Goal: Task Accomplishment & Management: Use online tool/utility

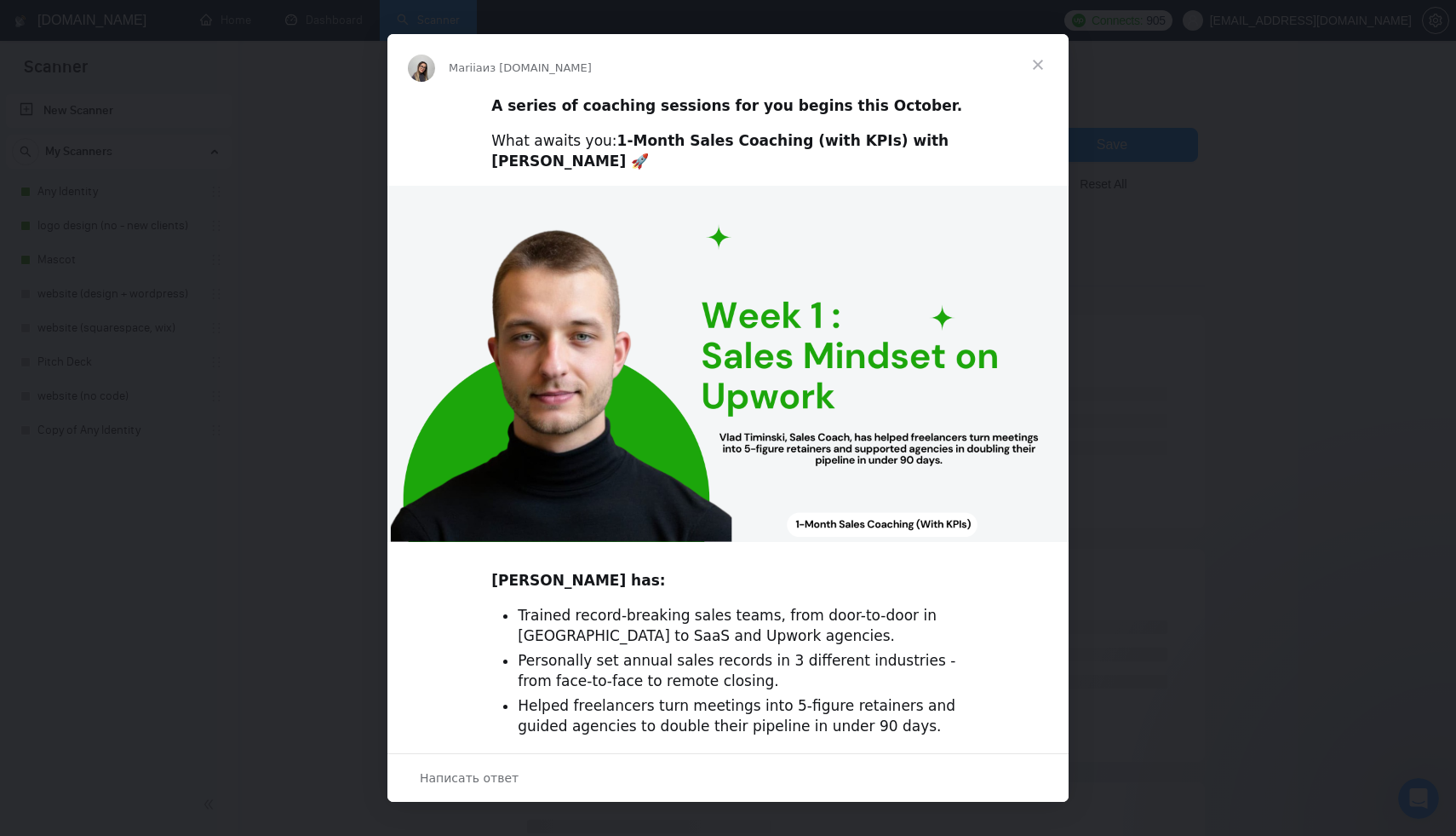
click at [1038, 63] on span "Закрыть" at bounding box center [1037, 64] width 61 height 61
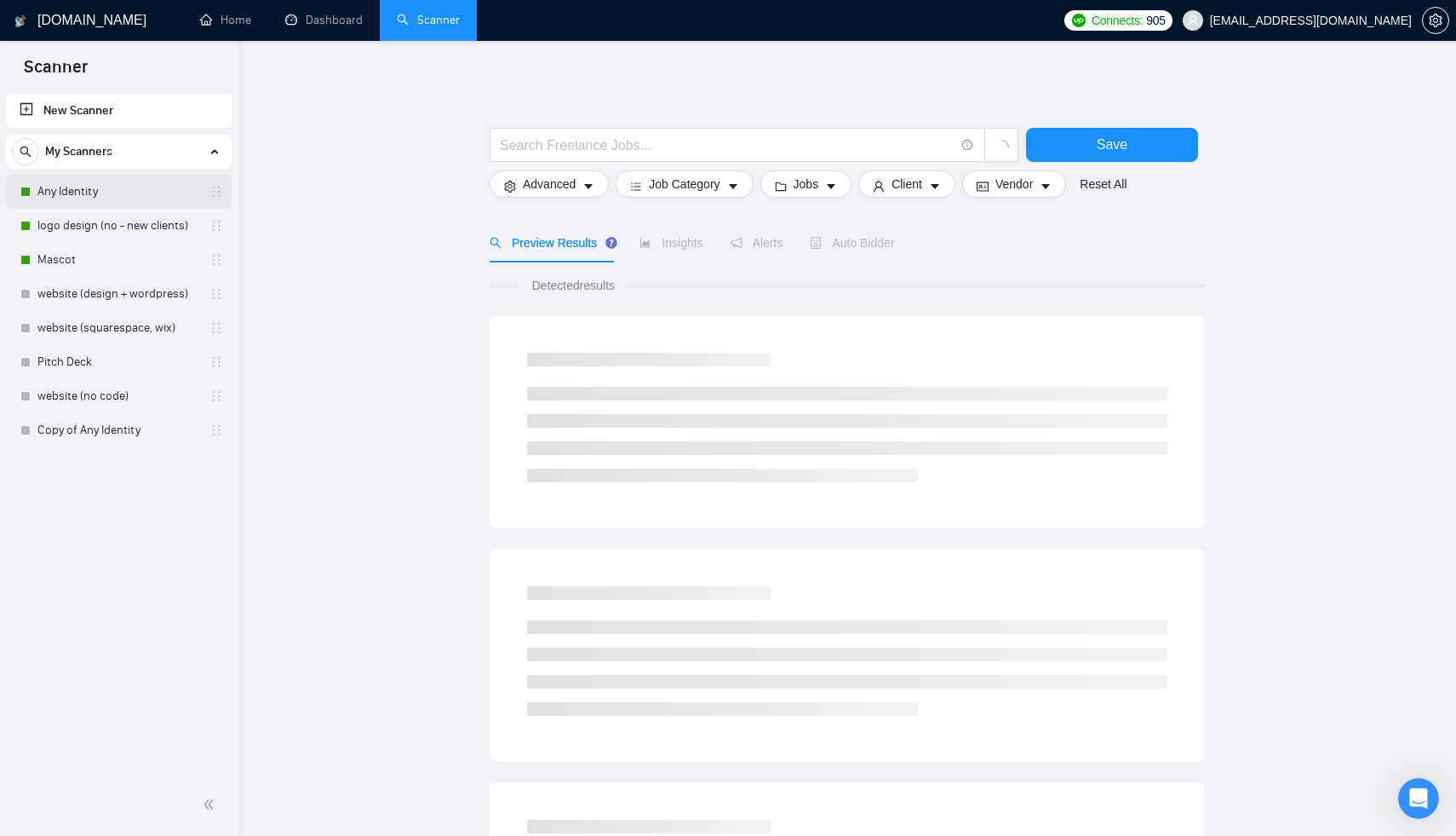
click at [84, 199] on link "Any Identity" at bounding box center [118, 191] width 162 height 34
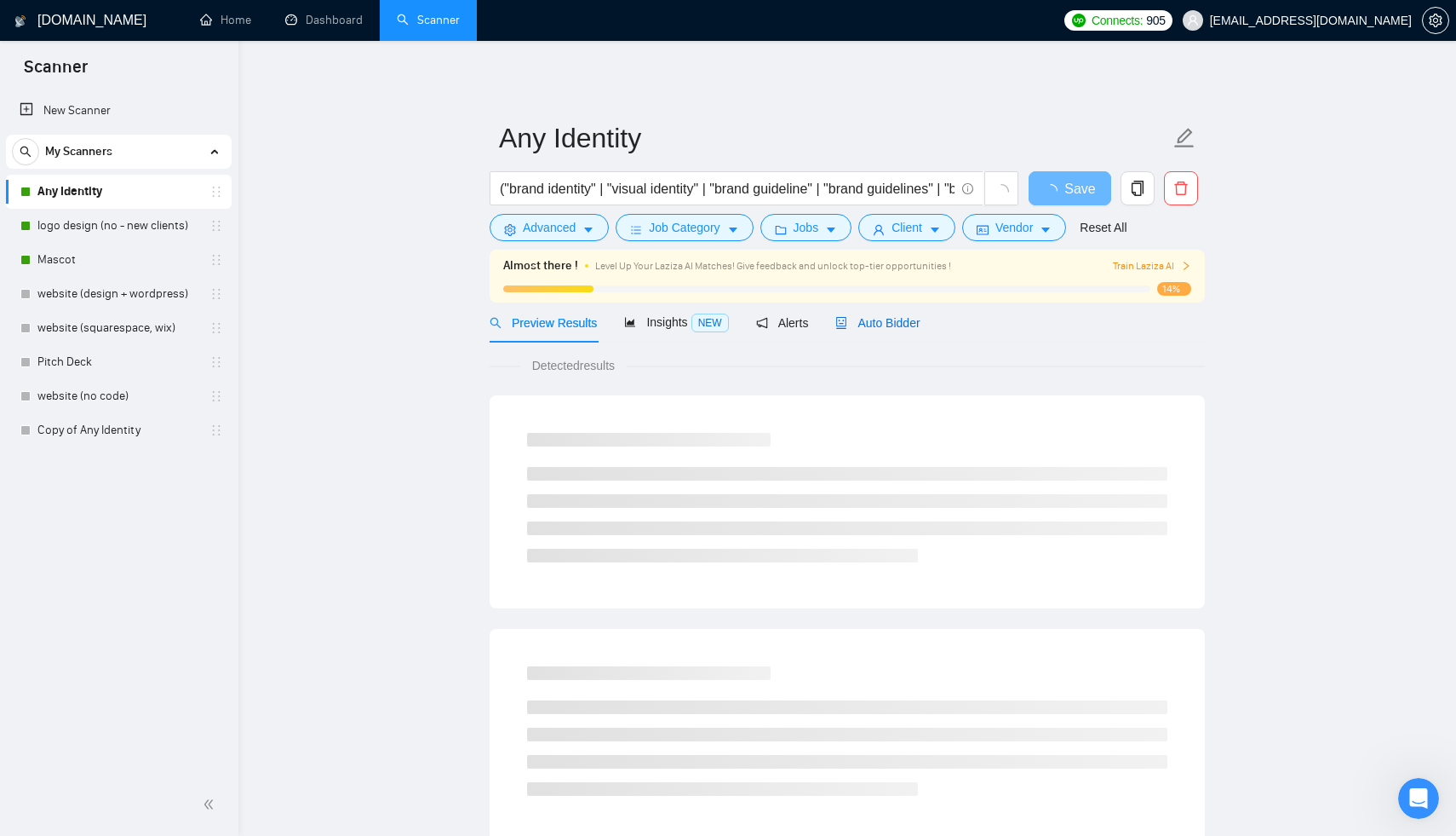
click at [886, 316] on span "Auto Bidder" at bounding box center [877, 323] width 84 height 14
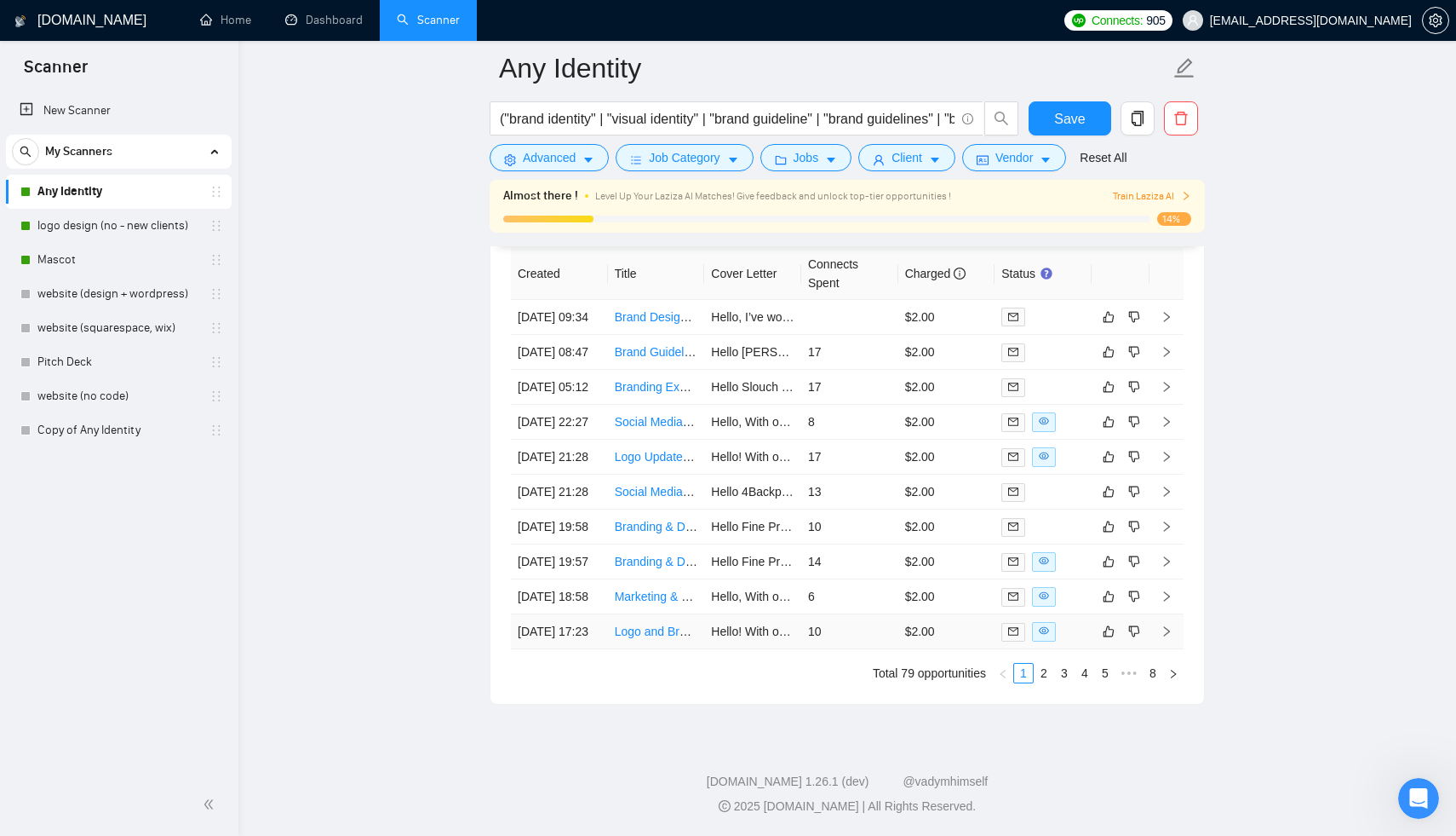
scroll to position [4509, 0]
click at [1042, 682] on link "2" at bounding box center [1043, 672] width 18 height 18
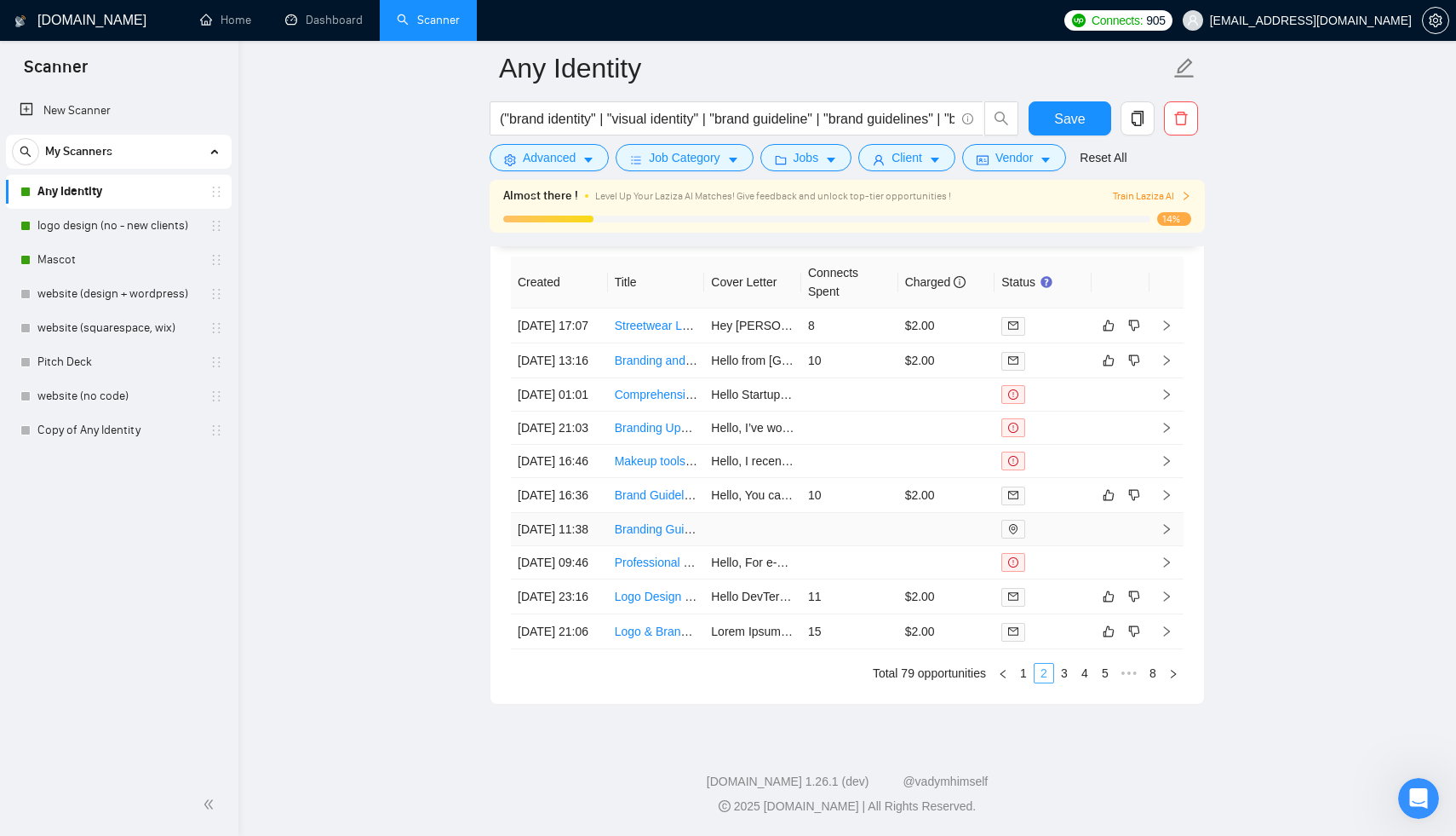
scroll to position [4515, 0]
click at [1020, 665] on link "1" at bounding box center [1023, 672] width 18 height 18
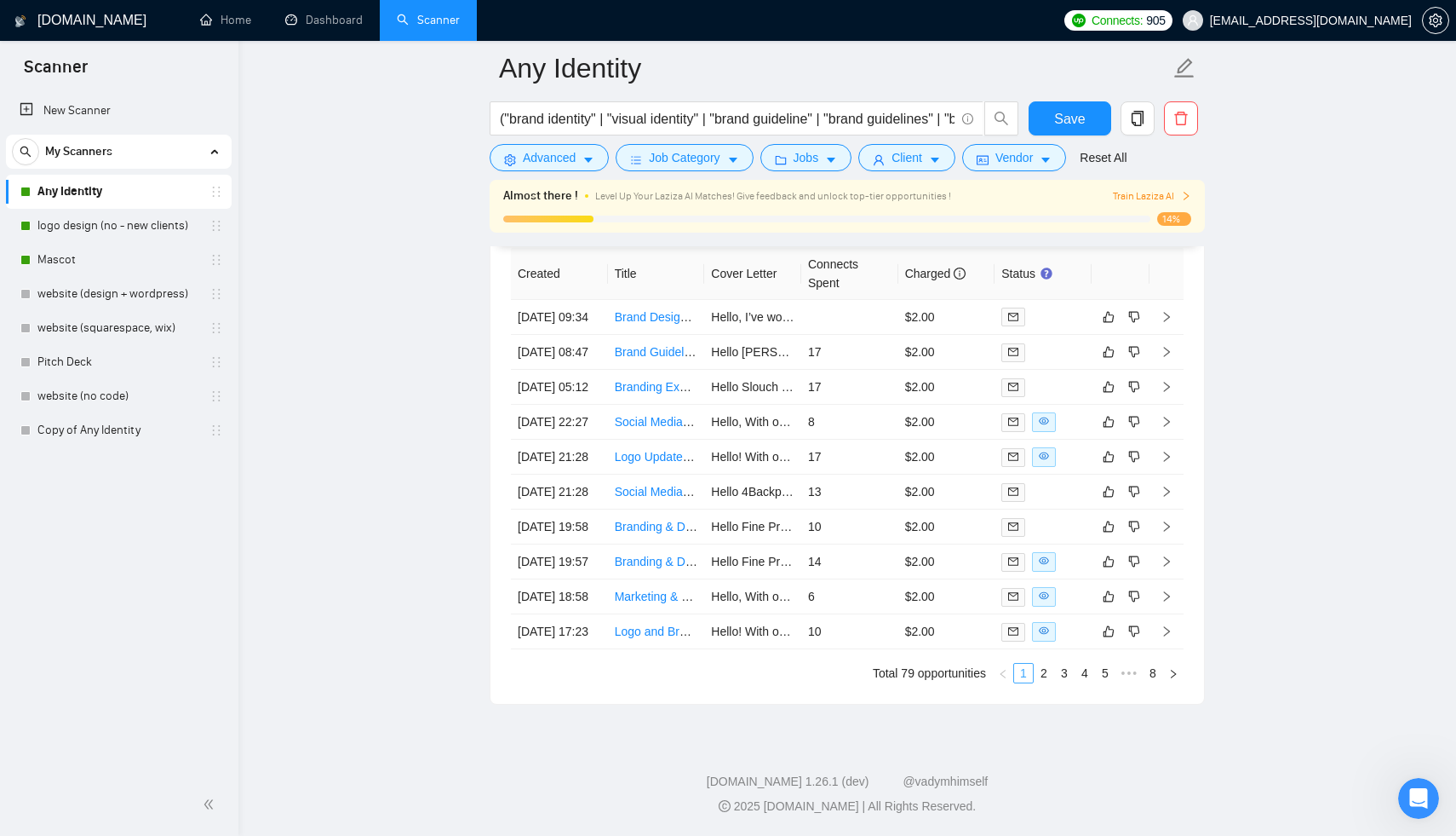
scroll to position [4357, 0]
click at [770, 439] on td "Hello, With over 10 years of experience in brand identity and logo design, I ha…" at bounding box center [753, 422] width 97 height 35
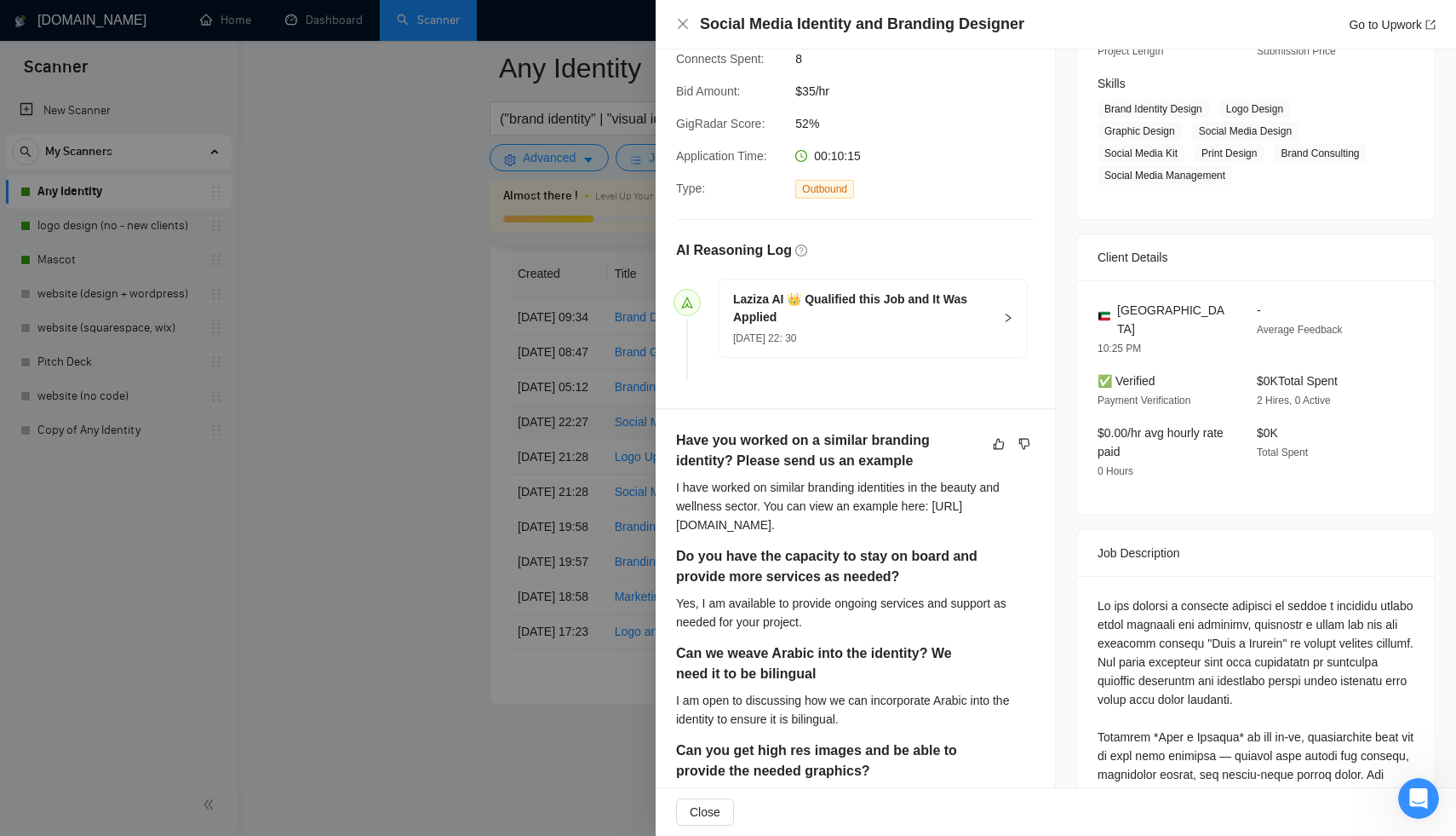
scroll to position [286, 0]
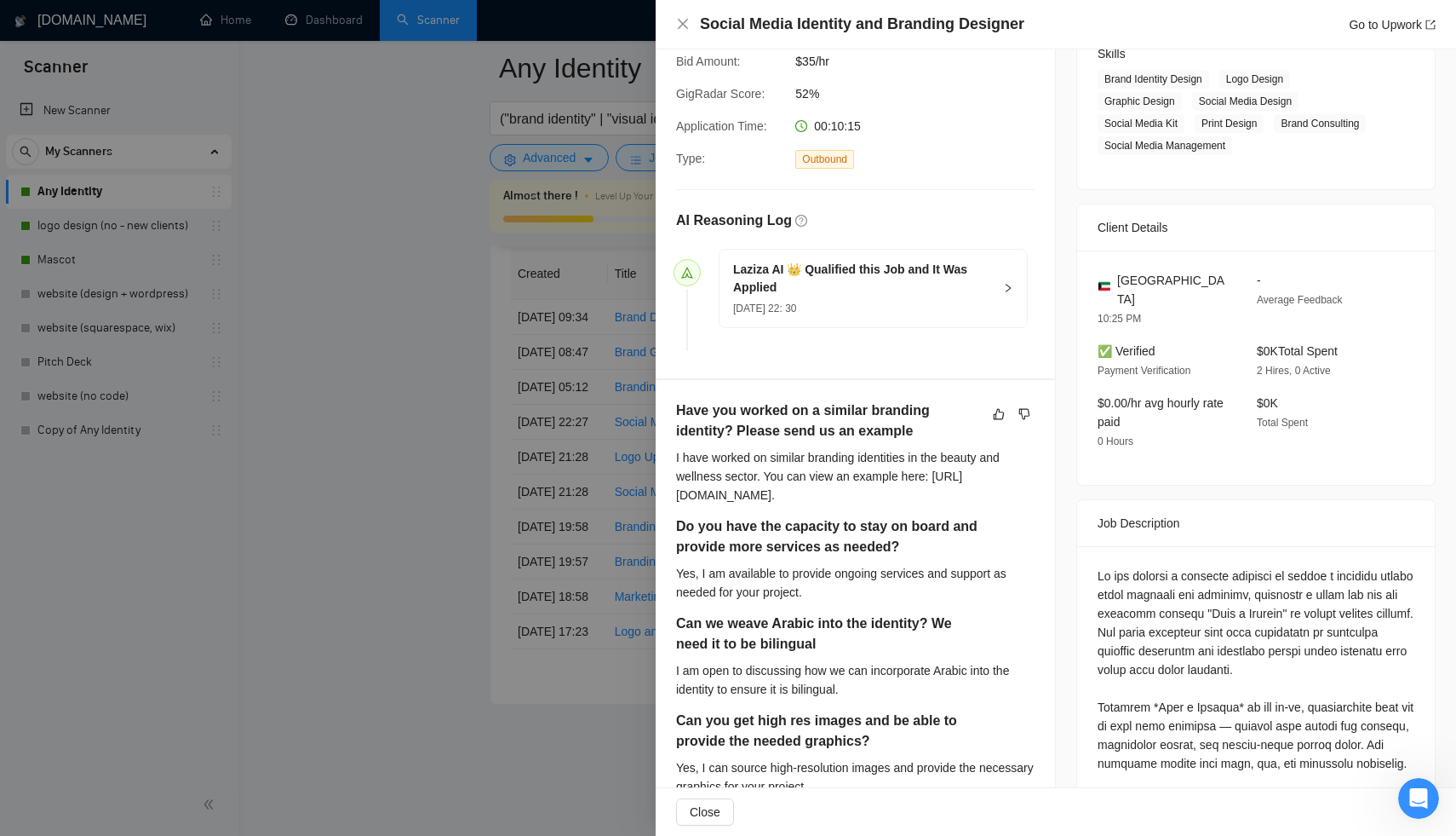
click at [533, 446] on div at bounding box center [728, 418] width 1456 height 836
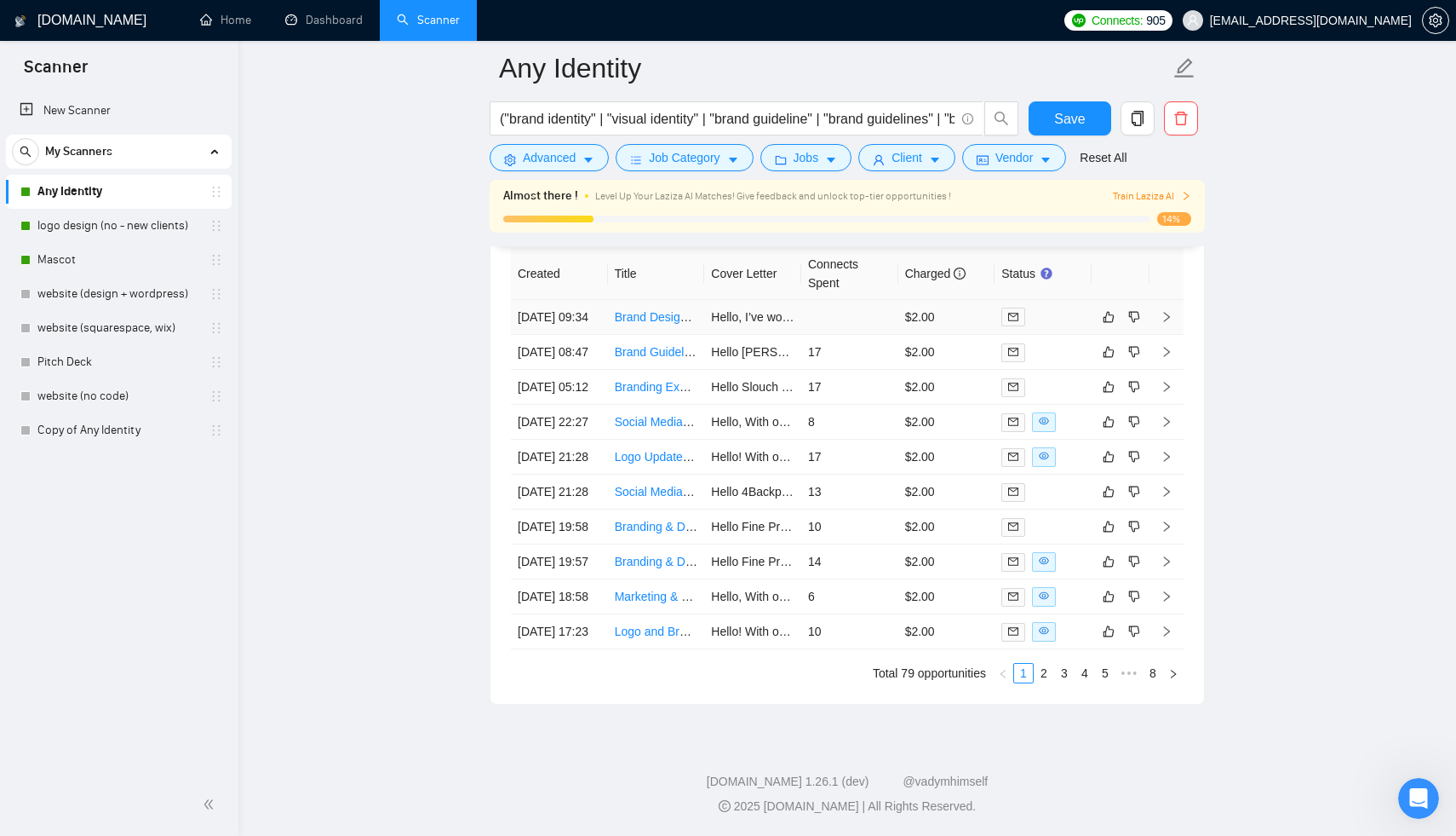
click at [713, 329] on td "Hello, I’ve worked across different industries helping new brands establish a c…" at bounding box center [753, 317] width 97 height 35
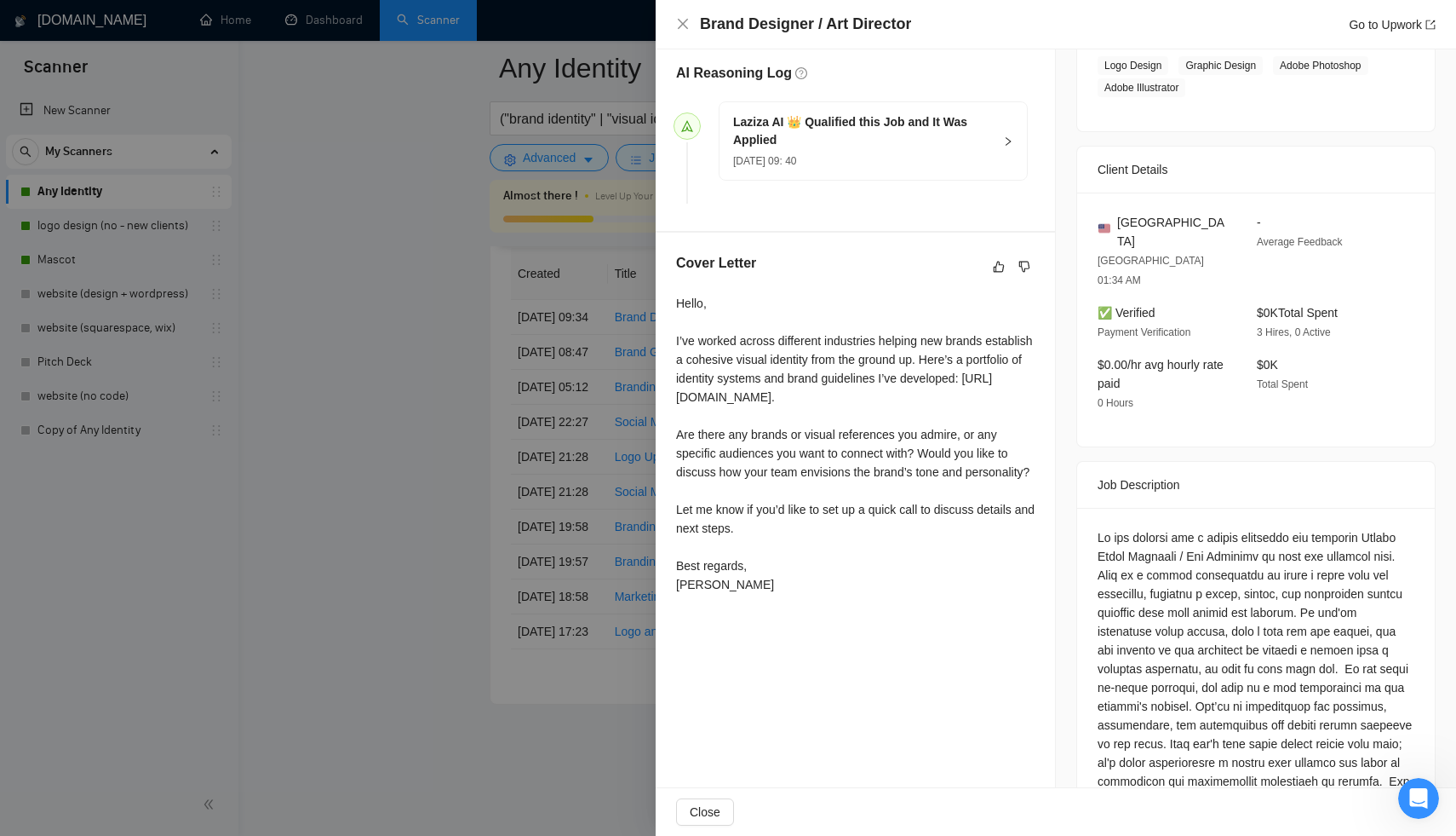
scroll to position [374, 0]
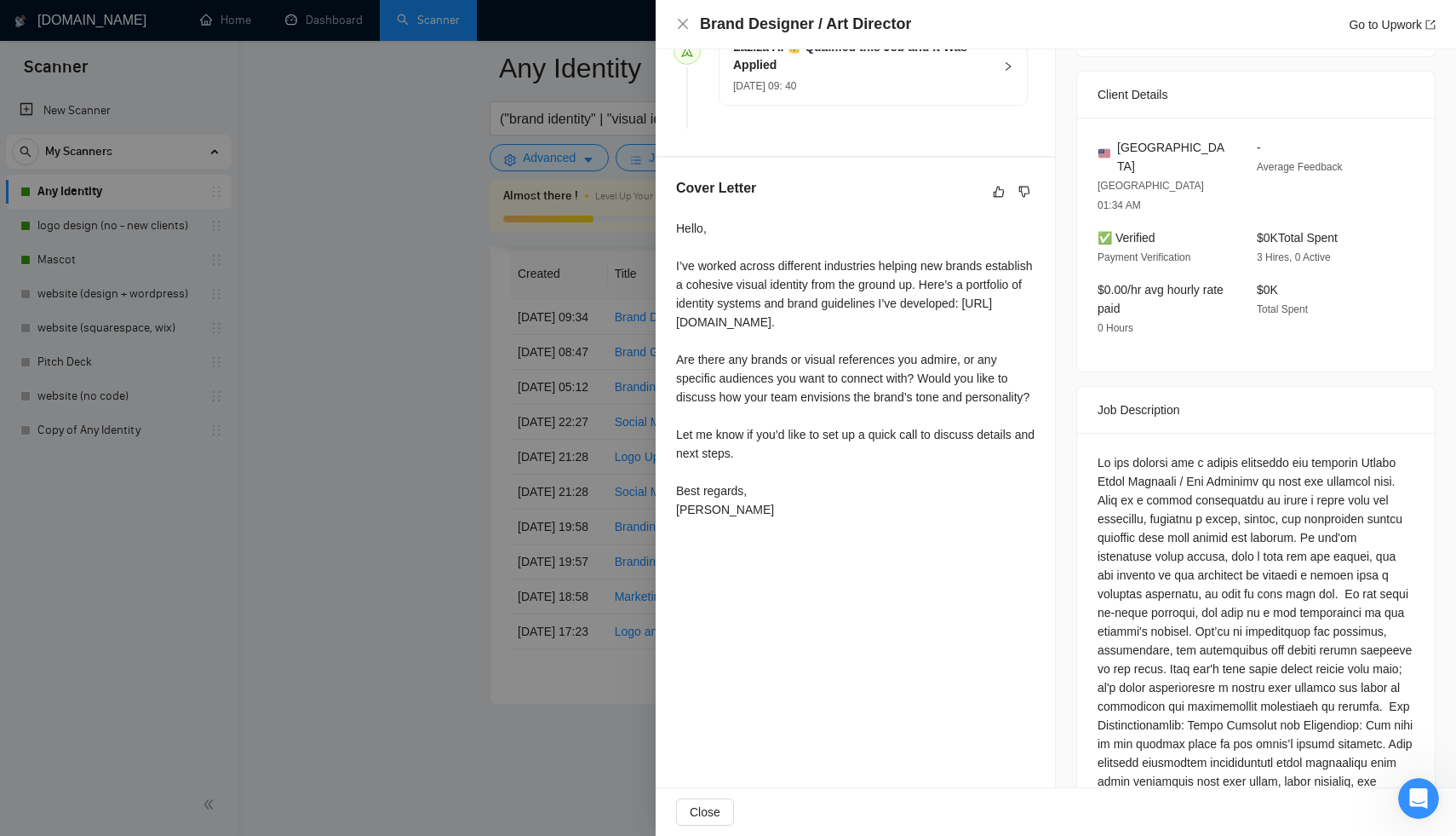
click at [574, 434] on div at bounding box center [728, 418] width 1456 height 836
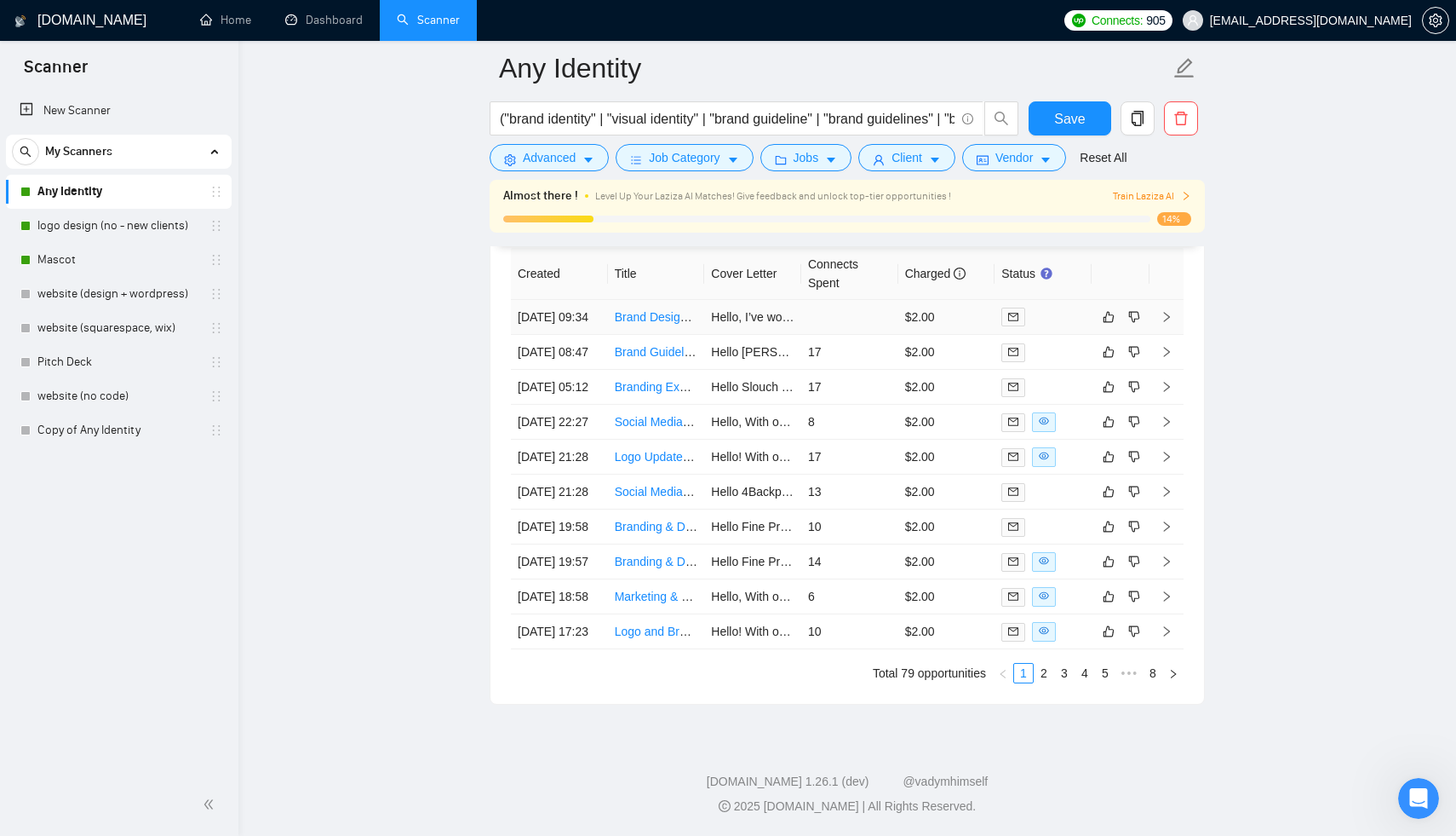
click at [847, 324] on td at bounding box center [849, 317] width 97 height 35
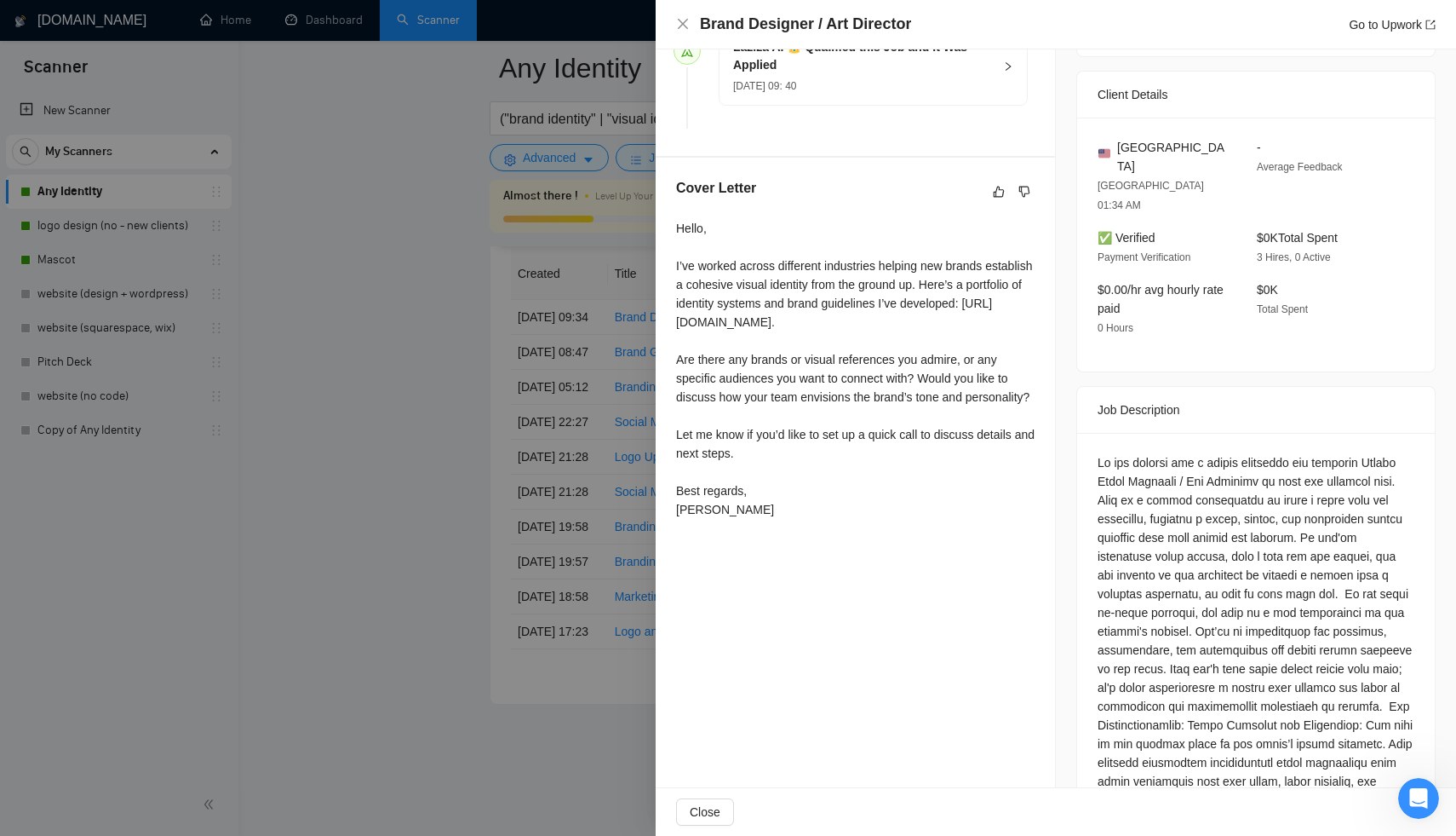
click at [458, 339] on div at bounding box center [728, 418] width 1456 height 836
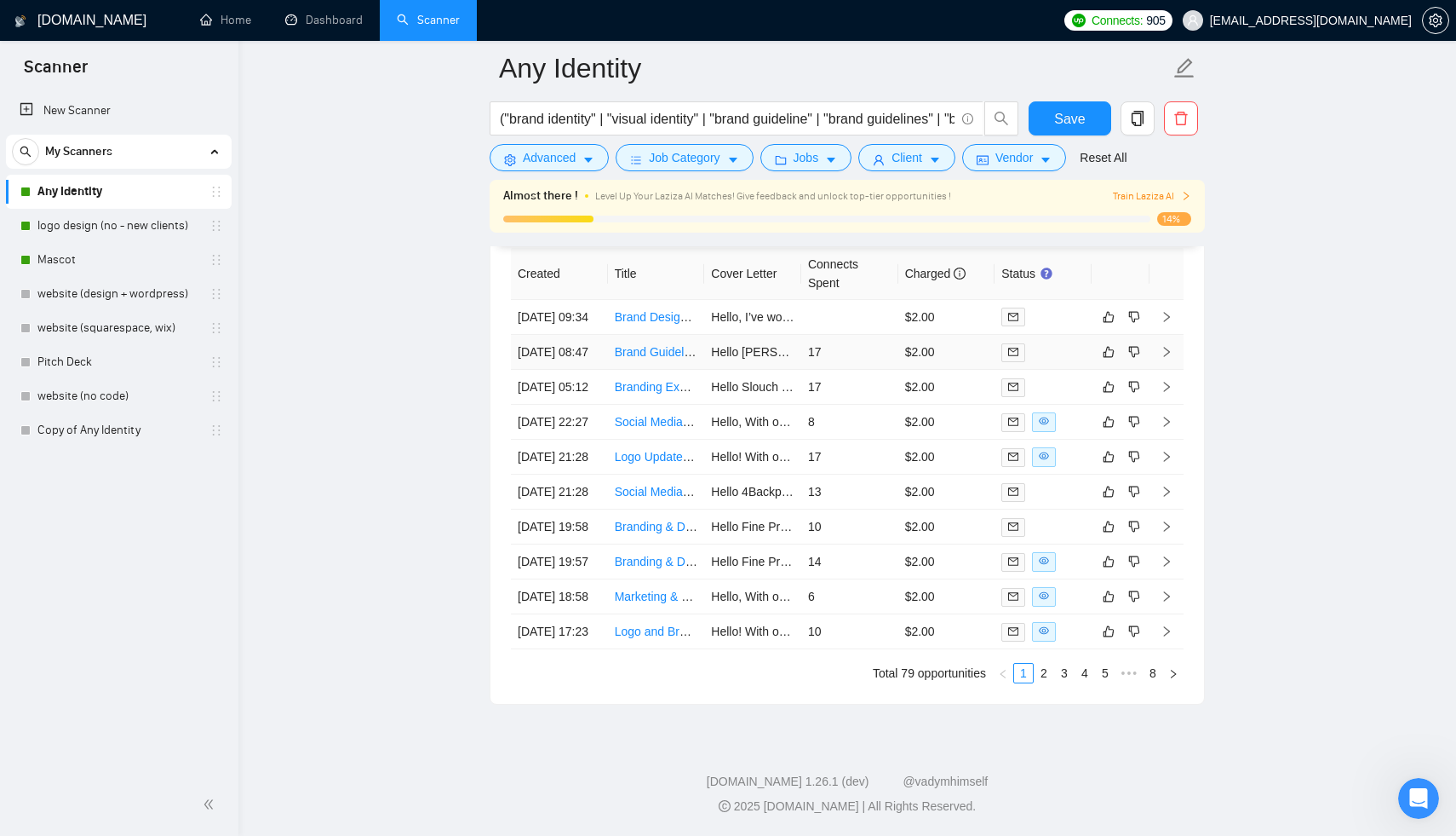
click at [847, 368] on td "17" at bounding box center [849, 352] width 97 height 35
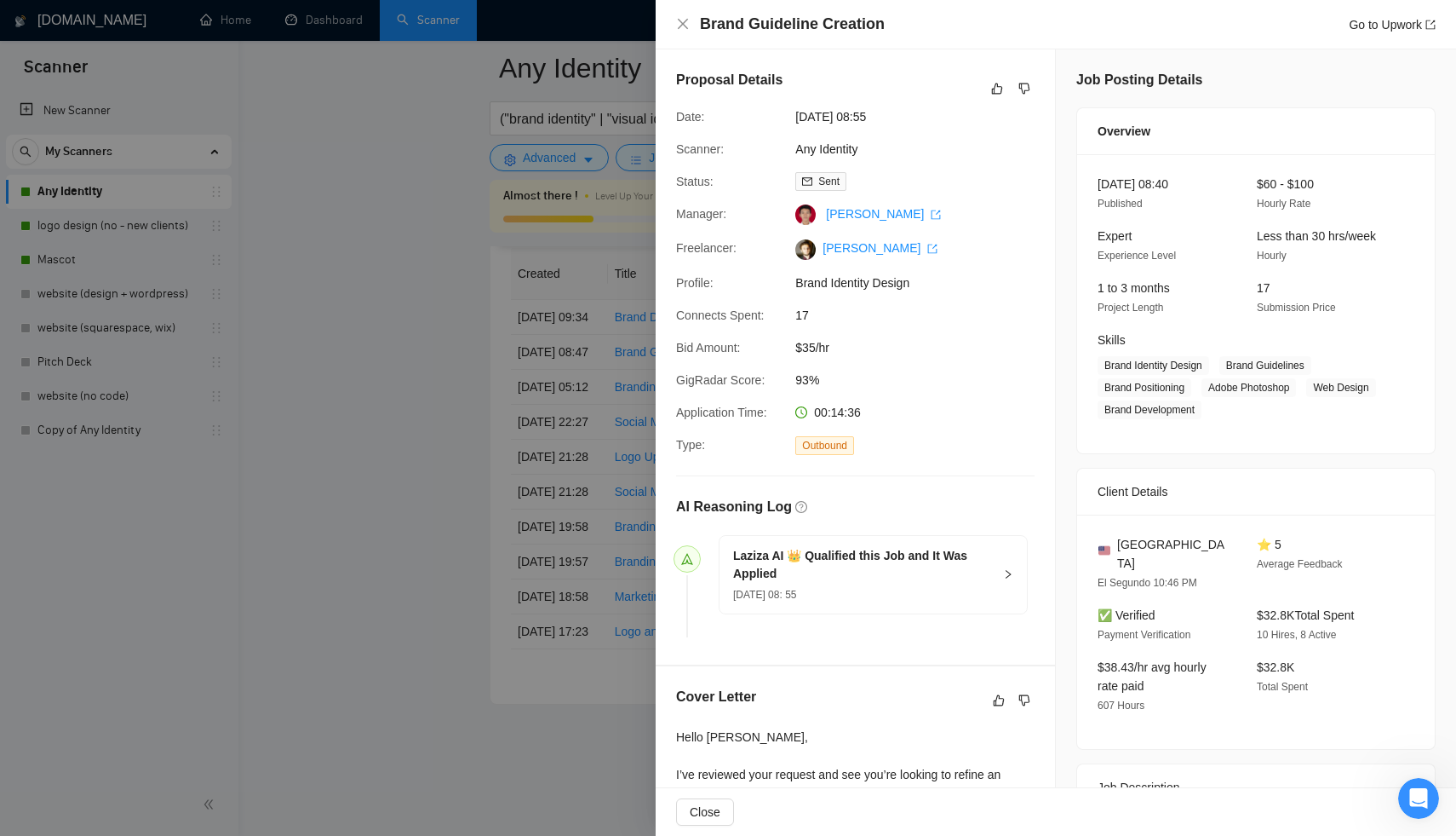
click at [546, 476] on div at bounding box center [728, 418] width 1456 height 836
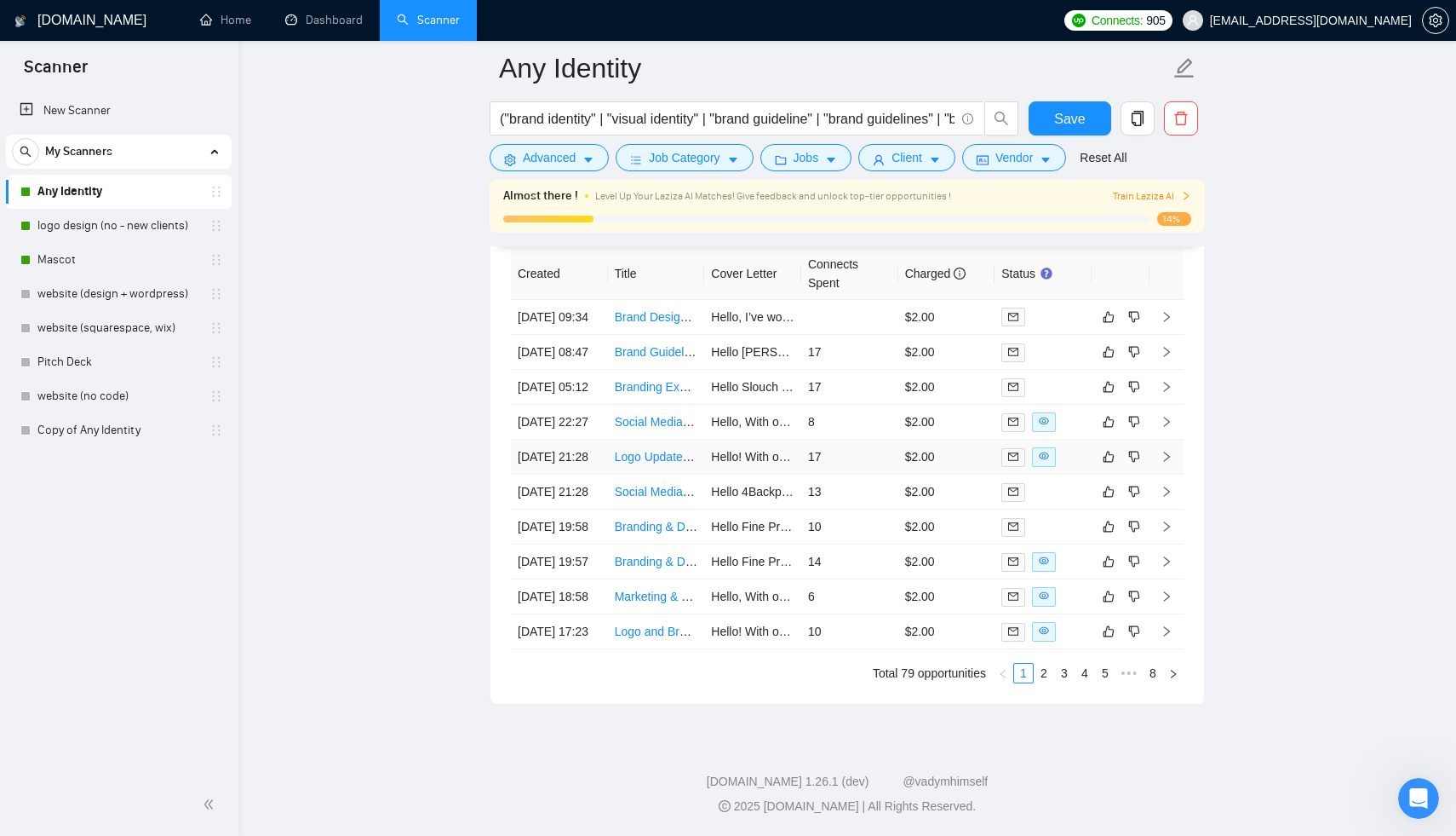
scroll to position [4374, 0]
click at [849, 474] on td "17" at bounding box center [849, 457] width 97 height 35
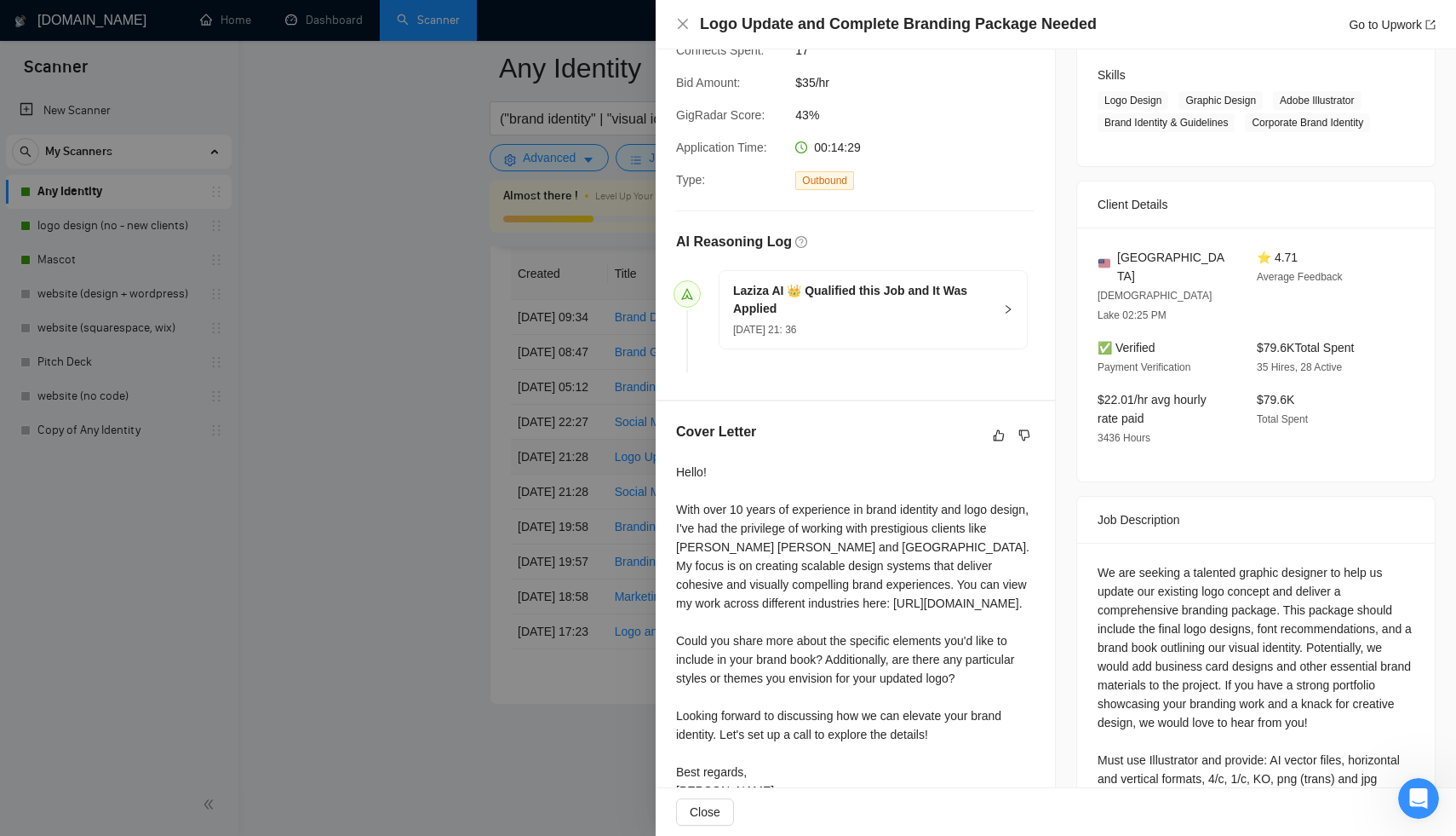
scroll to position [322, 0]
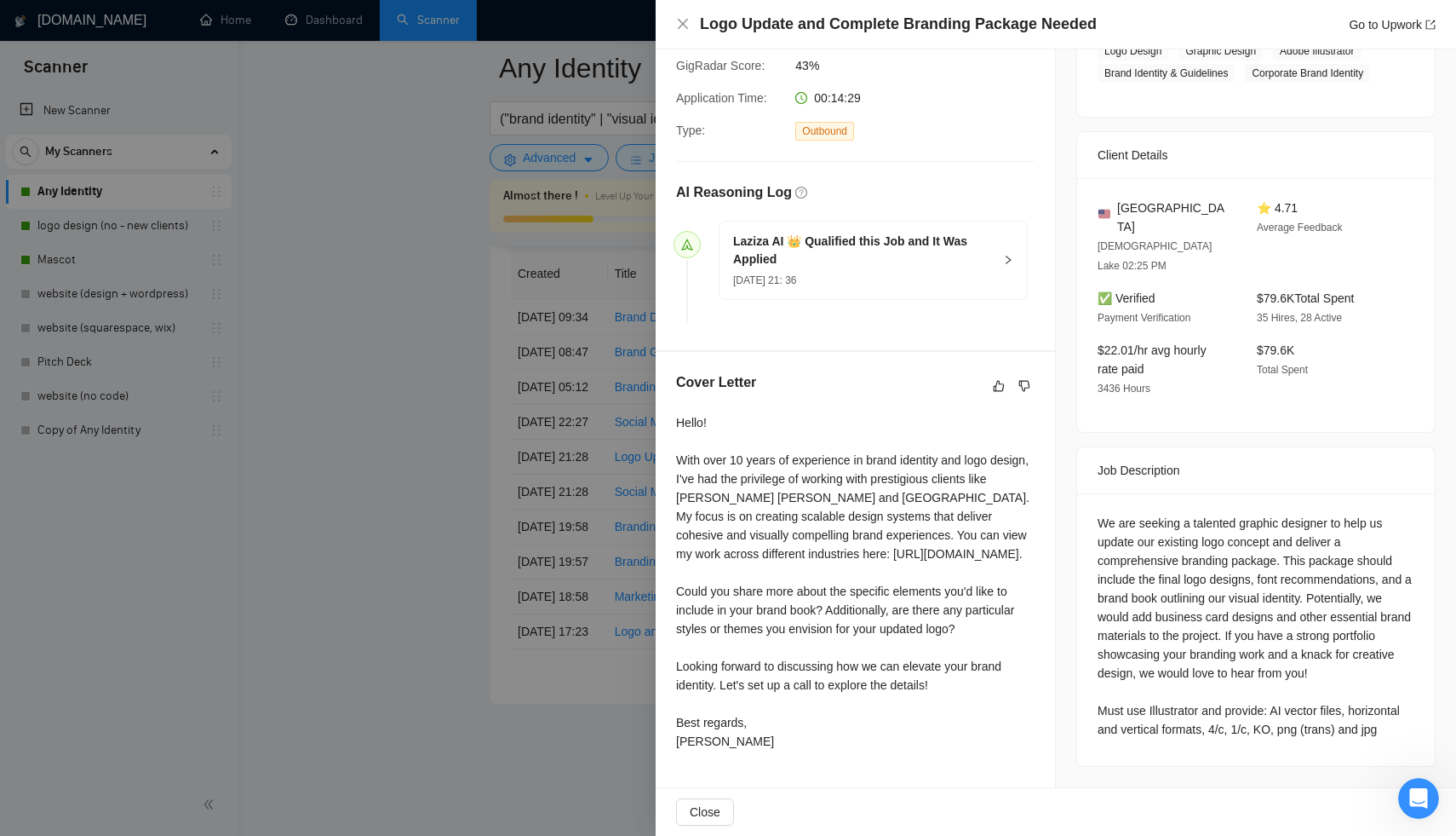
click at [546, 484] on div at bounding box center [728, 418] width 1456 height 836
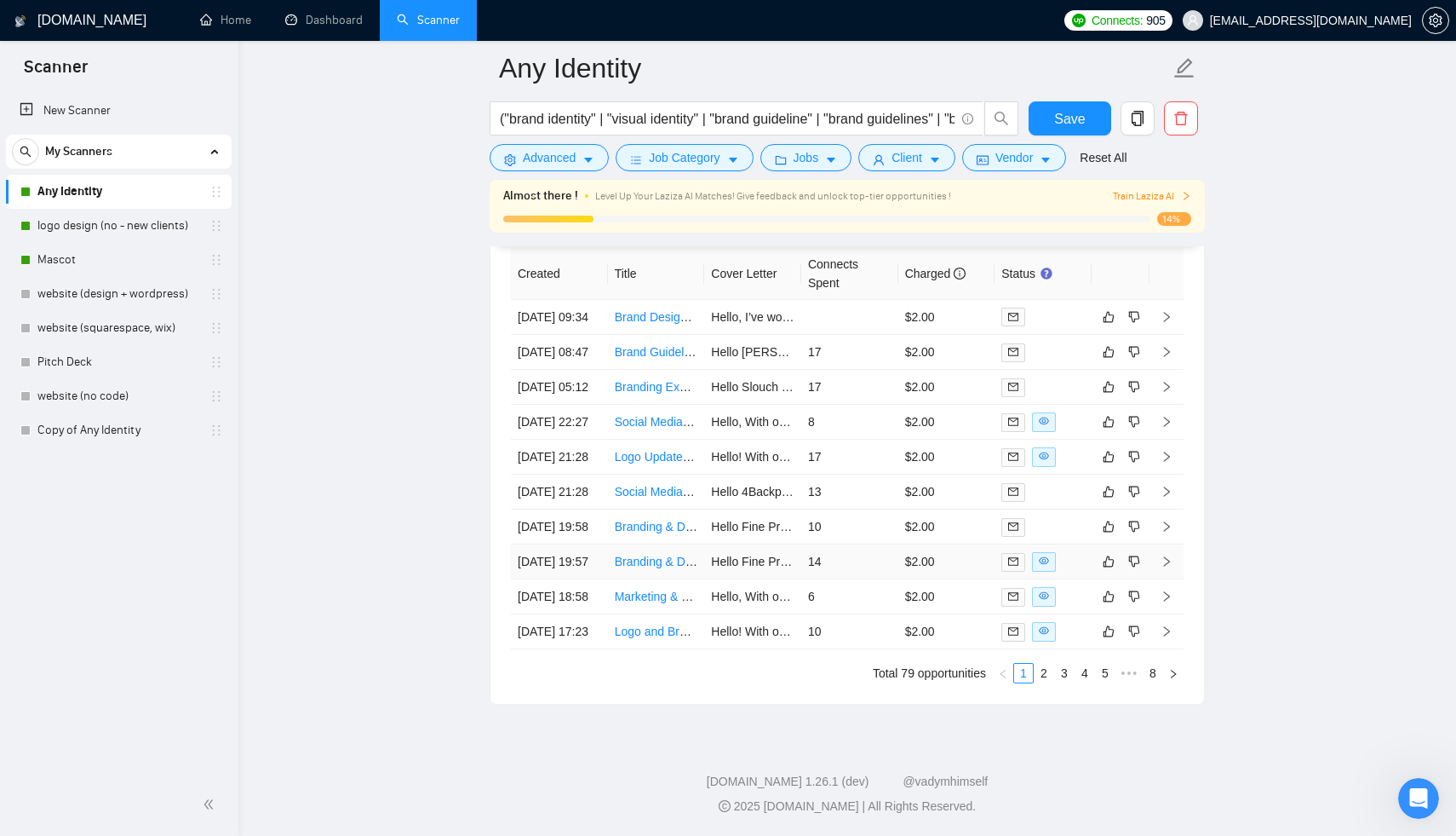
click at [864, 580] on td "14" at bounding box center [849, 561] width 97 height 35
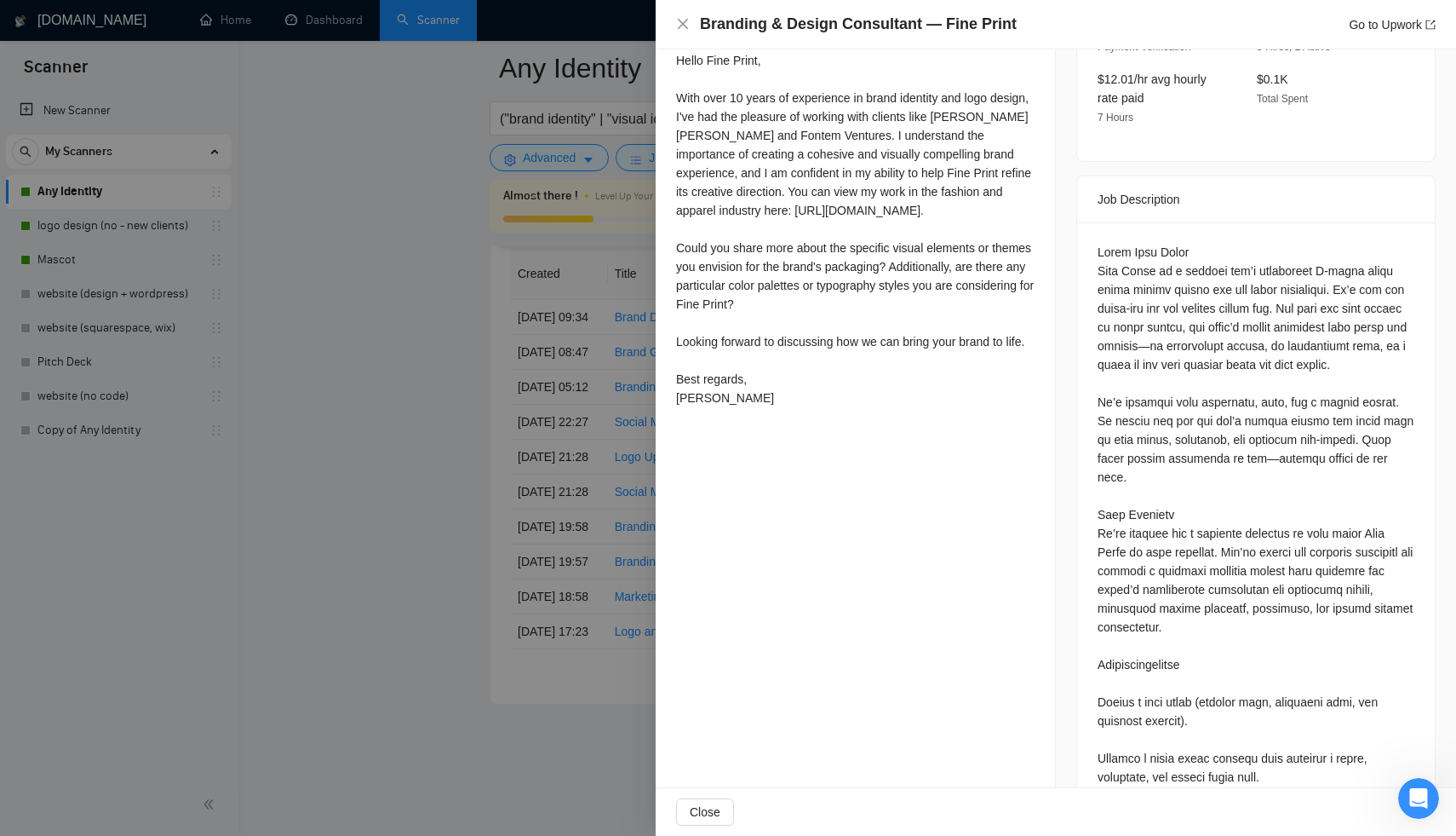
scroll to position [302, 0]
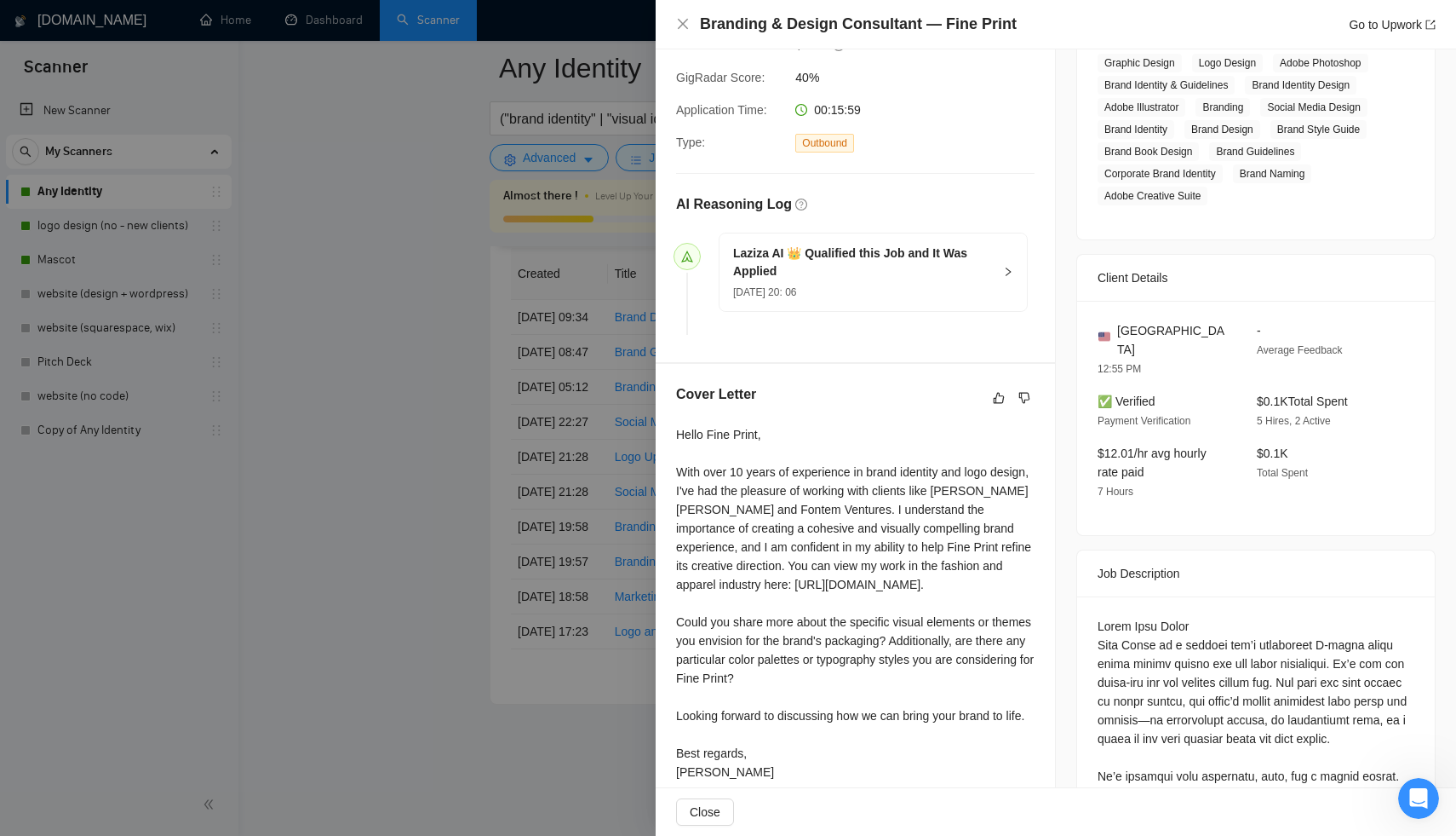
click at [543, 571] on div at bounding box center [728, 418] width 1456 height 836
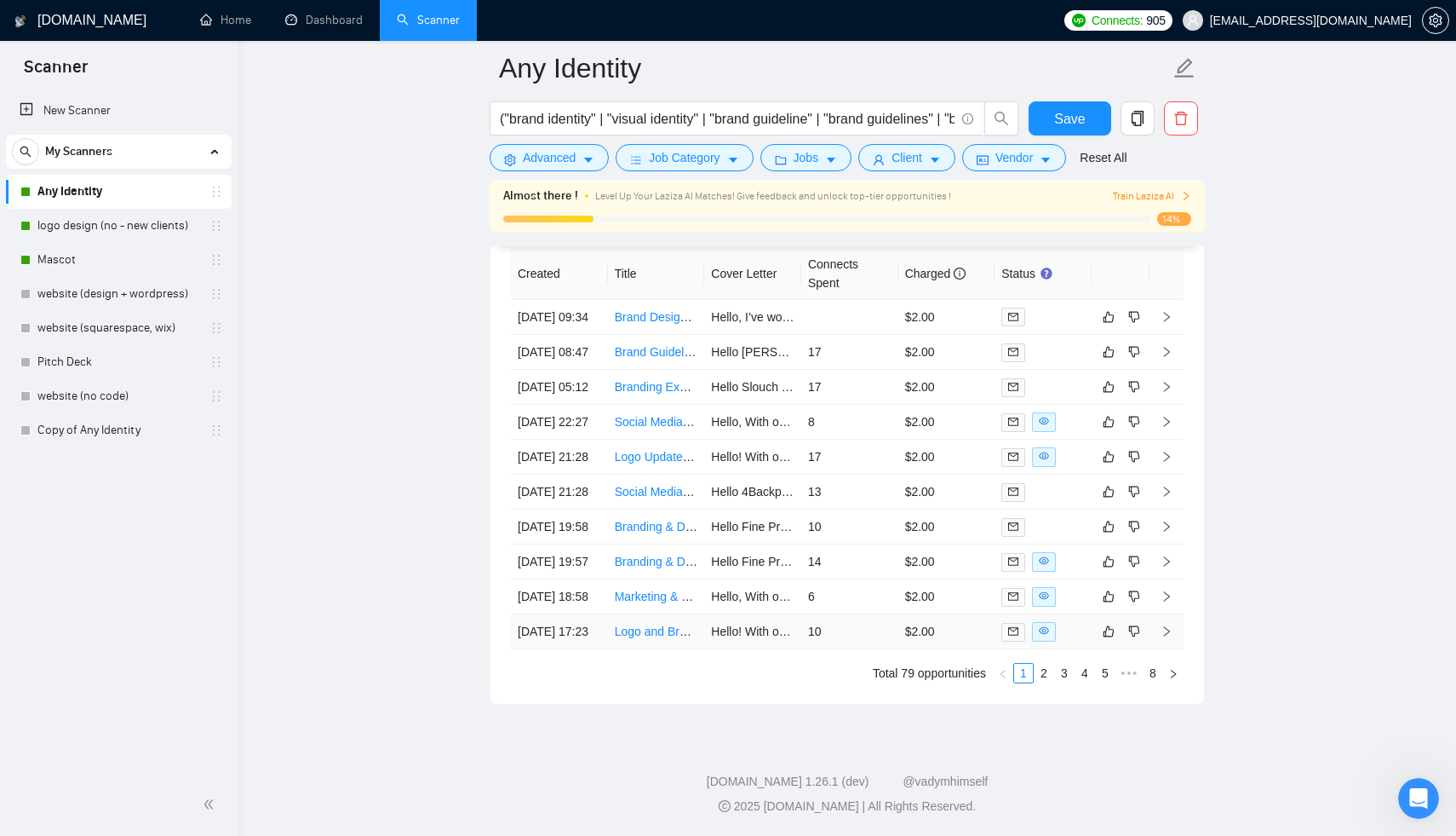
click at [867, 649] on td "10" at bounding box center [849, 632] width 97 height 35
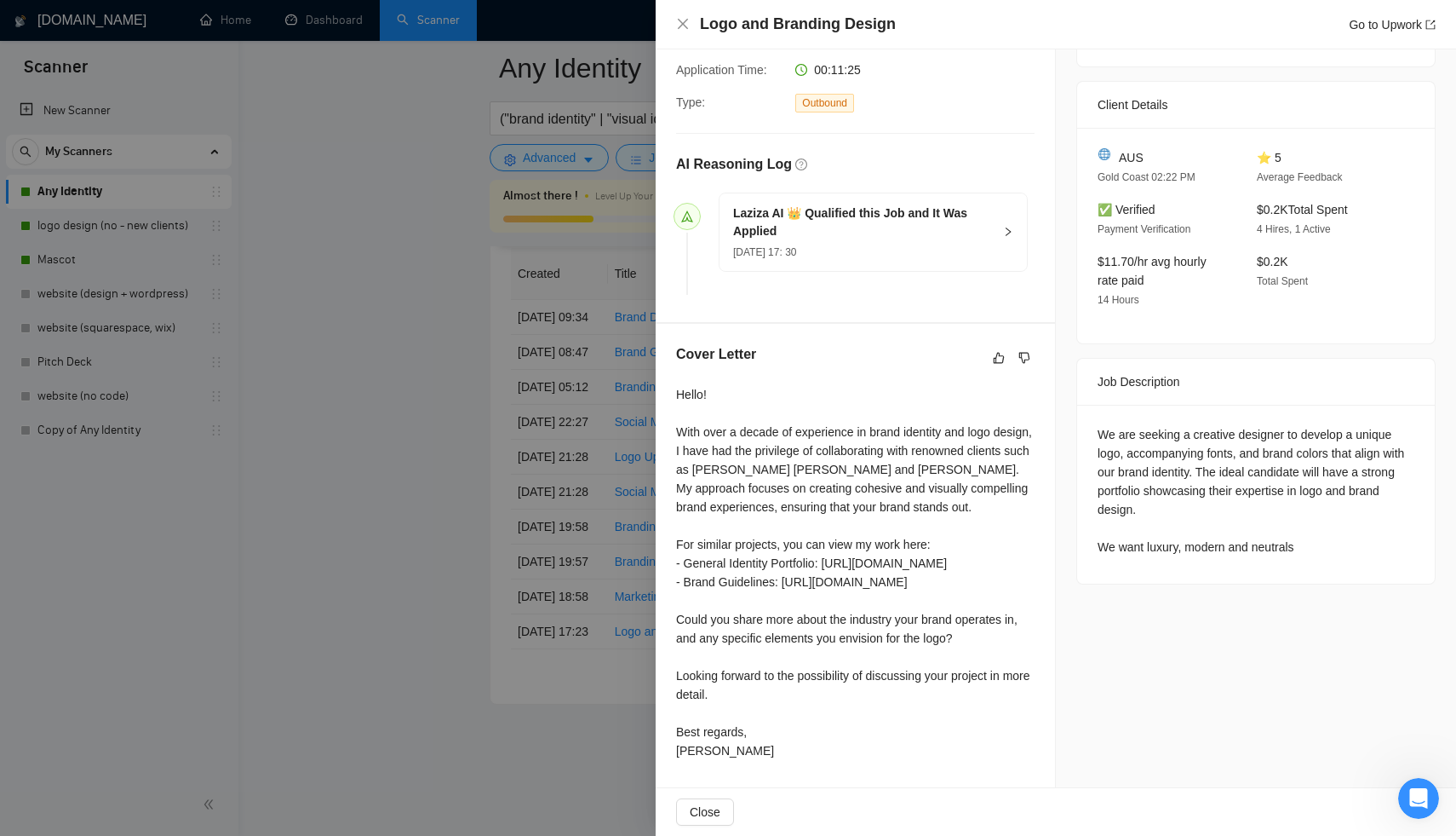
scroll to position [359, 0]
click at [522, 568] on div at bounding box center [728, 418] width 1456 height 836
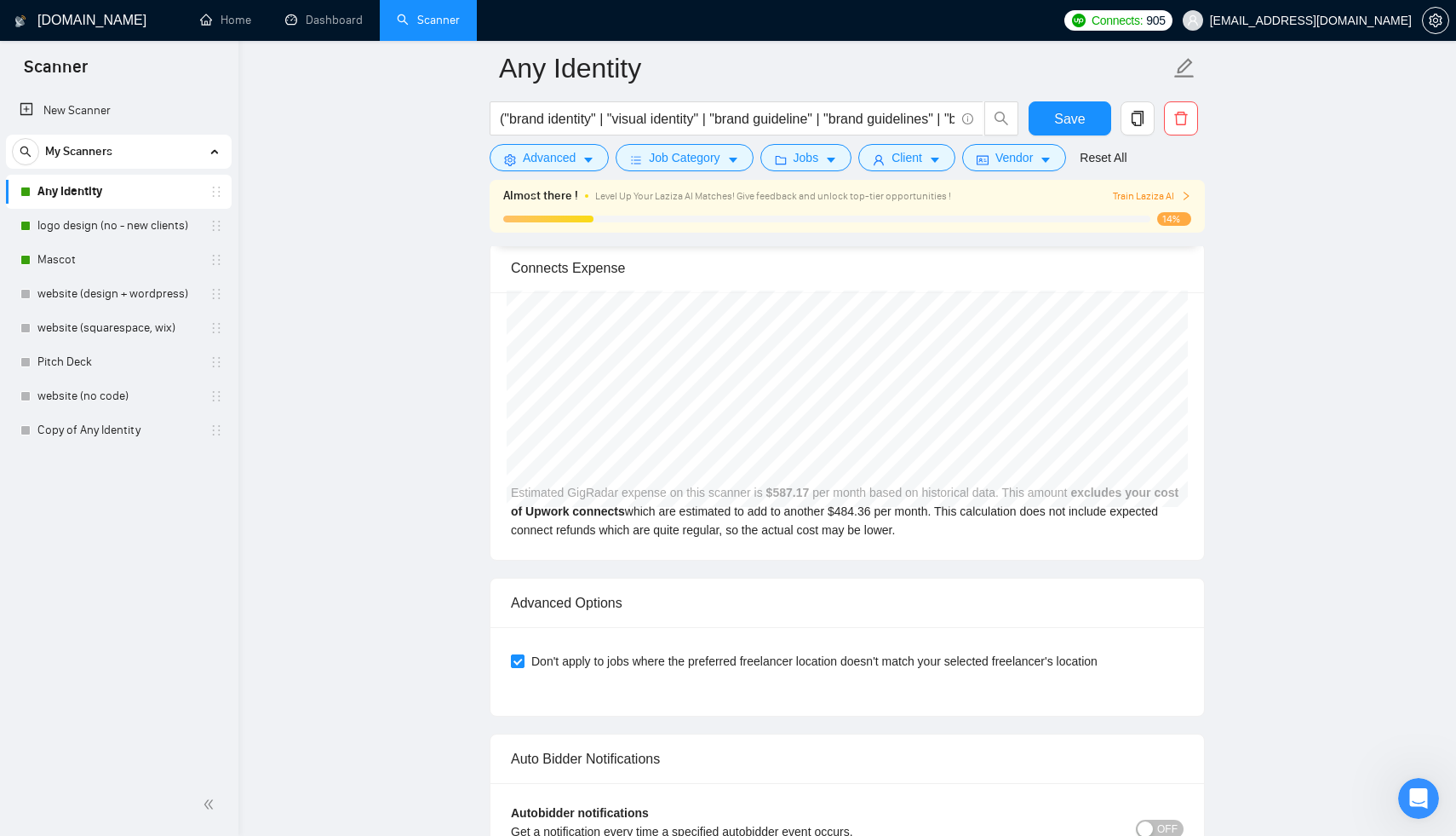
scroll to position [3413, 0]
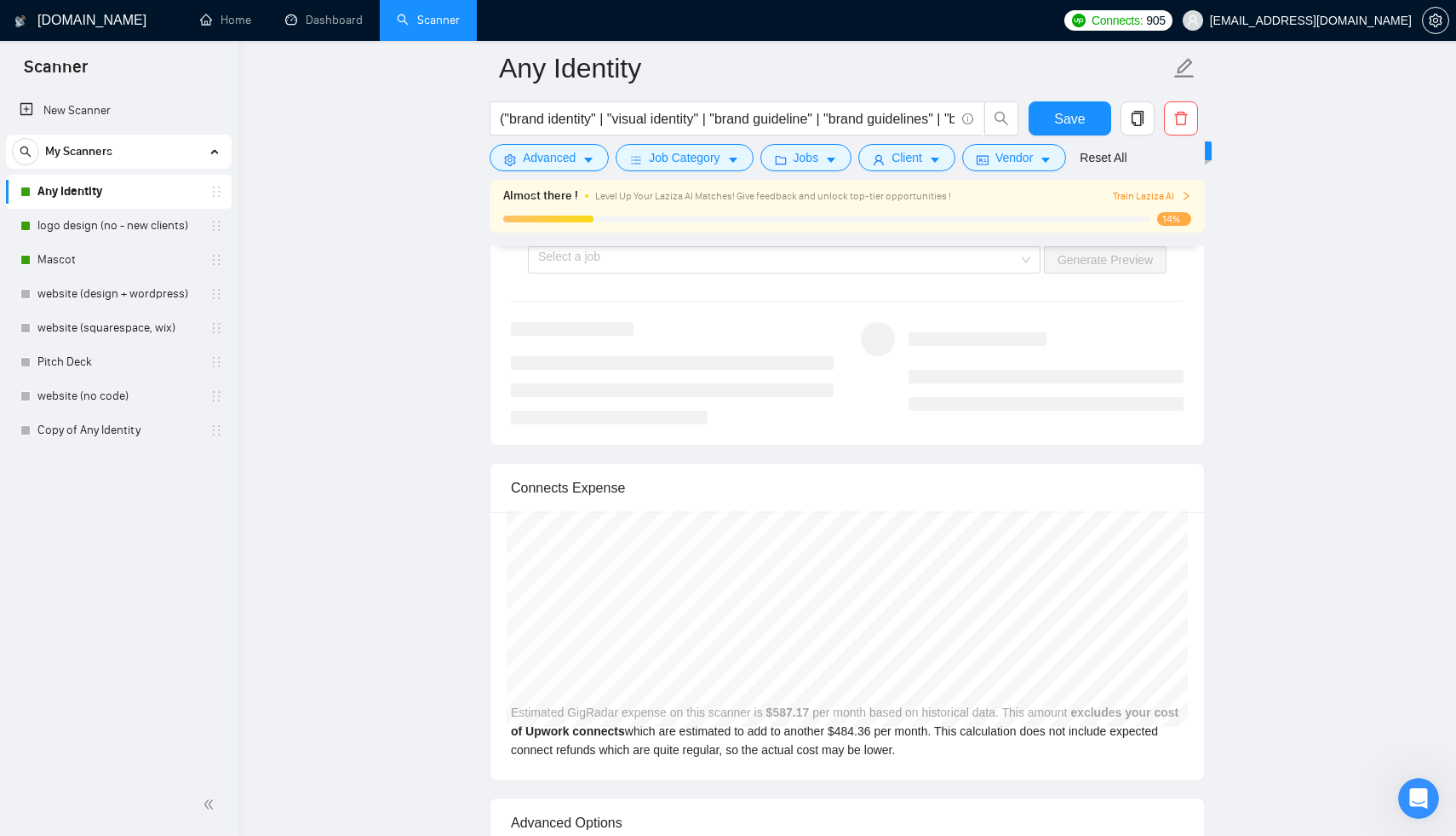
click at [60, 11] on h1 "[DOMAIN_NAME]" at bounding box center [92, 20] width 109 height 41
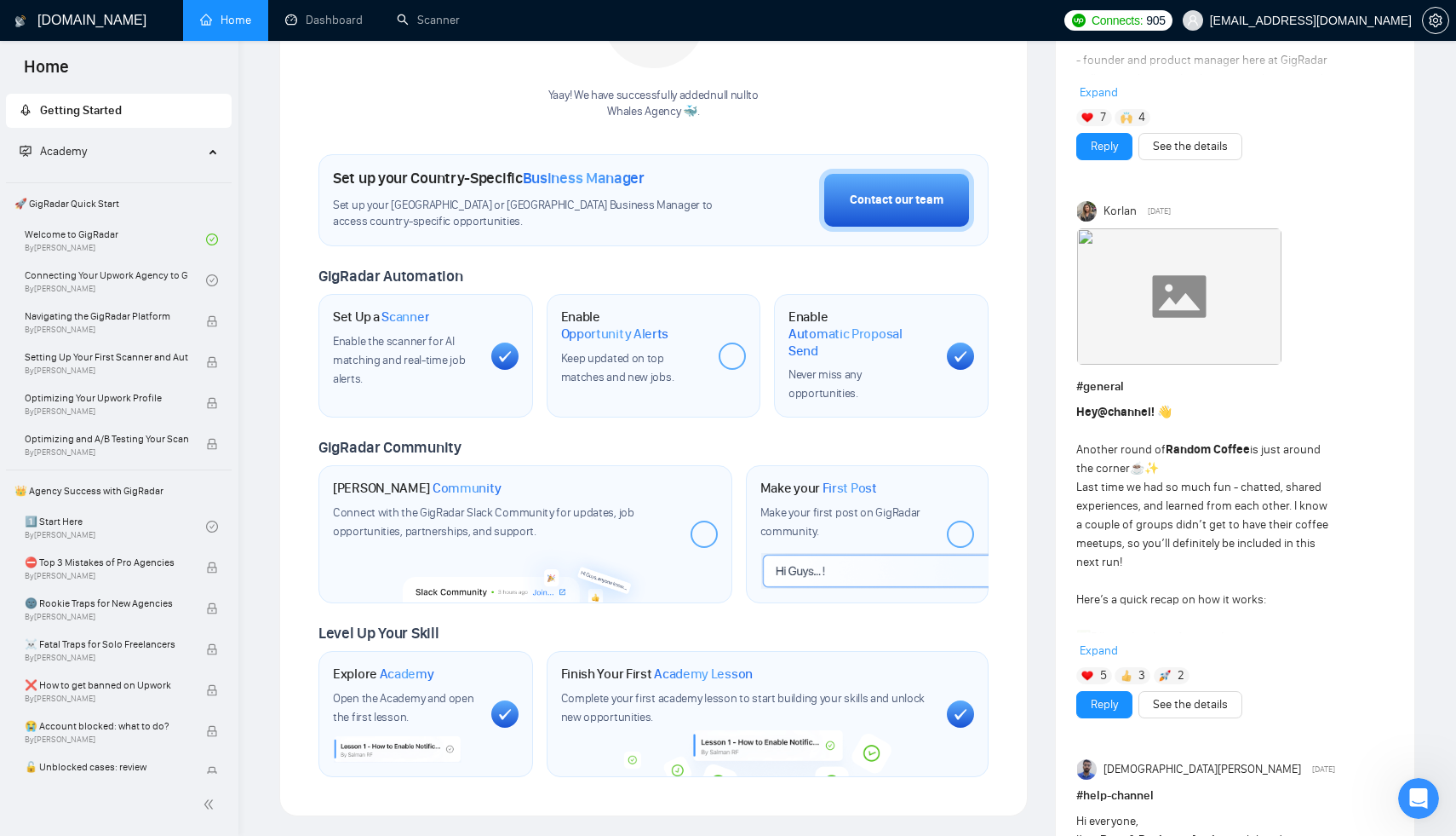
scroll to position [353, 0]
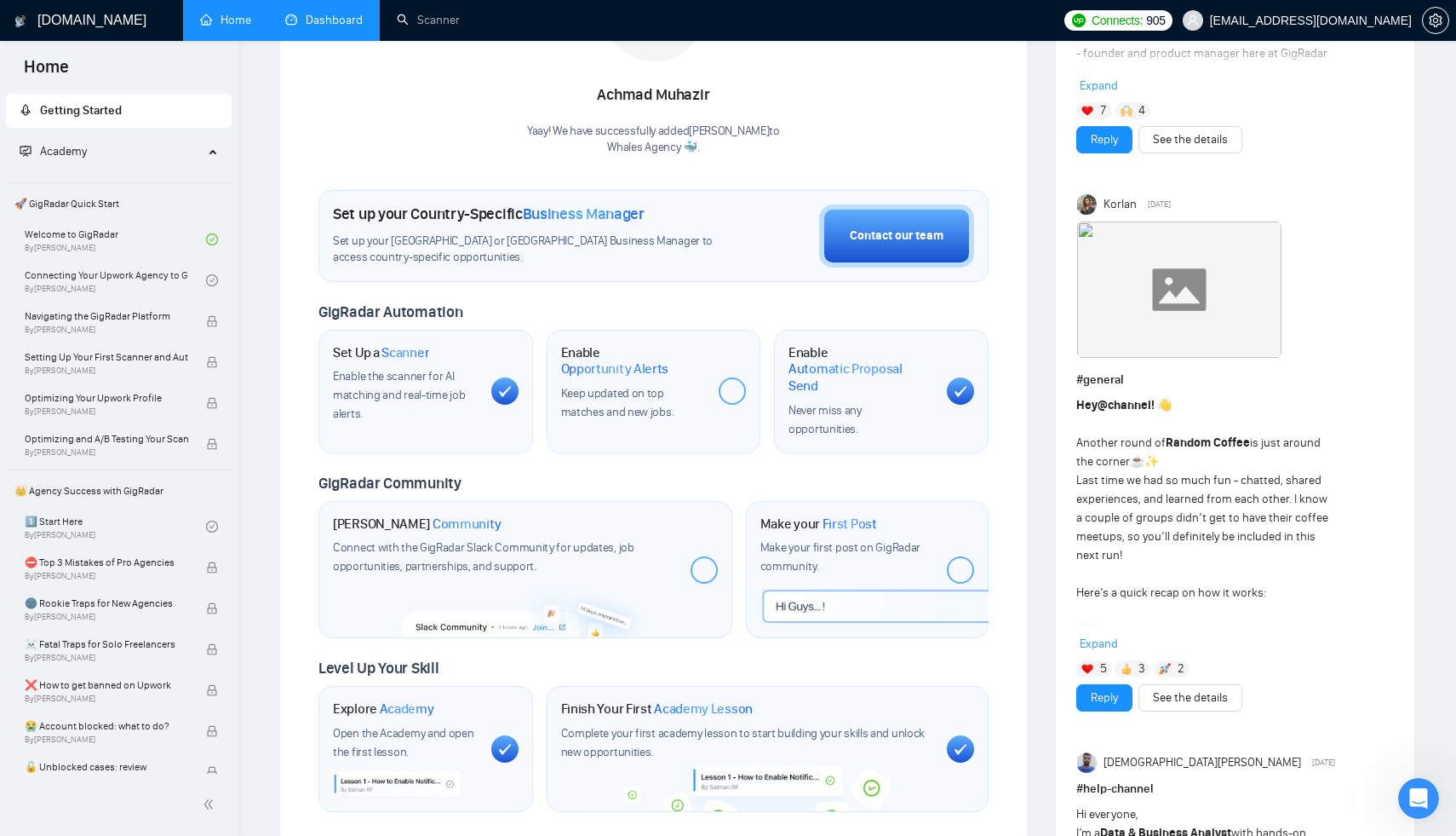
click at [363, 25] on link "Dashboard" at bounding box center [324, 19] width 77 height 15
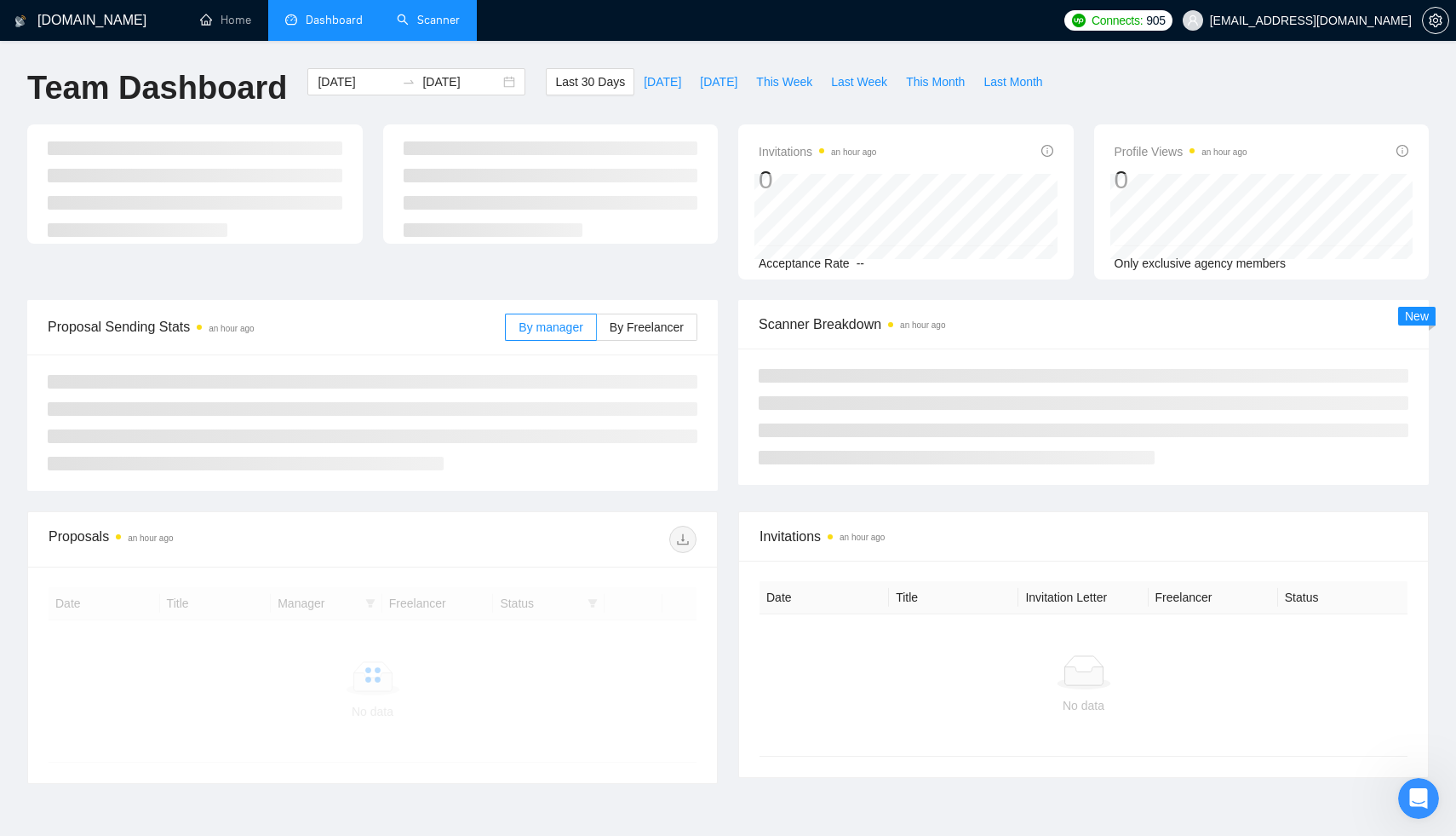
click at [429, 27] on link "Scanner" at bounding box center [428, 19] width 63 height 15
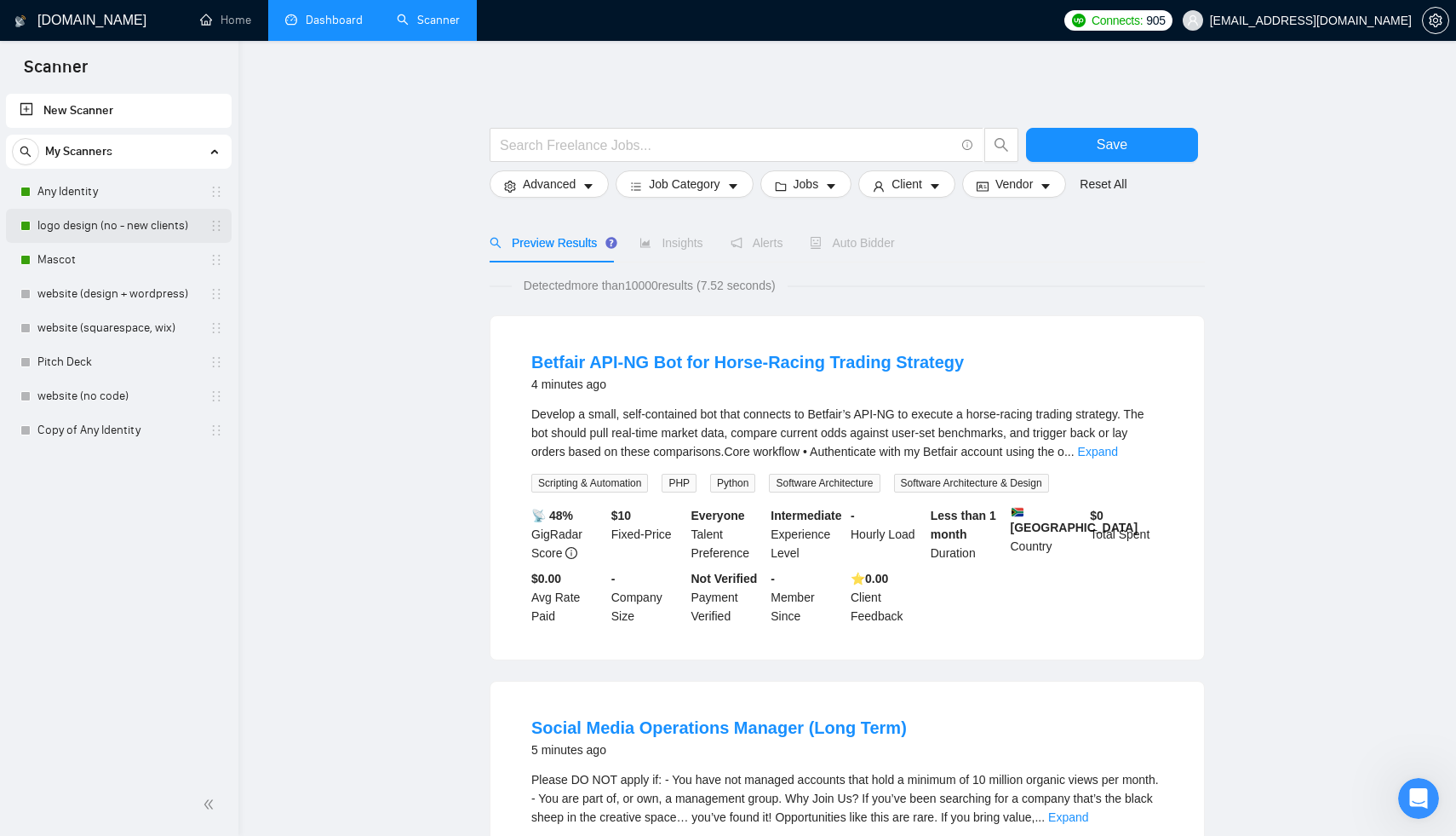
click at [87, 219] on link "logo design (no - new clients)" at bounding box center [118, 225] width 162 height 34
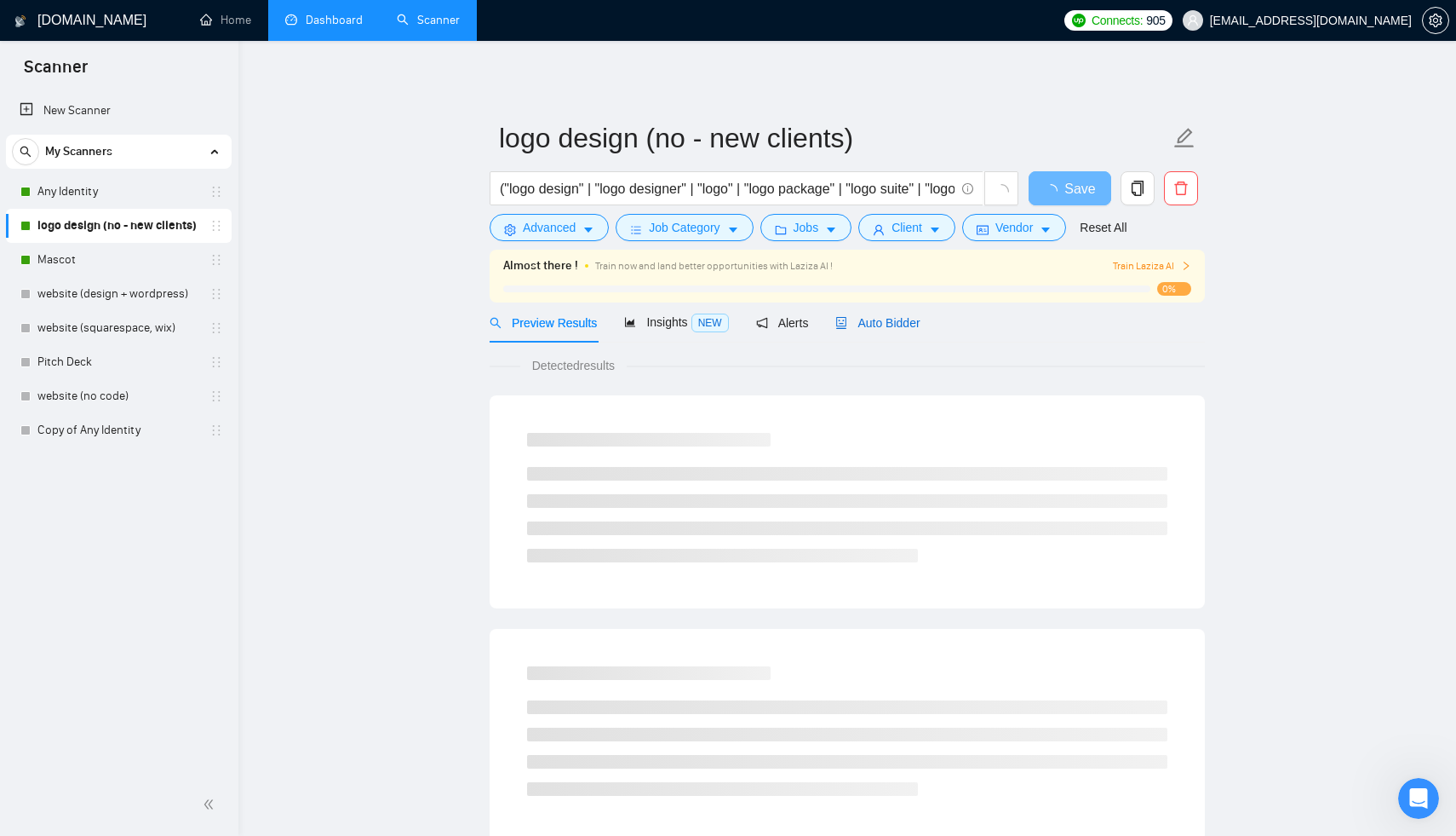
click at [893, 314] on div "Auto Bidder" at bounding box center [877, 322] width 84 height 18
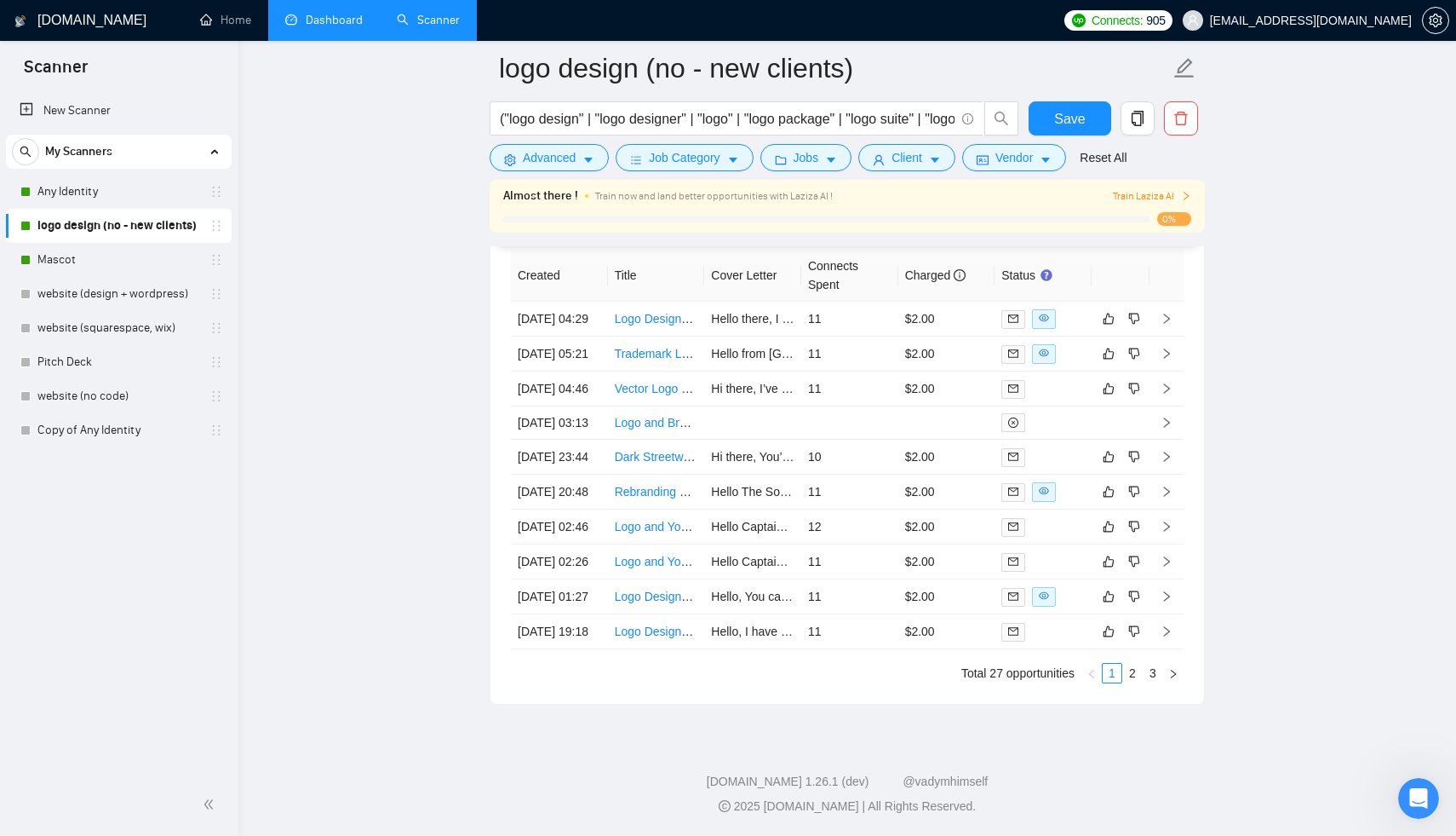
scroll to position [4524, 0]
click at [1128, 682] on link "2" at bounding box center [1132, 672] width 18 height 18
click at [1148, 681] on link "3" at bounding box center [1152, 672] width 18 height 18
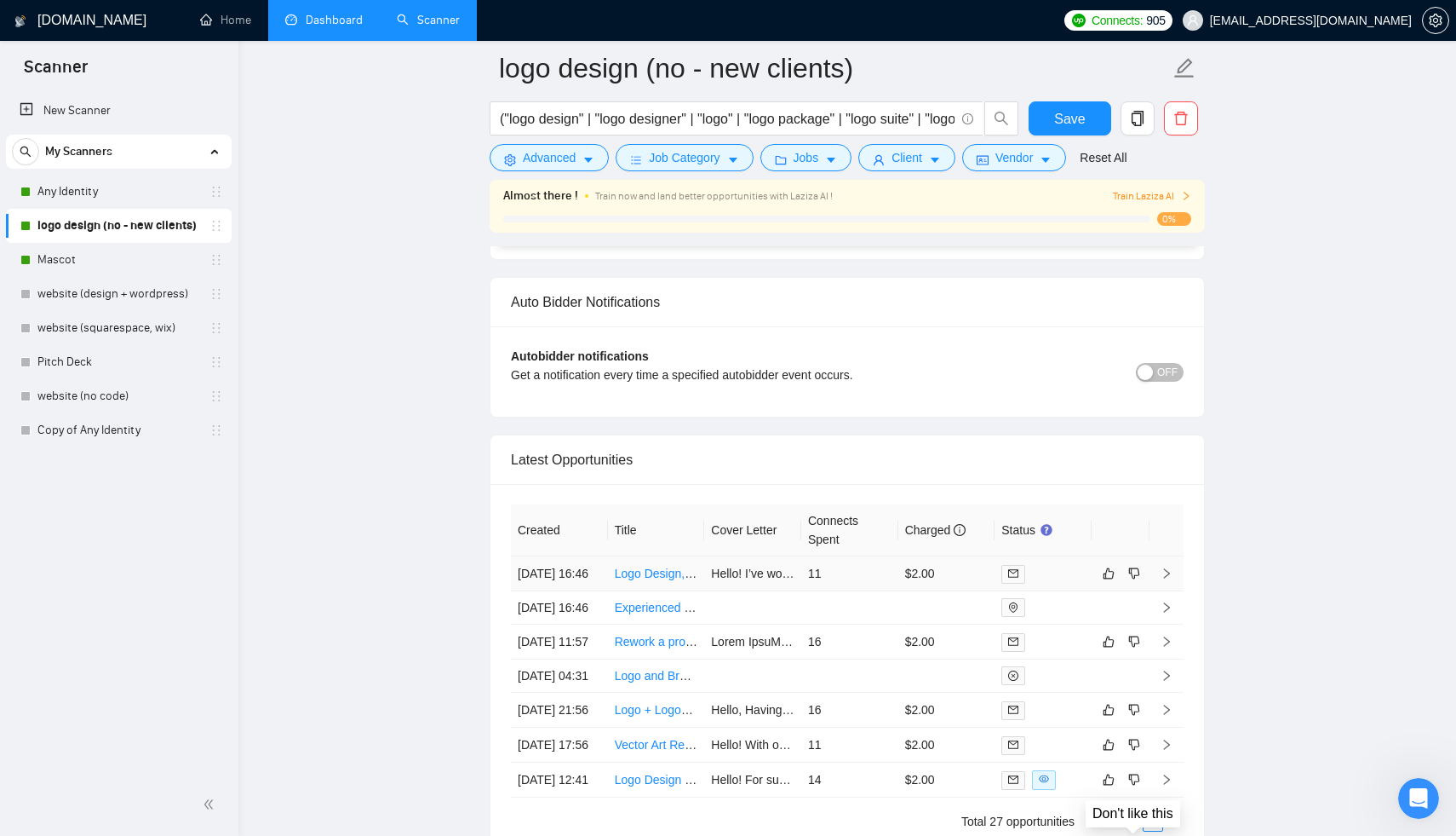
scroll to position [4386, 0]
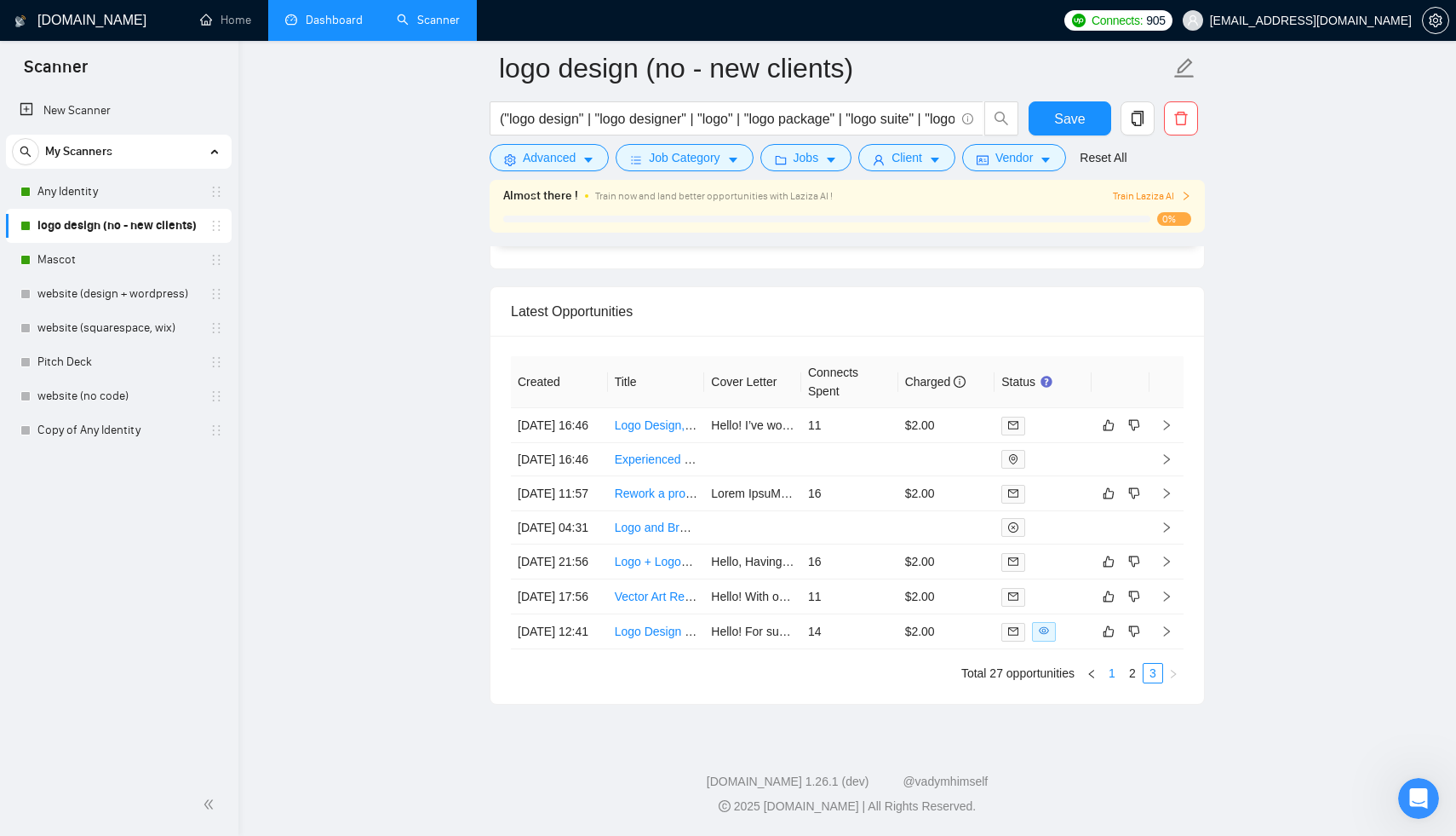
click at [1114, 673] on link "1" at bounding box center [1112, 672] width 18 height 18
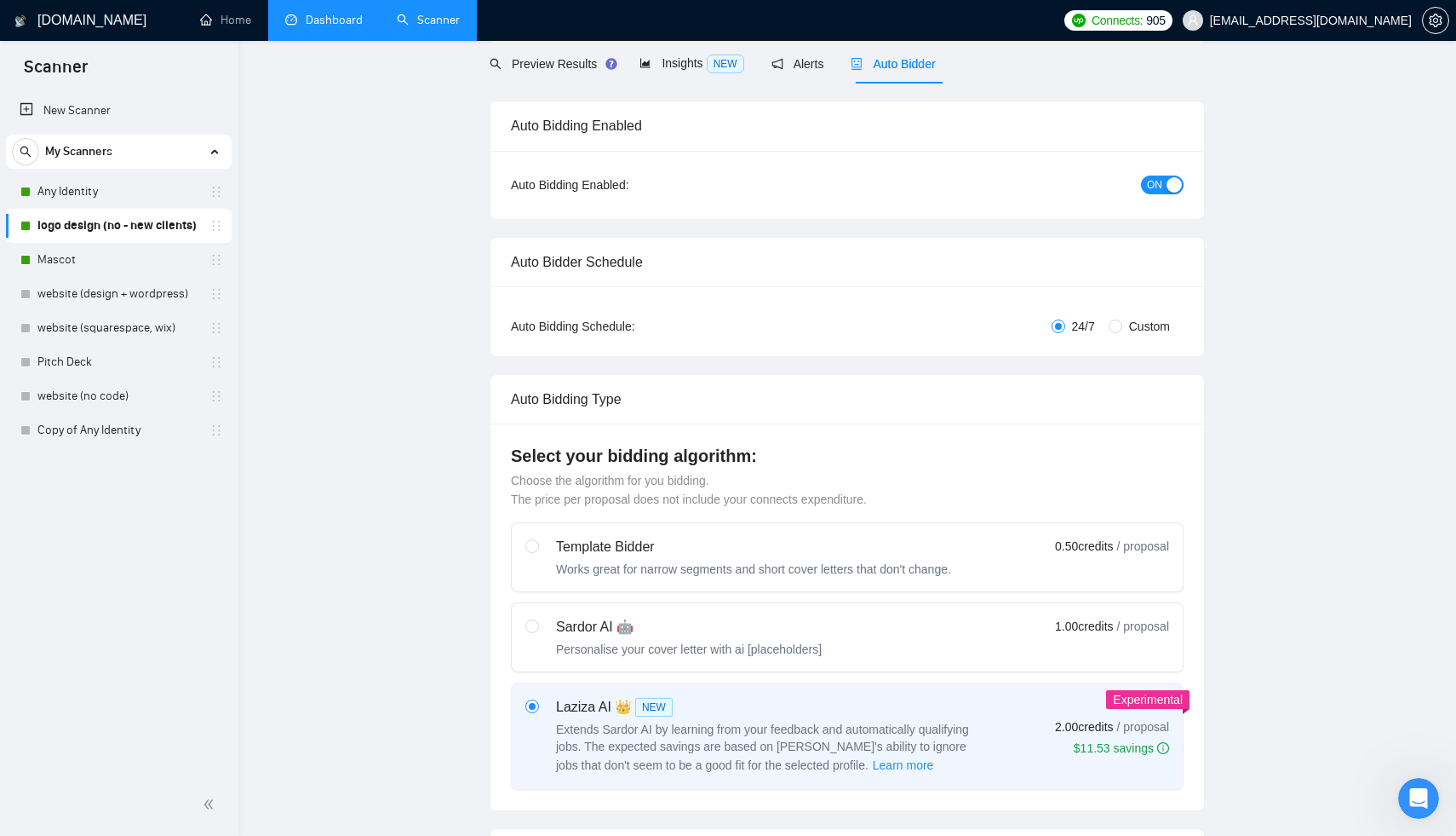
scroll to position [0, 0]
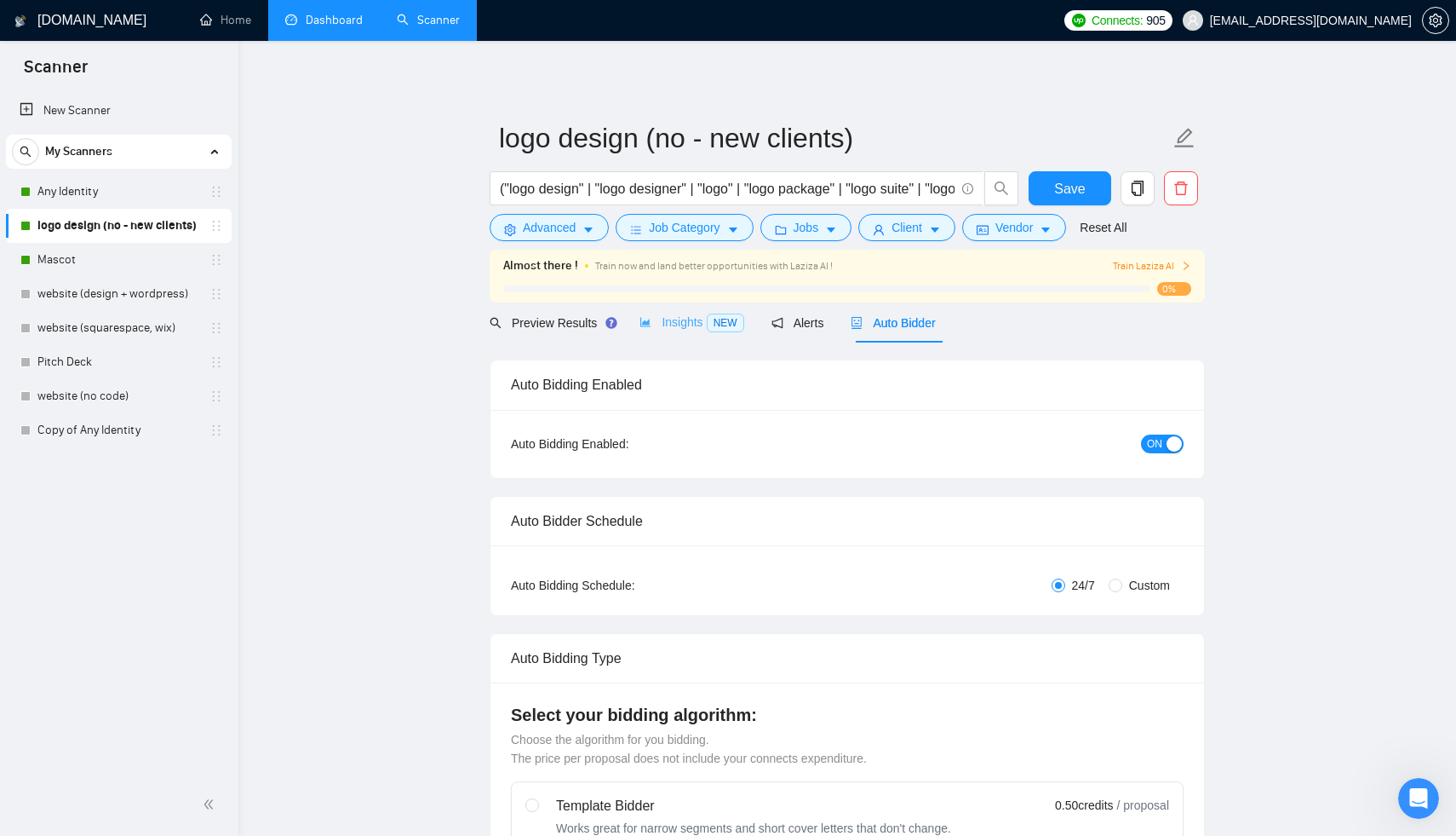
click at [676, 332] on div "Insights NEW" at bounding box center [691, 321] width 104 height 40
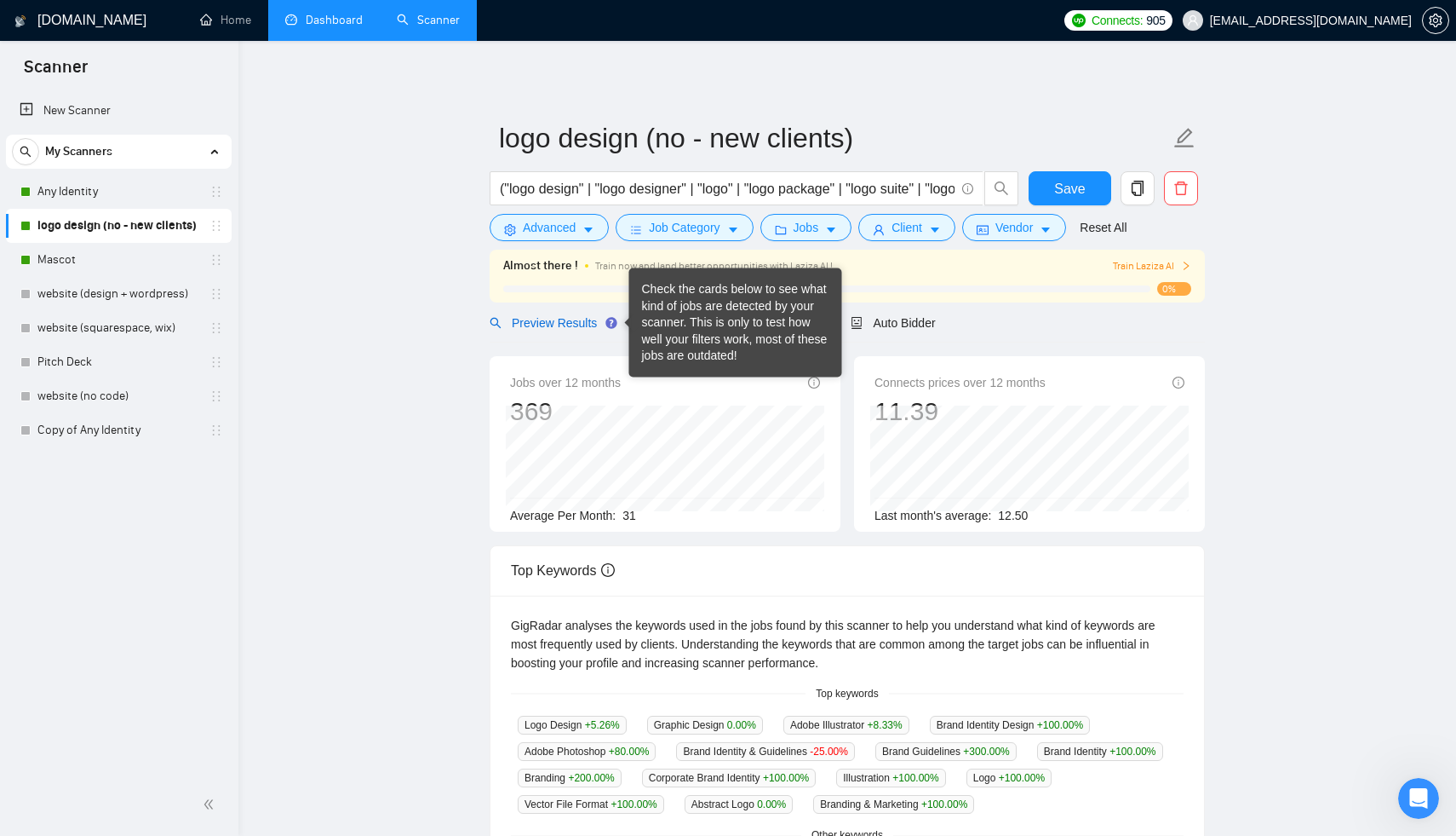
click at [580, 319] on span "Preview Results" at bounding box center [550, 323] width 123 height 14
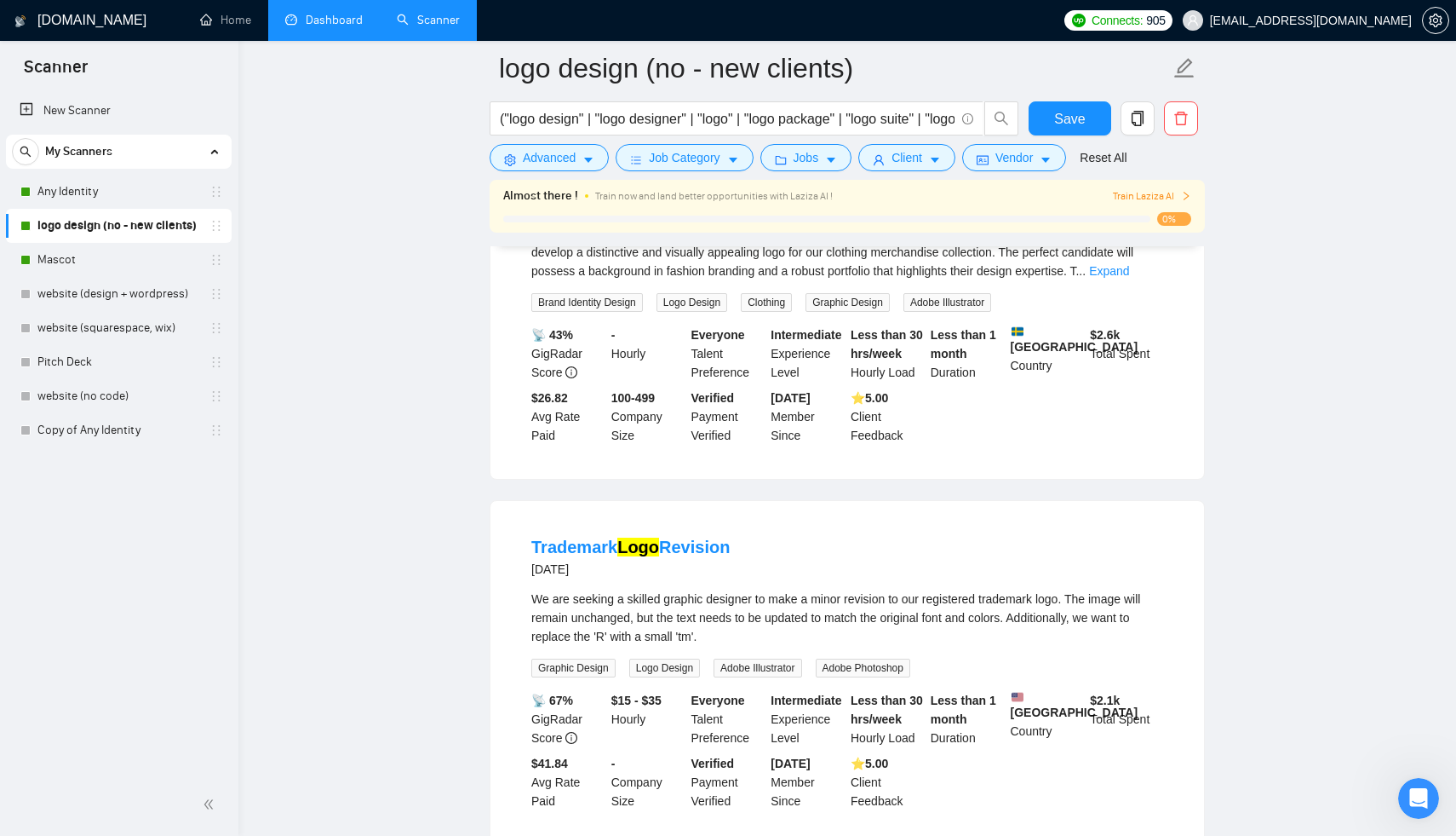
scroll to position [643, 0]
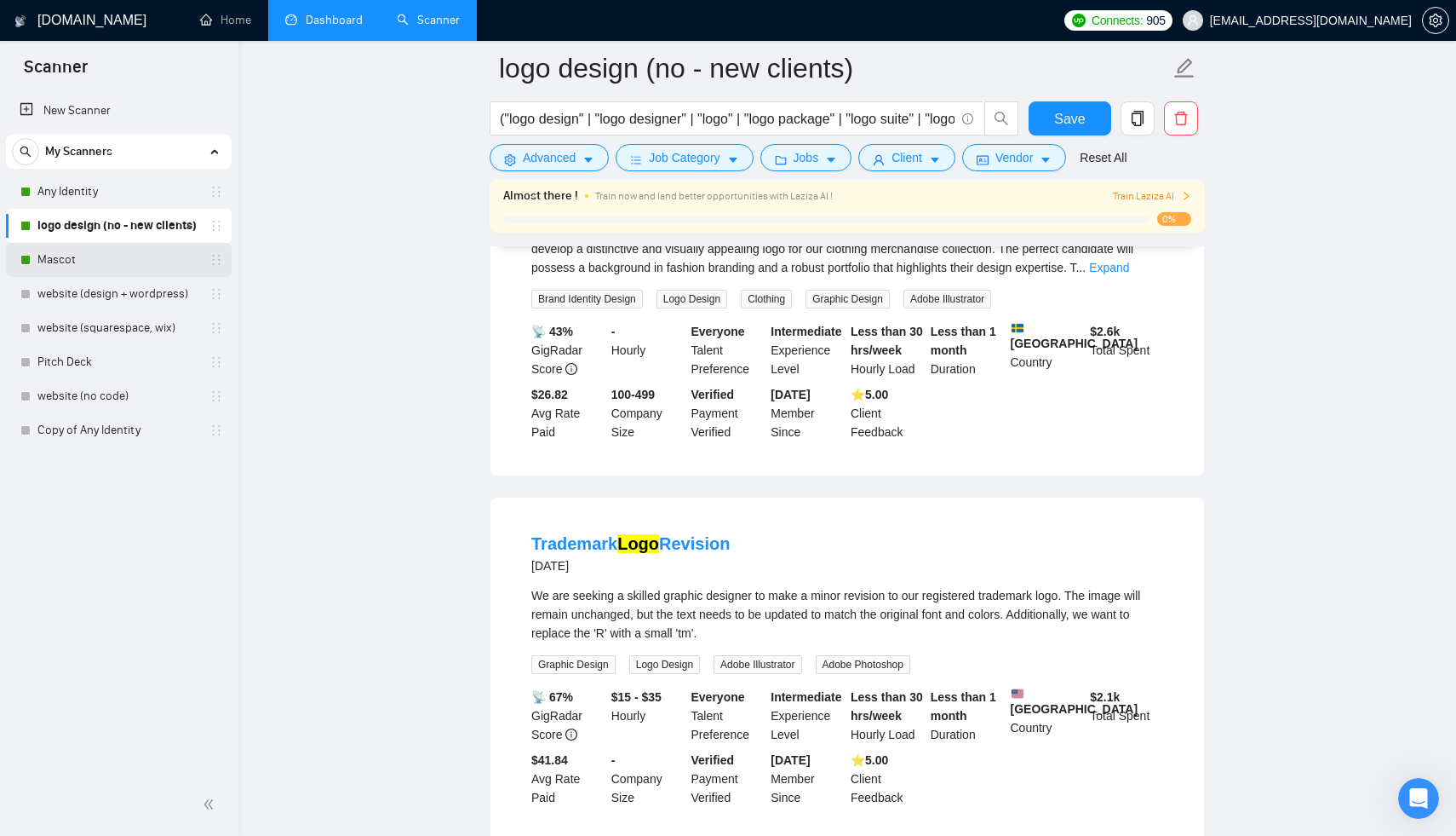
click at [109, 267] on link "Mascot" at bounding box center [118, 259] width 162 height 34
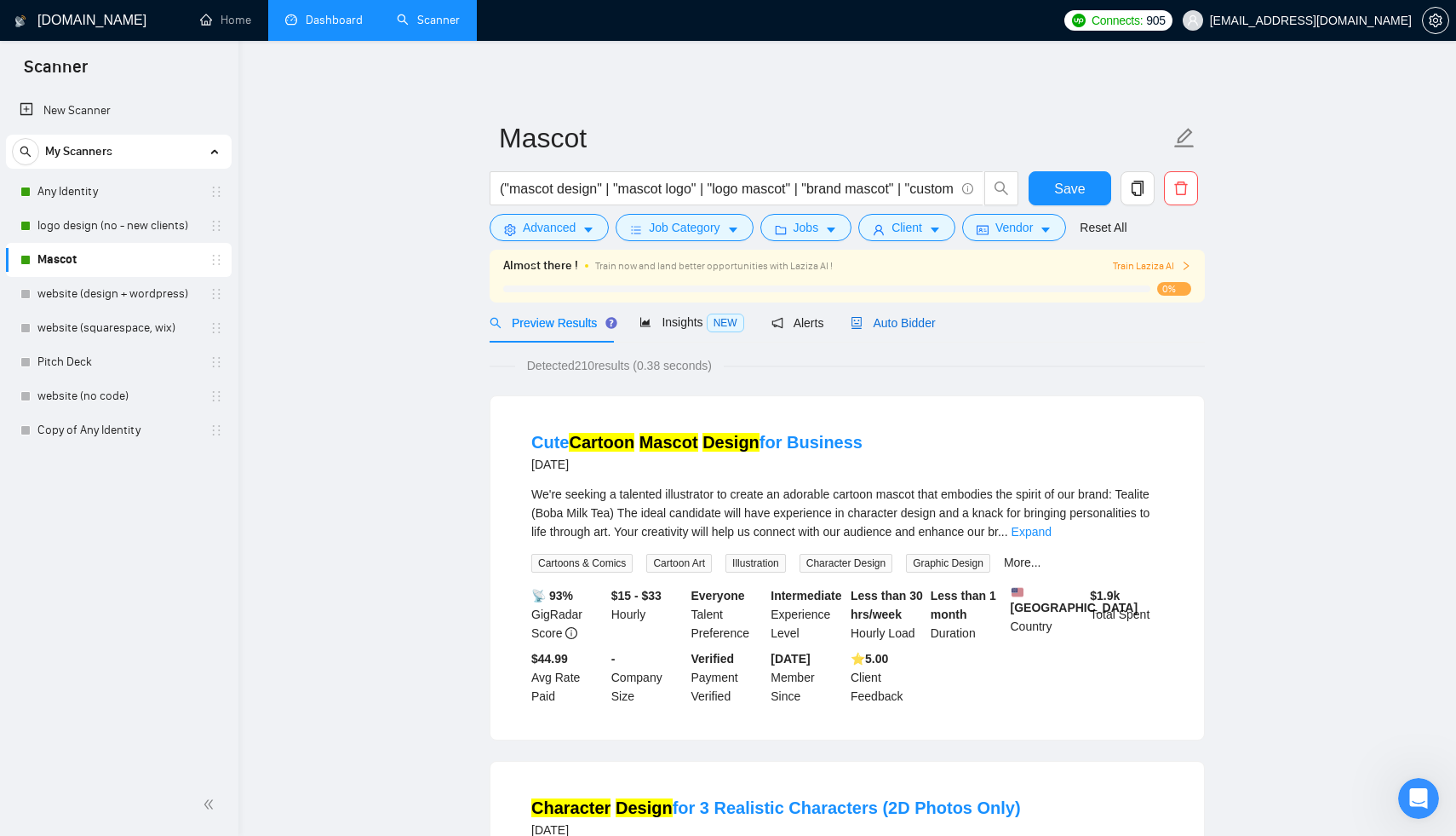
click at [909, 330] on div "Auto Bidder" at bounding box center [892, 322] width 84 height 18
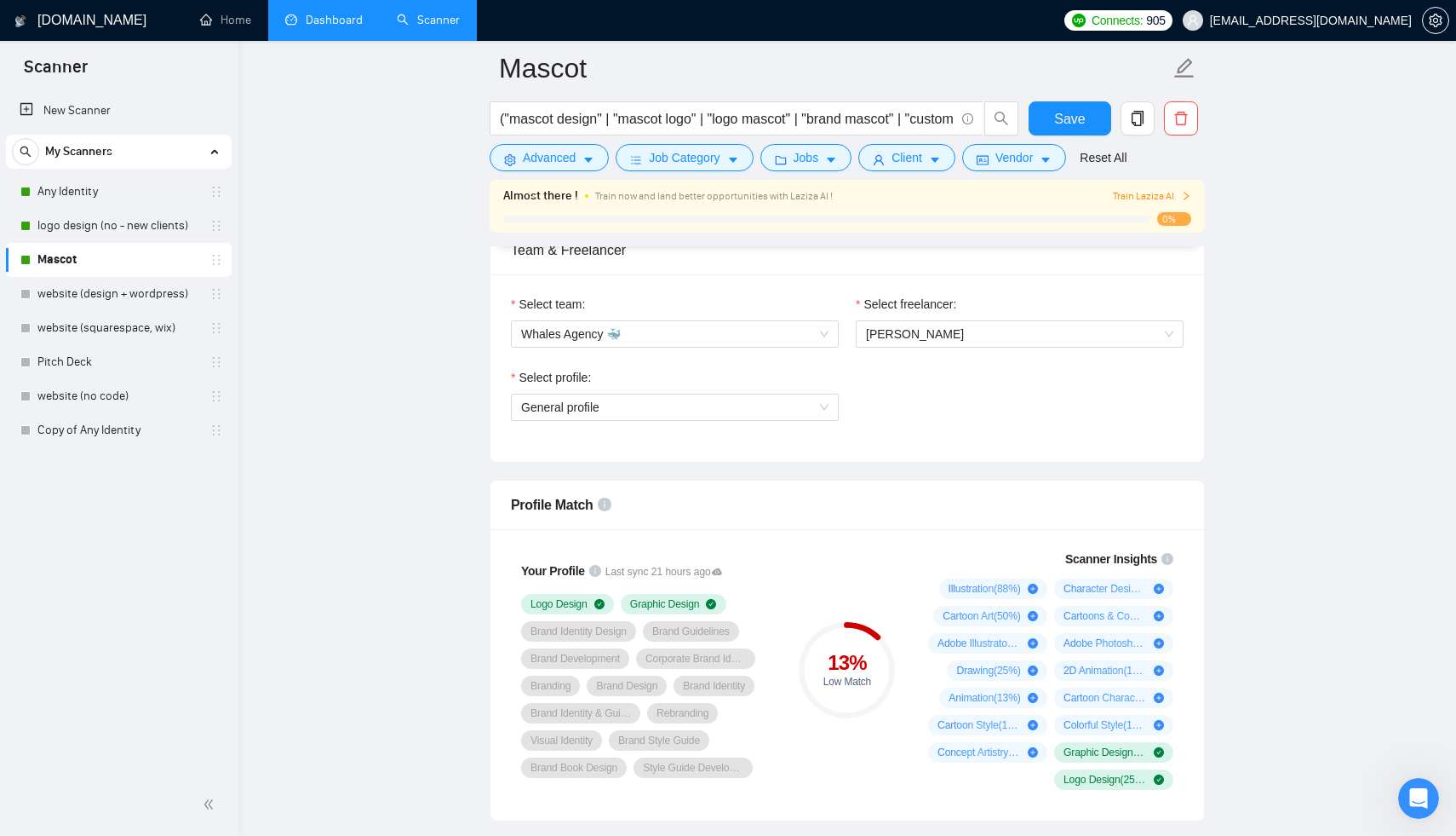
scroll to position [873, 0]
click at [734, 406] on span "General profile" at bounding box center [675, 409] width 308 height 25
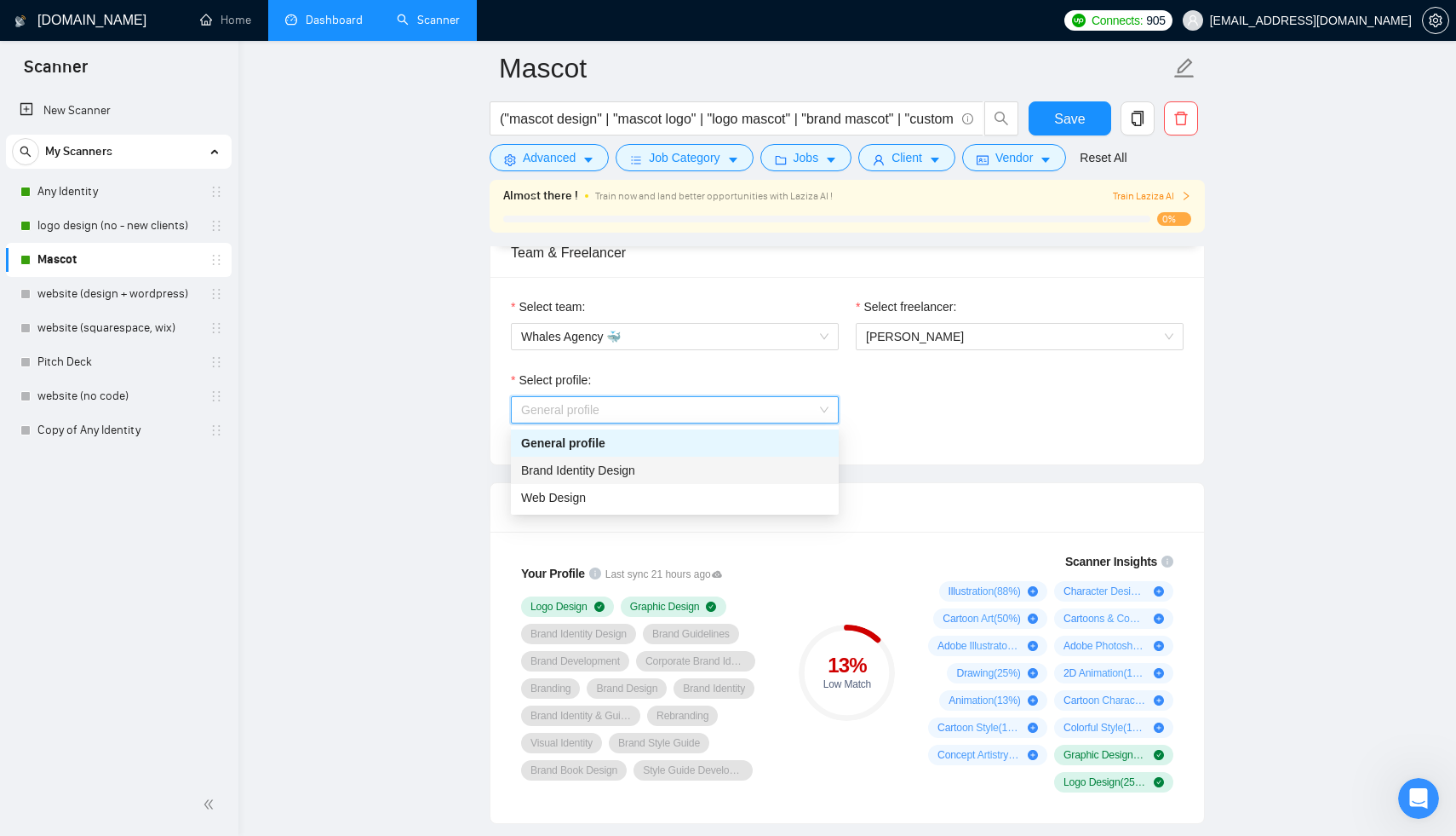
click at [713, 466] on div "Brand Identity Design" at bounding box center [675, 469] width 308 height 18
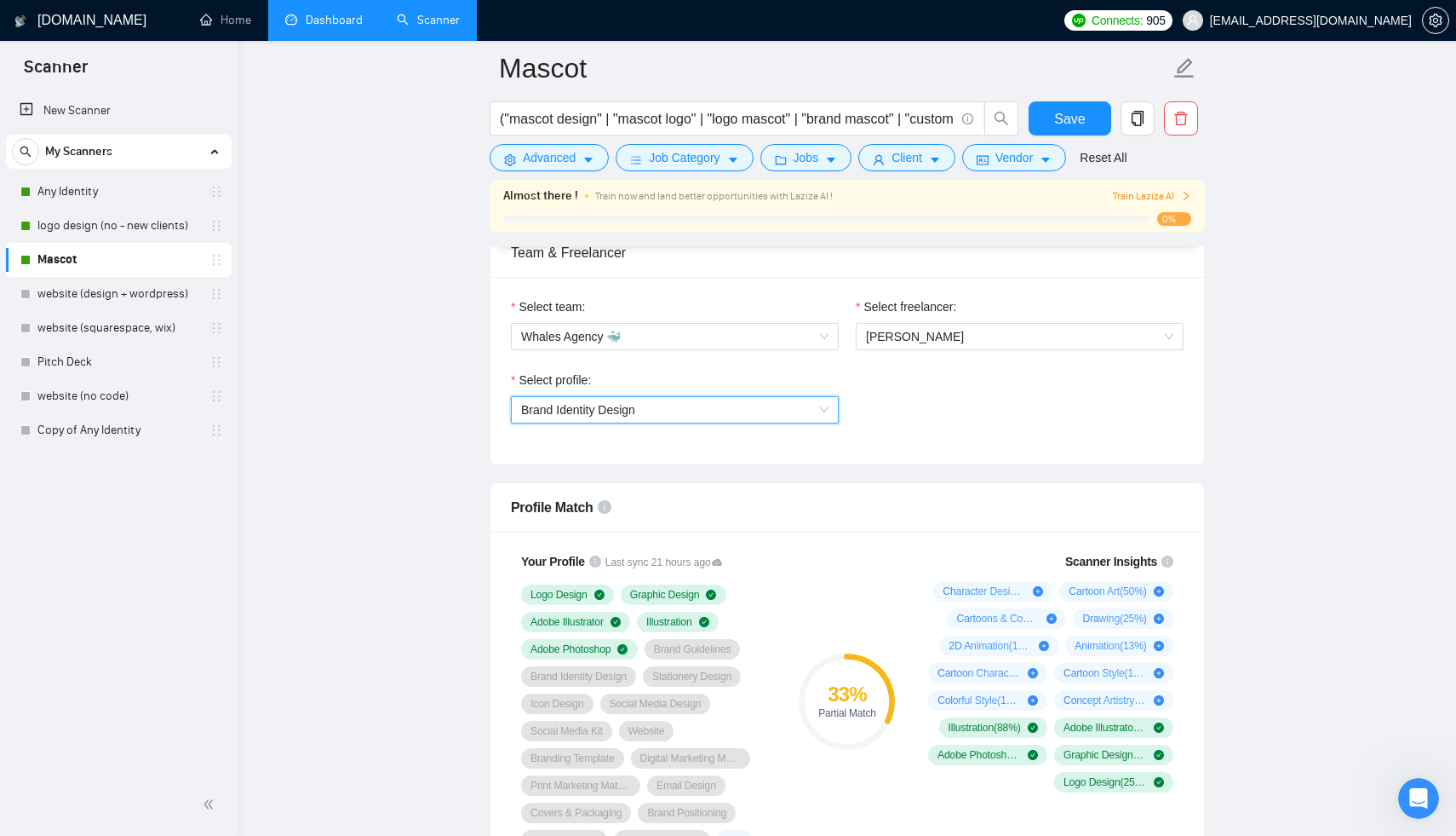
click at [726, 419] on span "Brand Identity Design" at bounding box center [675, 409] width 308 height 25
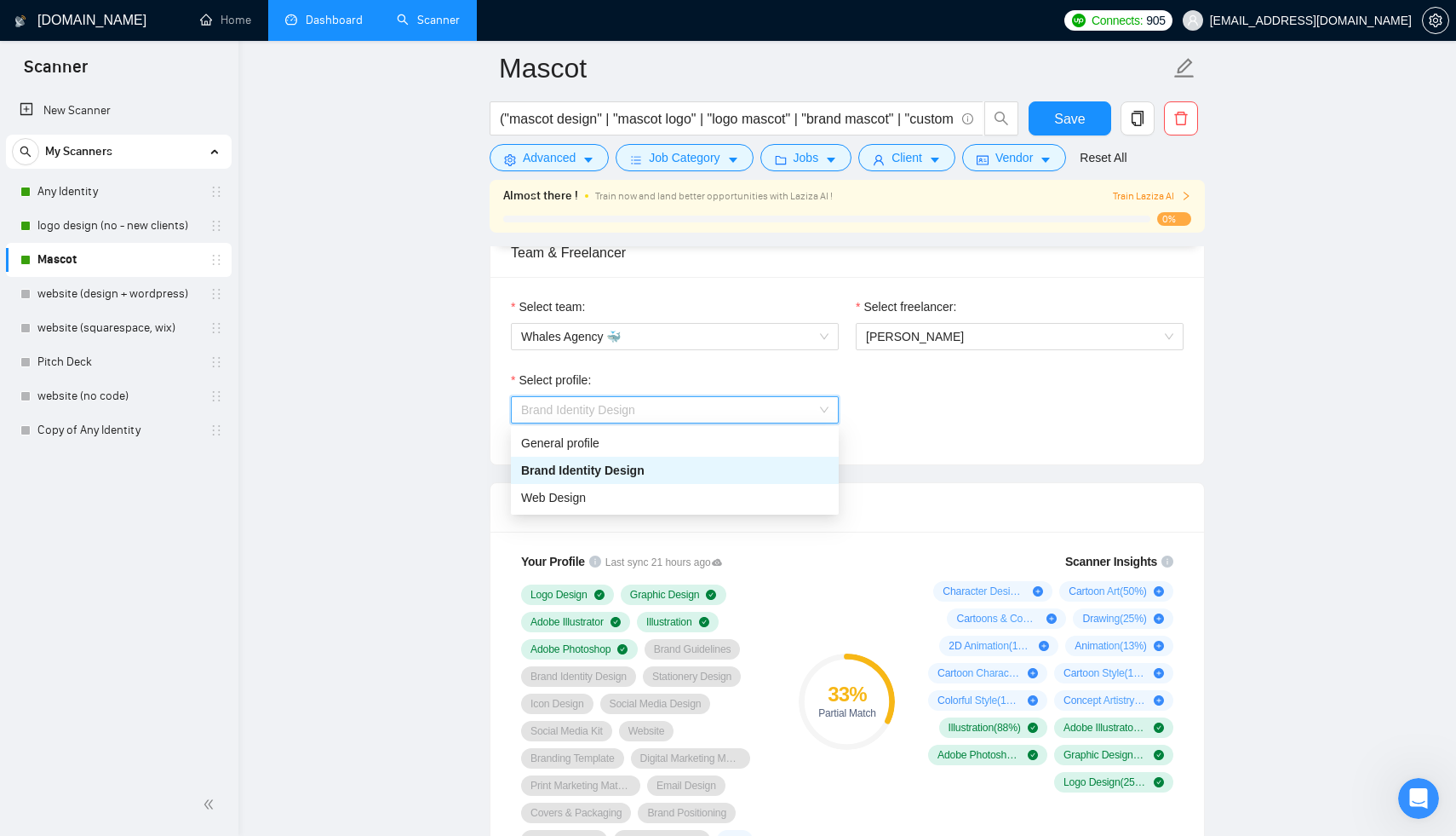
click at [726, 419] on span "Brand Identity Design" at bounding box center [675, 409] width 308 height 25
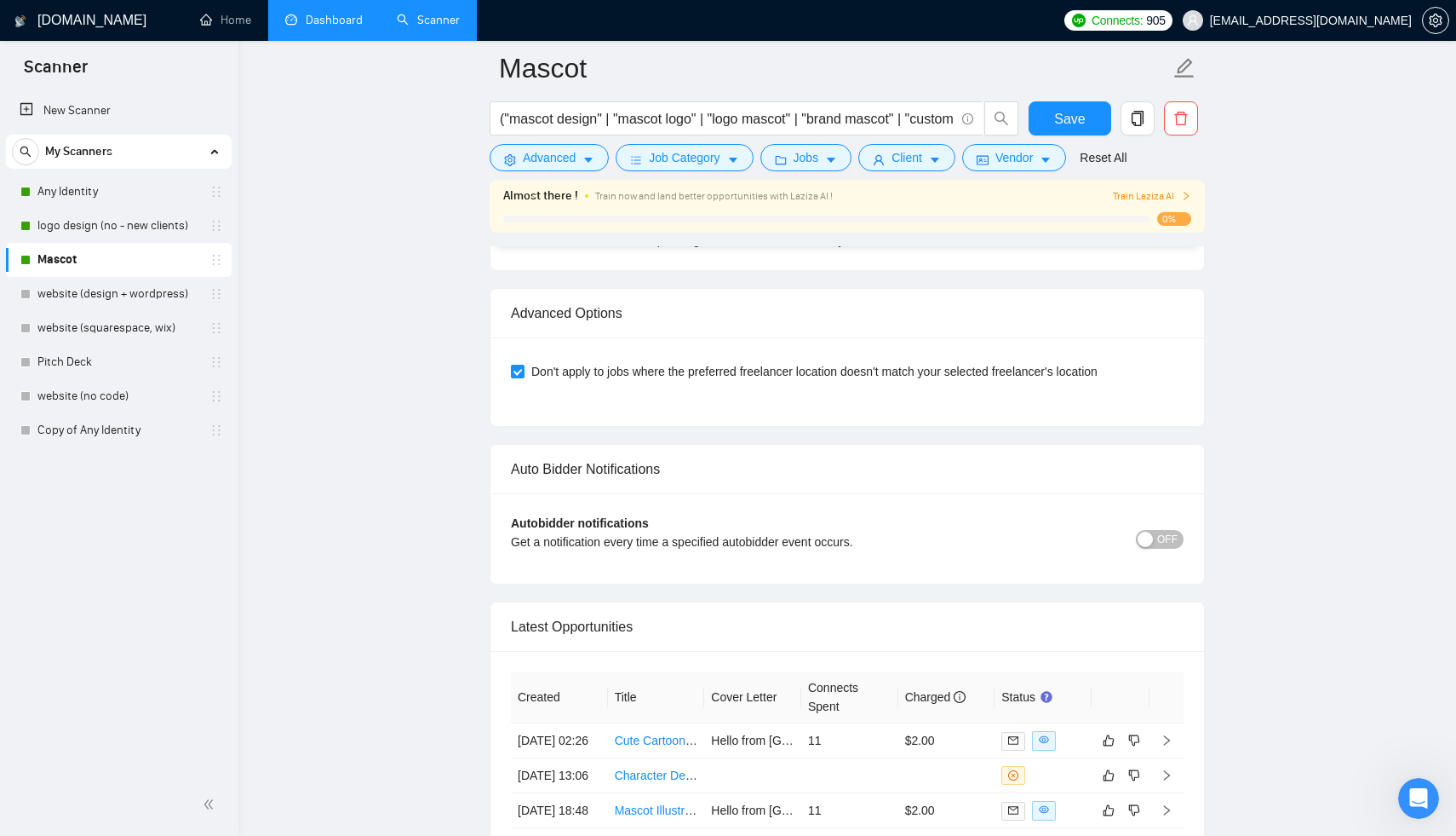
scroll to position [4151, 0]
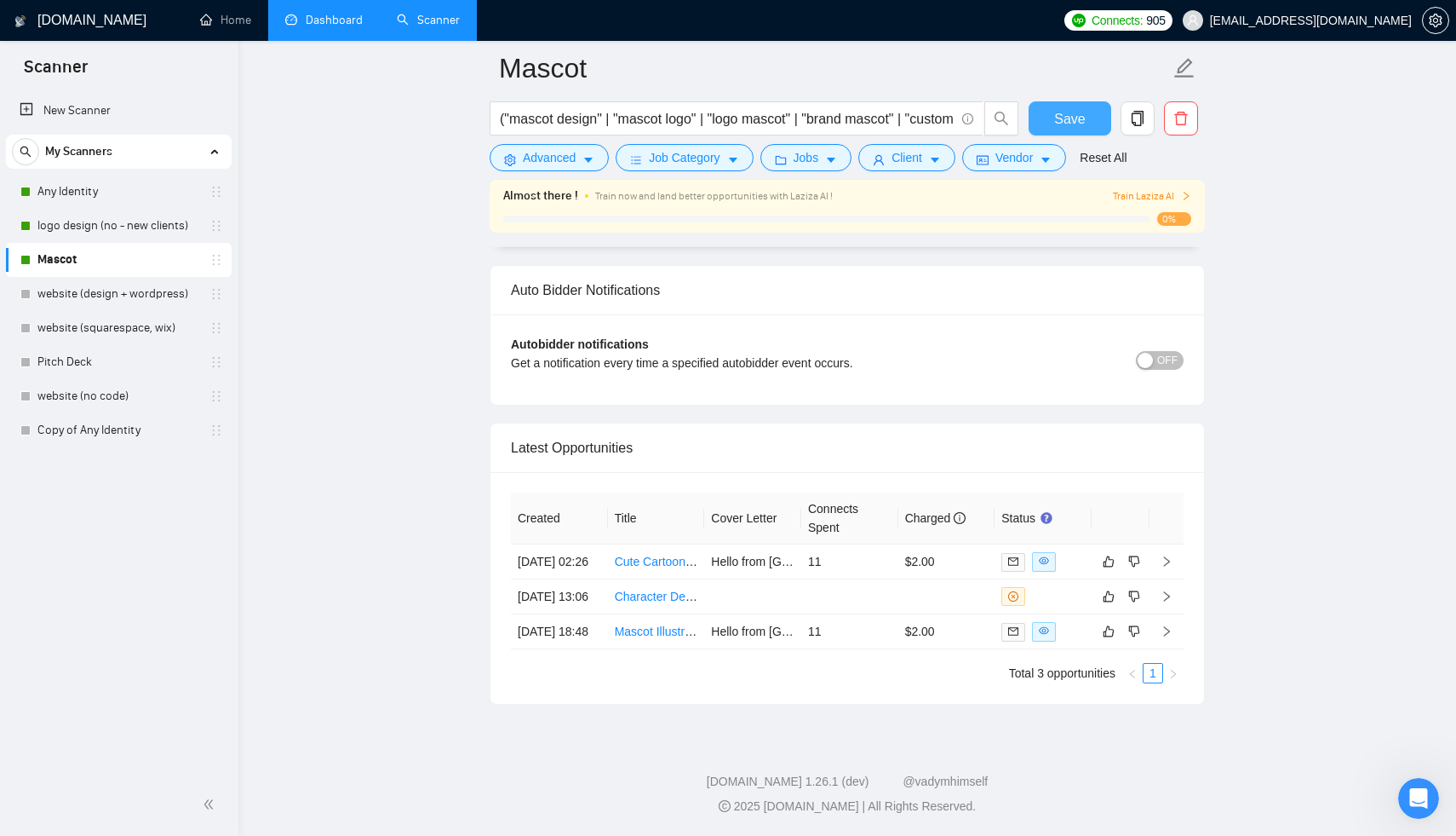
click at [1072, 132] on button "Save" at bounding box center [1069, 118] width 82 height 34
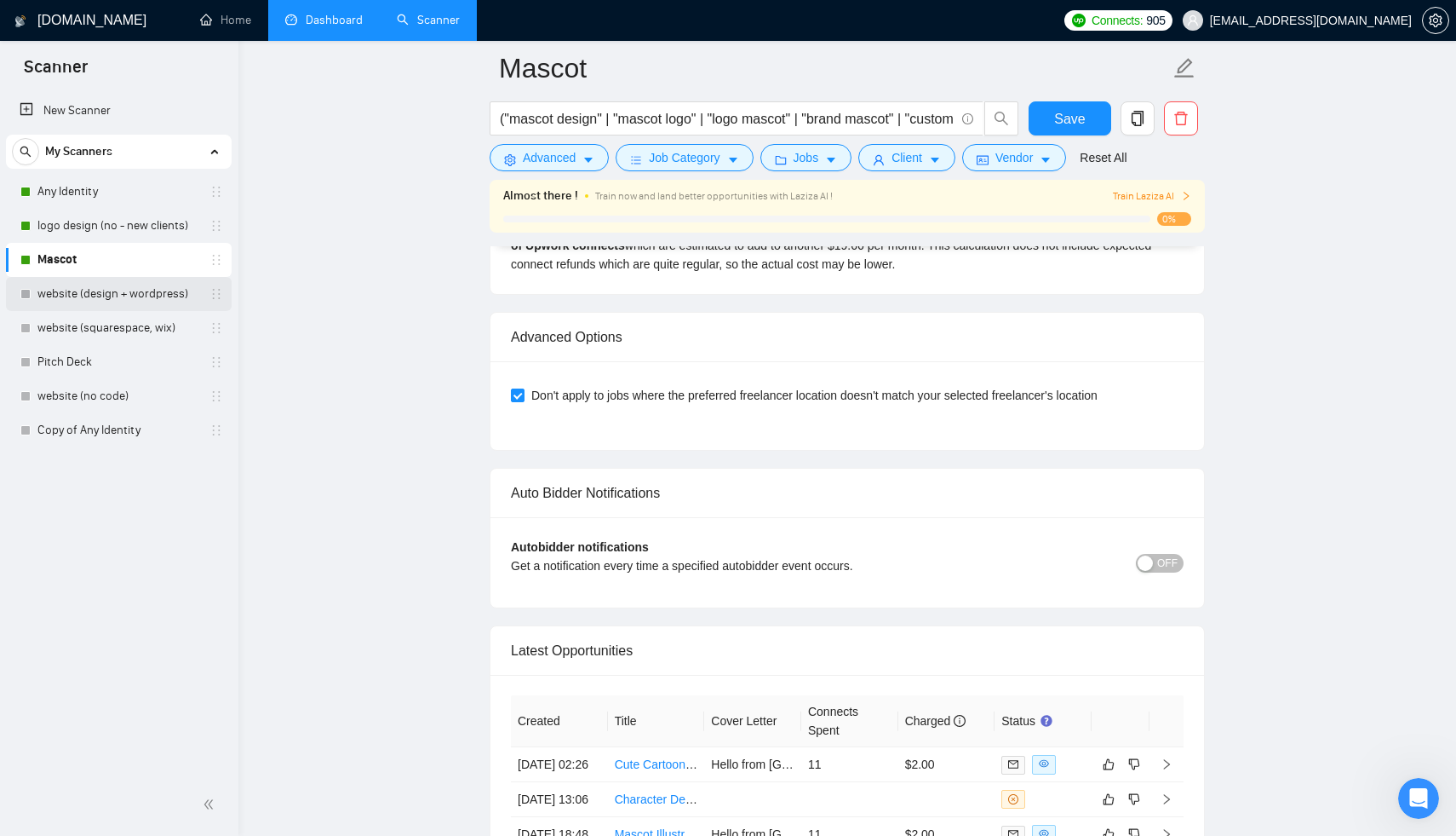
click at [99, 290] on link "website (design + wordpress)" at bounding box center [118, 293] width 162 height 34
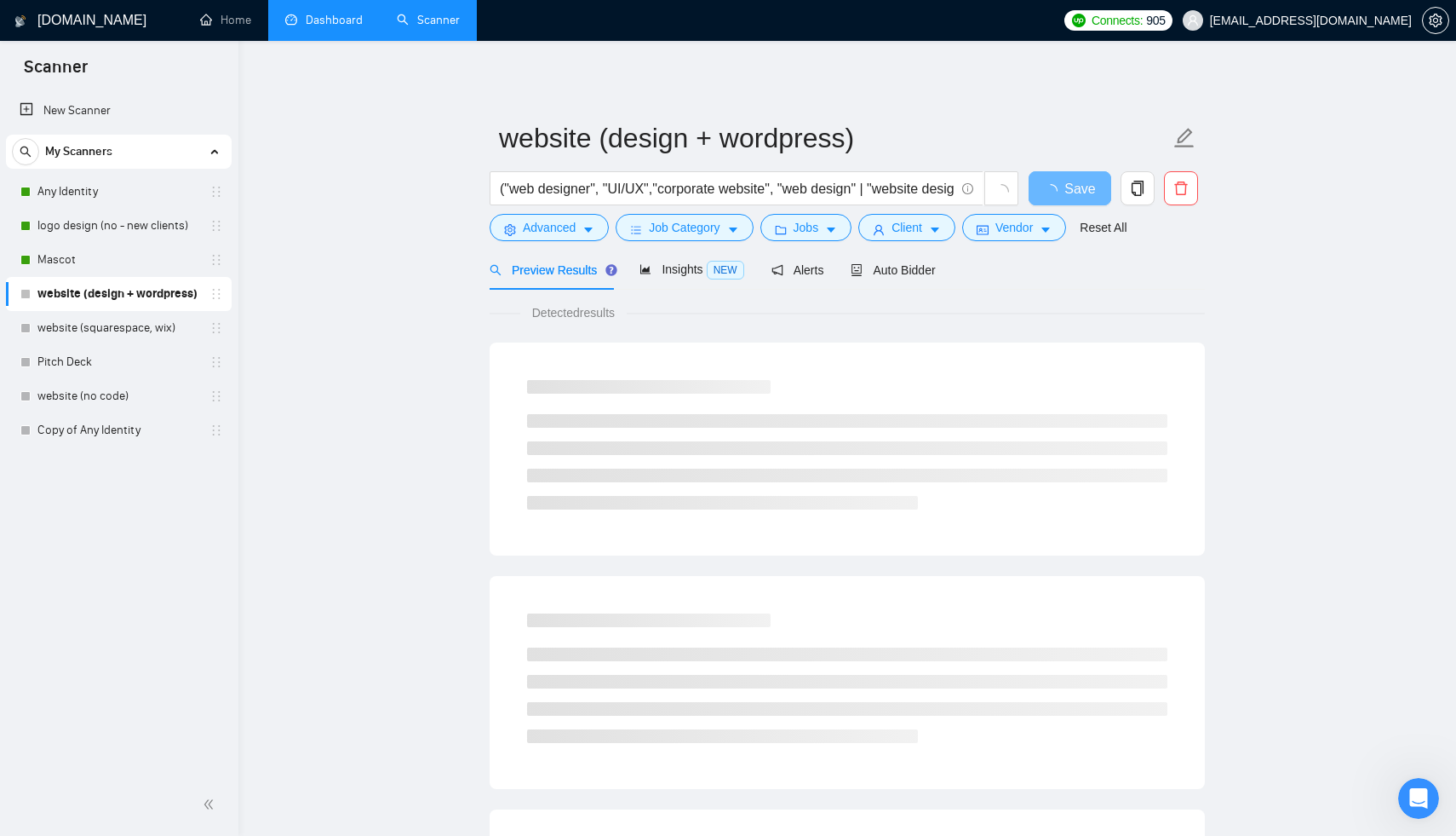
scroll to position [20, 0]
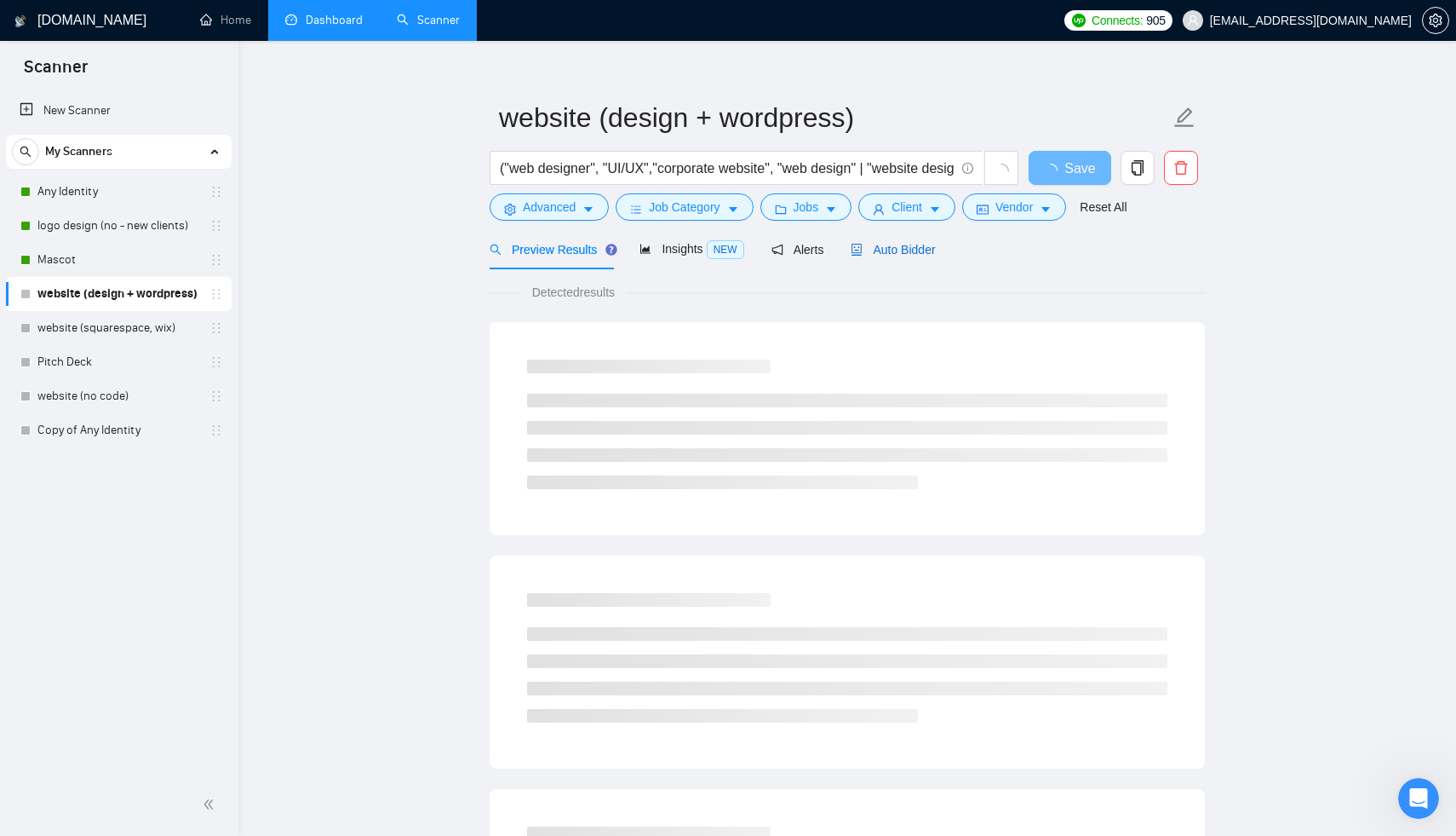
click at [892, 252] on span "Auto Bidder" at bounding box center [892, 250] width 84 height 14
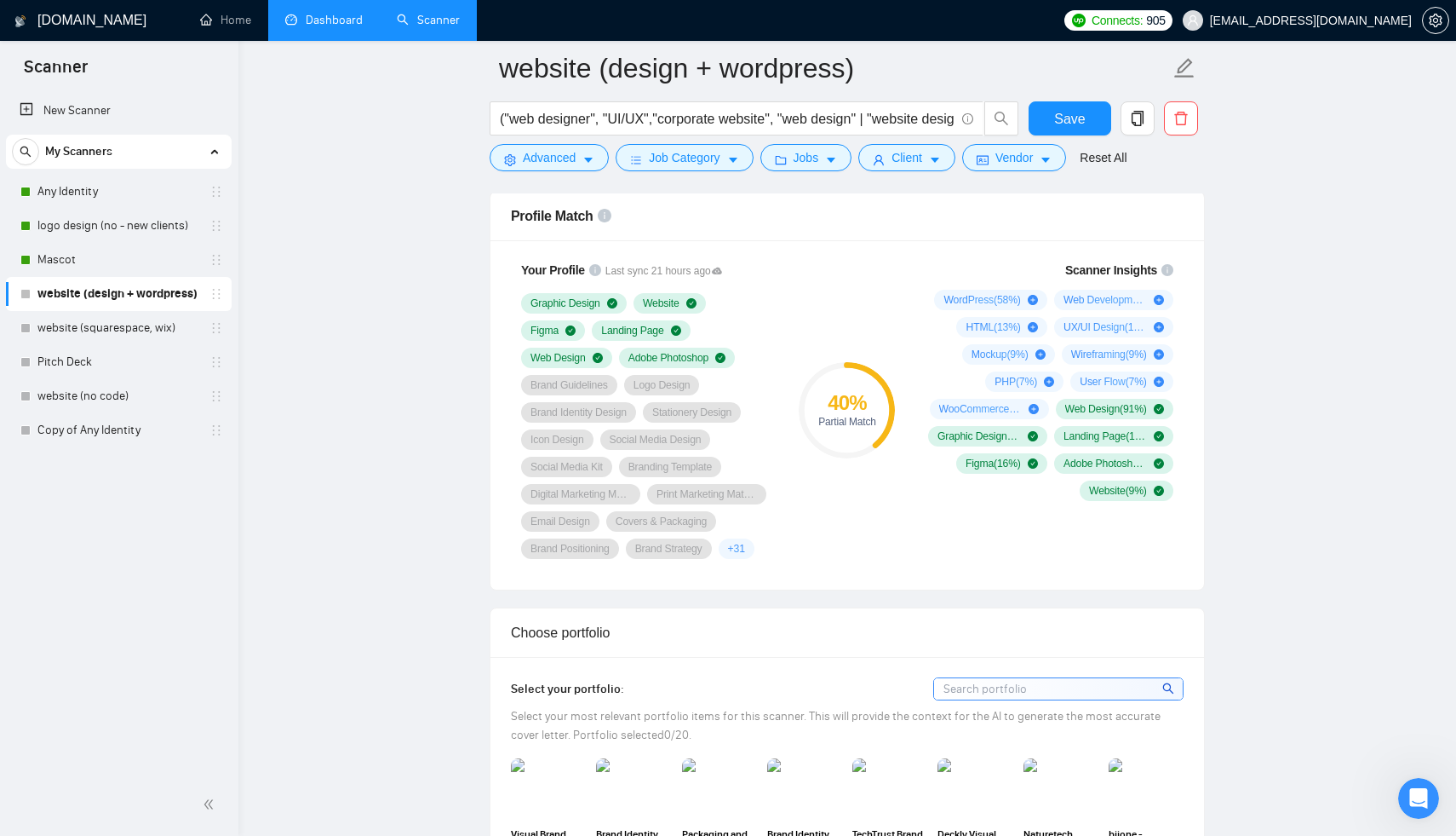
scroll to position [826, 0]
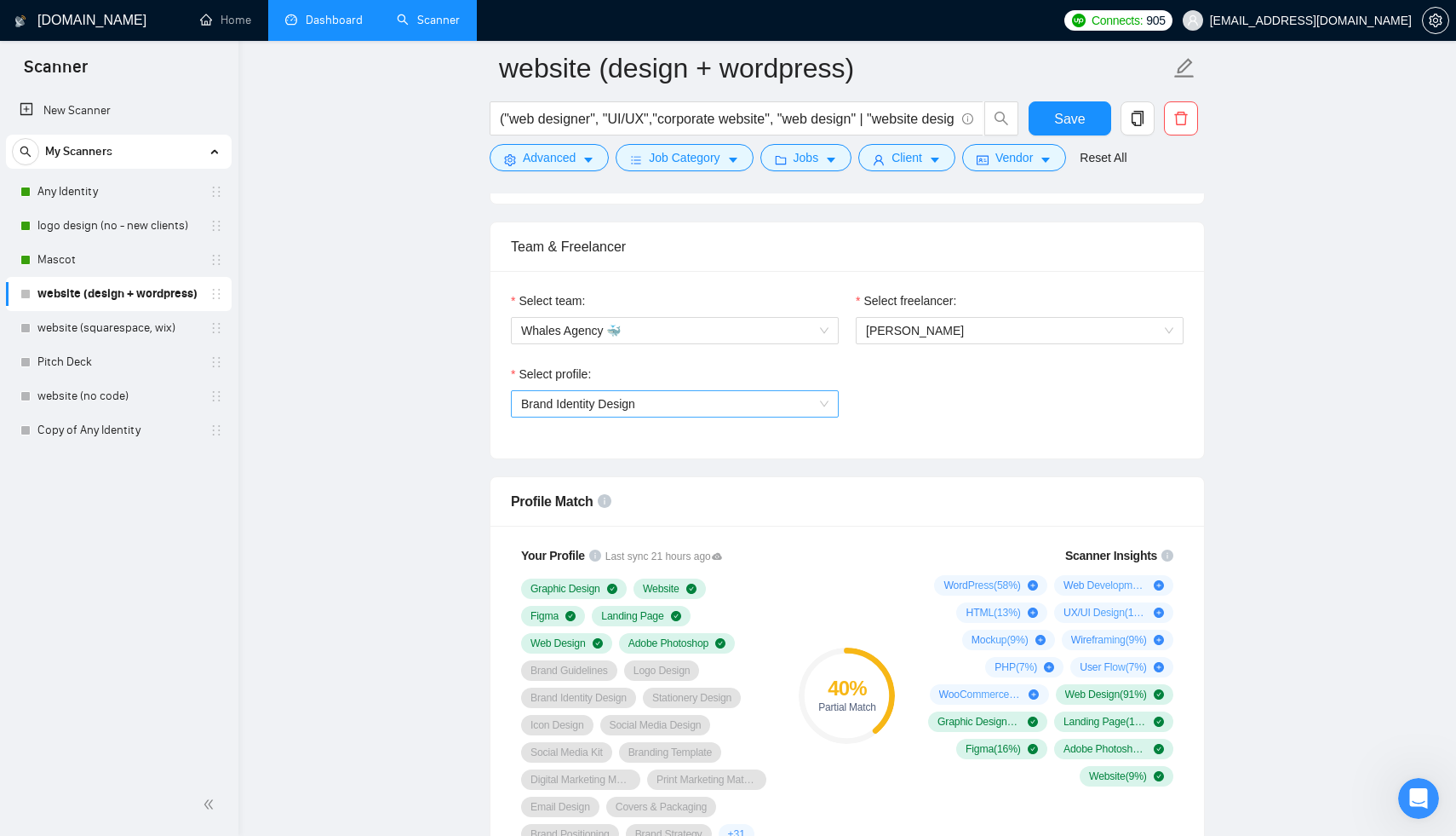
click at [696, 405] on span "Brand Identity Design" at bounding box center [675, 403] width 308 height 25
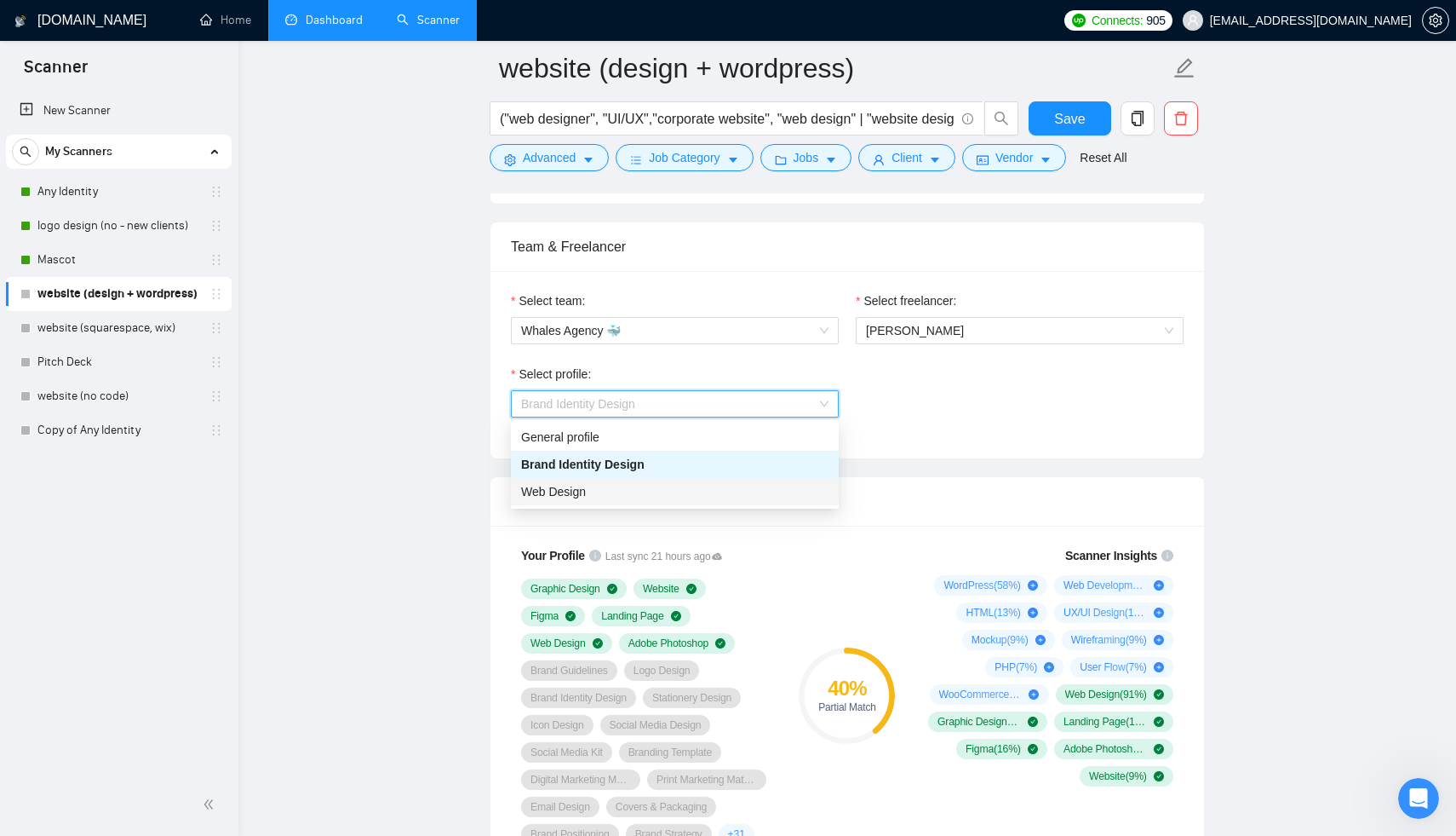
click at [642, 493] on div "Web Design" at bounding box center [675, 491] width 308 height 18
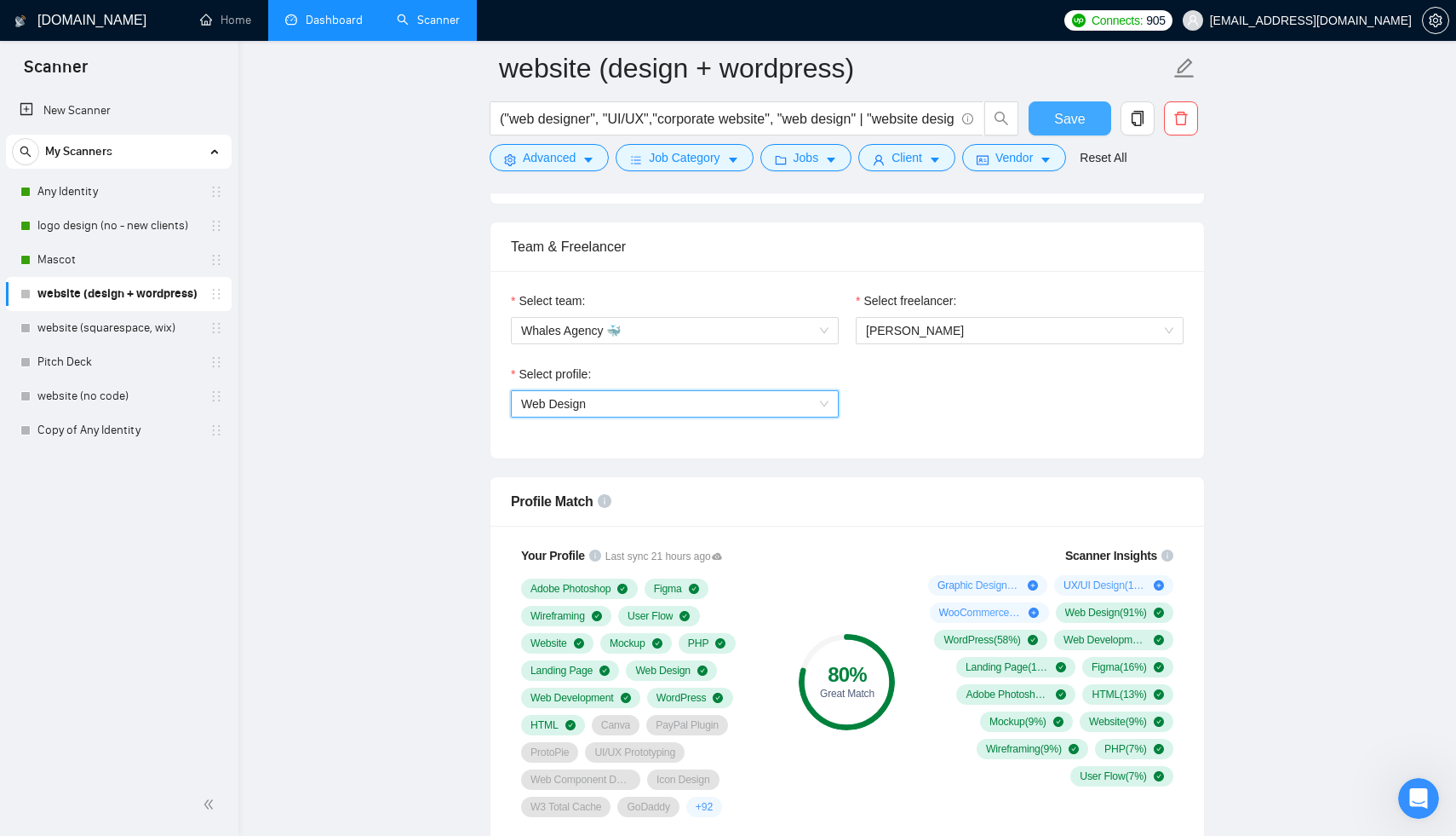
click at [1085, 107] on button "Save" at bounding box center [1069, 118] width 82 height 34
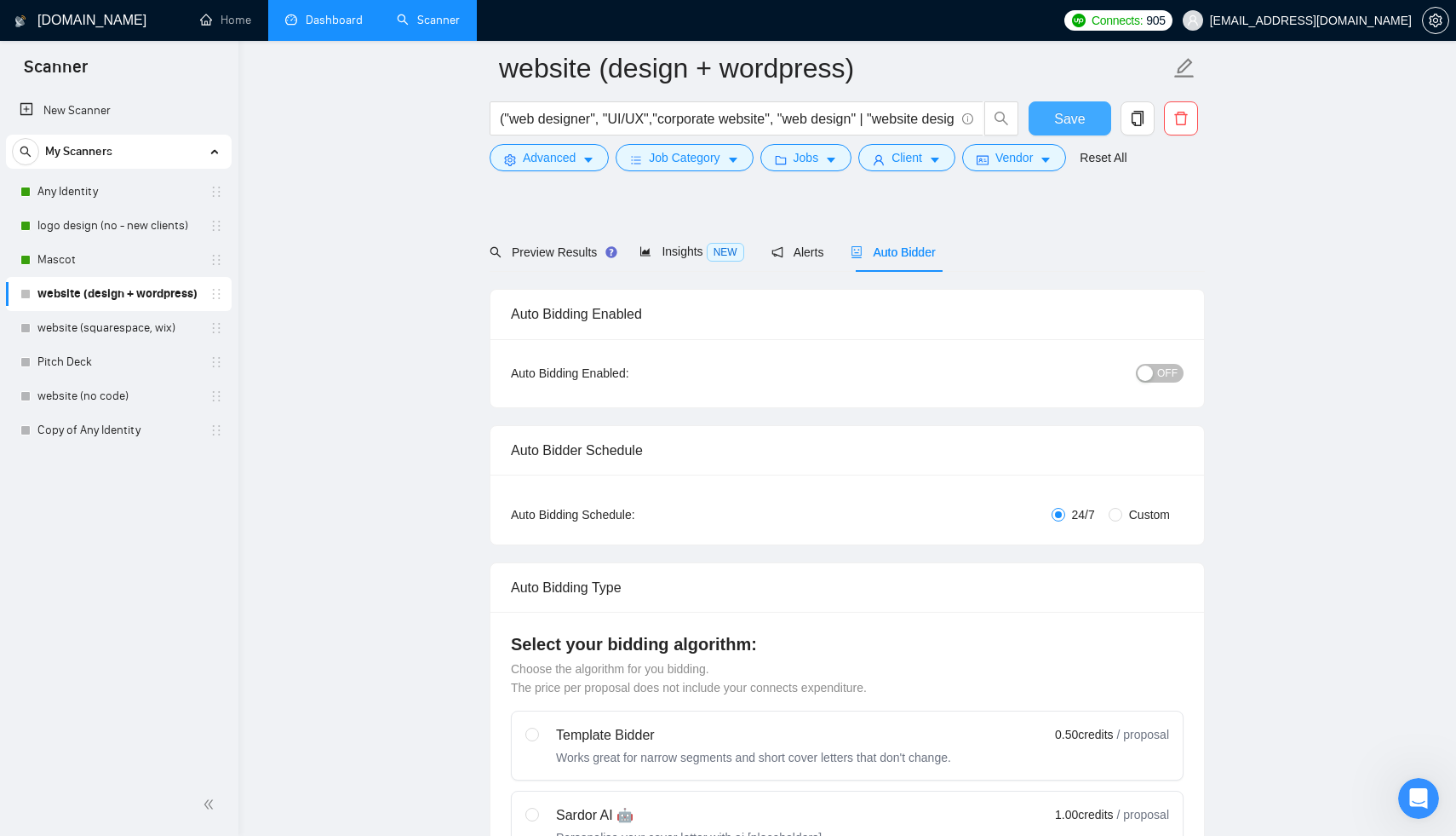
scroll to position [0, 0]
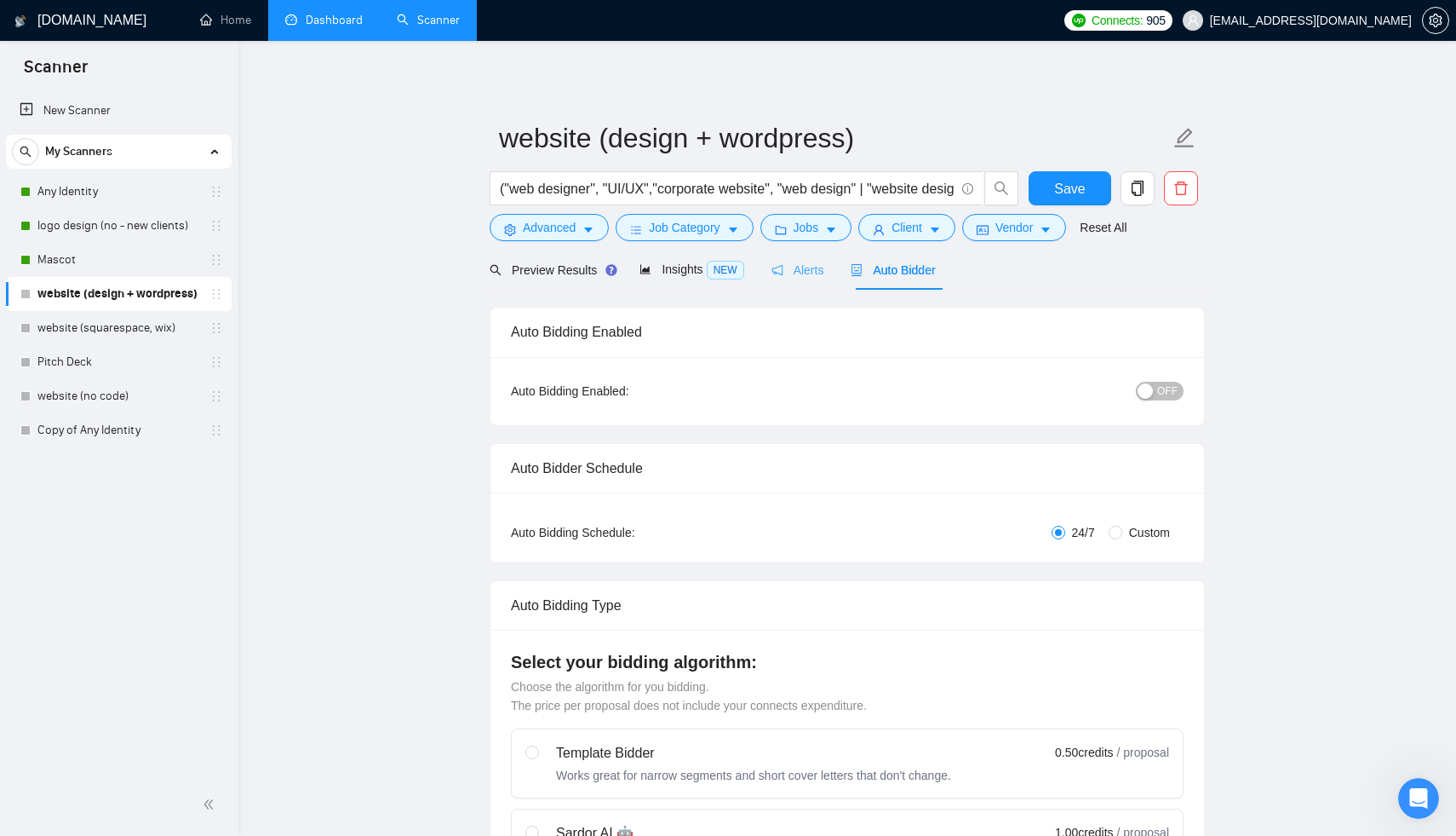
click at [790, 281] on div "Alerts" at bounding box center [797, 269] width 53 height 40
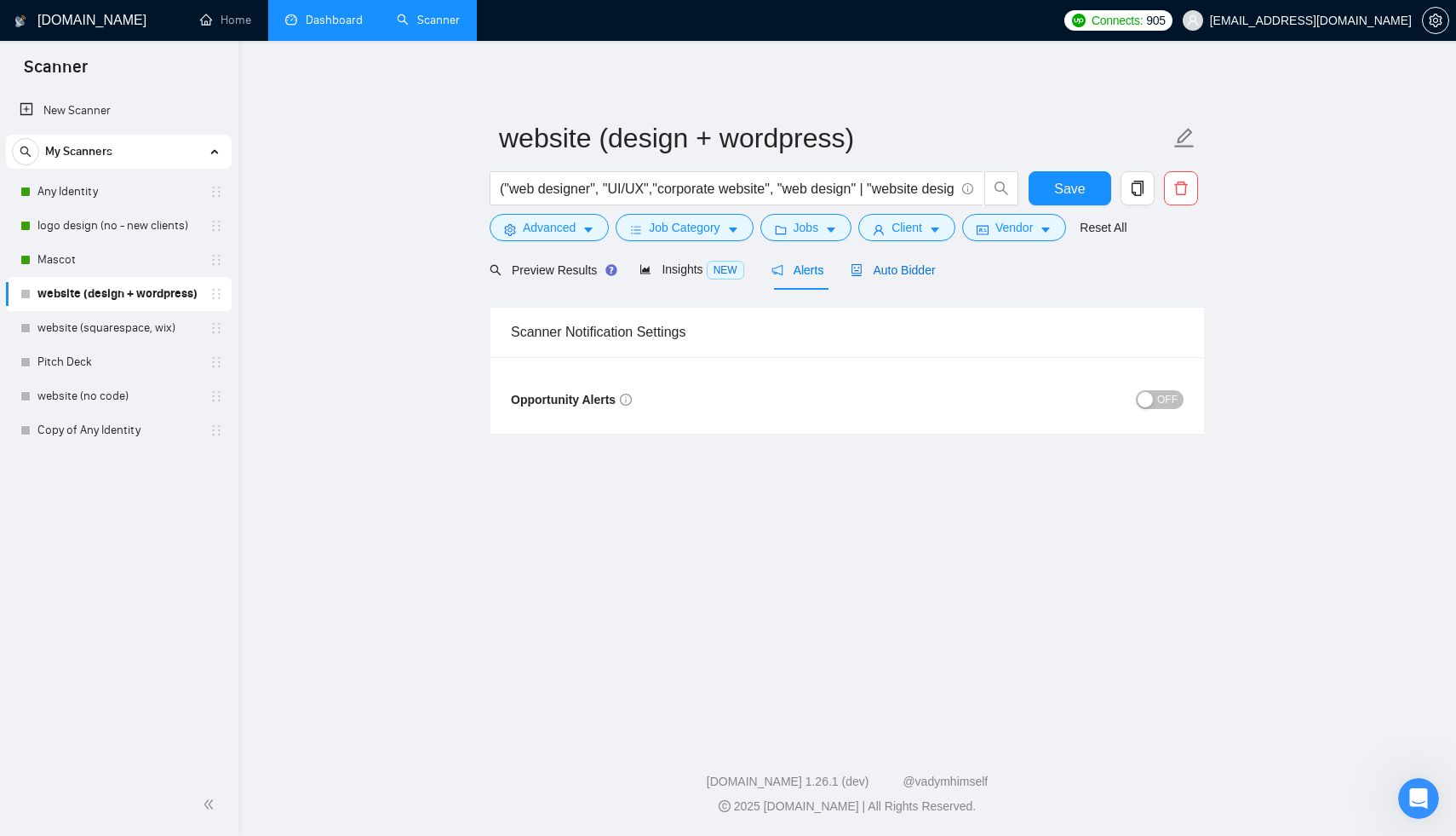
click at [904, 266] on span "Auto Bidder" at bounding box center [892, 270] width 84 height 14
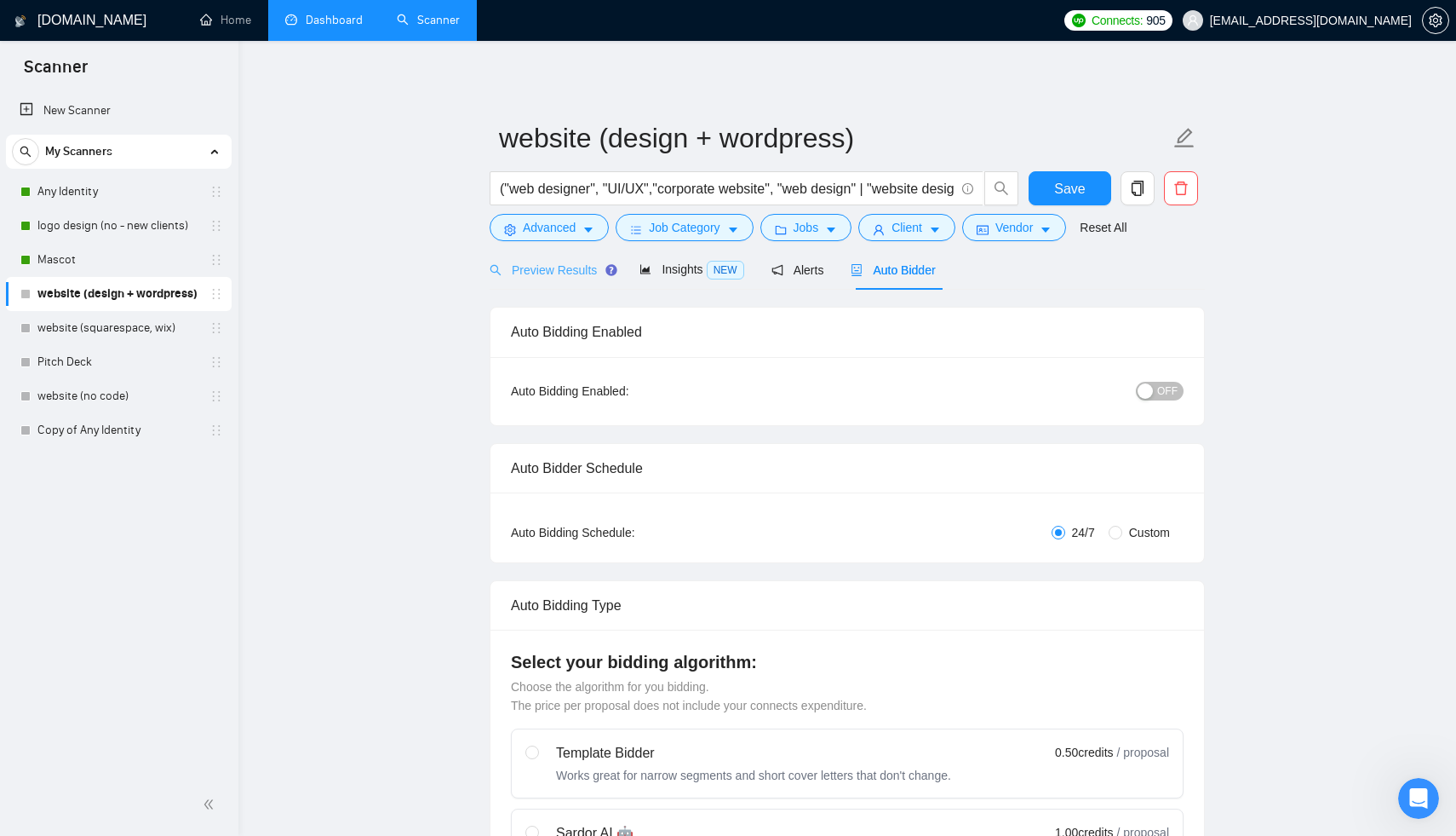
click at [536, 280] on div "Preview Results" at bounding box center [550, 269] width 123 height 40
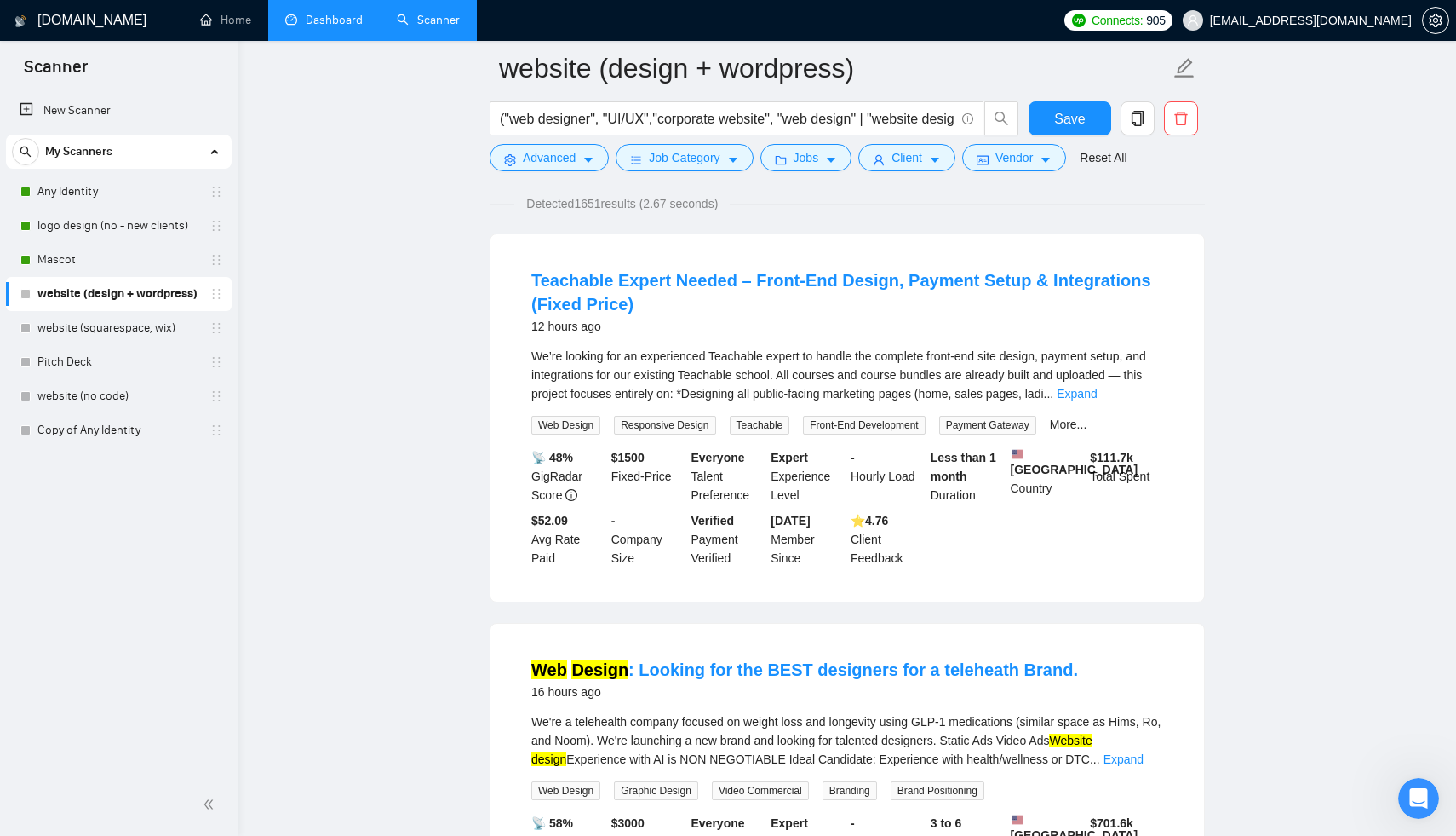
scroll to position [82, 0]
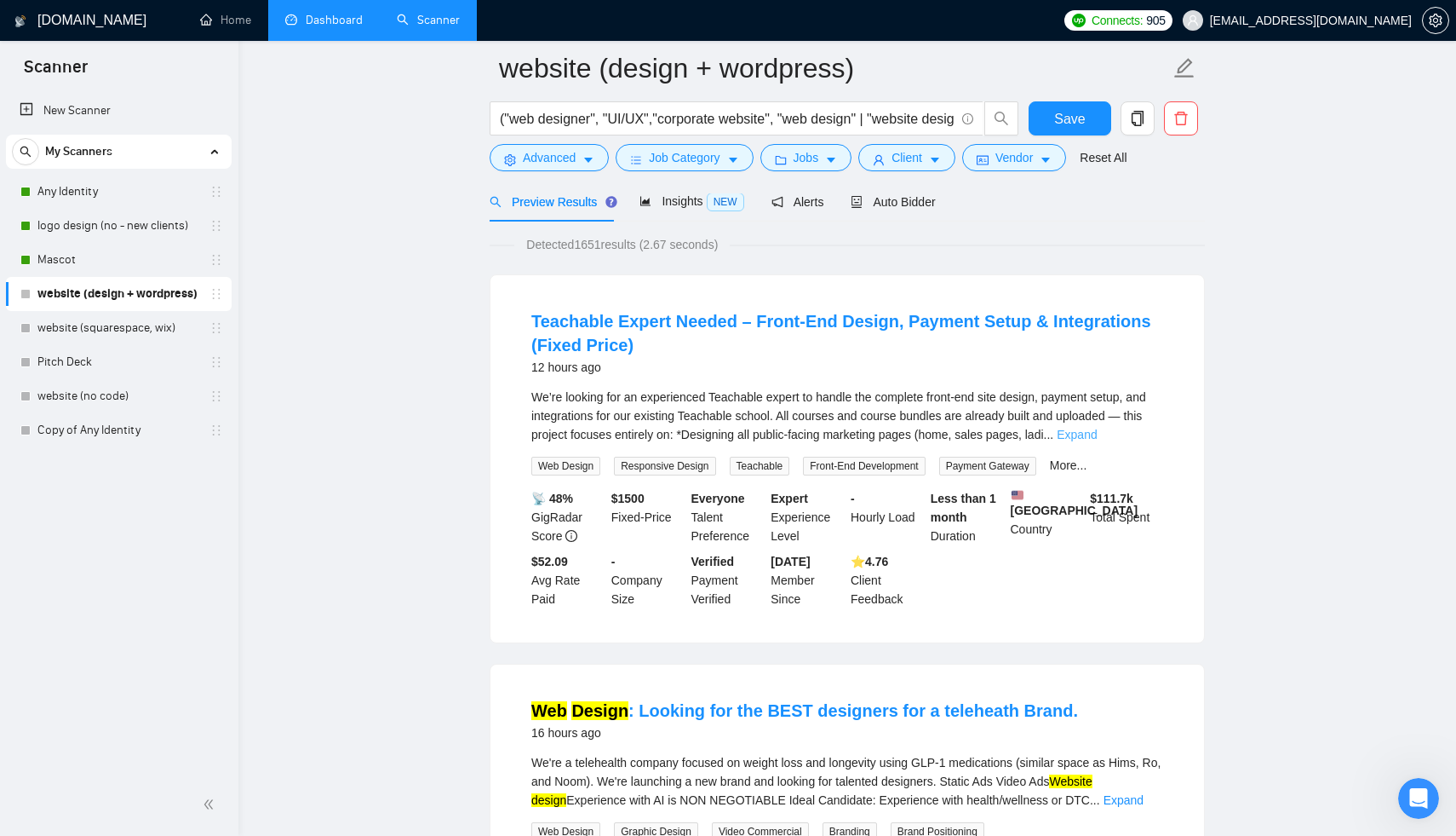
click at [1097, 430] on link "Expand" at bounding box center [1076, 434] width 40 height 14
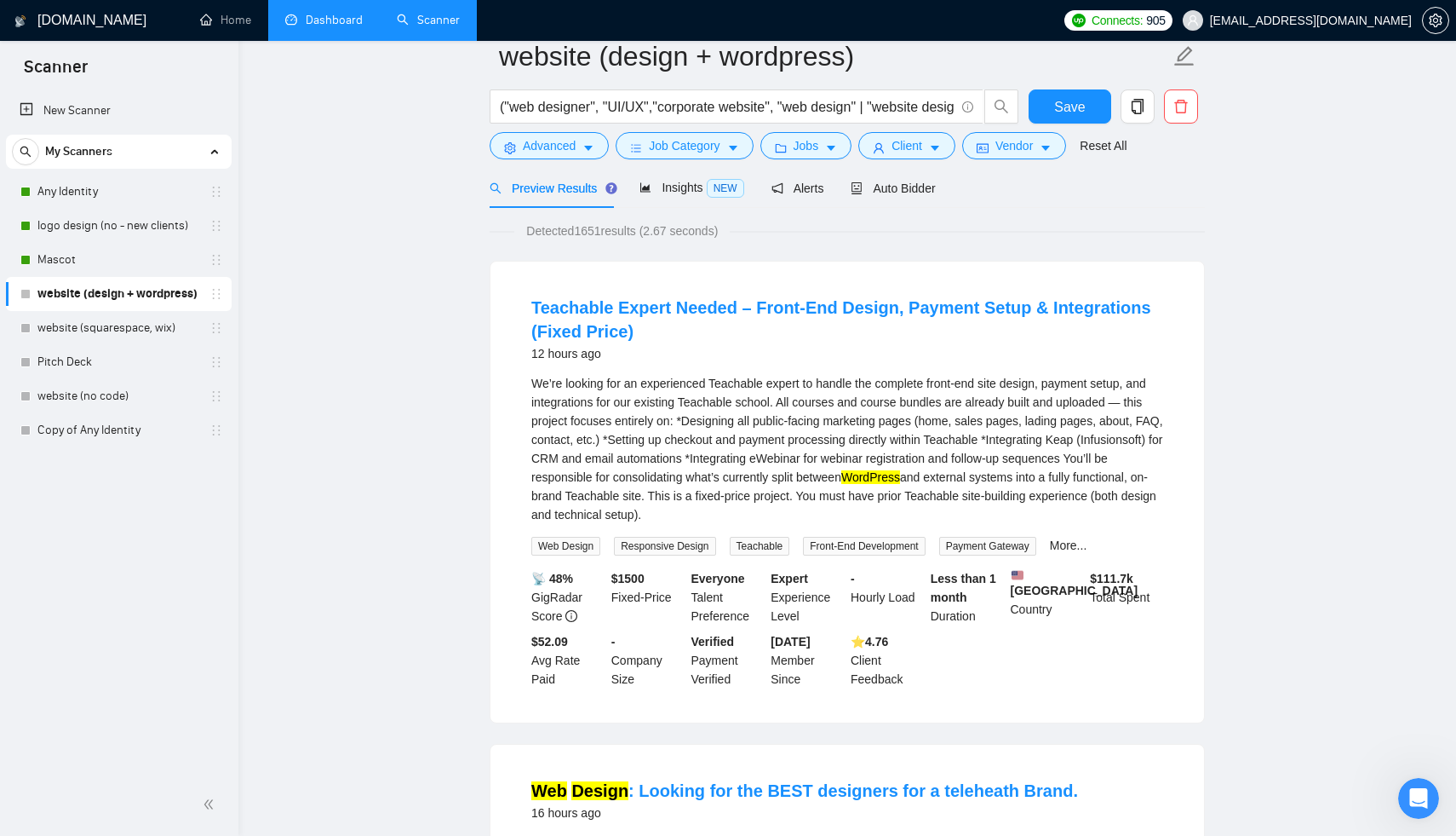
scroll to position [14, 0]
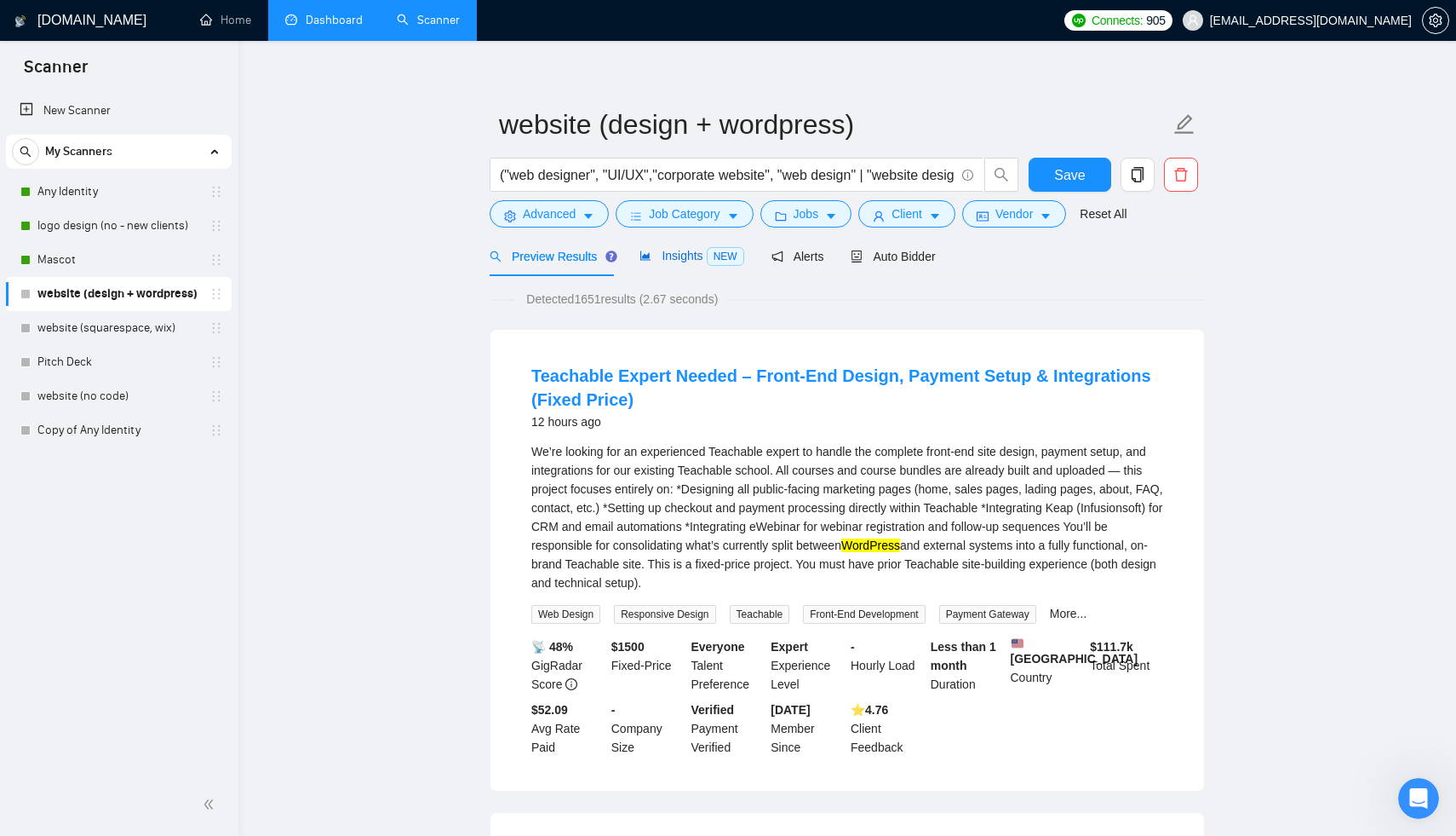
click at [688, 254] on span "Insights NEW" at bounding box center [691, 255] width 104 height 14
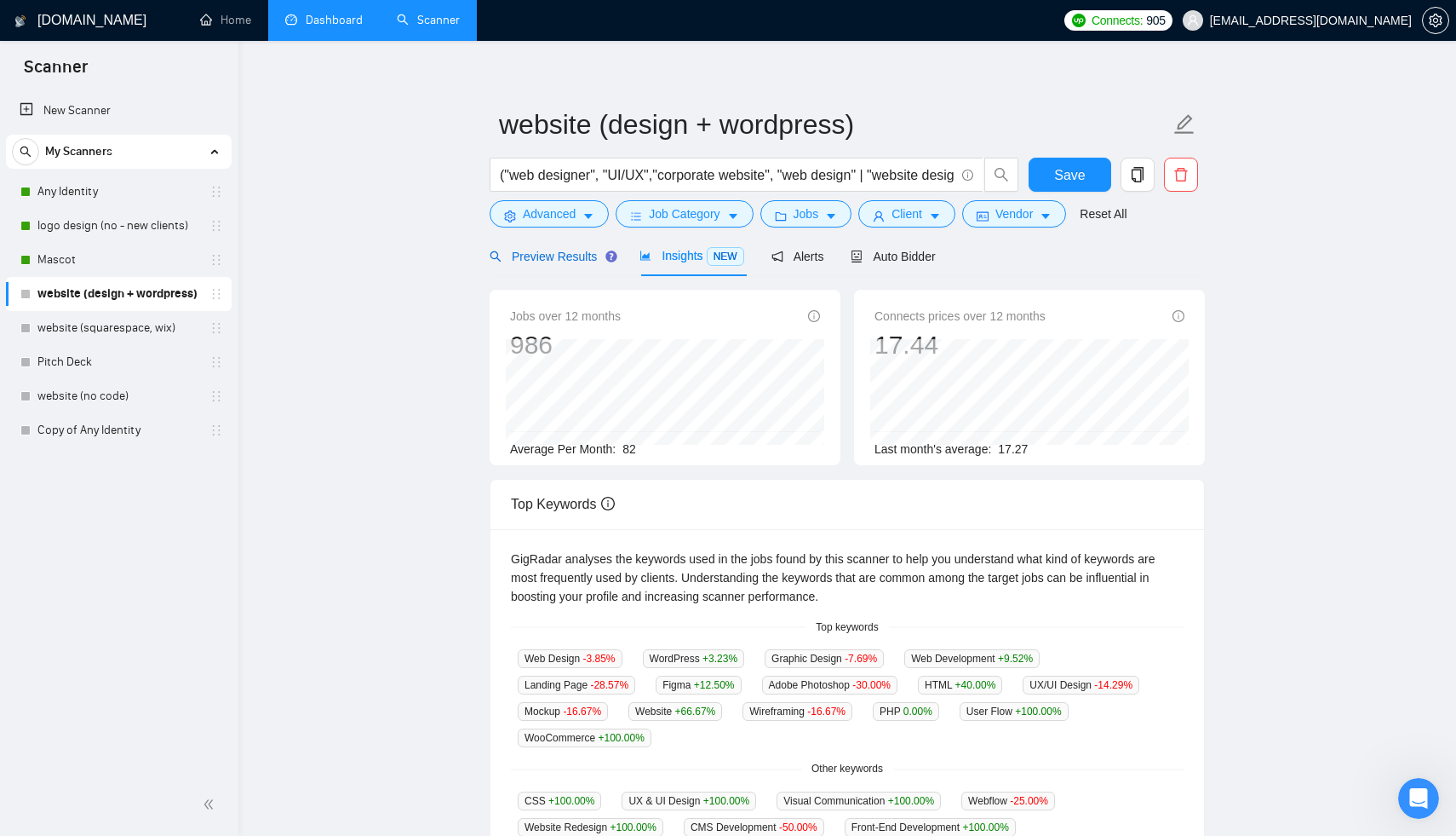
click at [561, 263] on div "Preview Results" at bounding box center [550, 255] width 123 height 18
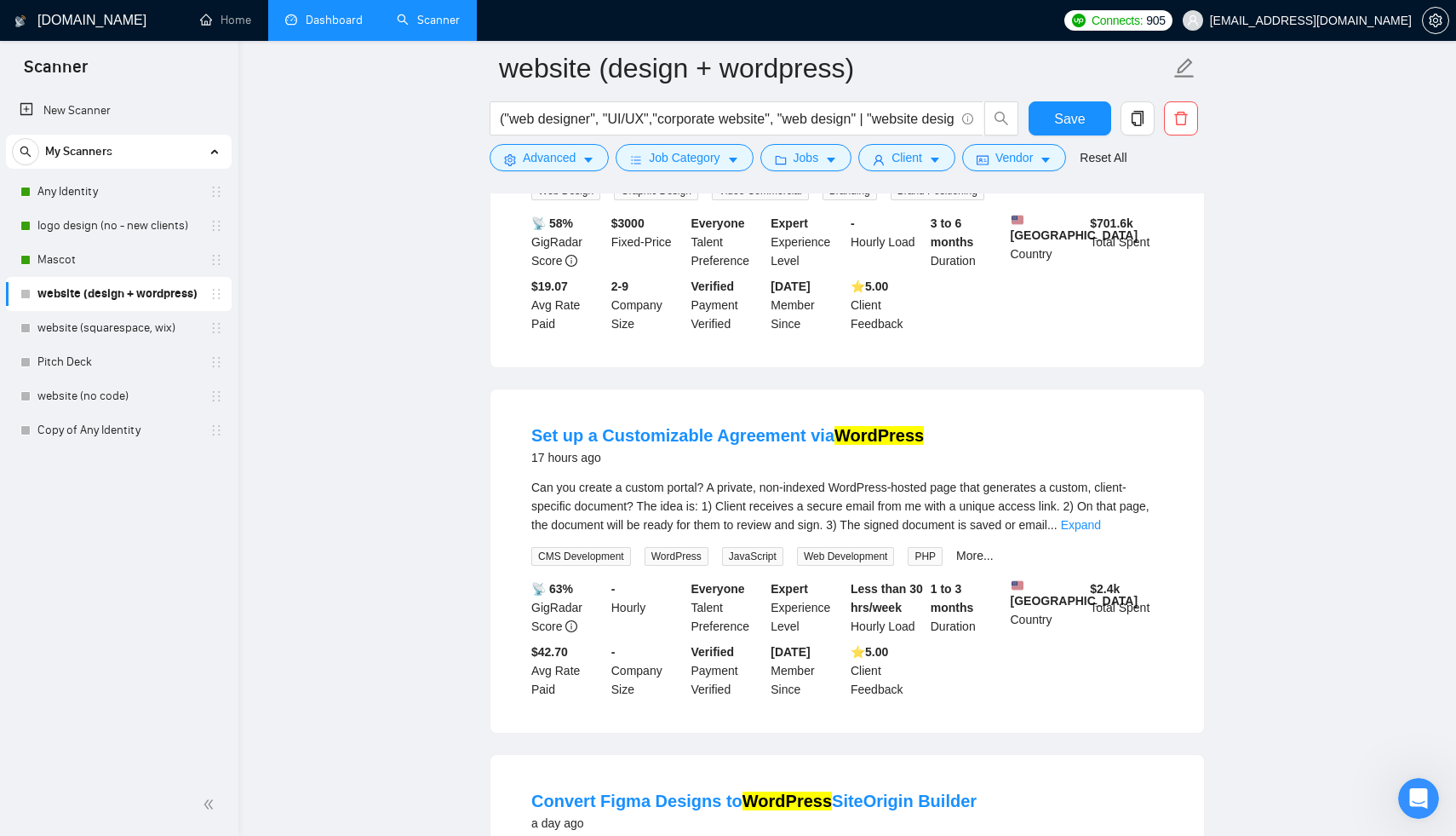
scroll to position [926, 0]
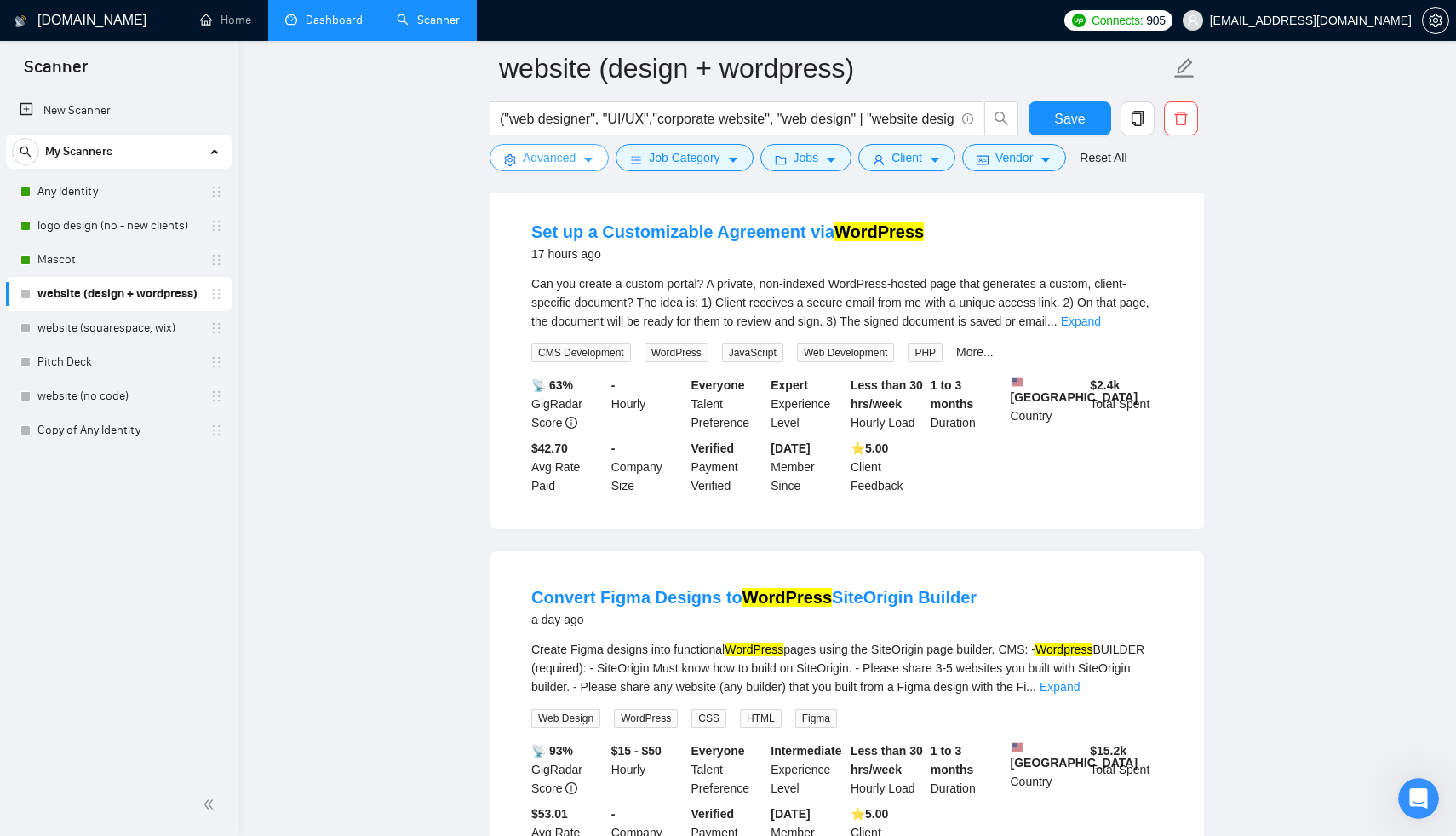
click at [562, 157] on span "Advanced" at bounding box center [549, 157] width 53 height 18
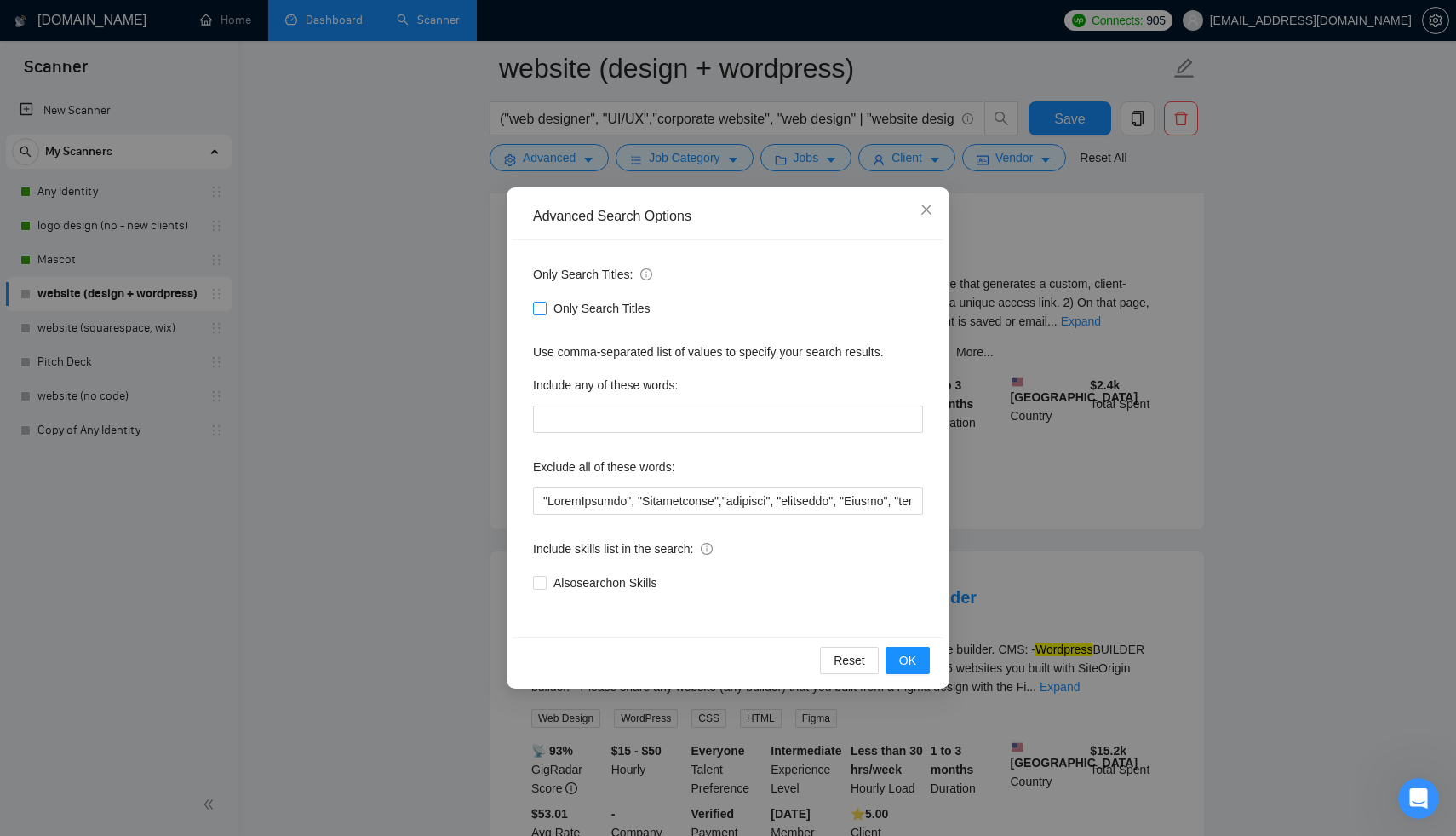
click at [584, 305] on span "Only Search Titles" at bounding box center [602, 308] width 110 height 18
click at [545, 305] on input "Only Search Titles" at bounding box center [539, 308] width 12 height 12
checkbox input "true"
click at [916, 664] on button "OK" at bounding box center [907, 660] width 45 height 27
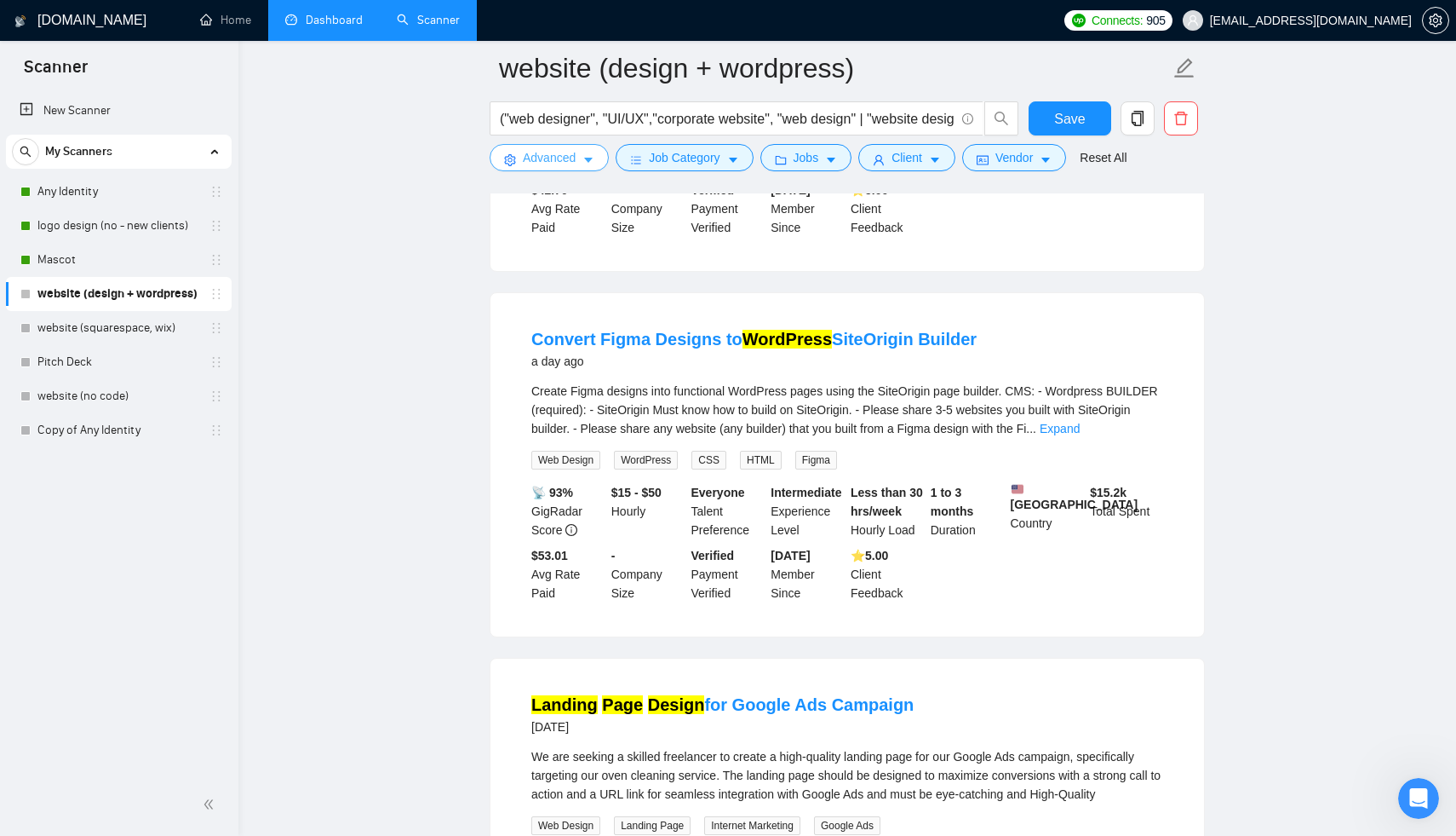
scroll to position [350, 0]
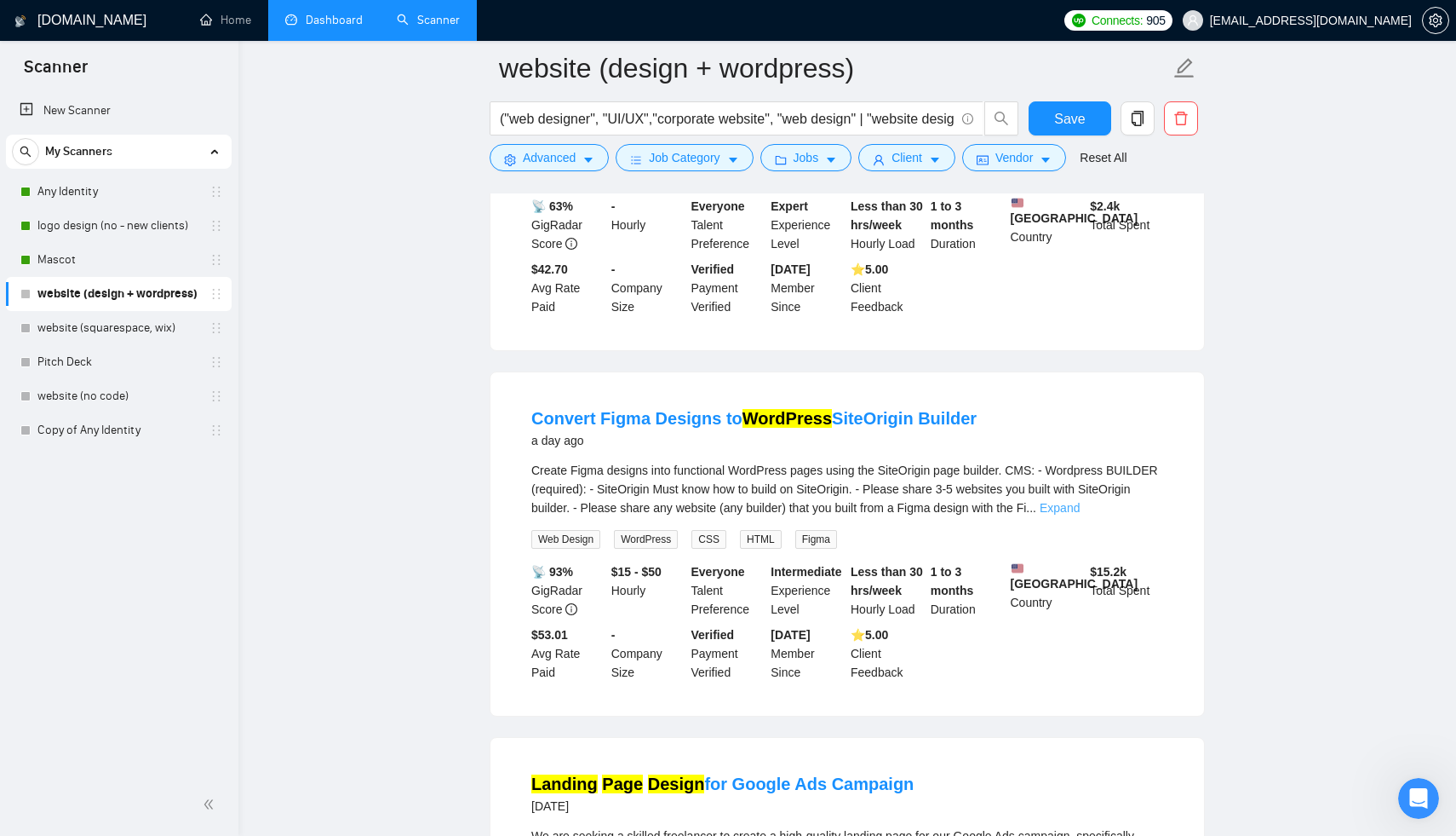
click at [1080, 514] on link "Expand" at bounding box center [1059, 508] width 40 height 14
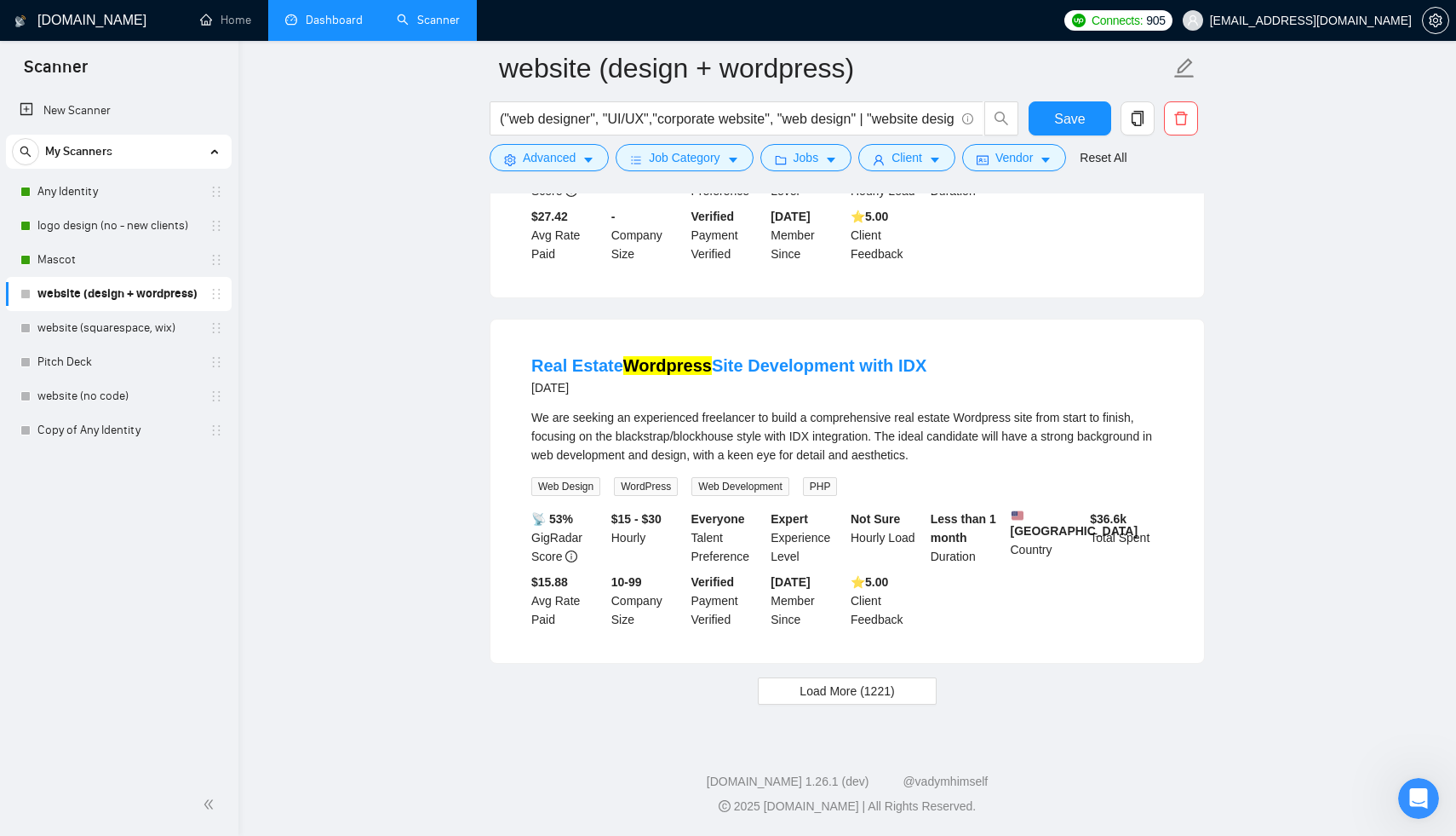
scroll to position [3389, 0]
click at [808, 692] on span "Load More (1221)" at bounding box center [847, 690] width 95 height 18
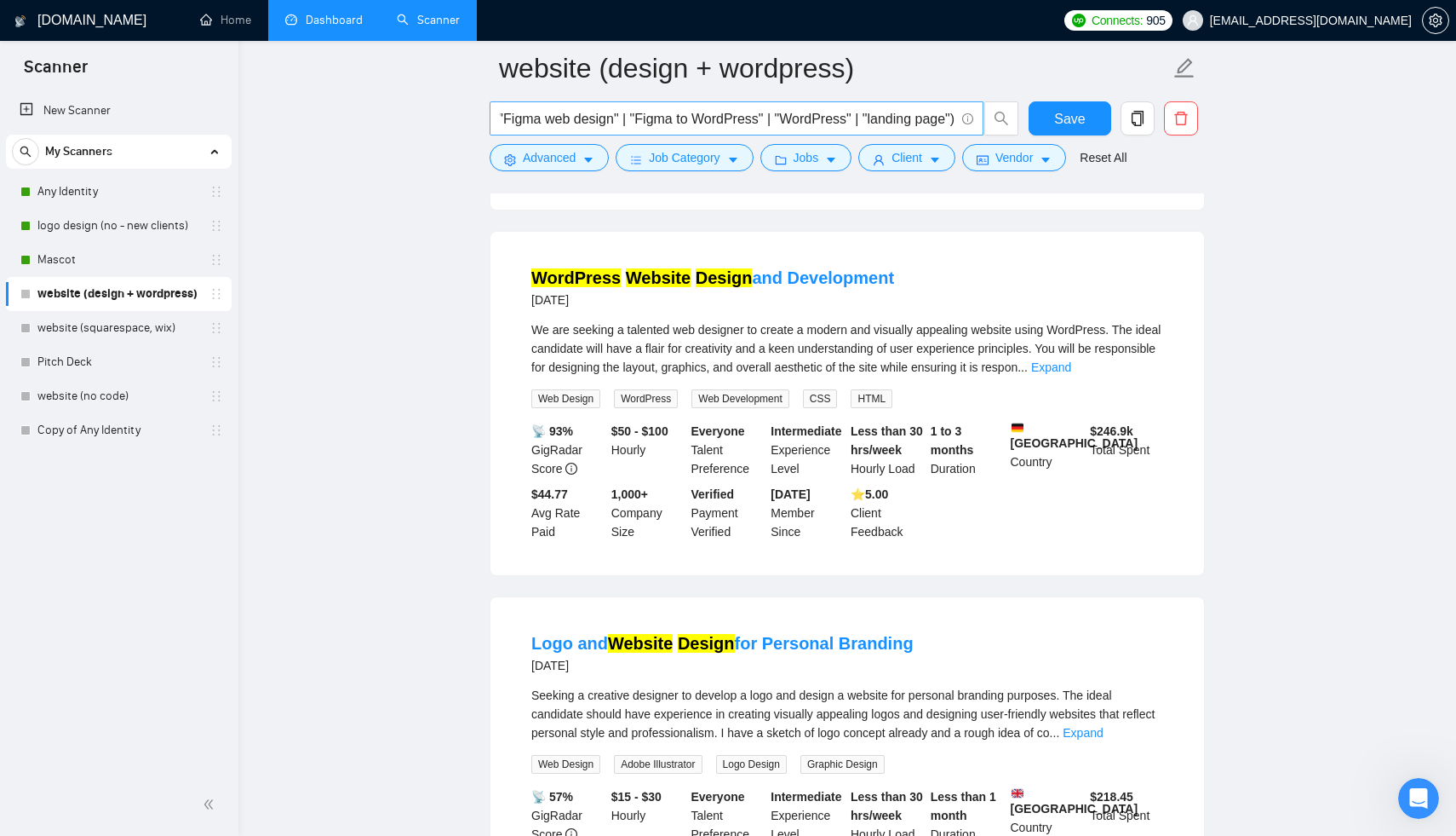
scroll to position [0, 2147]
click at [539, 160] on span "Advanced" at bounding box center [549, 157] width 53 height 18
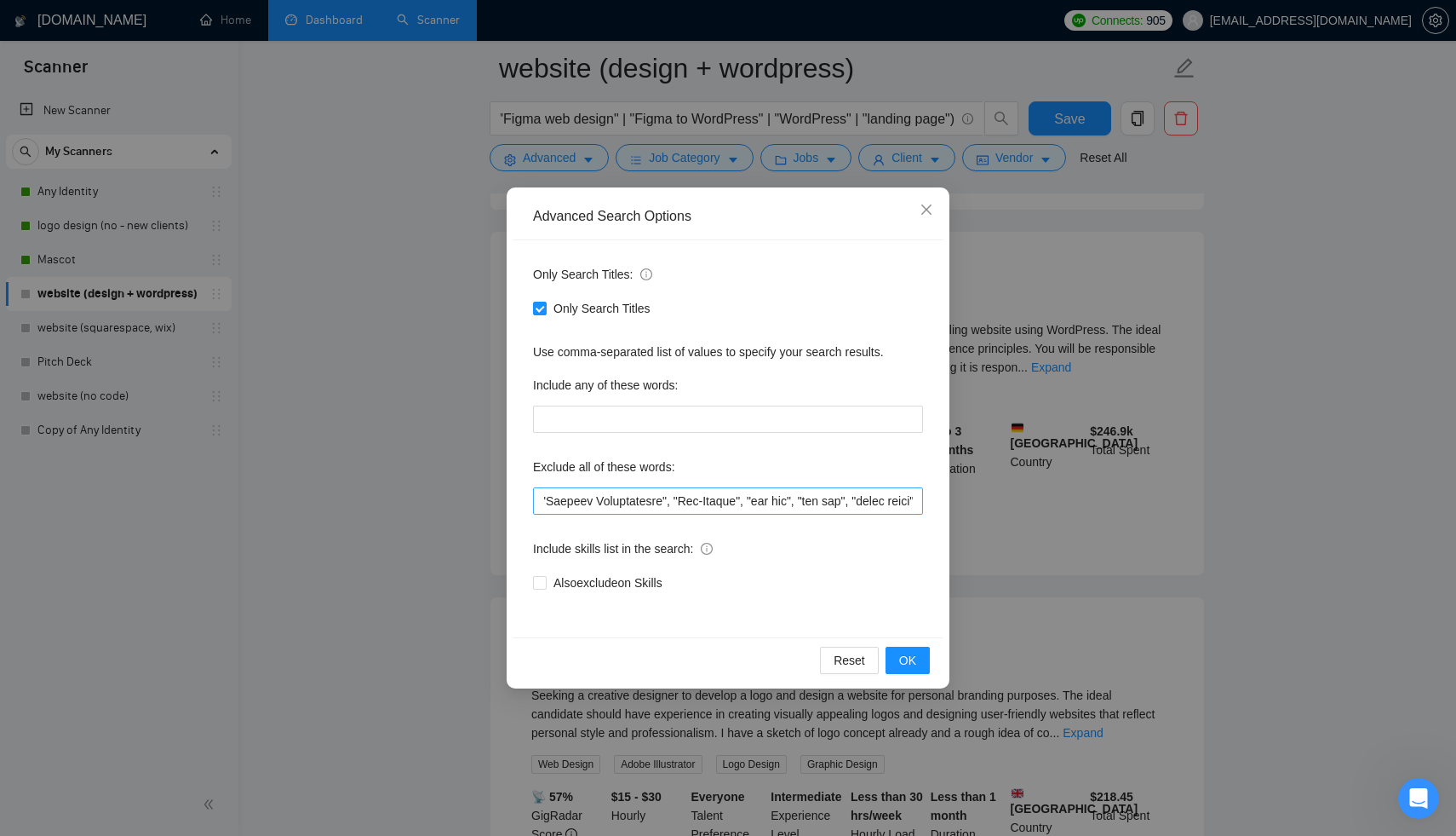
scroll to position [0, 11530]
click at [1322, 577] on div "Advanced Search Options Only Search Titles: Only Search Titles Use comma-separa…" at bounding box center [728, 418] width 1456 height 836
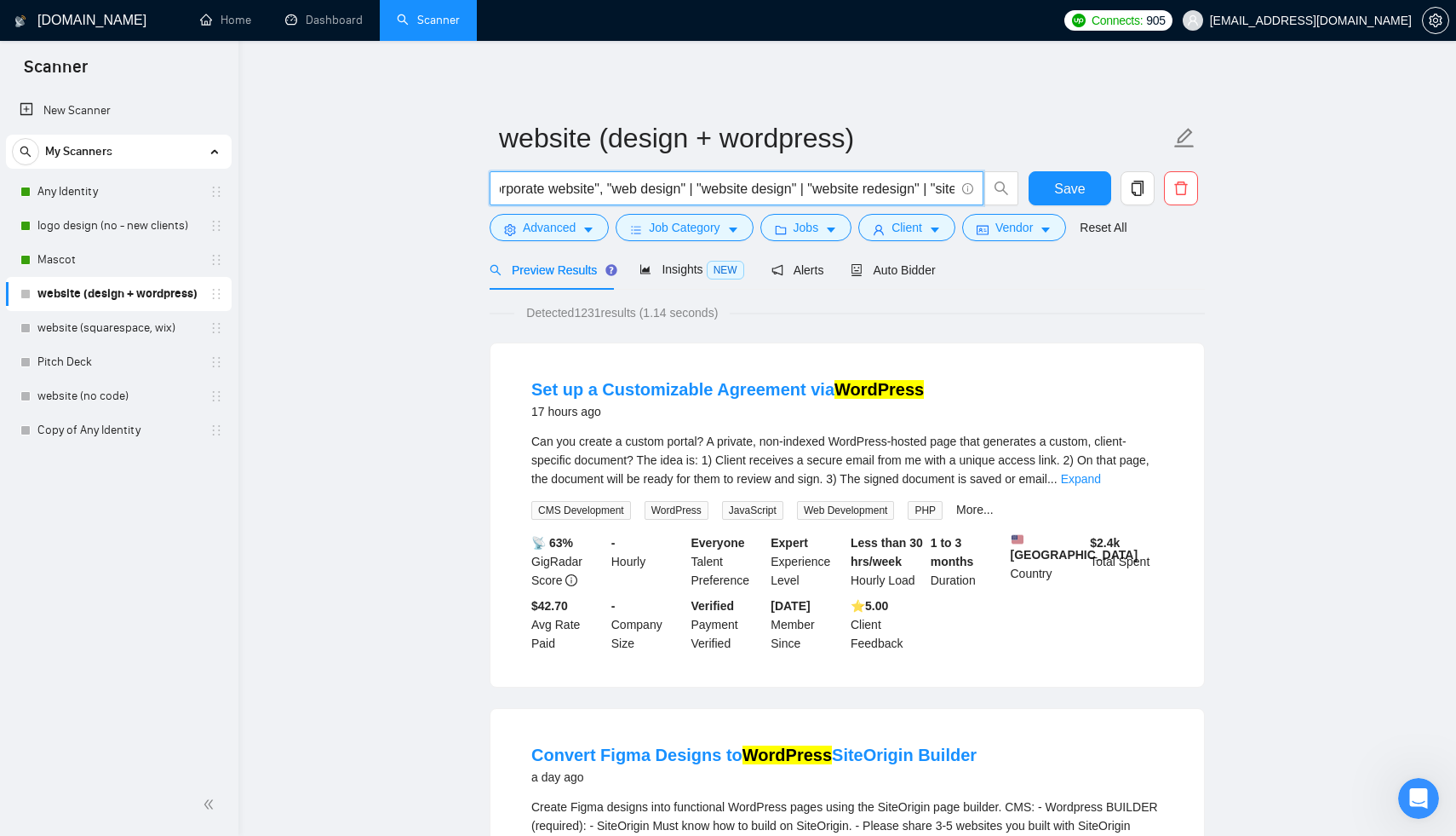
scroll to position [0, 0]
drag, startPoint x: 544, startPoint y: 186, endPoint x: 429, endPoint y: 187, distance: 115.0
click at [641, 181] on input "("web designer", "UI/UX","corporate website", "web design" | "website design" |…" at bounding box center [728, 189] width 455 height 21
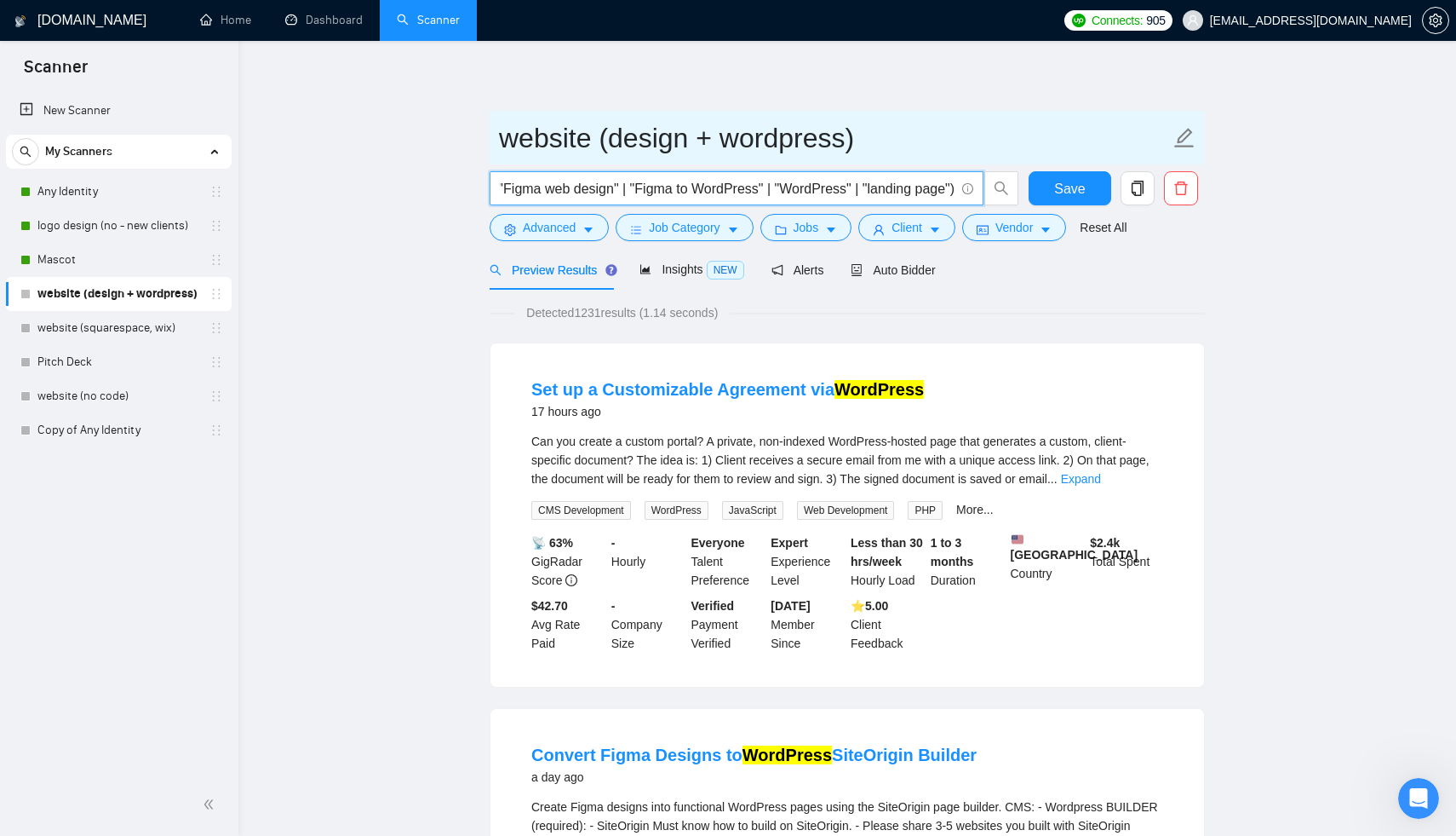
drag, startPoint x: 849, startPoint y: 185, endPoint x: 966, endPoint y: 164, distance: 118.9
click at [966, 165] on form "website (design + wordpress) ("web designer", "UI/UX","corporate website", "web…" at bounding box center [847, 179] width 715 height 138
click at [984, 124] on input "website (design + wordpress)" at bounding box center [835, 138] width 671 height 43
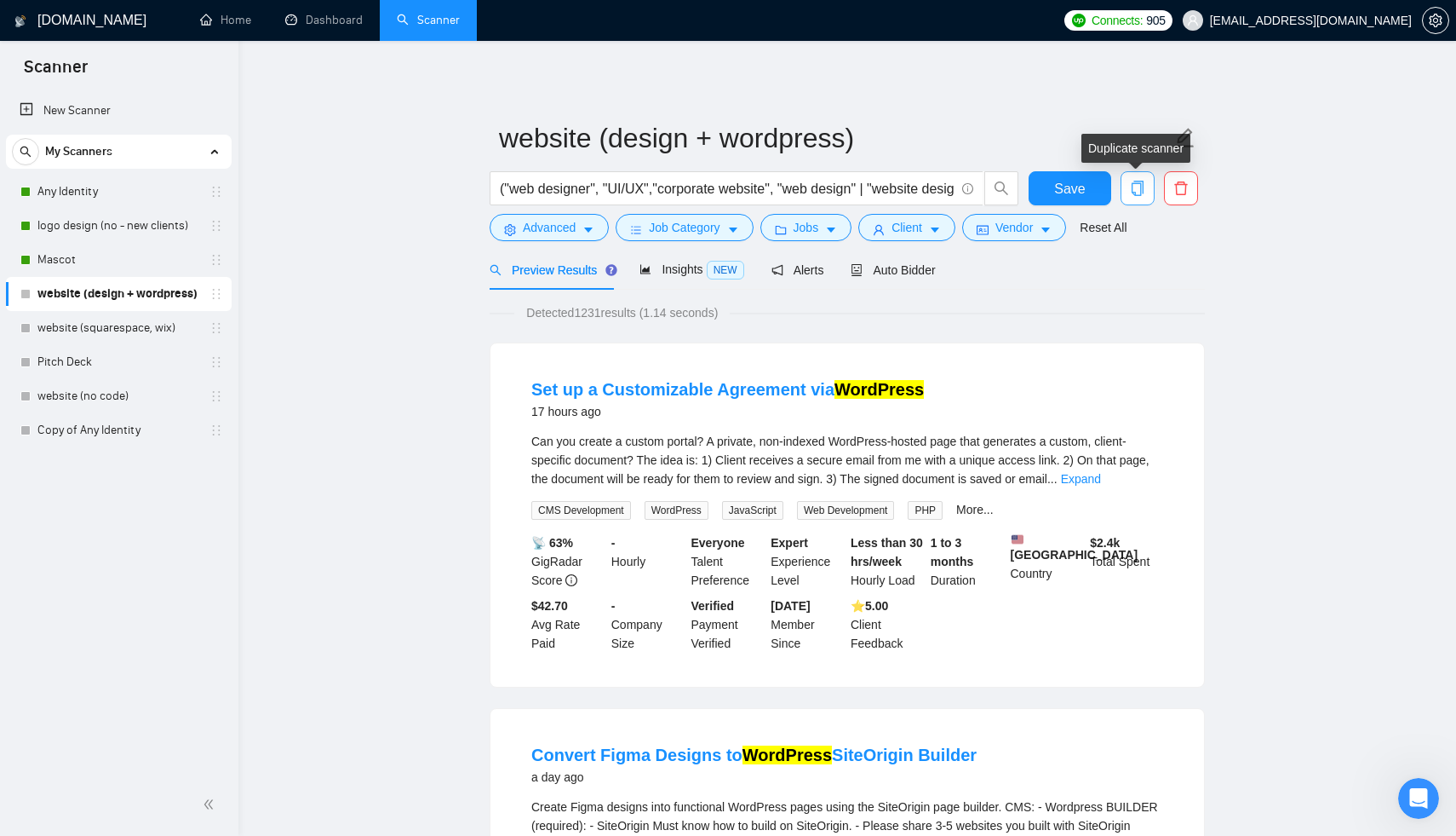
click at [1134, 193] on icon "copy" at bounding box center [1138, 189] width 12 height 15
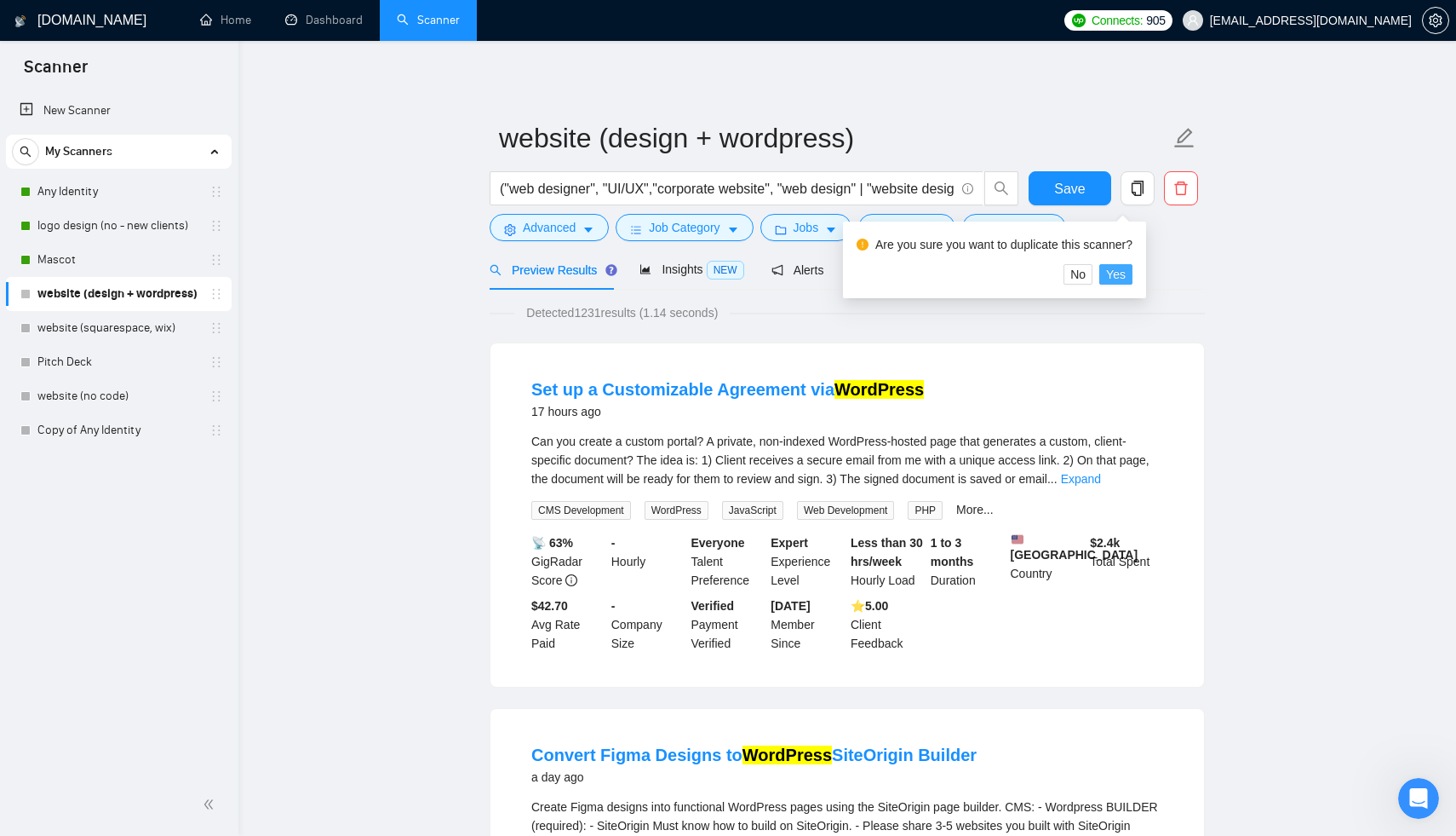
click at [1126, 266] on span "Yes" at bounding box center [1115, 274] width 19 height 18
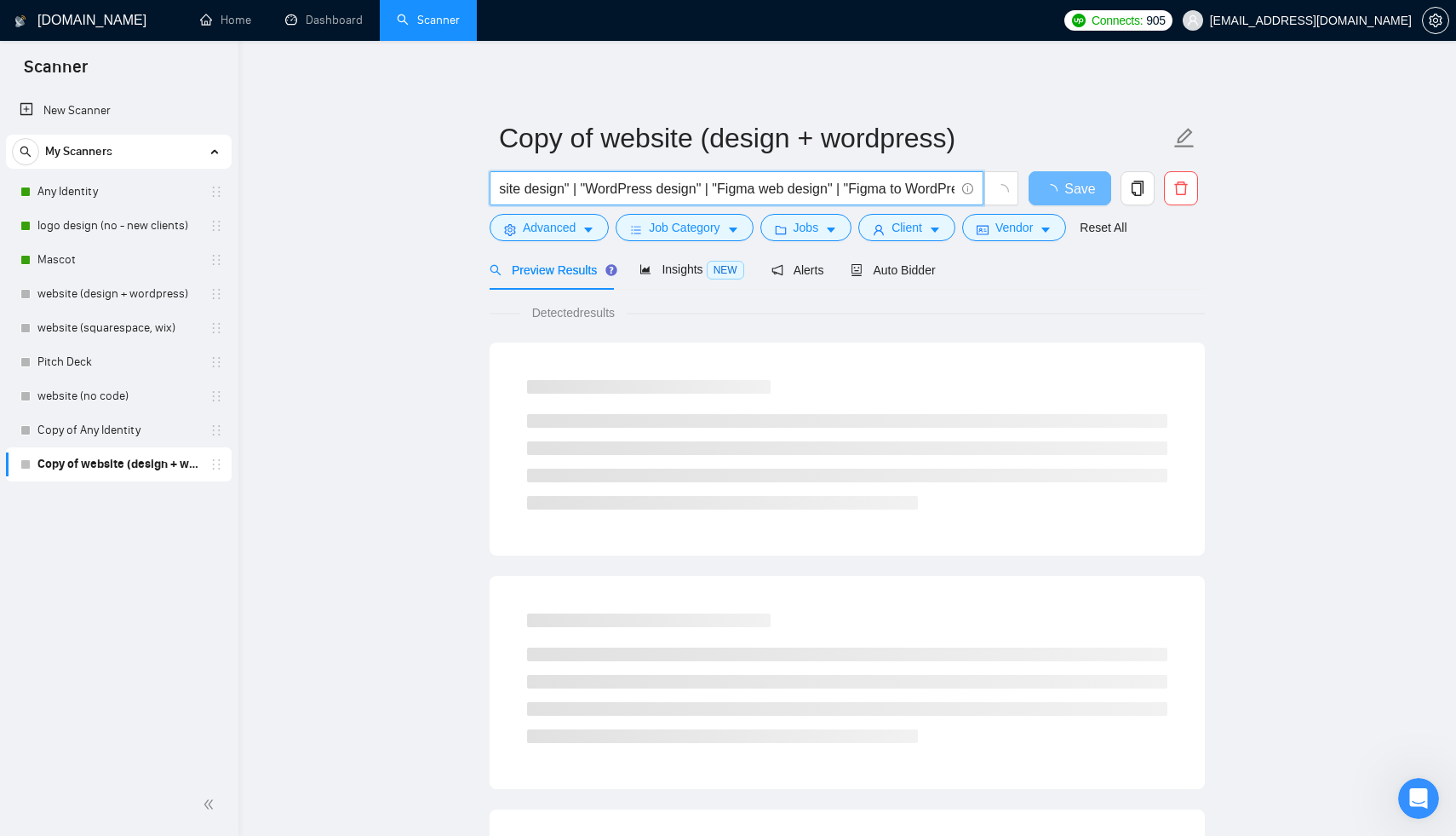
scroll to position [0, 1894]
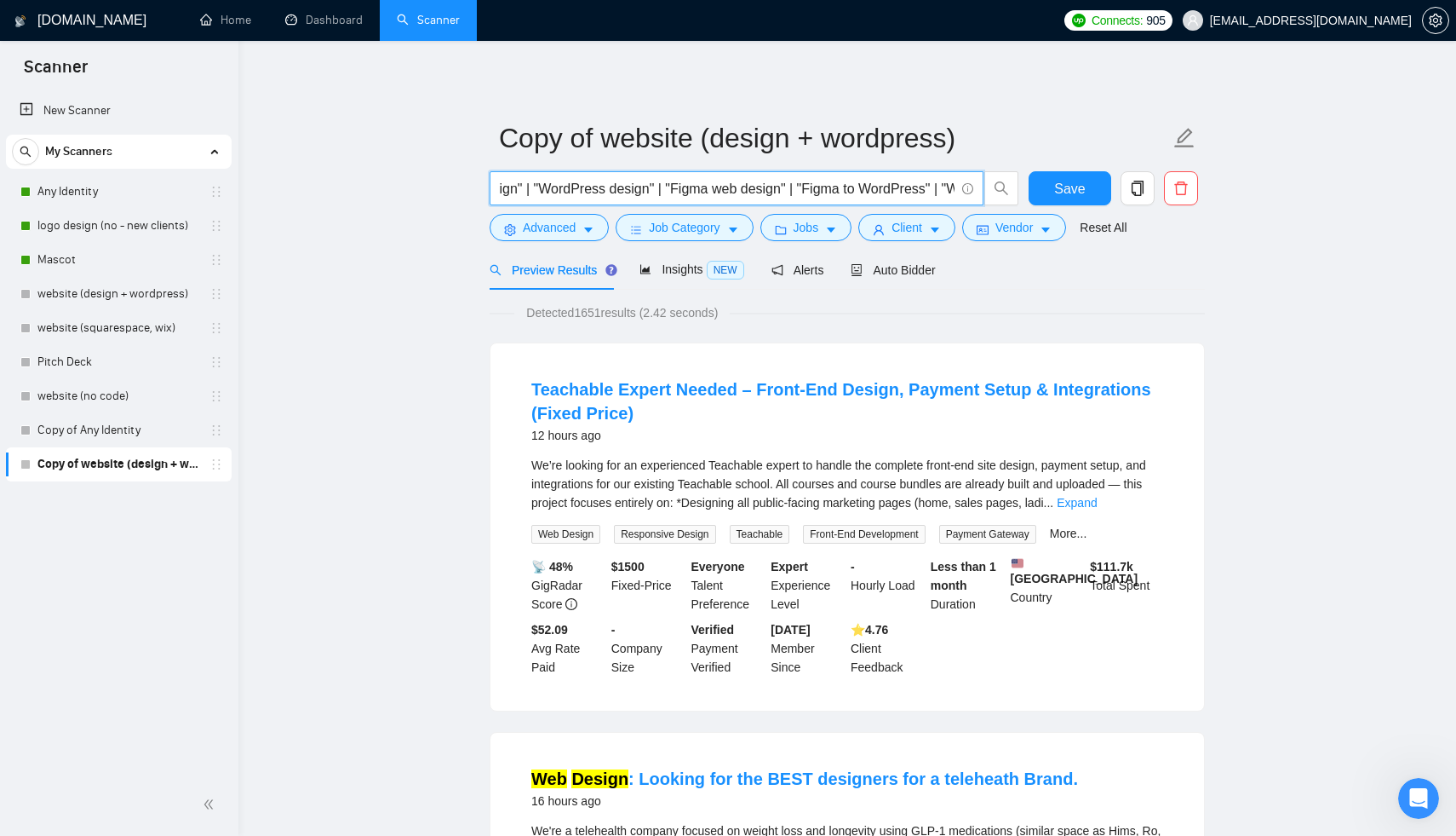
drag, startPoint x: 892, startPoint y: 191, endPoint x: 699, endPoint y: 192, distance: 193.0
click at [699, 192] on input "("web designer", "UI/UX","corporate website", "web design" | "website design" |…" at bounding box center [728, 189] width 455 height 21
drag, startPoint x: 887, startPoint y: 191, endPoint x: 806, endPoint y: 193, distance: 81.0
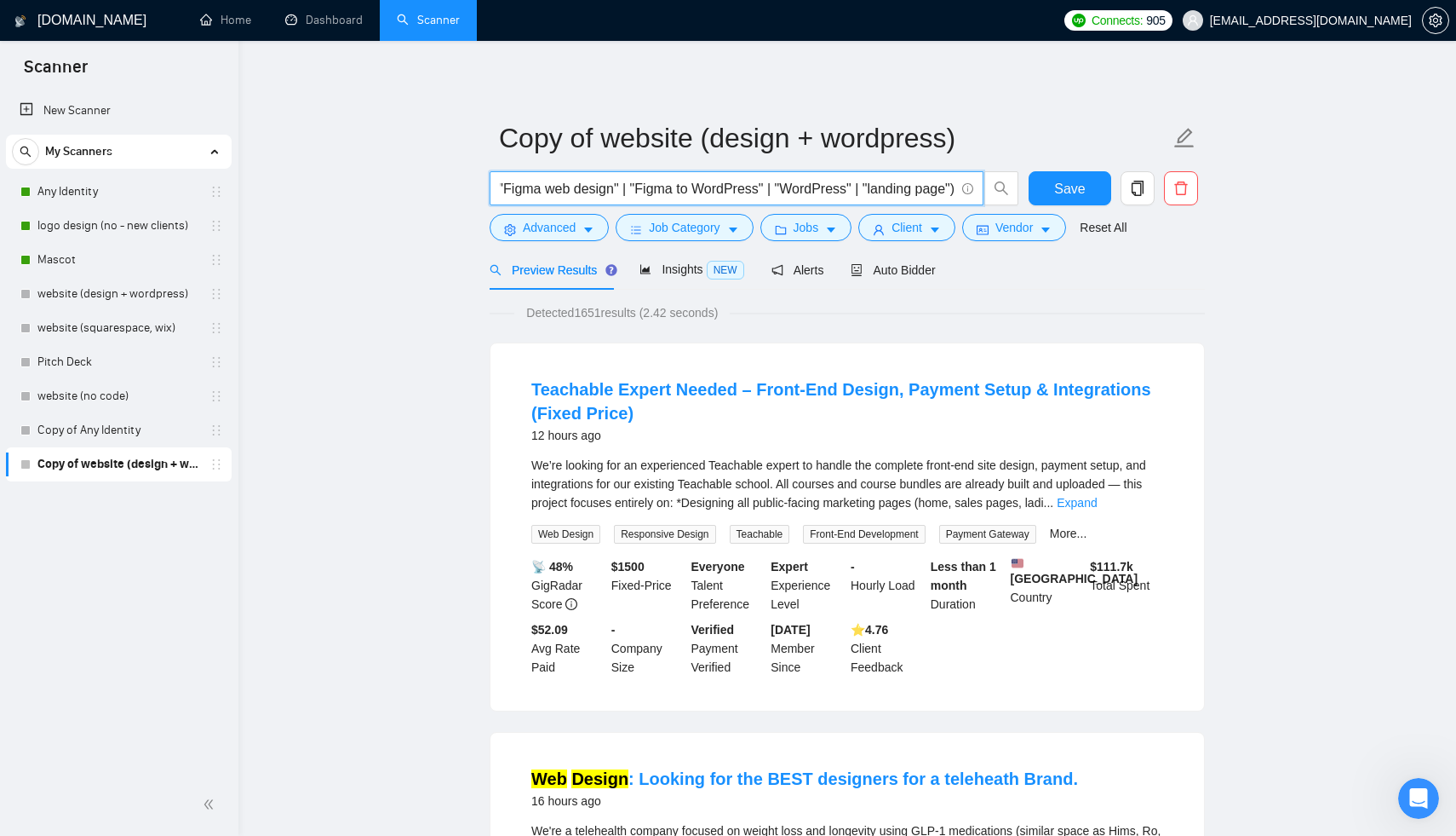
click at [806, 193] on input "("web designer", "UI/UX","corporate website", "web design" | "website design" |…" at bounding box center [728, 189] width 455 height 21
type input "("web designer", "UI/UX","corporate website", "web design" | "website design" |…"
click at [1086, 197] on button "Save" at bounding box center [1069, 188] width 82 height 34
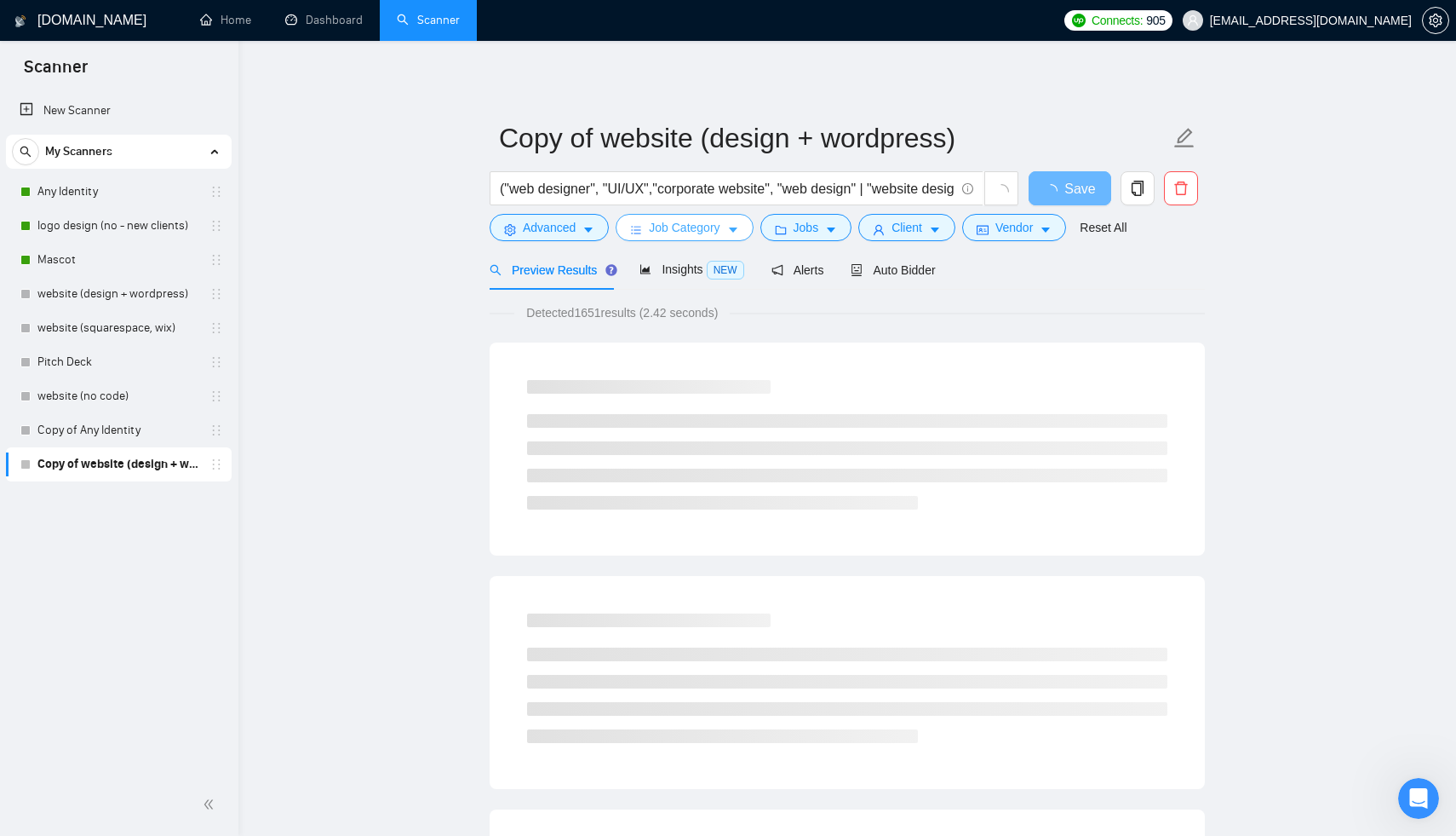
click at [695, 240] on button "Job Category" at bounding box center [684, 227] width 137 height 27
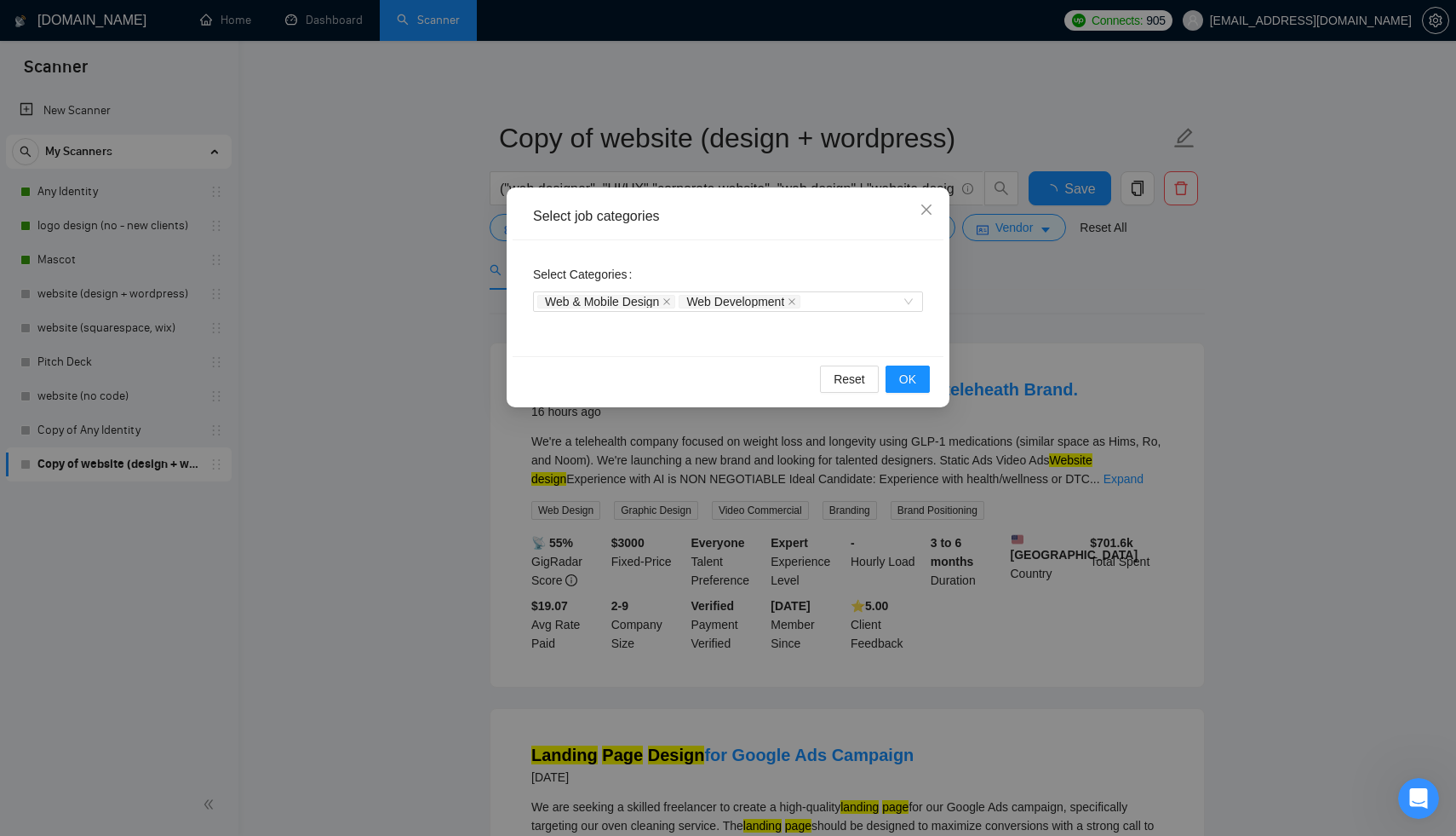
click at [1088, 354] on div "Select job categories Select Categories Web & Mobile Design Web Development Res…" at bounding box center [728, 418] width 1456 height 836
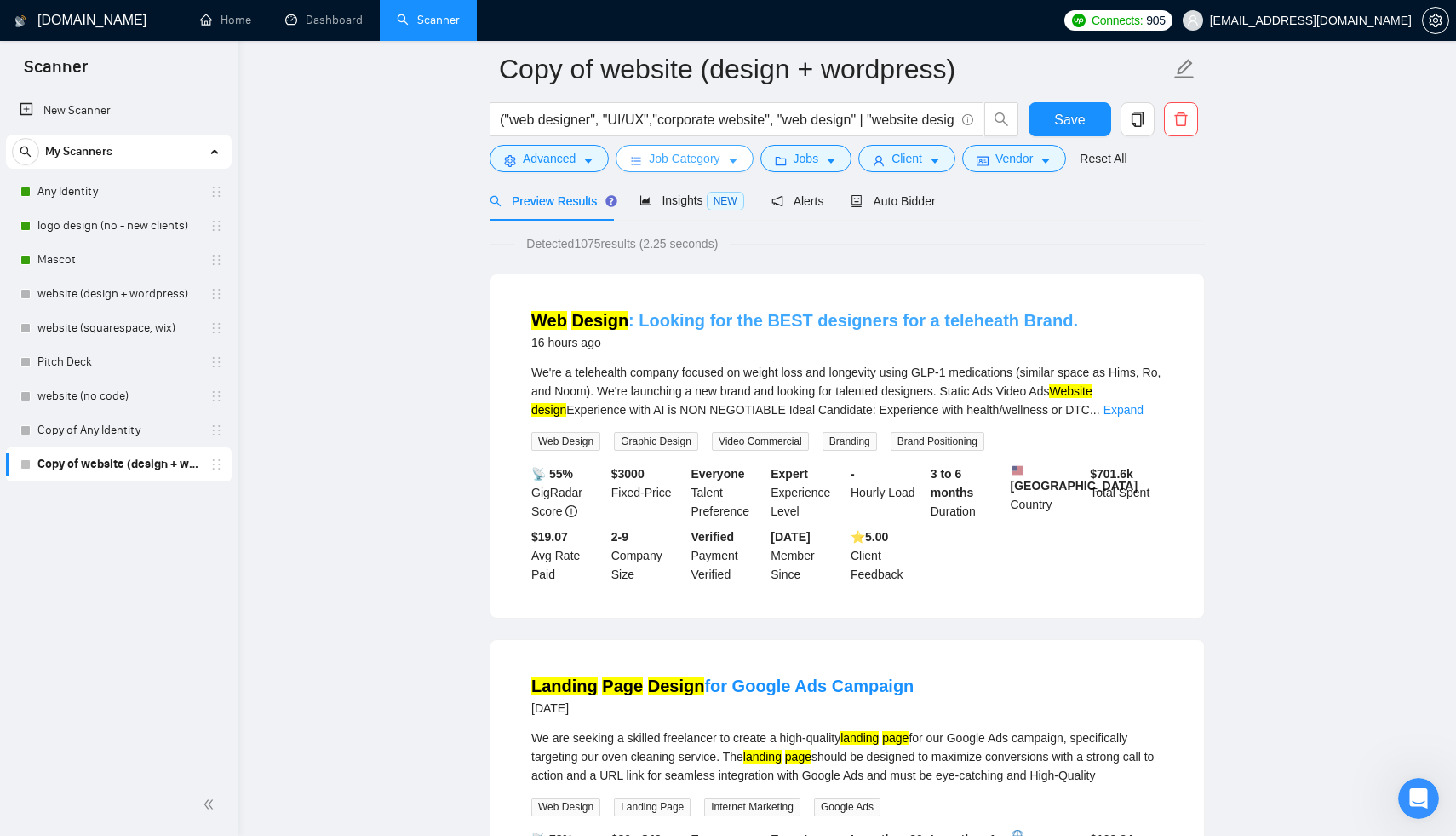
scroll to position [216, 0]
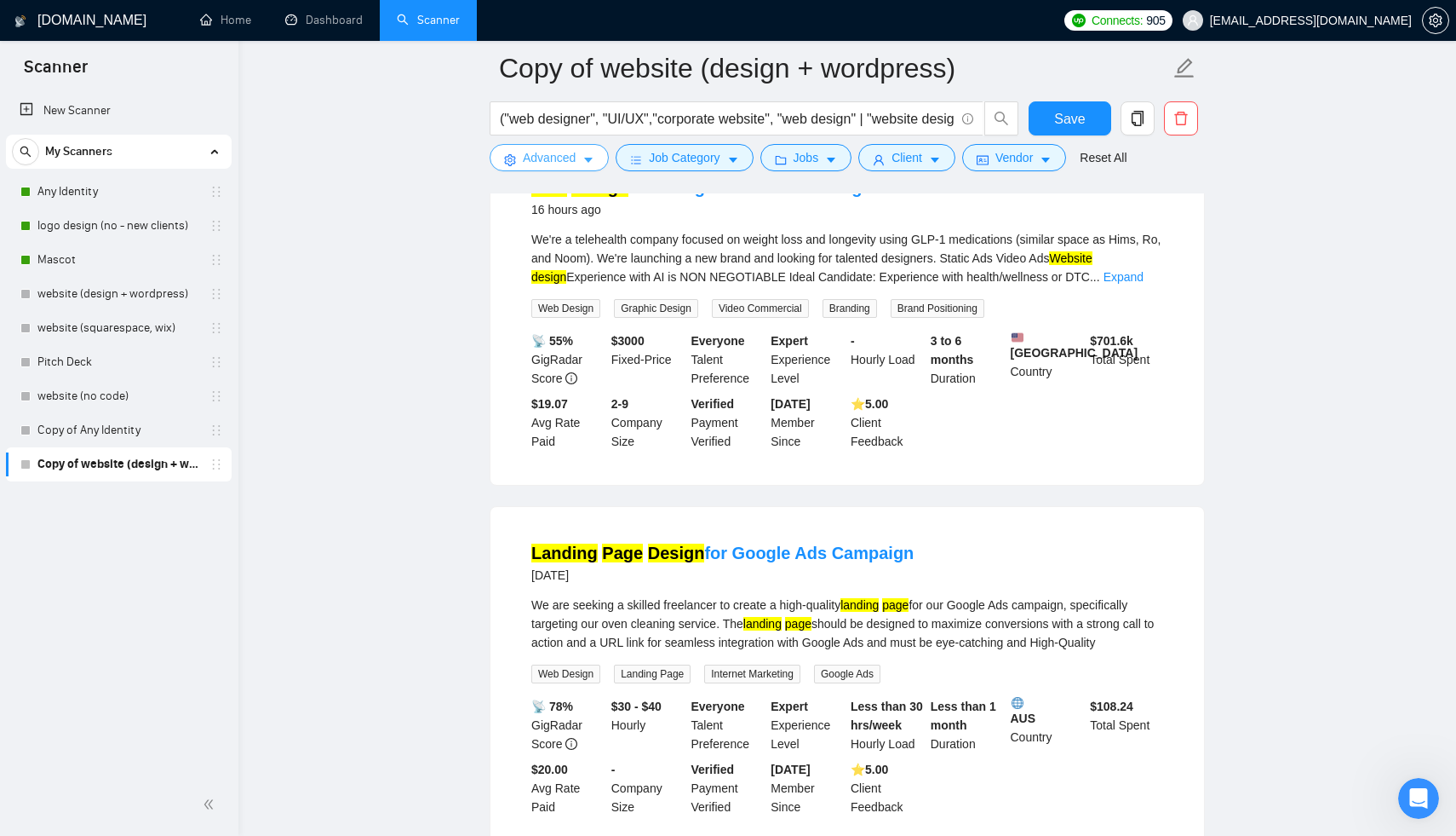
click at [548, 150] on span "Advanced" at bounding box center [549, 157] width 53 height 18
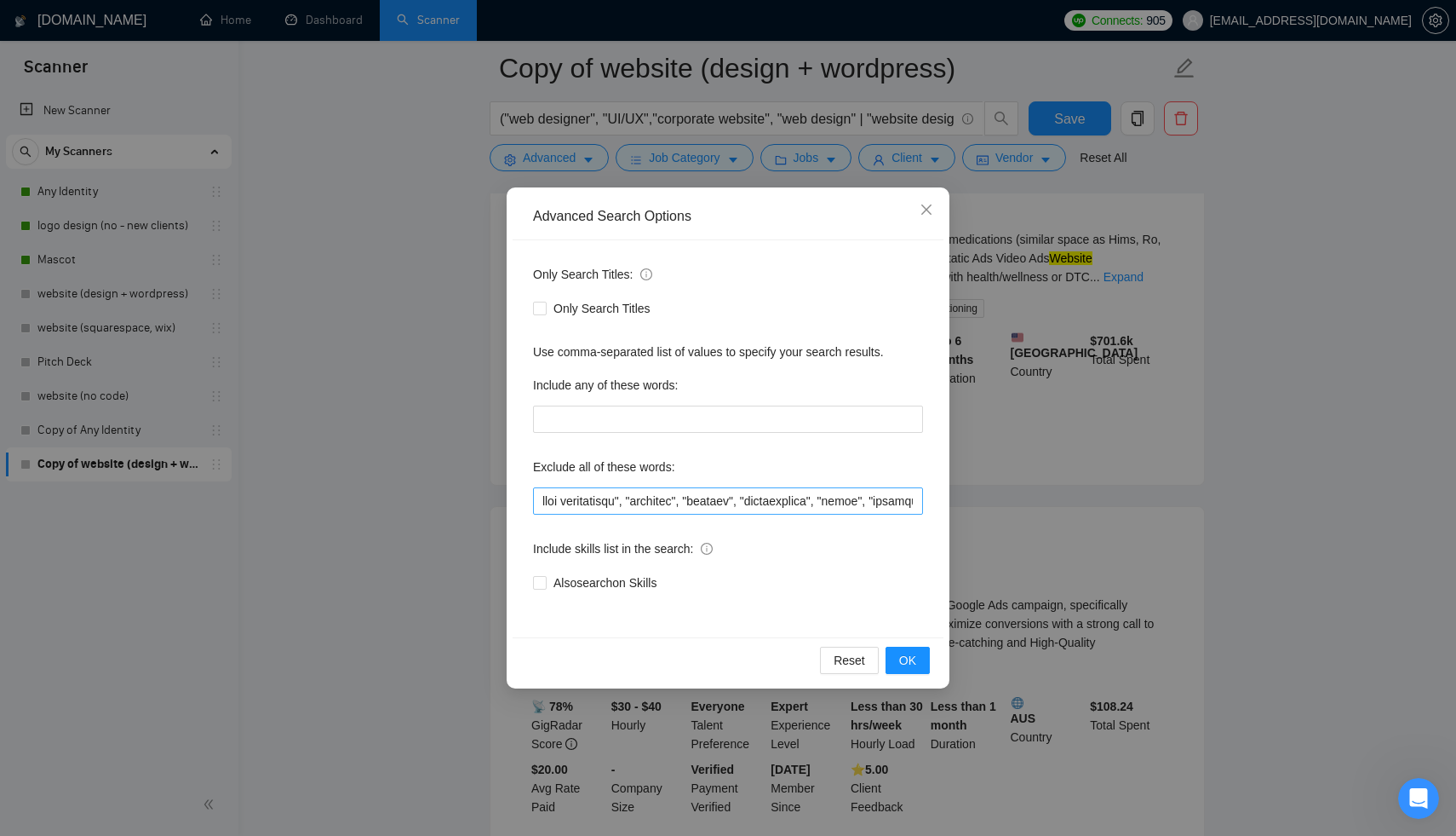
scroll to position [0, 2445]
click at [606, 315] on span "Only Search Titles" at bounding box center [602, 308] width 110 height 18
click at [545, 314] on input "Only Search Titles" at bounding box center [539, 308] width 12 height 12
checkbox input "true"
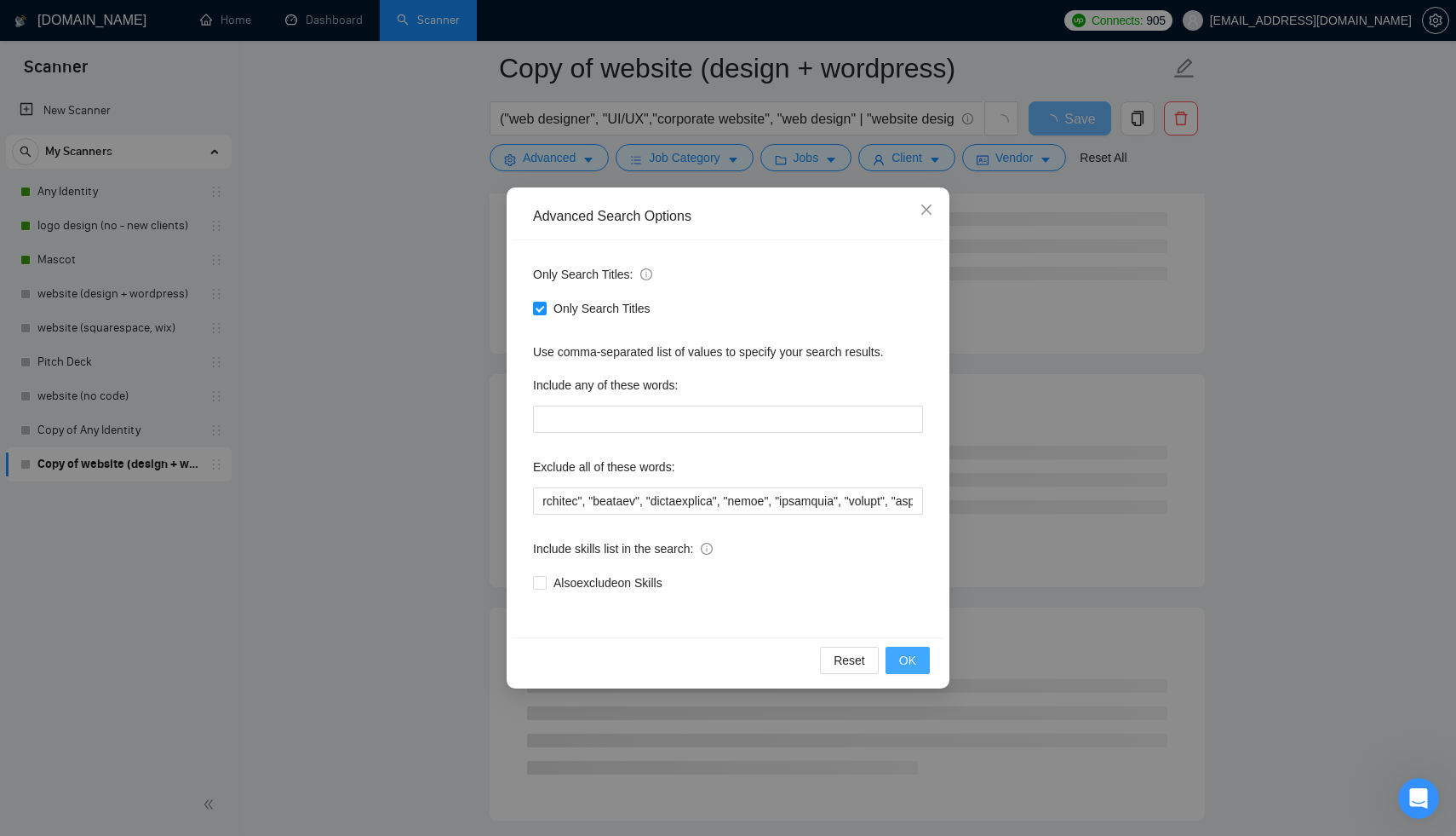
click at [910, 662] on span "OK" at bounding box center [908, 660] width 17 height 18
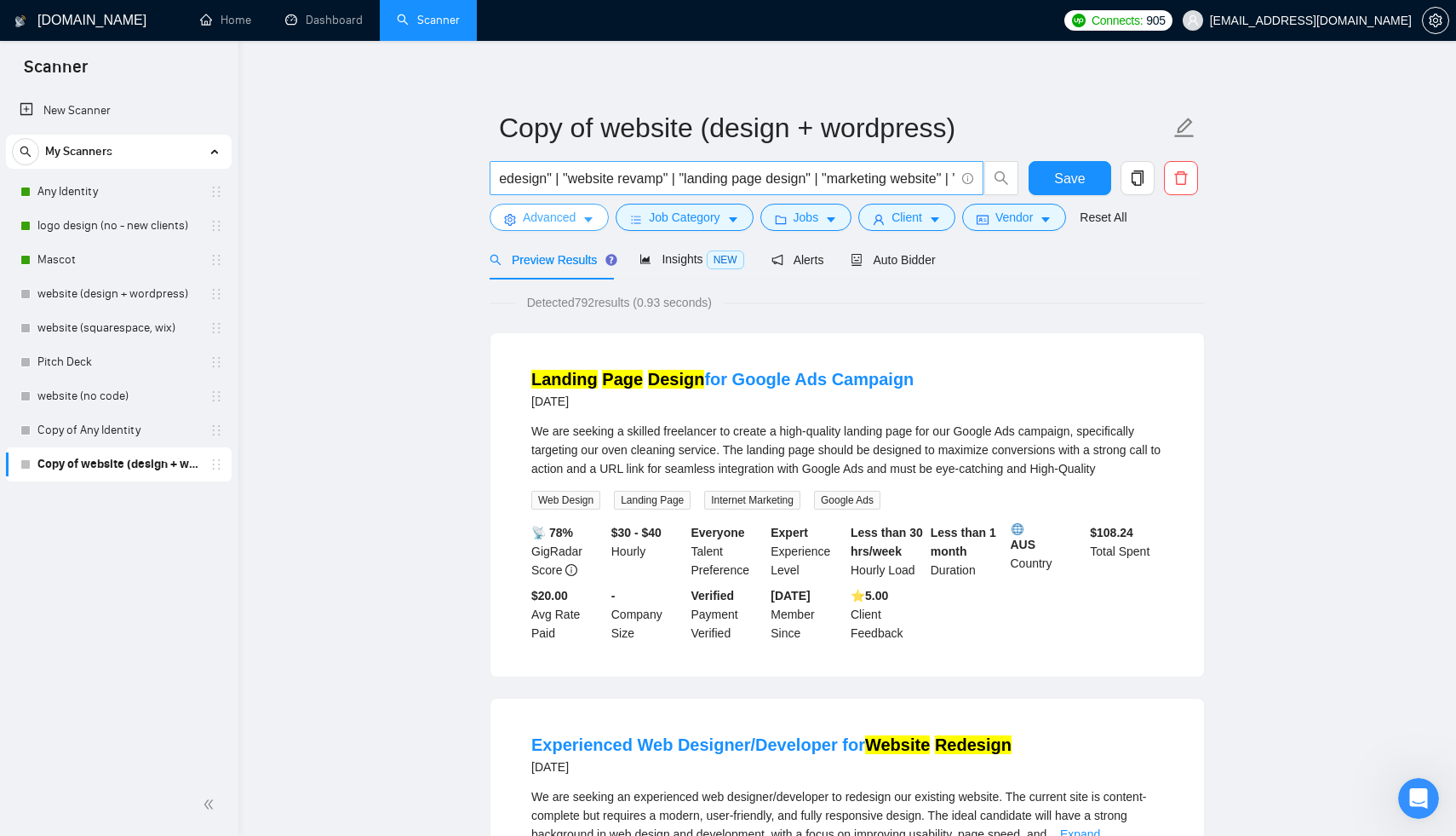
scroll to position [0, 0]
click at [526, 218] on span "Advanced" at bounding box center [549, 217] width 53 height 18
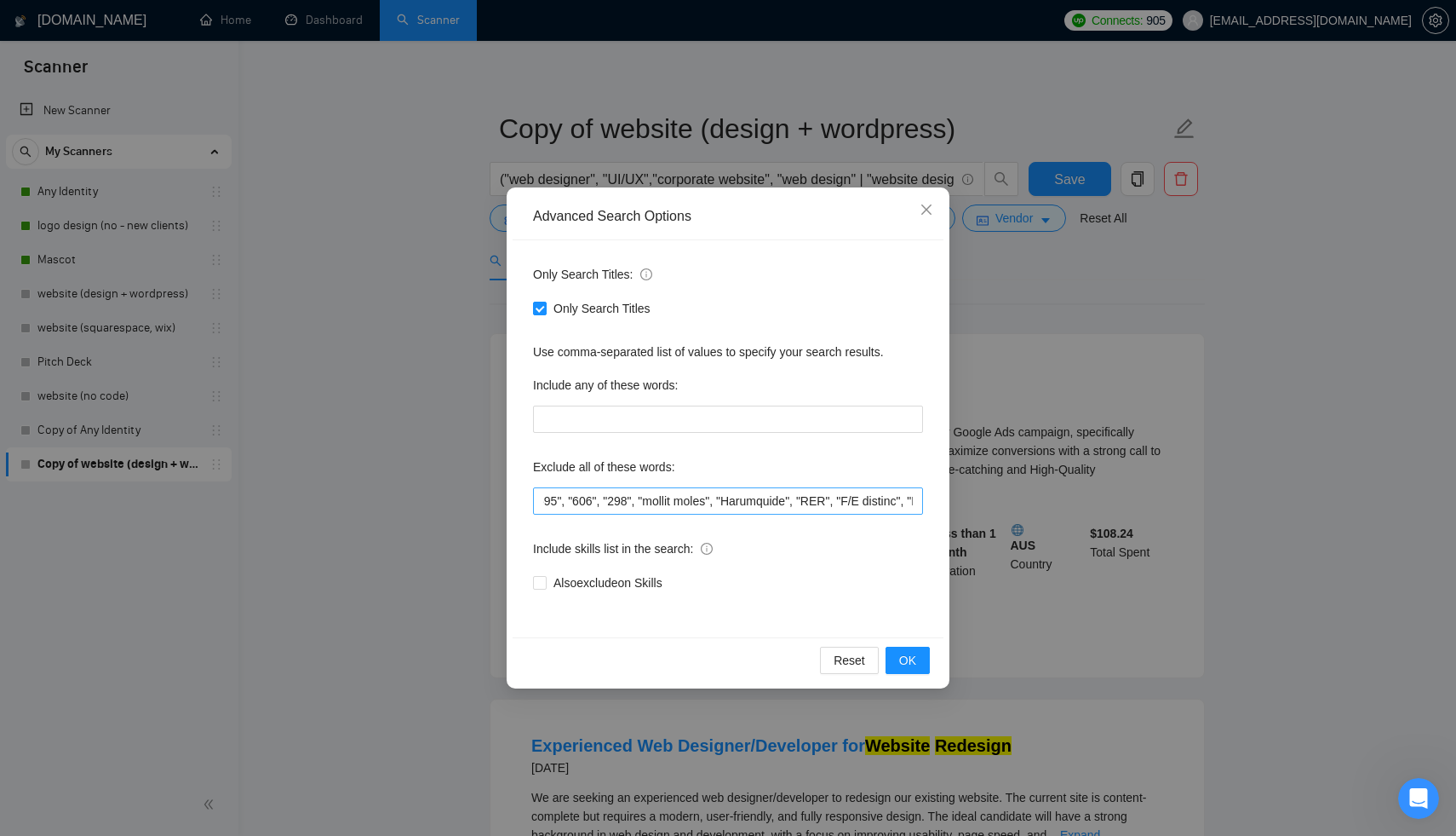
scroll to position [0, 5702]
drag, startPoint x: 651, startPoint y: 500, endPoint x: 597, endPoint y: 500, distance: 54.0
click at [597, 500] on input "text" at bounding box center [728, 500] width 390 height 27
drag, startPoint x: 695, startPoint y: 499, endPoint x: 637, endPoint y: 499, distance: 58.0
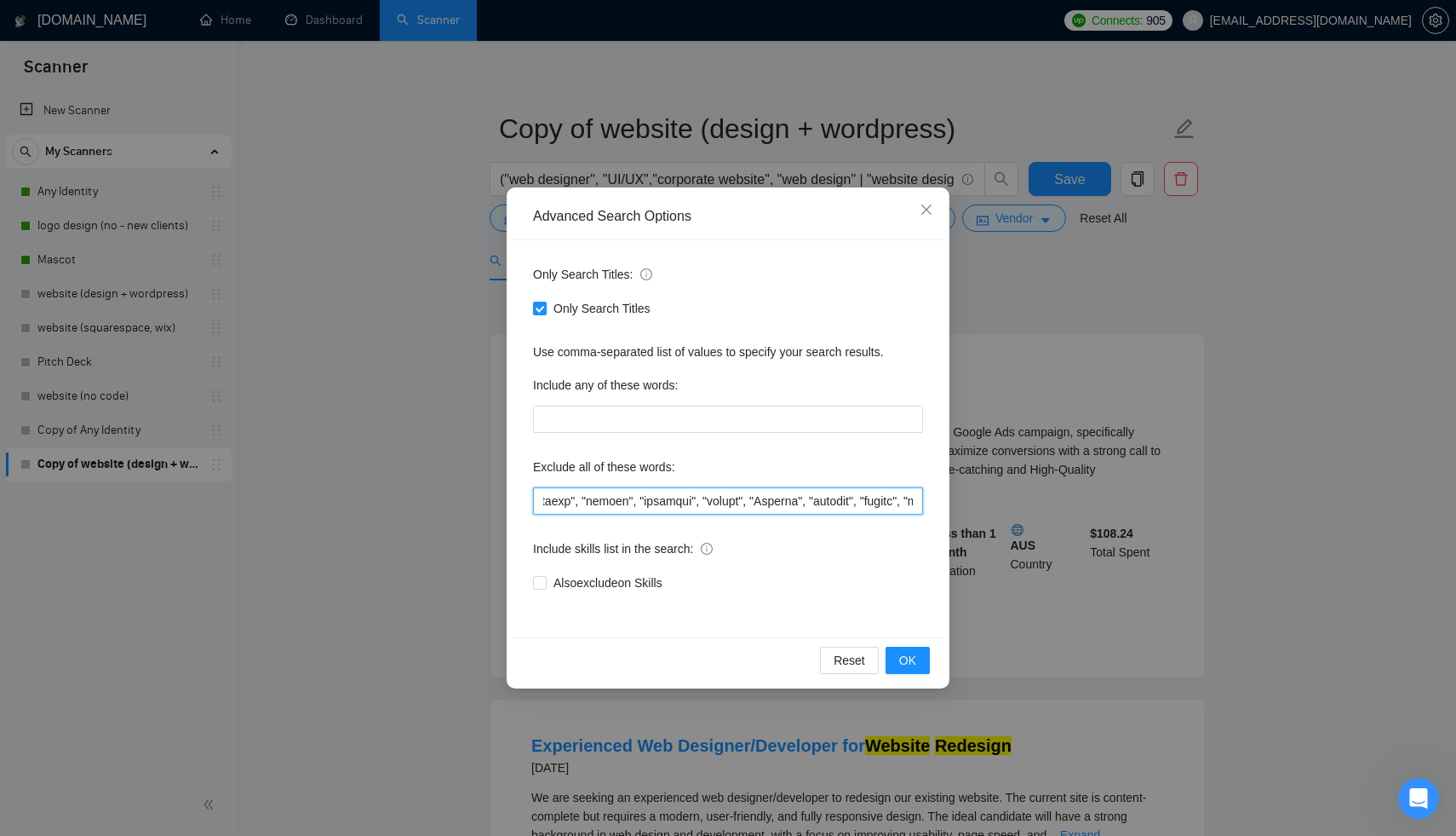
click at [637, 499] on input "text" at bounding box center [728, 500] width 390 height 27
click at [748, 500] on input "text" at bounding box center [728, 500] width 390 height 27
drag, startPoint x: 634, startPoint y: 501, endPoint x: 588, endPoint y: 501, distance: 46.0
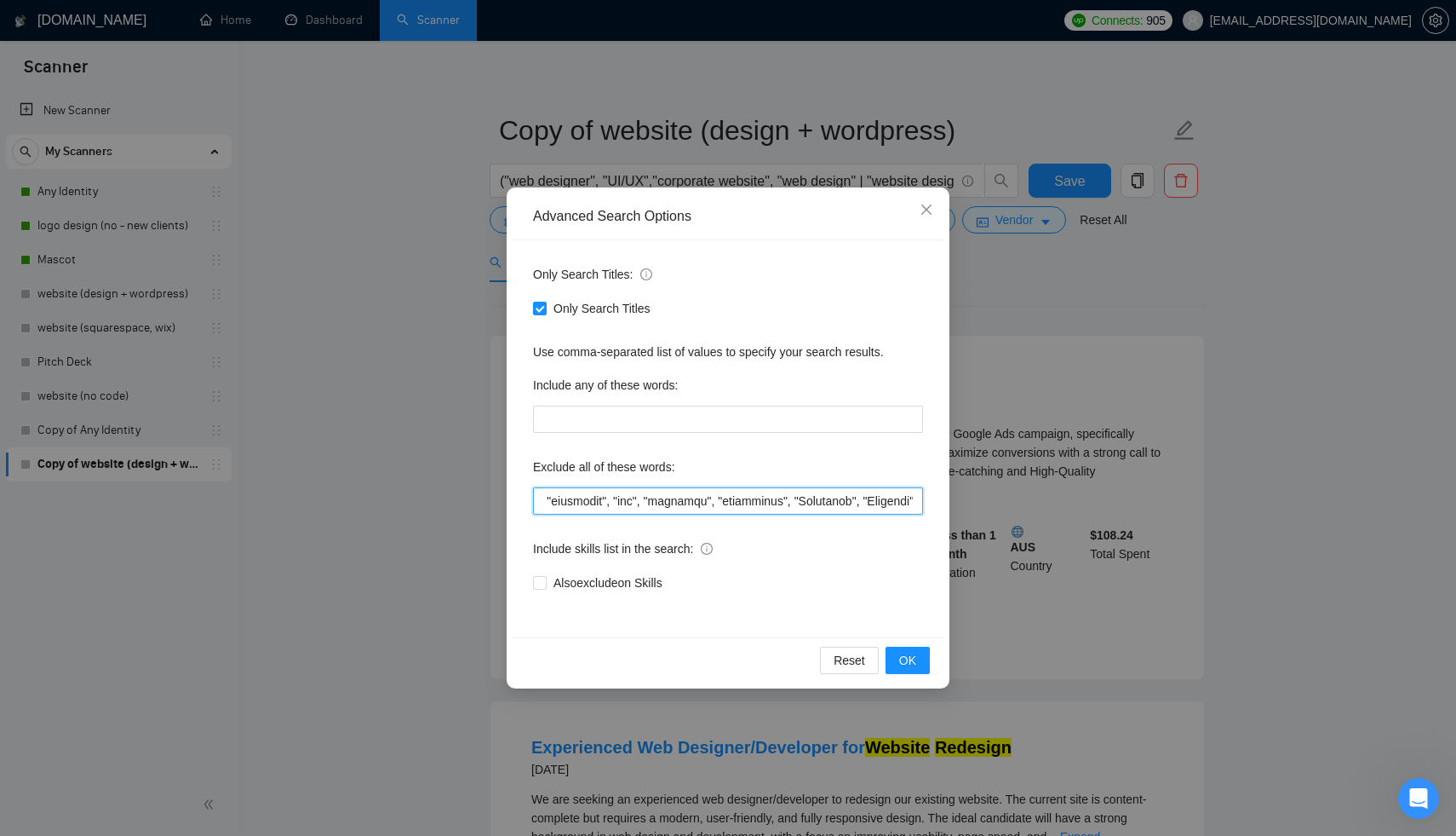
click at [588, 501] on input "text" at bounding box center [728, 500] width 390 height 27
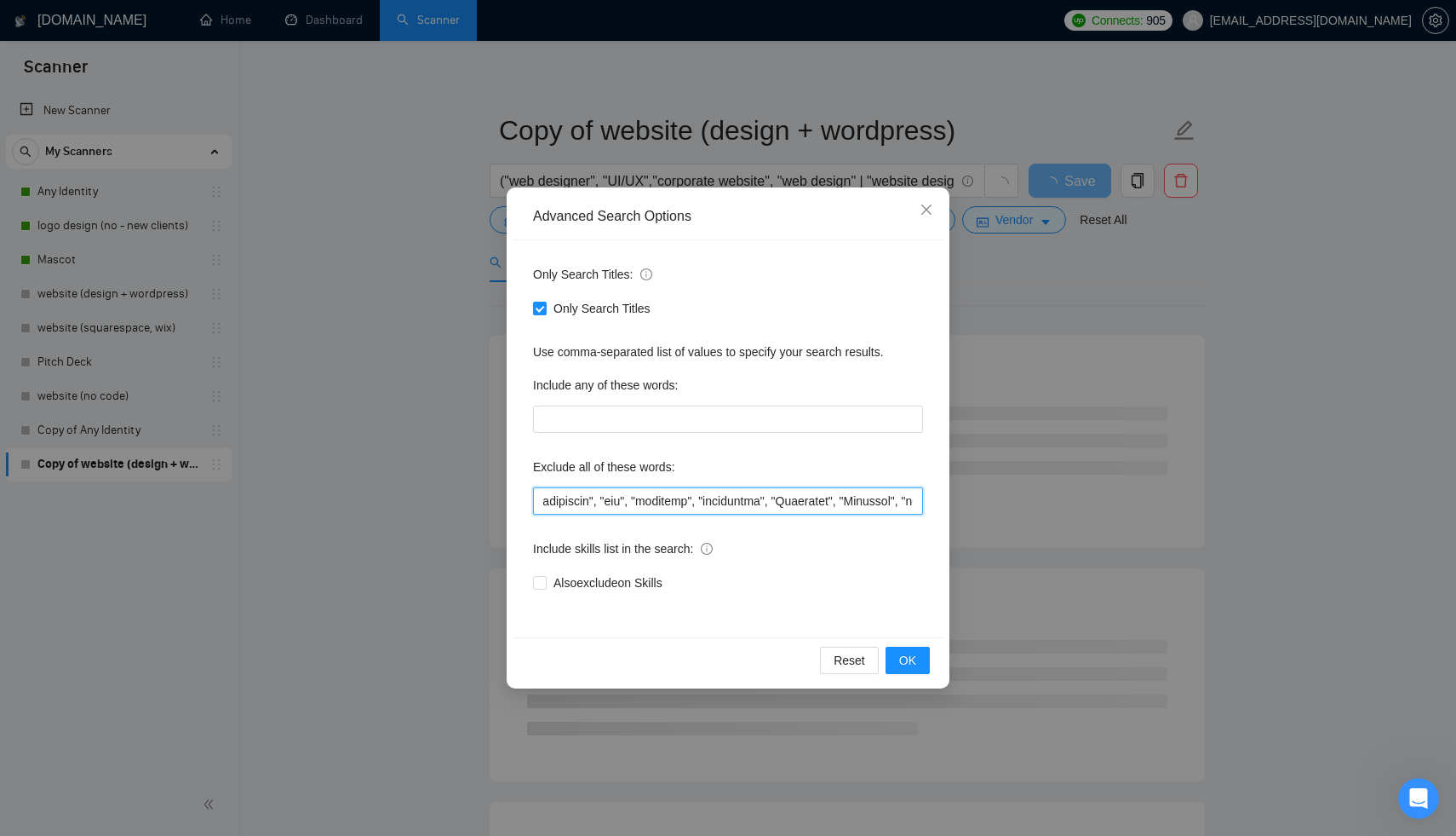
scroll to position [0, 10001]
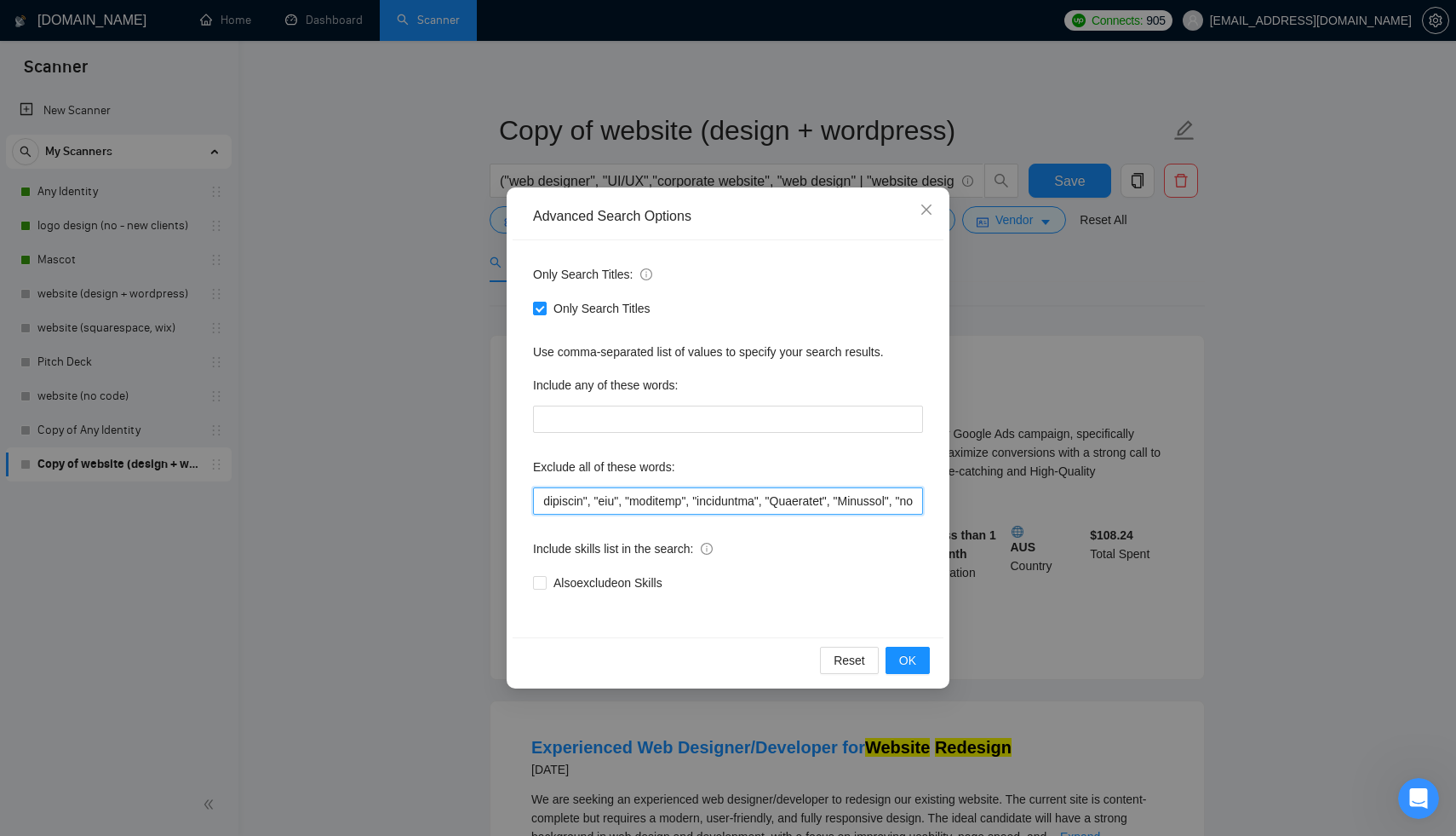
drag, startPoint x: 739, startPoint y: 500, endPoint x: 685, endPoint y: 505, distance: 54.2
click at [685, 505] on input "text" at bounding box center [728, 500] width 390 height 27
drag, startPoint x: 739, startPoint y: 496, endPoint x: 683, endPoint y: 503, distance: 56.4
click at [683, 503] on input "text" at bounding box center [728, 500] width 390 height 27
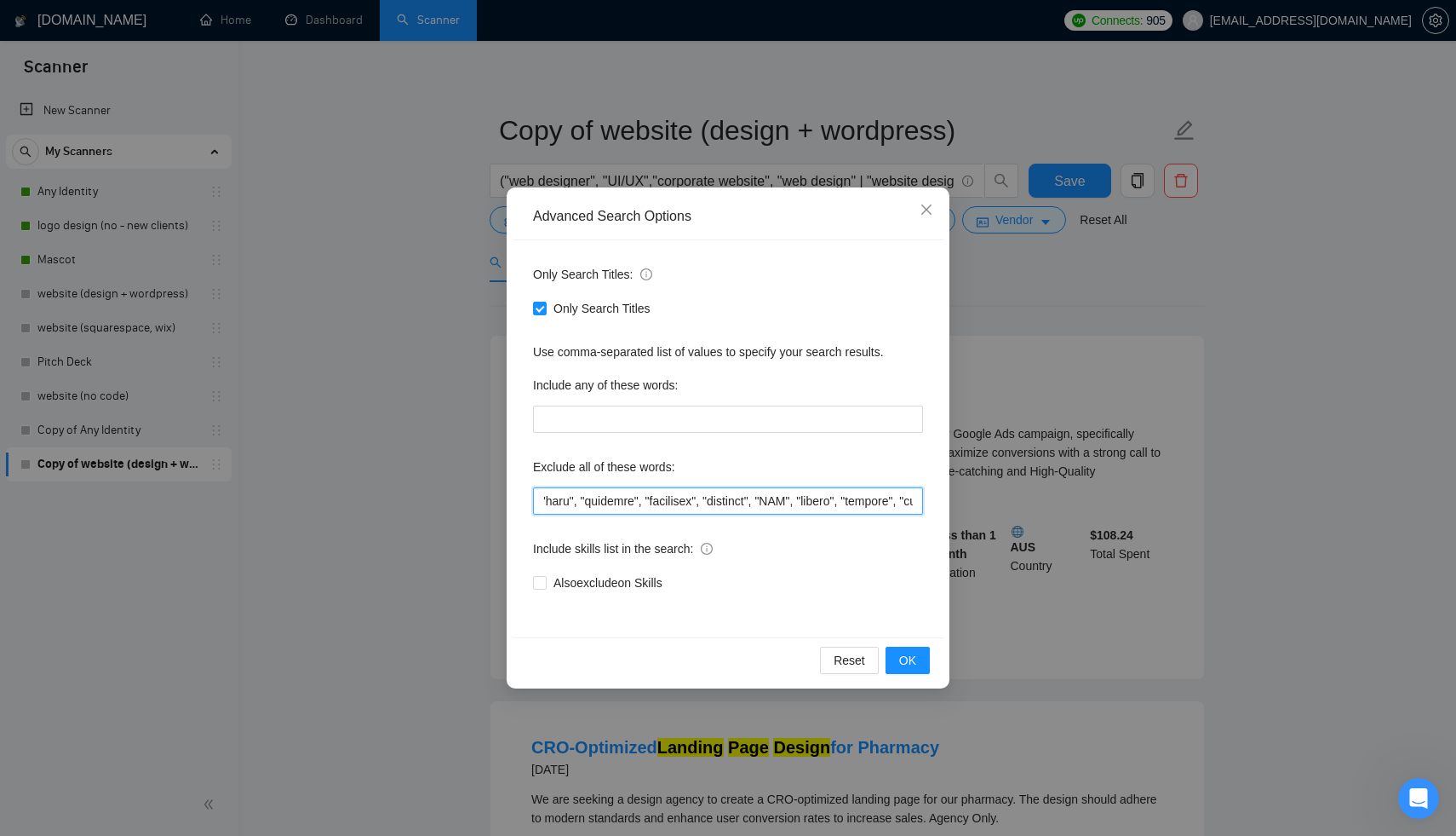
scroll to position [0, 12213]
drag, startPoint x: 684, startPoint y: 497, endPoint x: 658, endPoint y: 503, distance: 26.7
click at [658, 503] on input "text" at bounding box center [728, 500] width 390 height 27
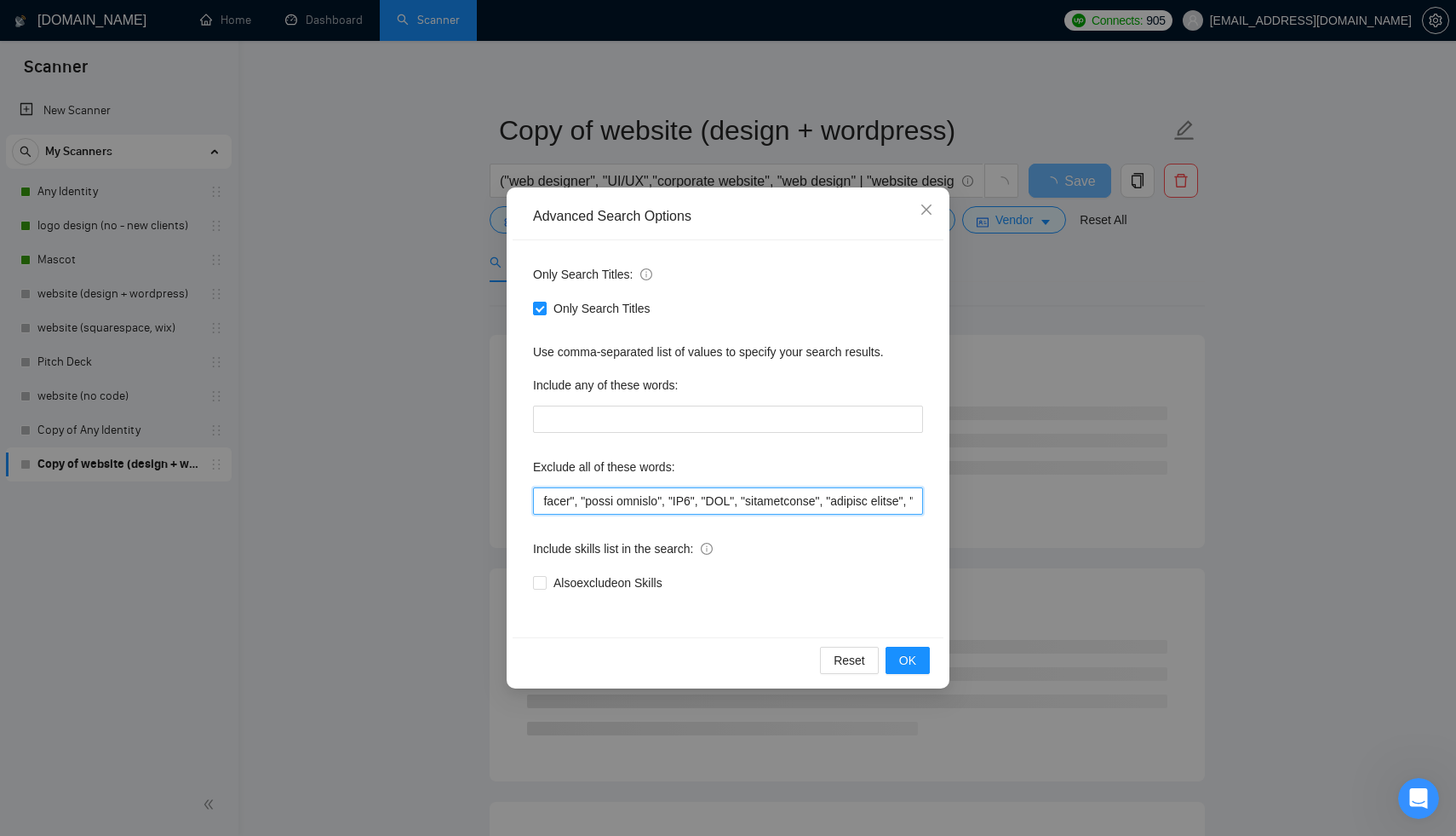
scroll to position [0, 12955]
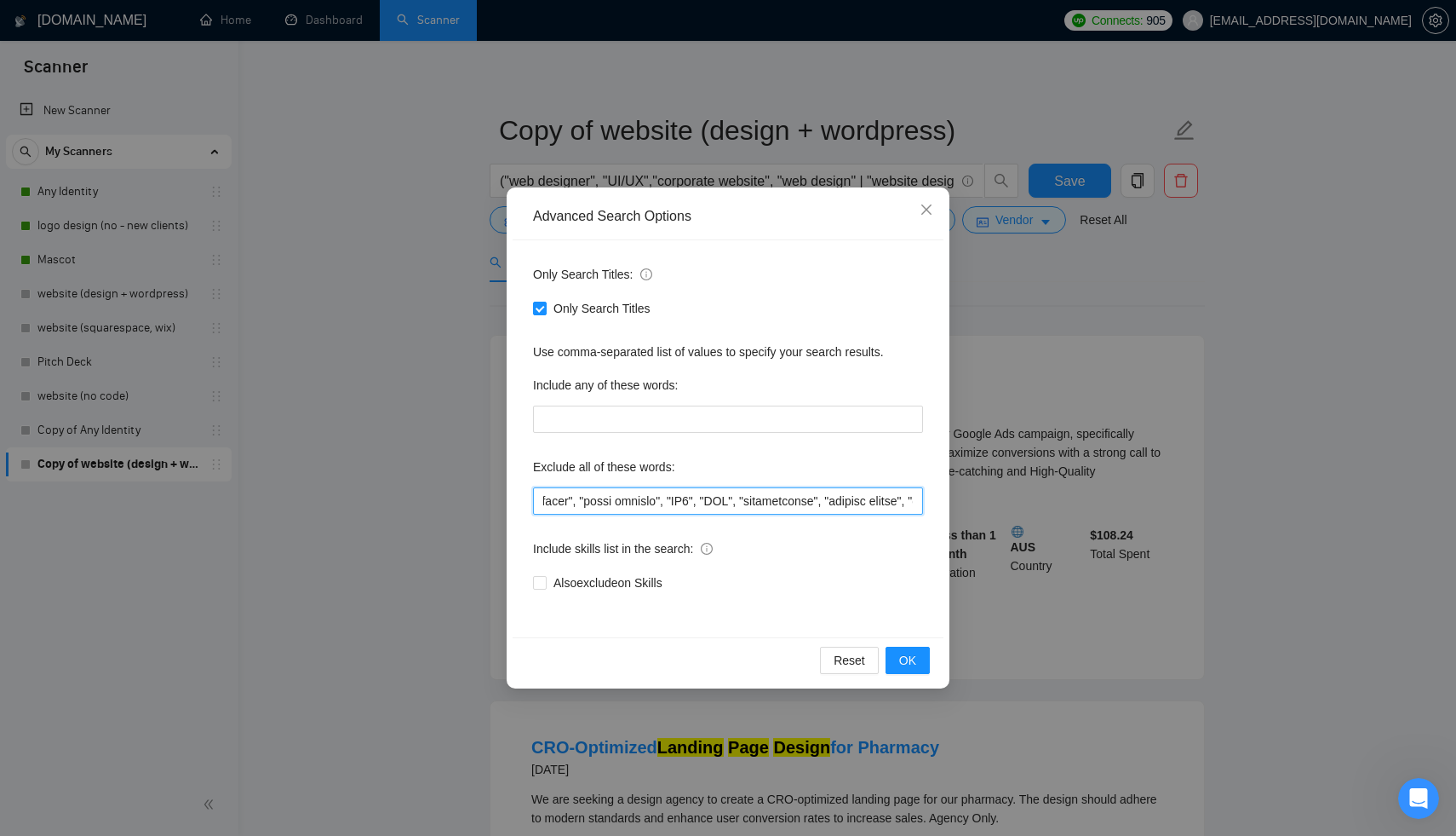
drag, startPoint x: 734, startPoint y: 496, endPoint x: 688, endPoint y: 500, distance: 46.2
click at [688, 500] on input "text" at bounding box center [728, 500] width 390 height 27
drag, startPoint x: 793, startPoint y: 500, endPoint x: 683, endPoint y: 500, distance: 110.0
click at [683, 500] on input "text" at bounding box center [728, 500] width 390 height 27
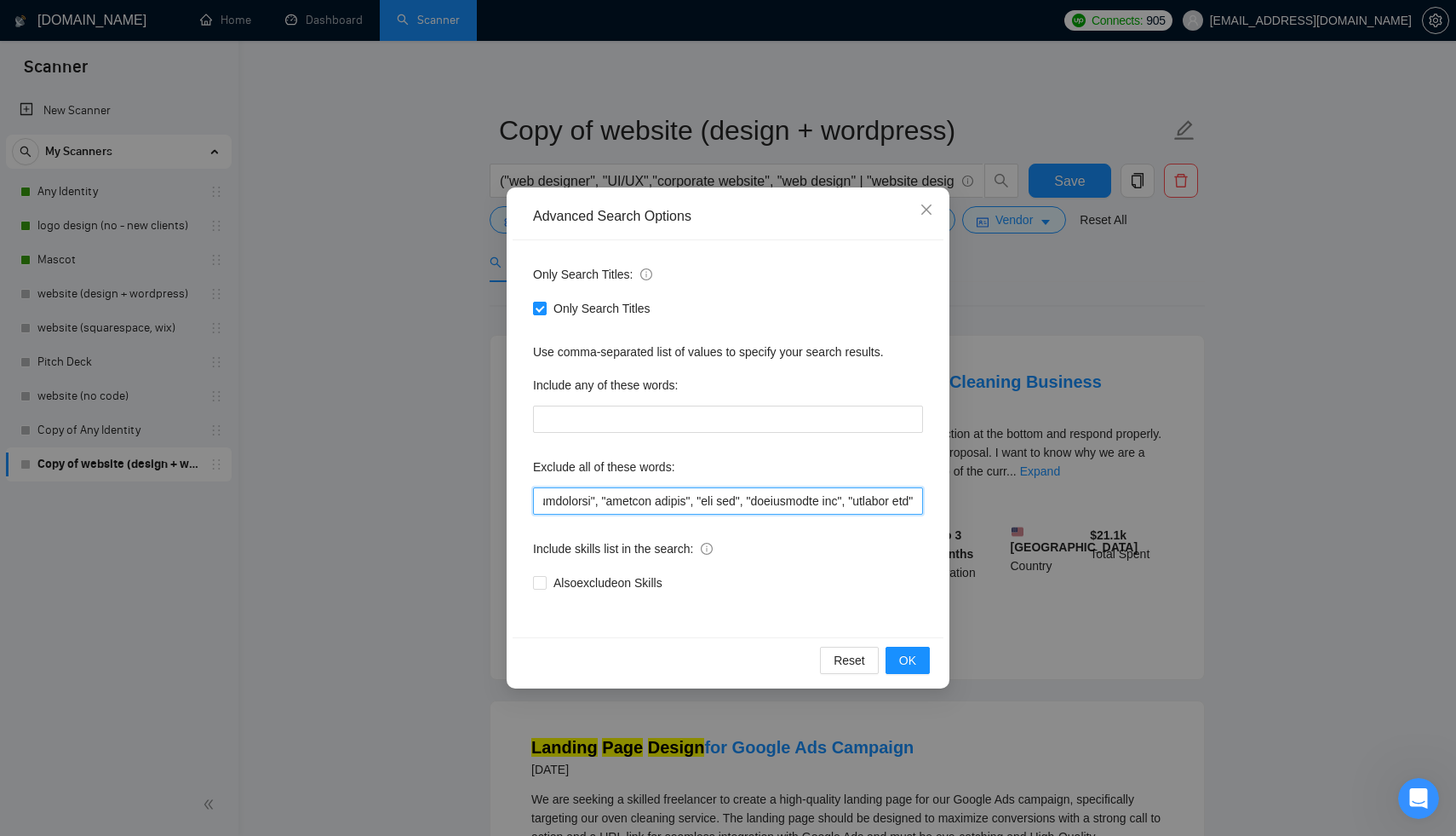
scroll to position [0, 13793]
type input ""ClickFunnels", "Optimization","brochure", "developer", "Weebly", "wix", "Squar…"
click at [914, 661] on span "OK" at bounding box center [908, 660] width 17 height 18
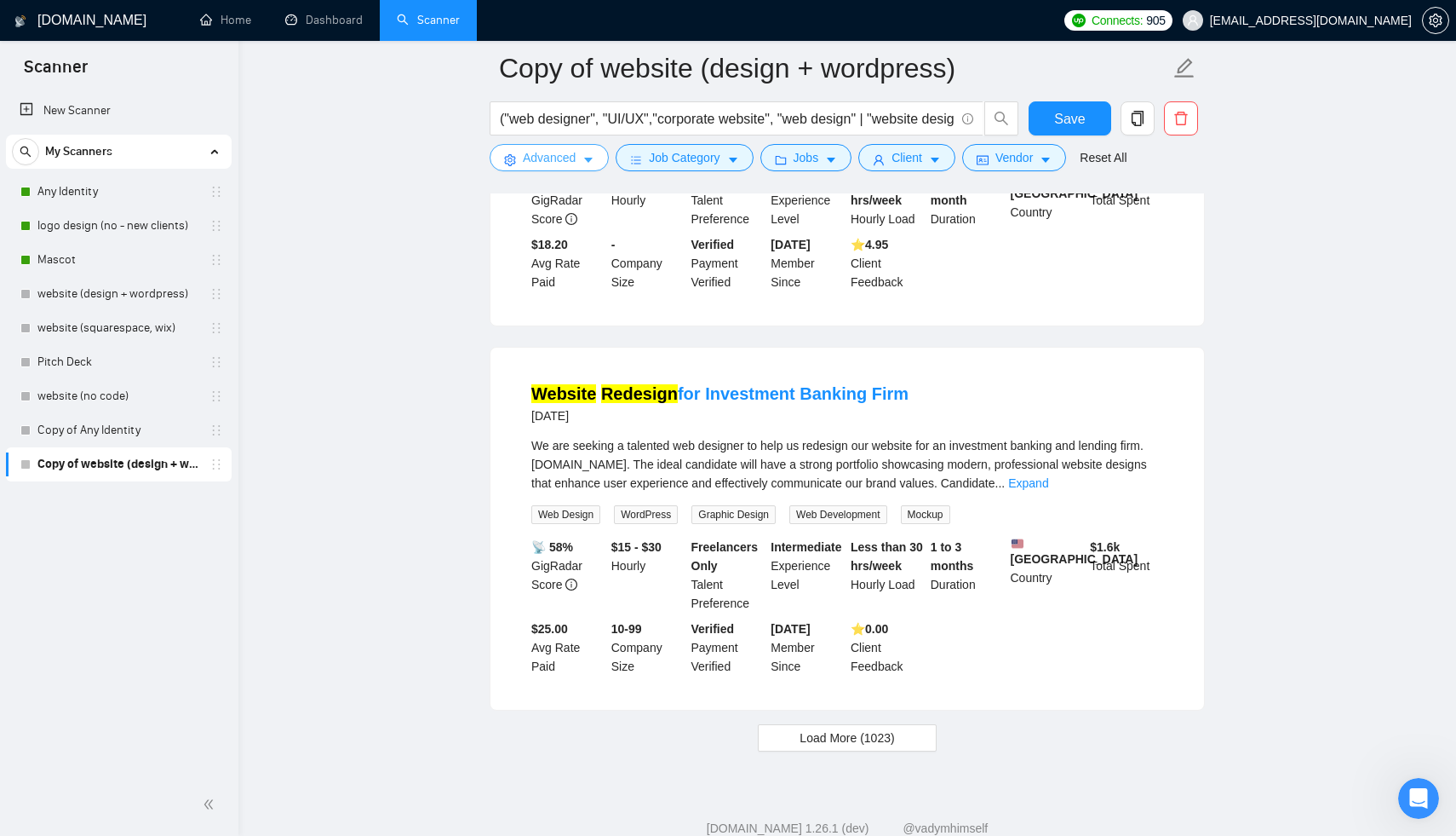
scroll to position [3290, 0]
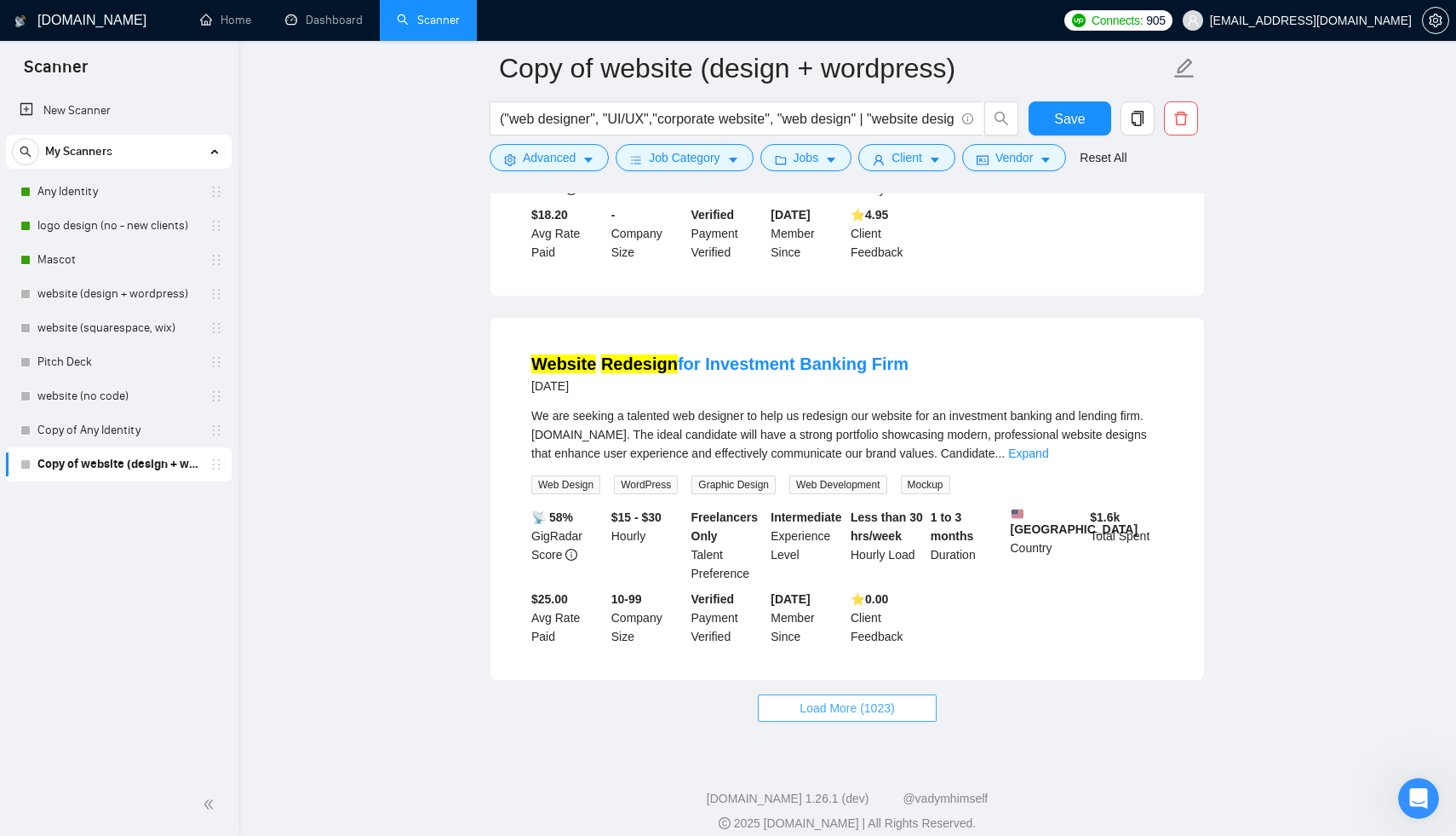
click at [843, 722] on button "Load More (1023)" at bounding box center [847, 707] width 178 height 27
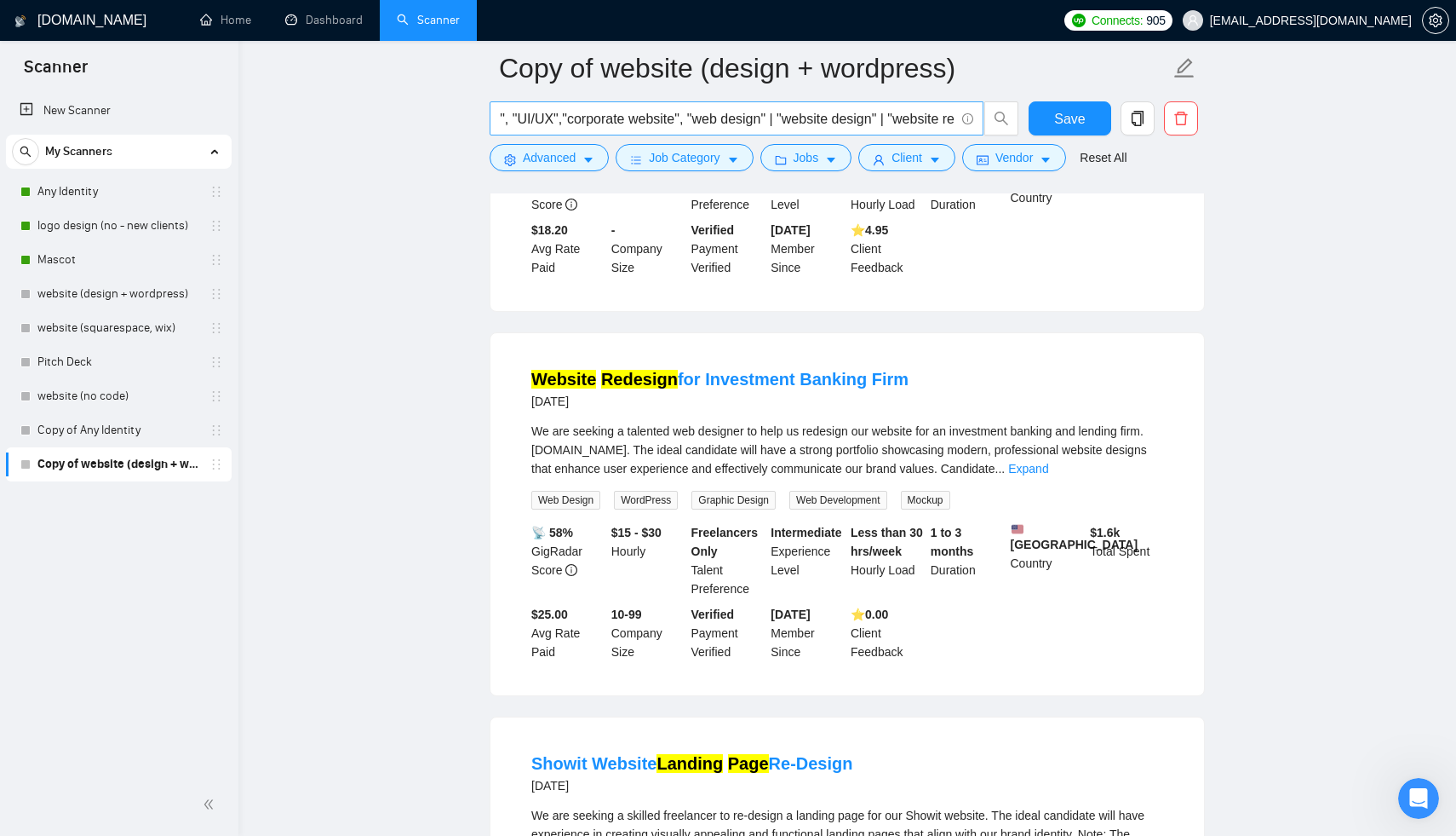
scroll to position [0, 99]
click at [1074, 112] on span "Save" at bounding box center [1070, 119] width 31 height 21
click at [122, 200] on link "Any Identity" at bounding box center [118, 191] width 162 height 34
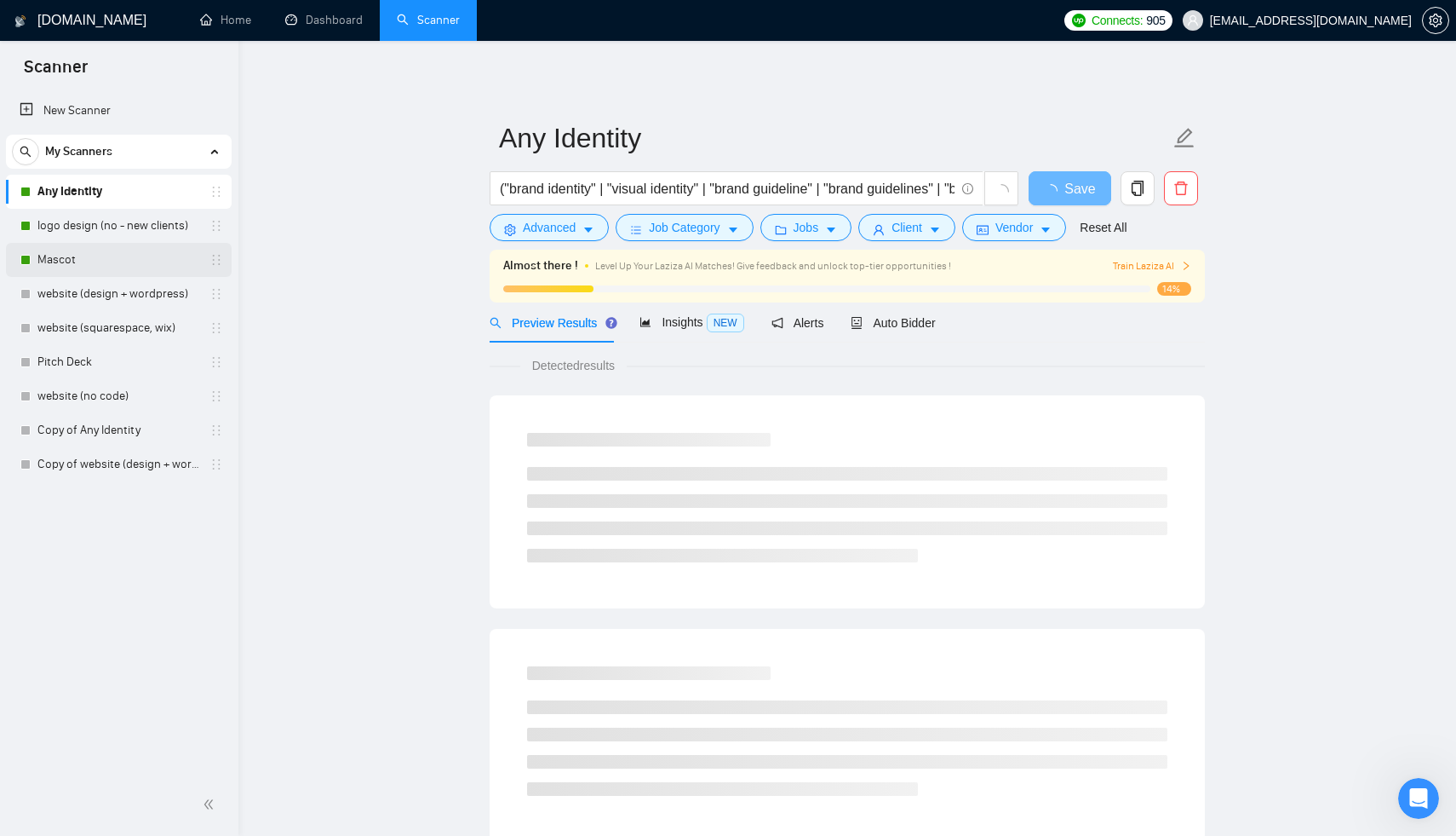
click at [116, 255] on link "Mascot" at bounding box center [118, 259] width 162 height 34
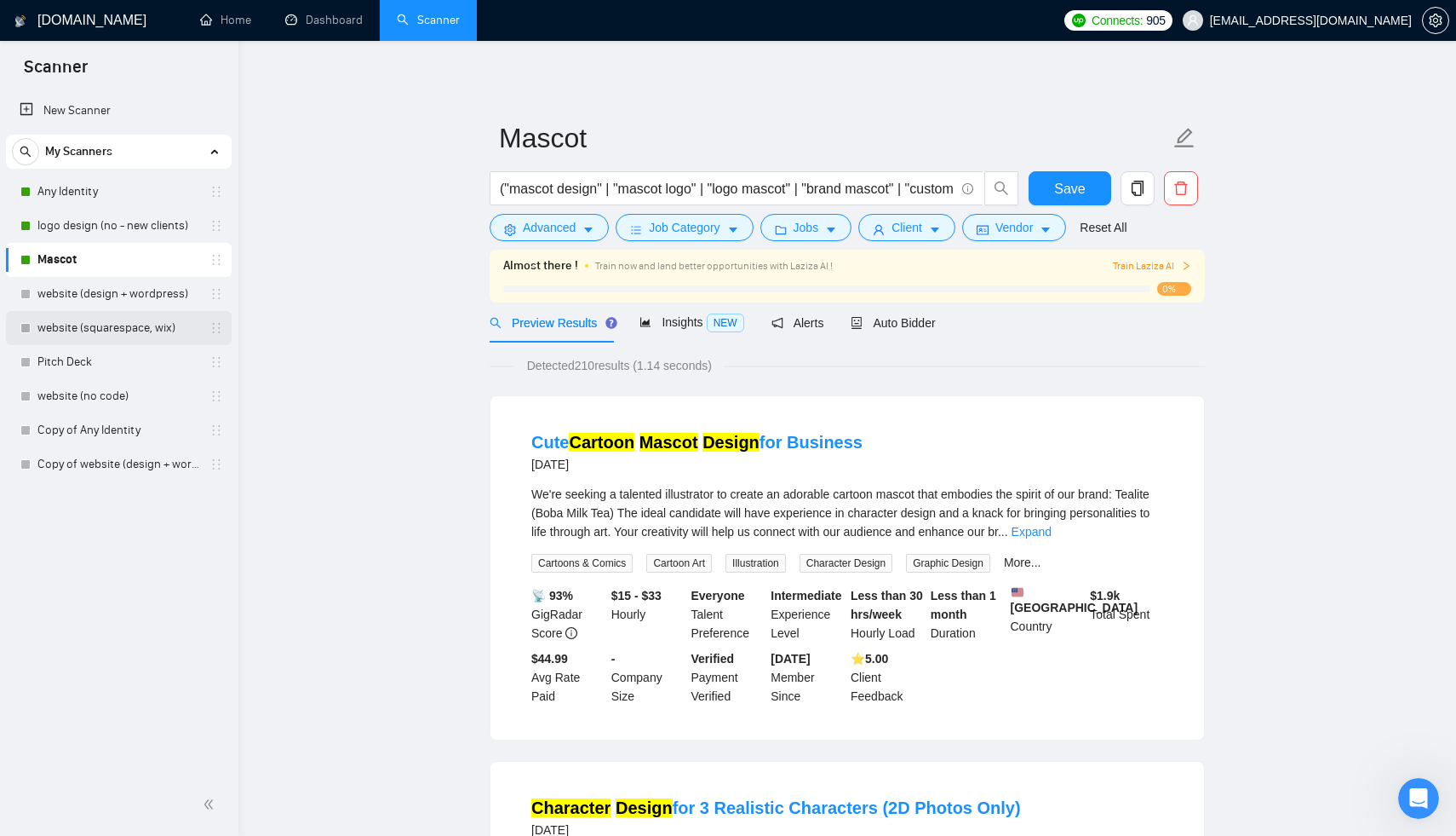
click at [137, 315] on link "website (squarespace, wix)" at bounding box center [118, 327] width 162 height 34
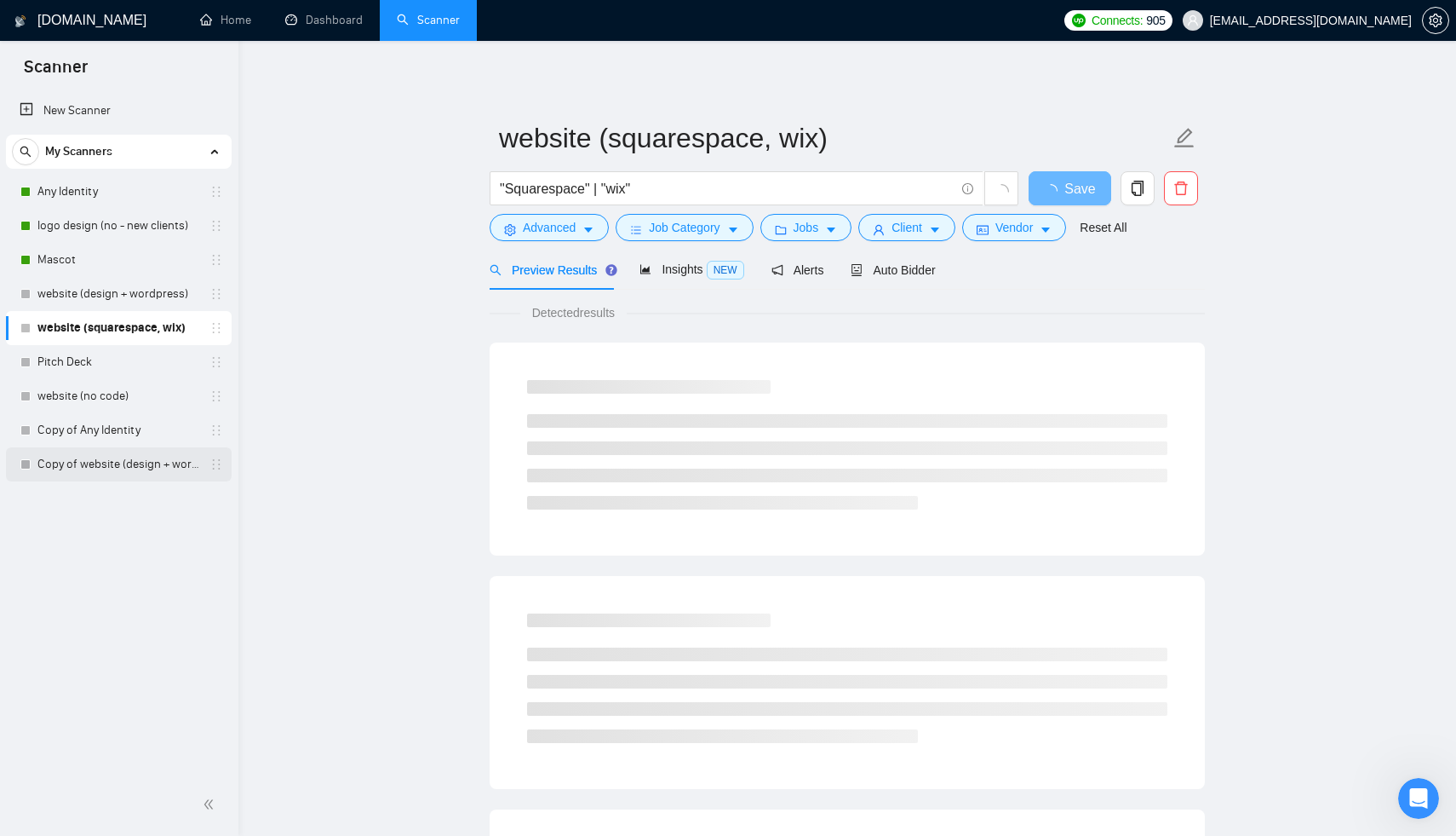
click at [143, 466] on link "Copy of website (design + wordpress)" at bounding box center [118, 463] width 162 height 34
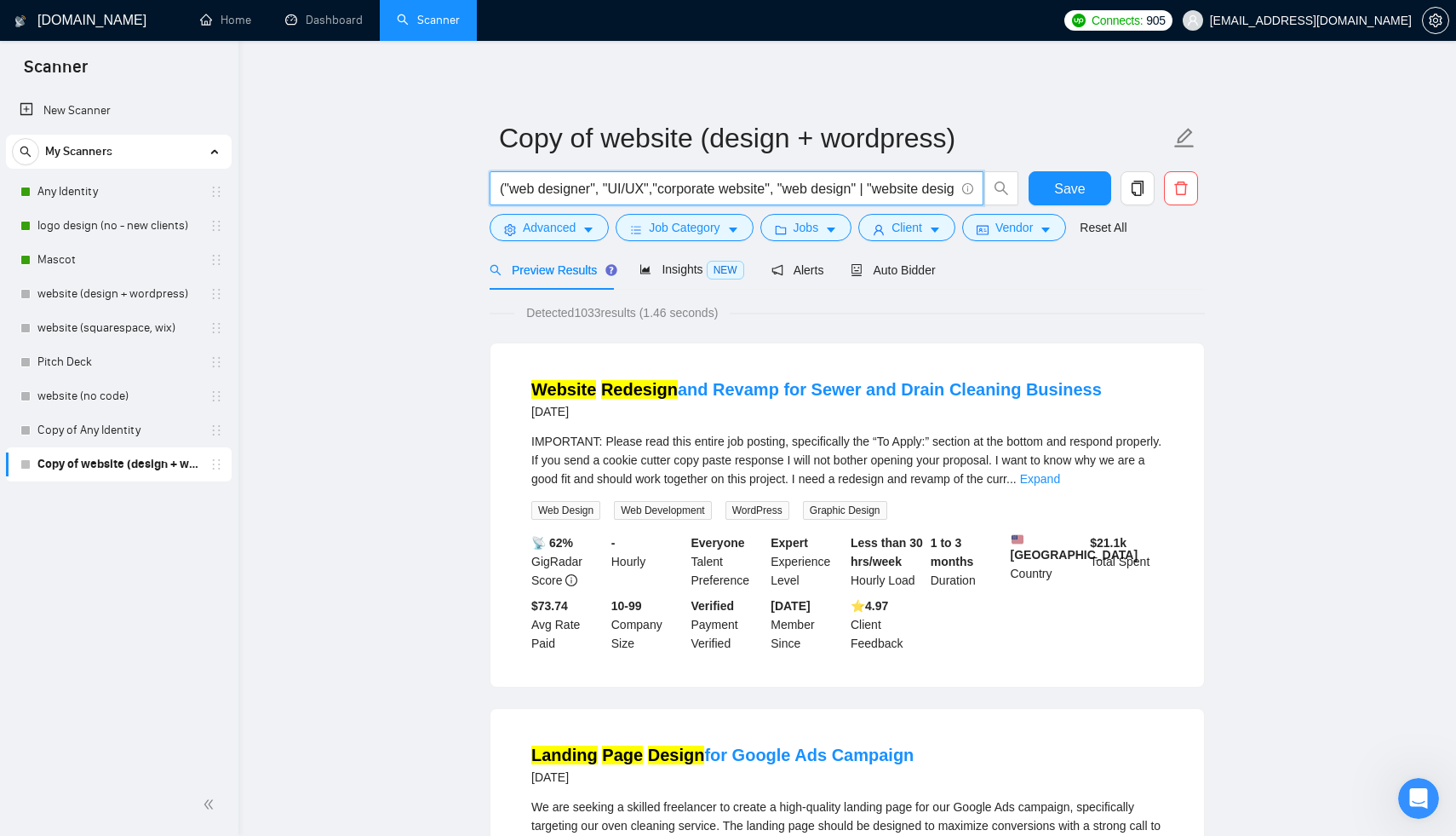
click at [871, 194] on input "("web designer", "UI/UX","corporate website", "web design" | "website design" |…" at bounding box center [728, 189] width 455 height 21
click at [601, 183] on input "("web designer", "UI/UX","corporate website", "web design" | "website design" |…" at bounding box center [728, 189] width 455 height 21
paste input "|"
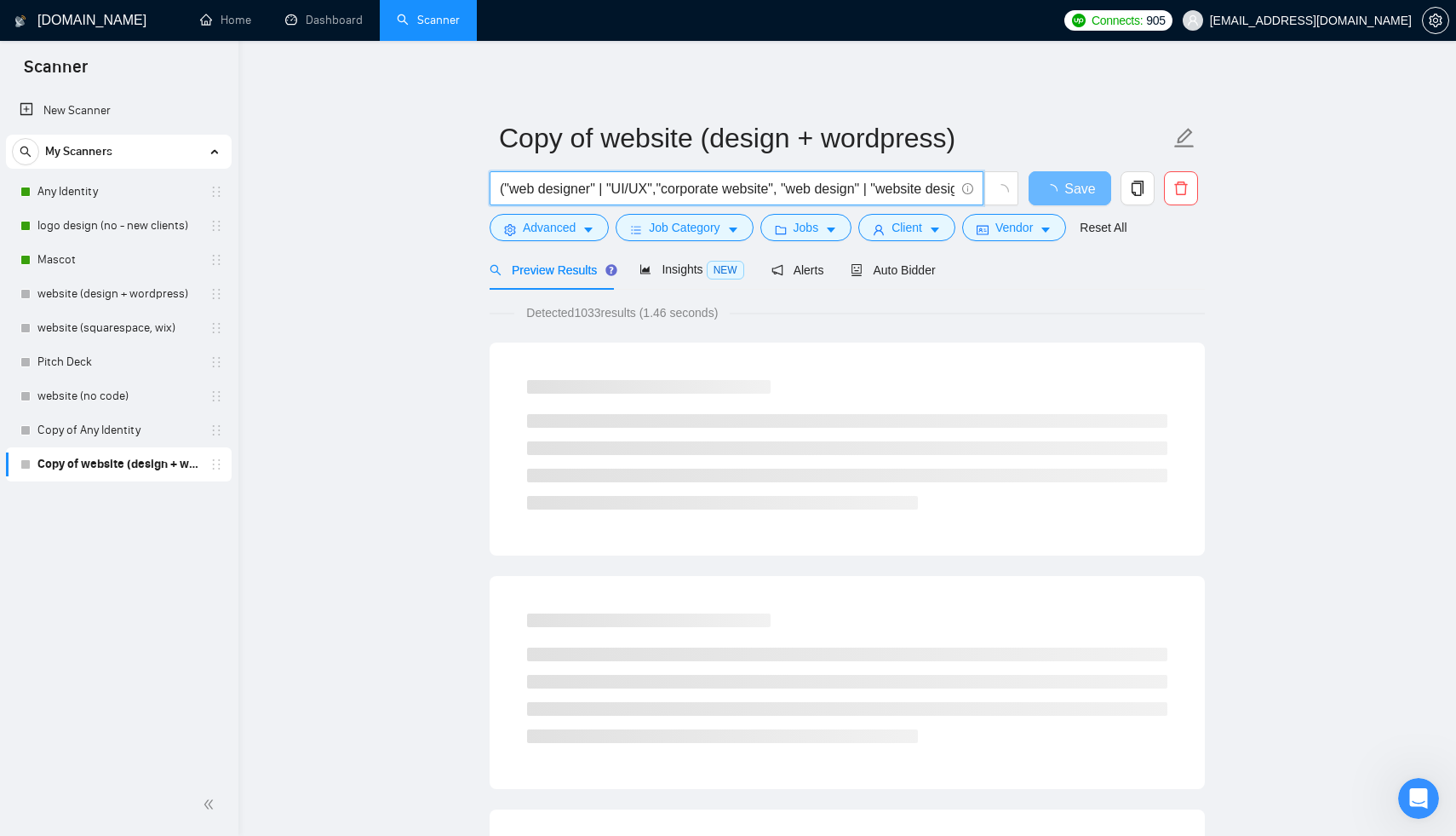
click at [661, 194] on input "("web designer" | "UI/UX","corporate website", "web design" | "website design" …" at bounding box center [728, 189] width 455 height 21
paste input "|"
click at [798, 189] on input "("web designer" | "UI/UX" | "corporate website", "web design" | "website design…" at bounding box center [728, 189] width 455 height 21
paste input "|"
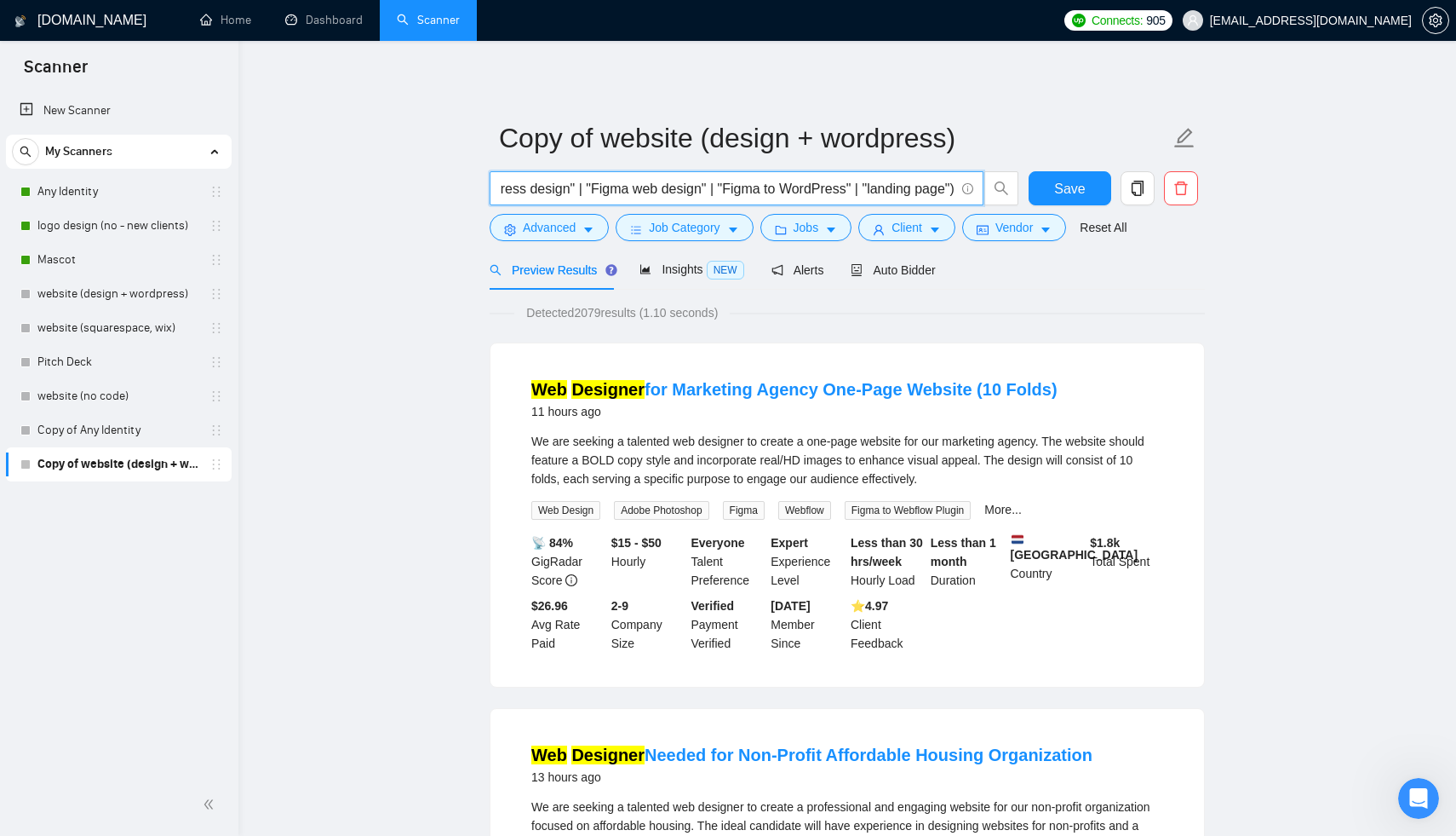
scroll to position [0, 2074]
type input "("web designer" | "UI/UX" | "corporate website" | "web design" | "website desig…"
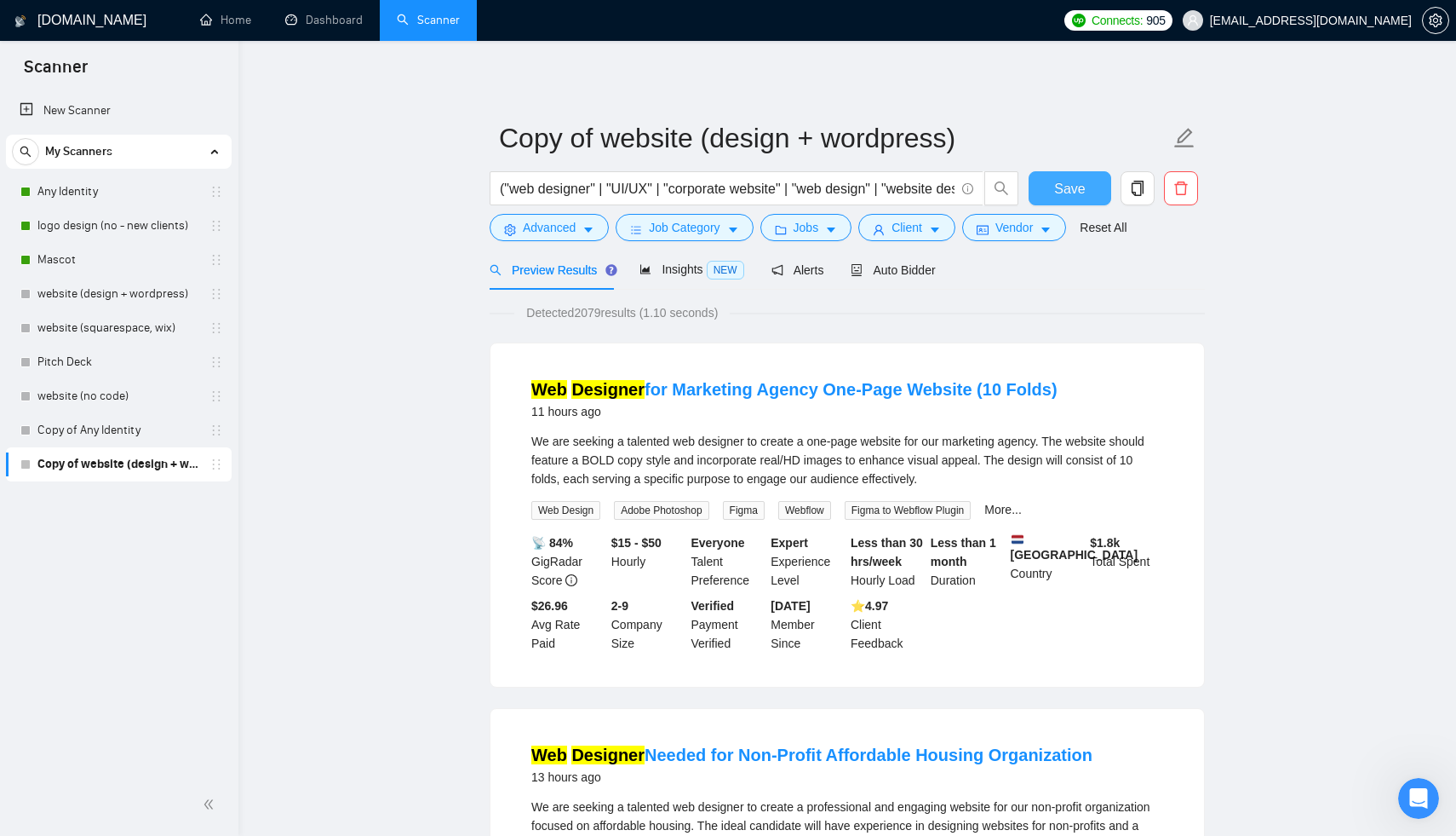
click at [1077, 184] on span "Save" at bounding box center [1070, 189] width 31 height 21
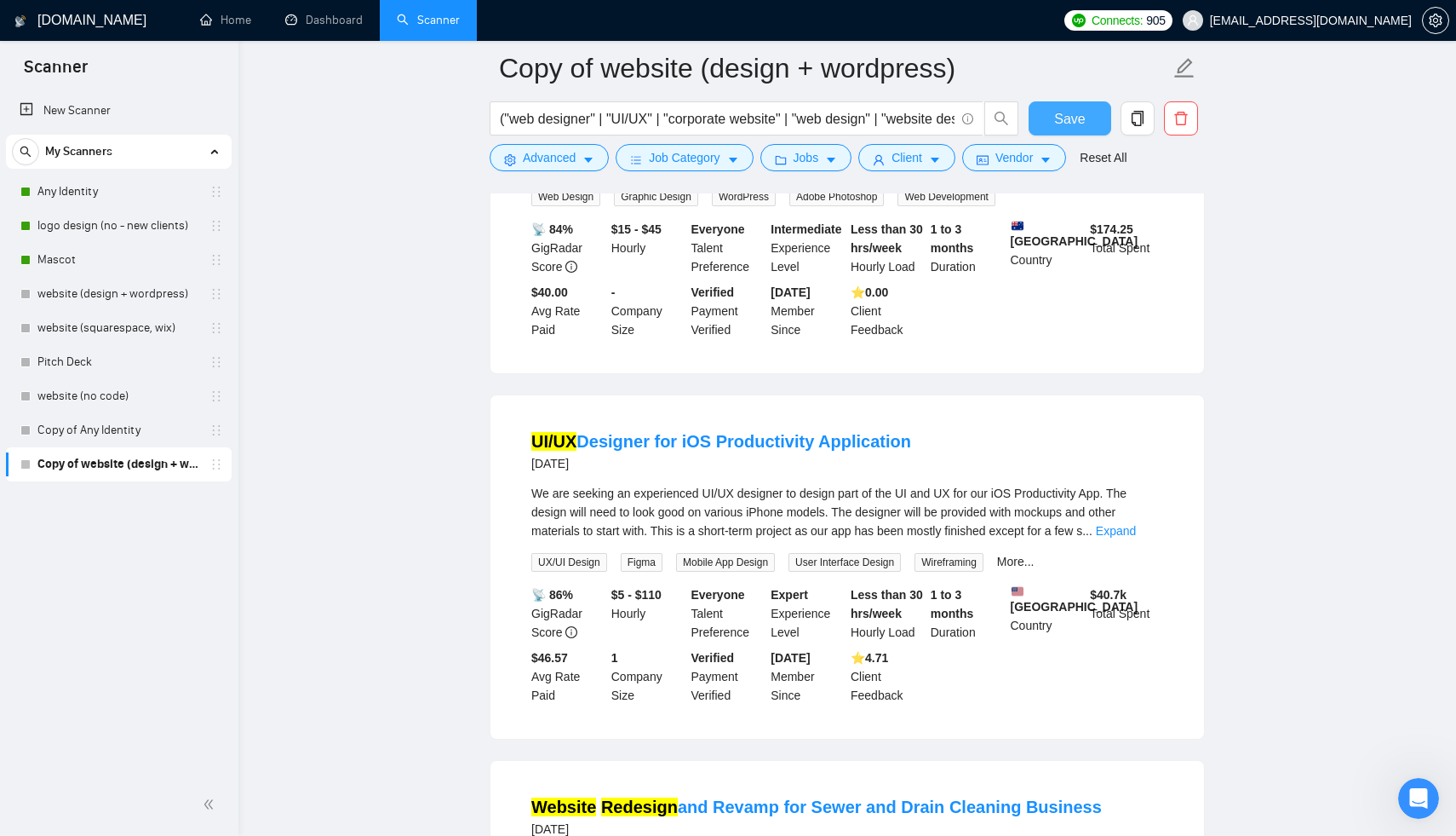
scroll to position [1853, 0]
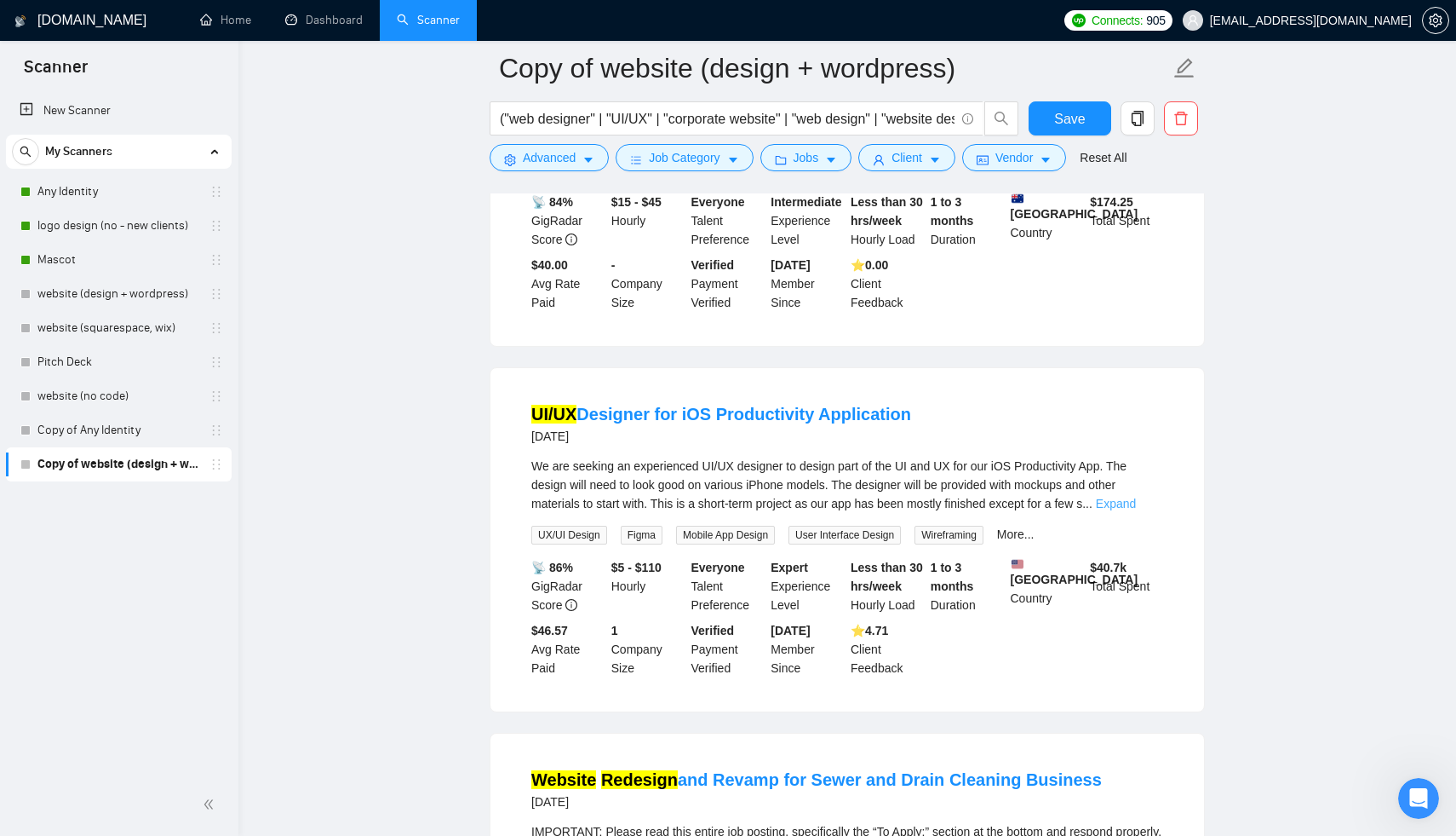
click at [1136, 501] on link "Expand" at bounding box center [1115, 503] width 40 height 14
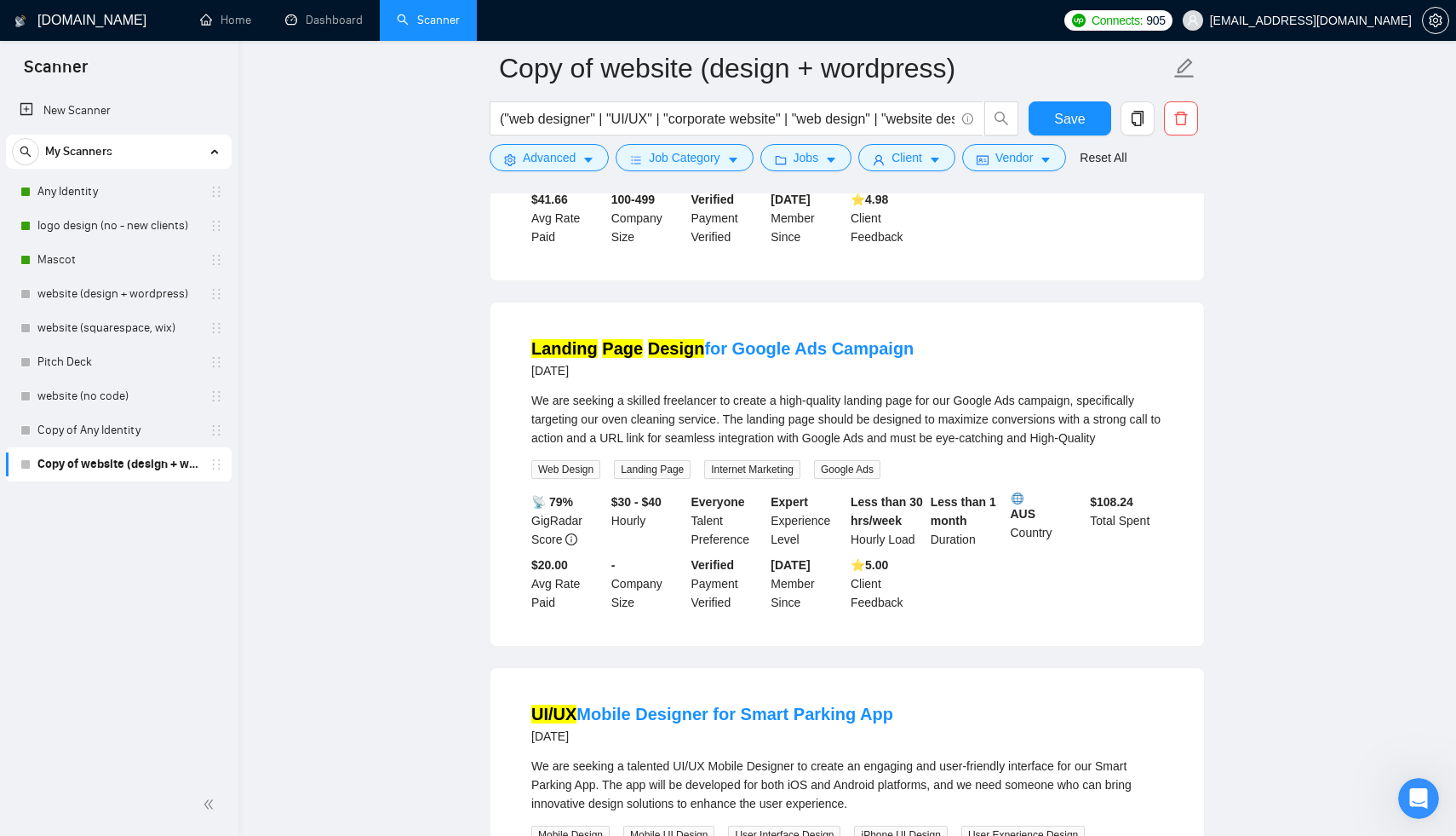
scroll to position [3487, 0]
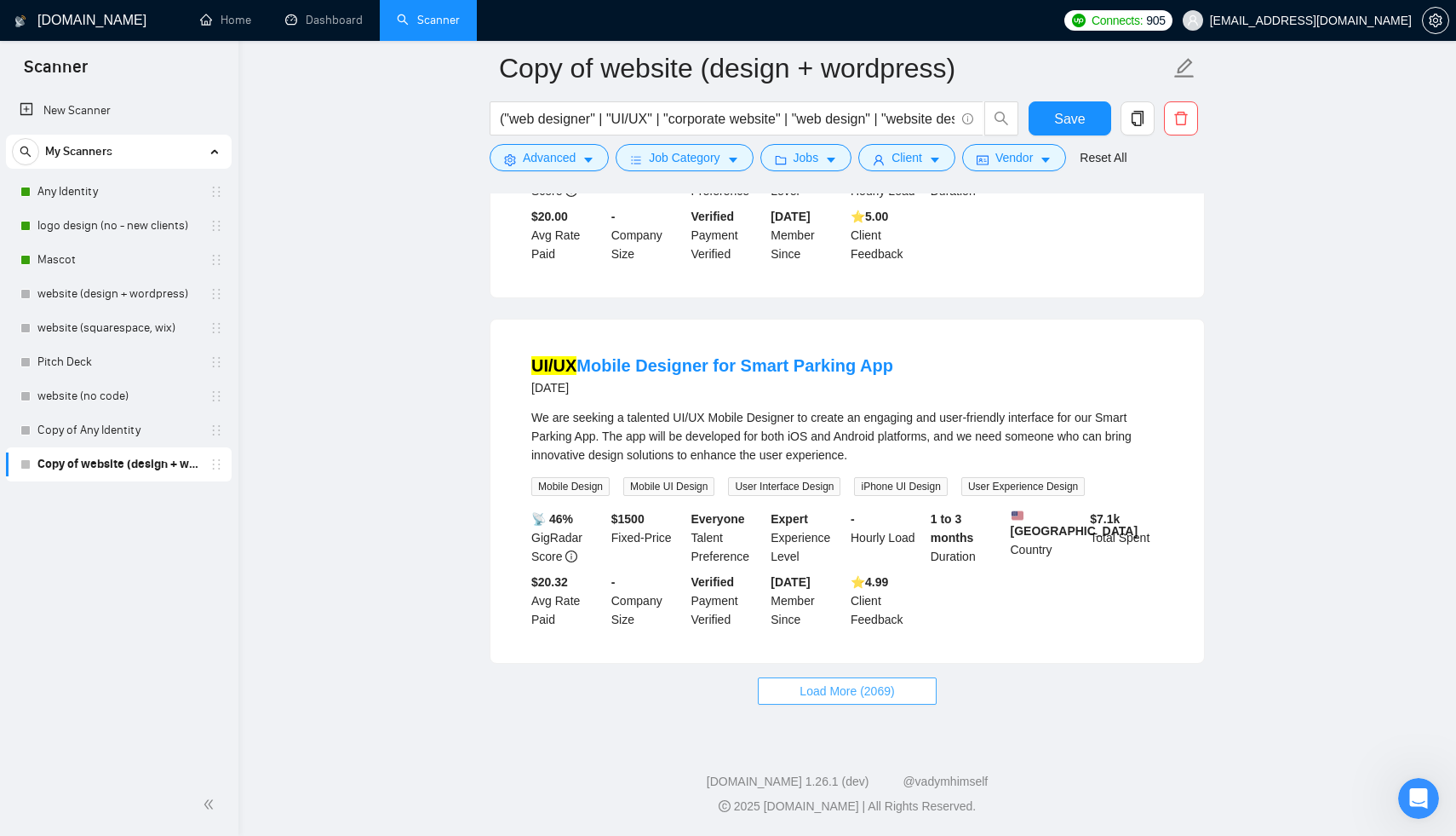
click at [875, 693] on span "Load More (2069)" at bounding box center [847, 690] width 95 height 18
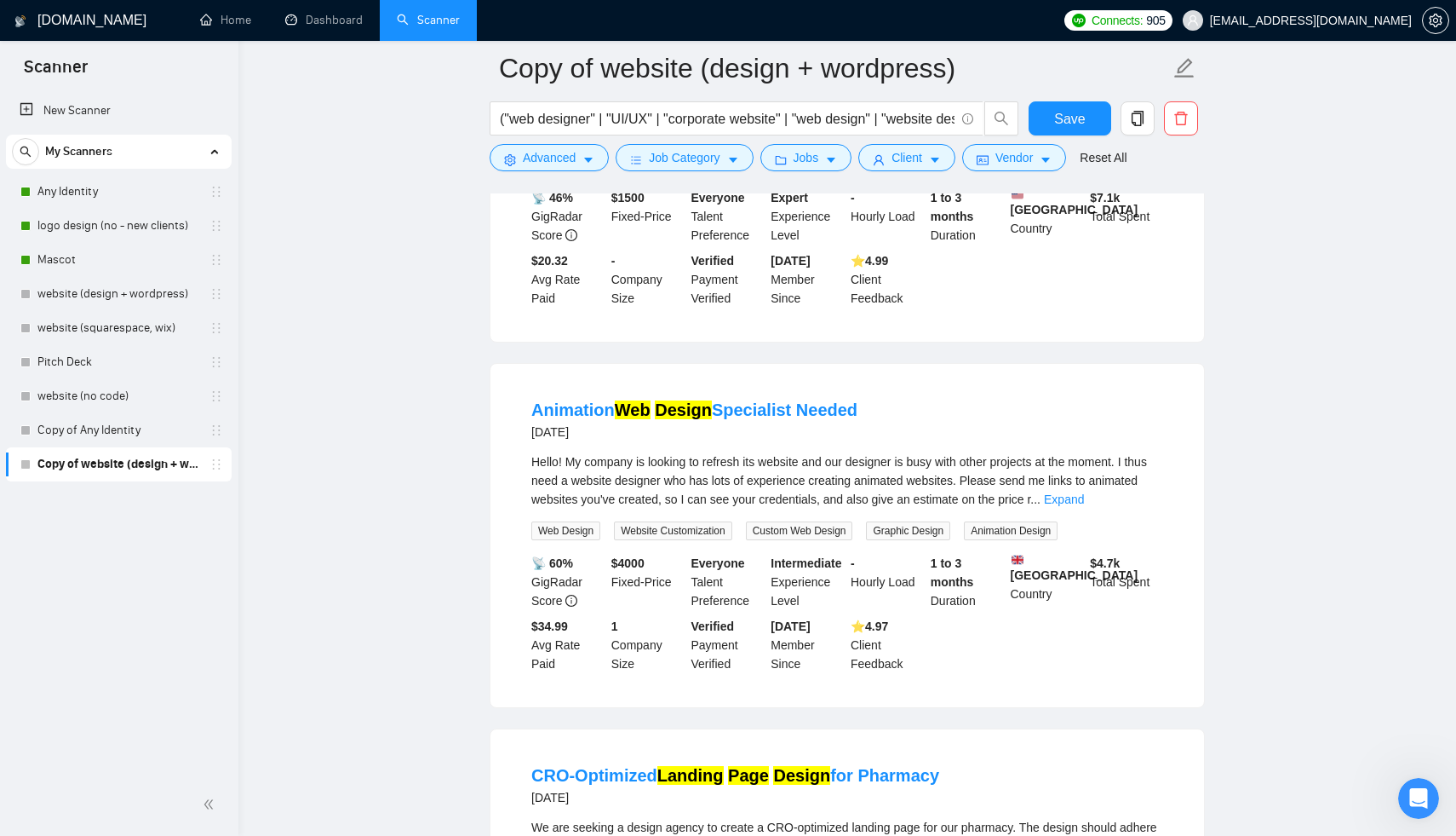
scroll to position [3688, 0]
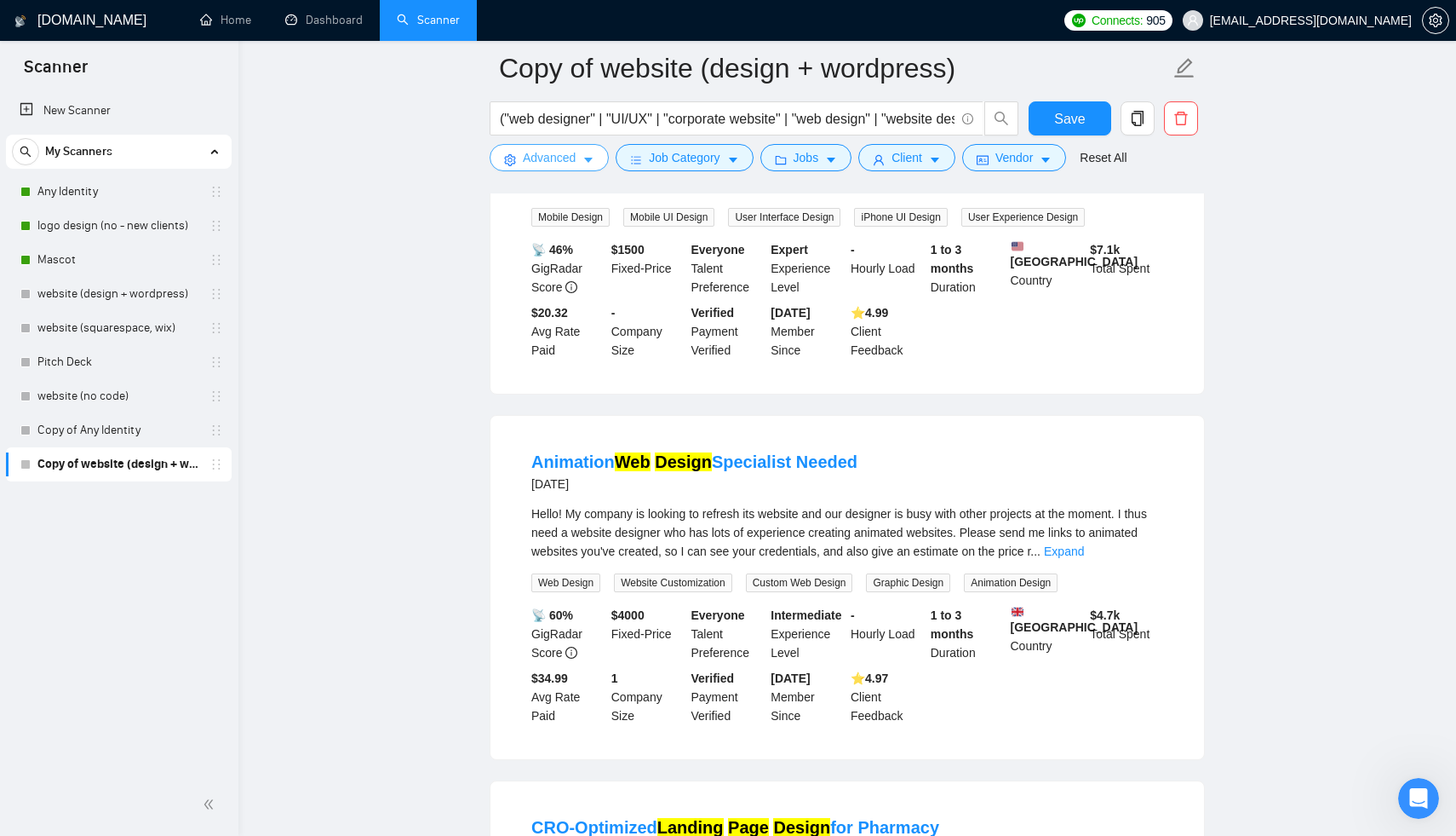
click at [531, 161] on span "Advanced" at bounding box center [549, 157] width 53 height 18
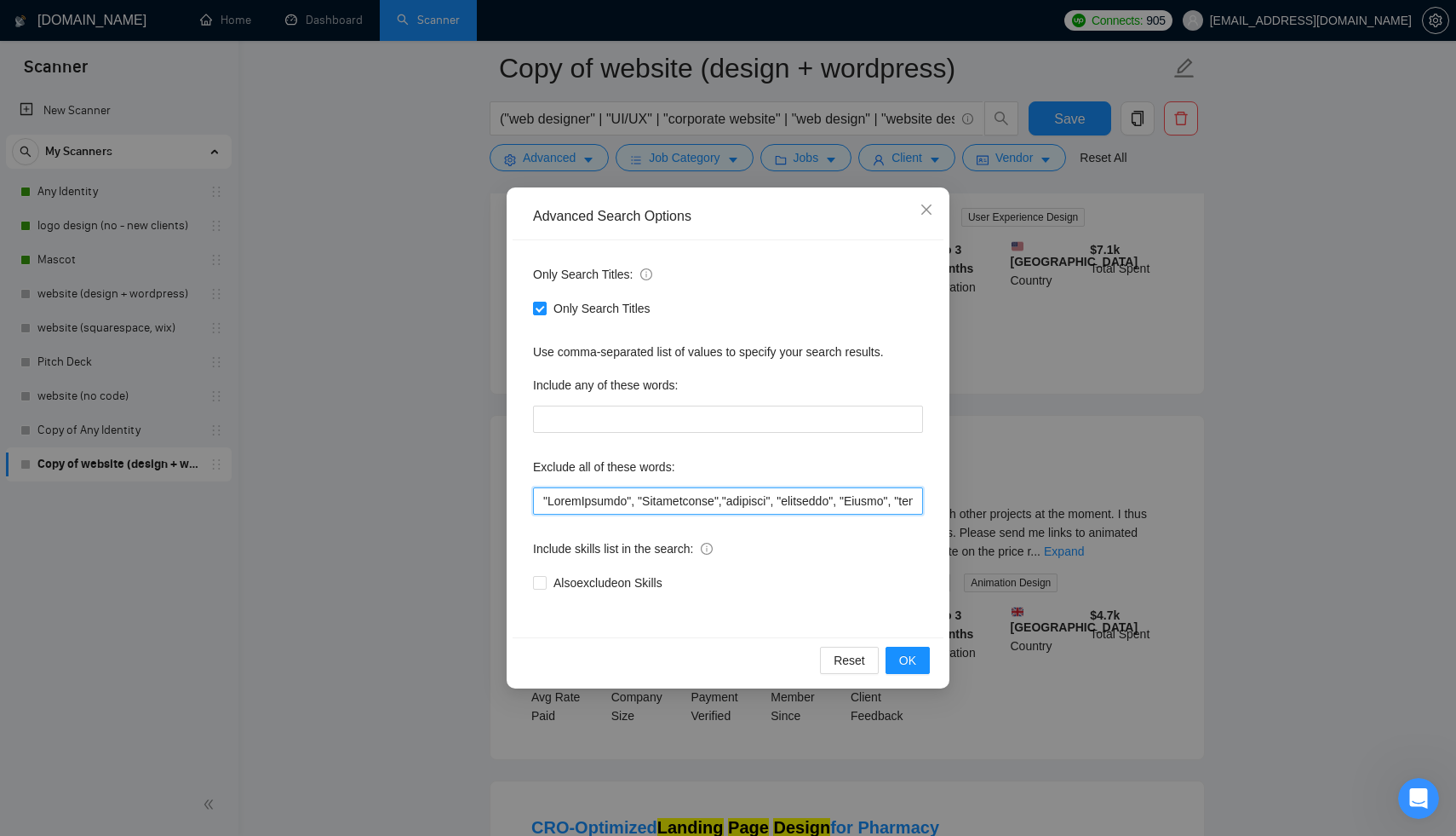
click at [541, 492] on input "text" at bounding box center [728, 500] width 390 height 27
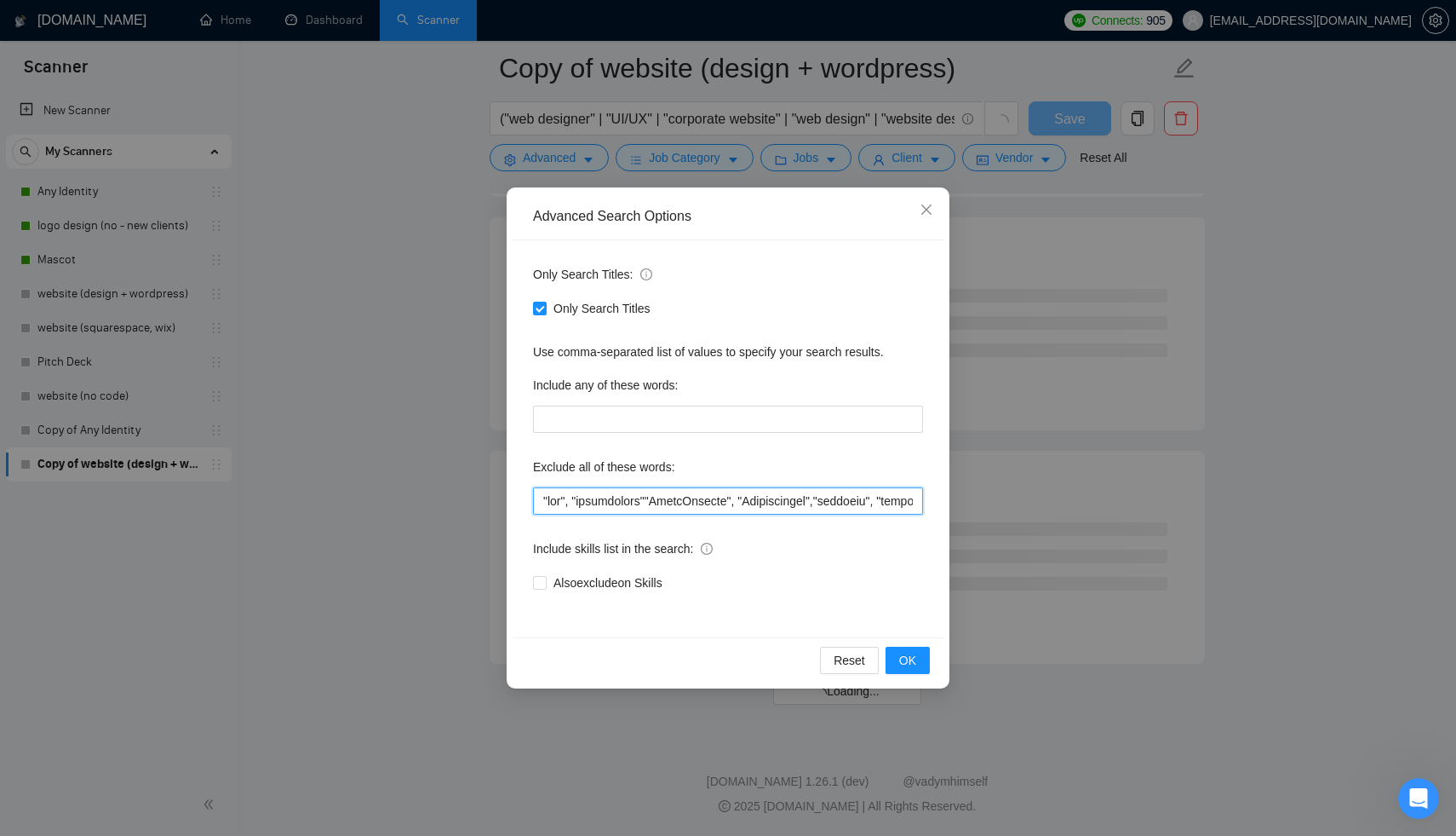
scroll to position [2006, 0]
click at [901, 652] on span "OK" at bounding box center [908, 660] width 17 height 18
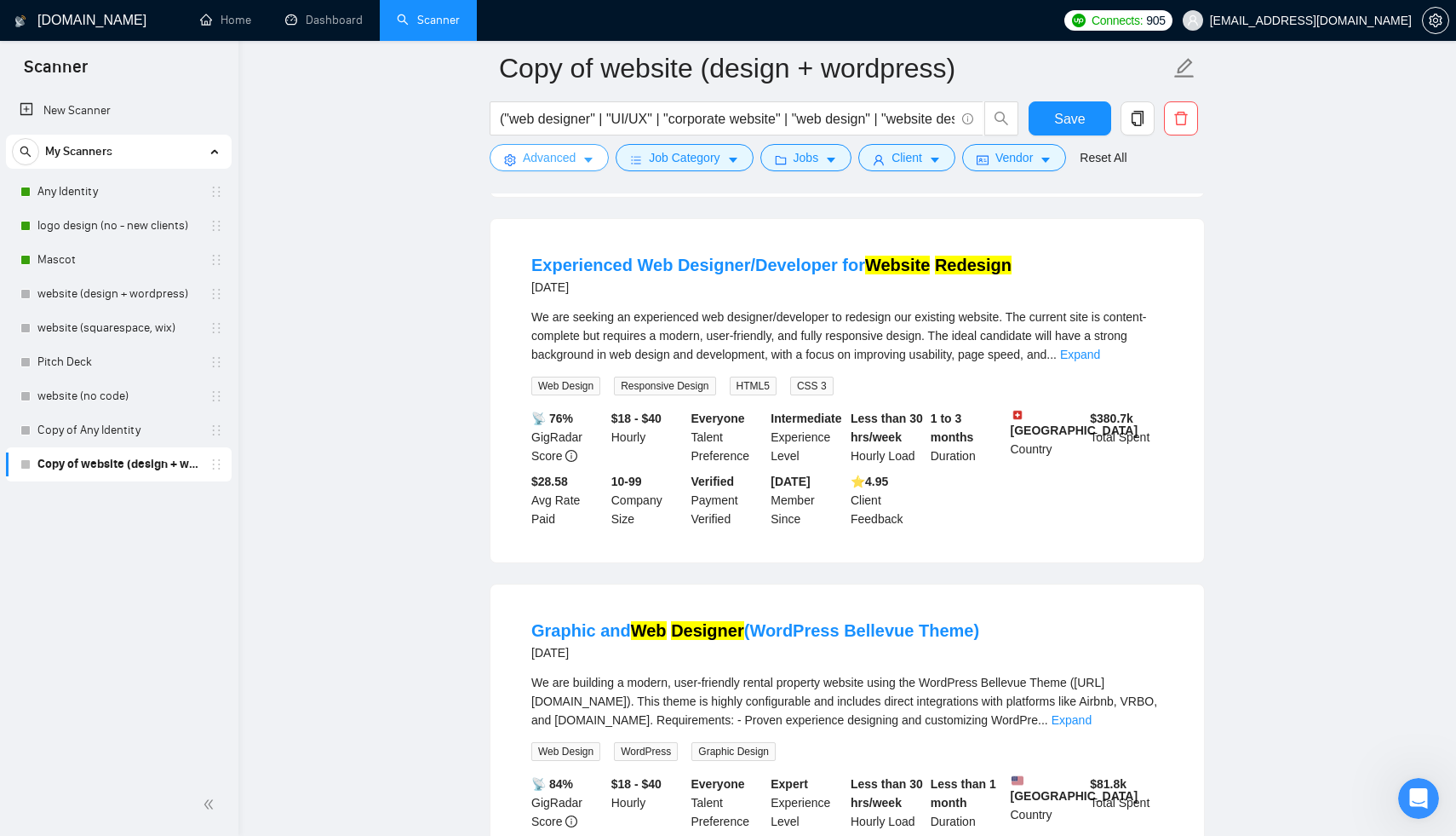
scroll to position [3049, 0]
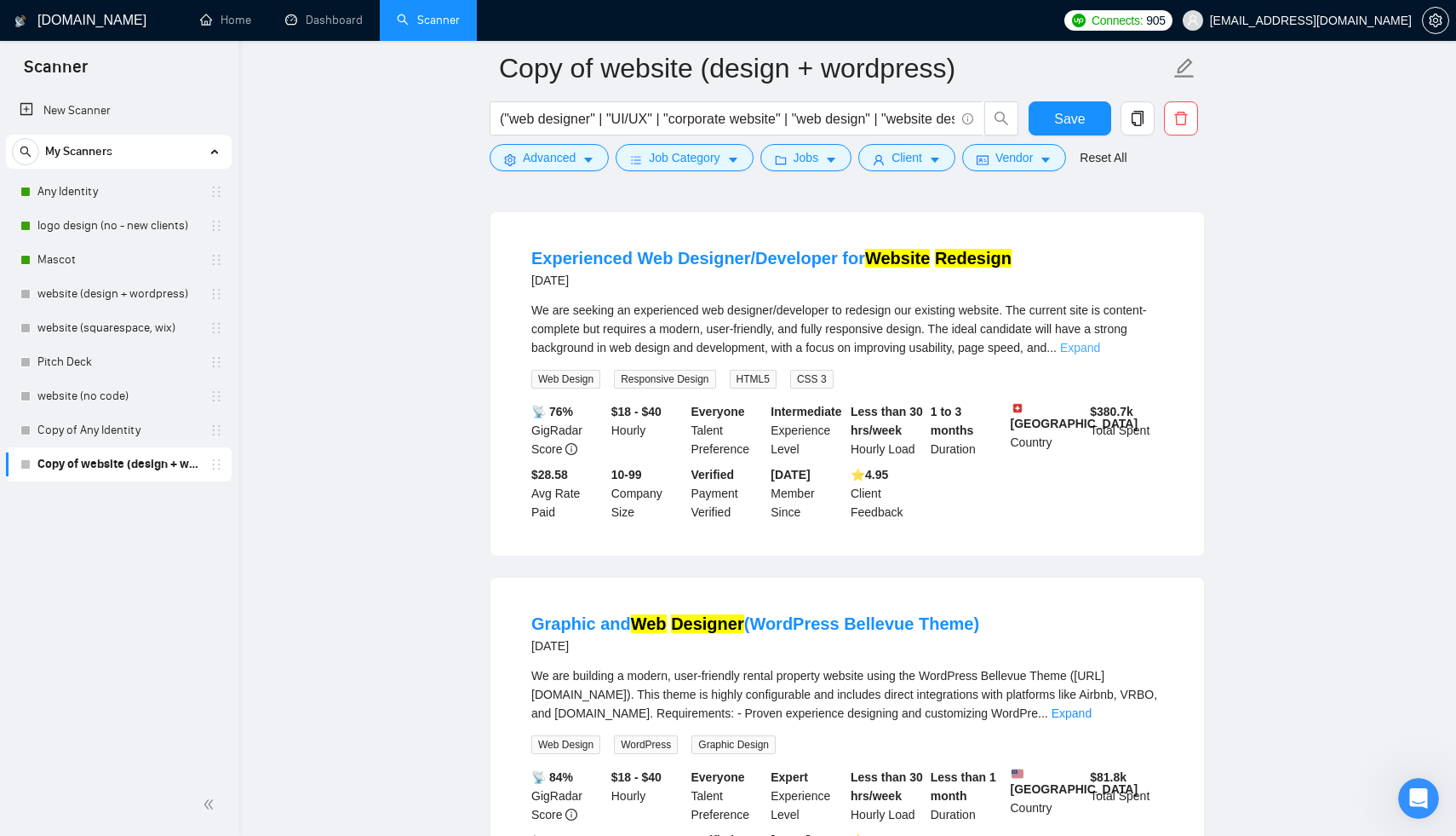
click at [1100, 354] on link "Expand" at bounding box center [1080, 347] width 40 height 14
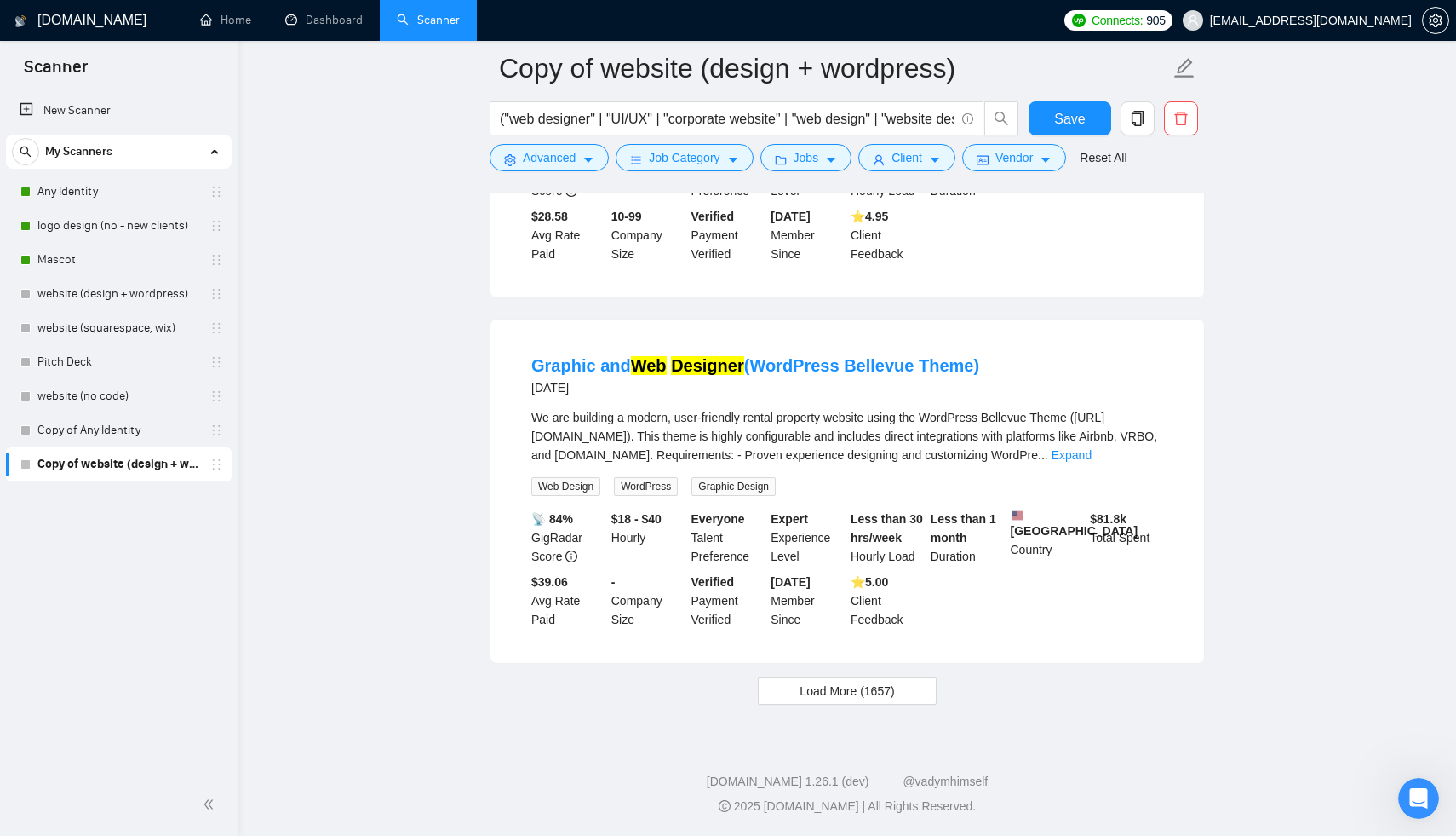
scroll to position [3382, 0]
click at [857, 694] on span "Load More (1657)" at bounding box center [847, 690] width 95 height 18
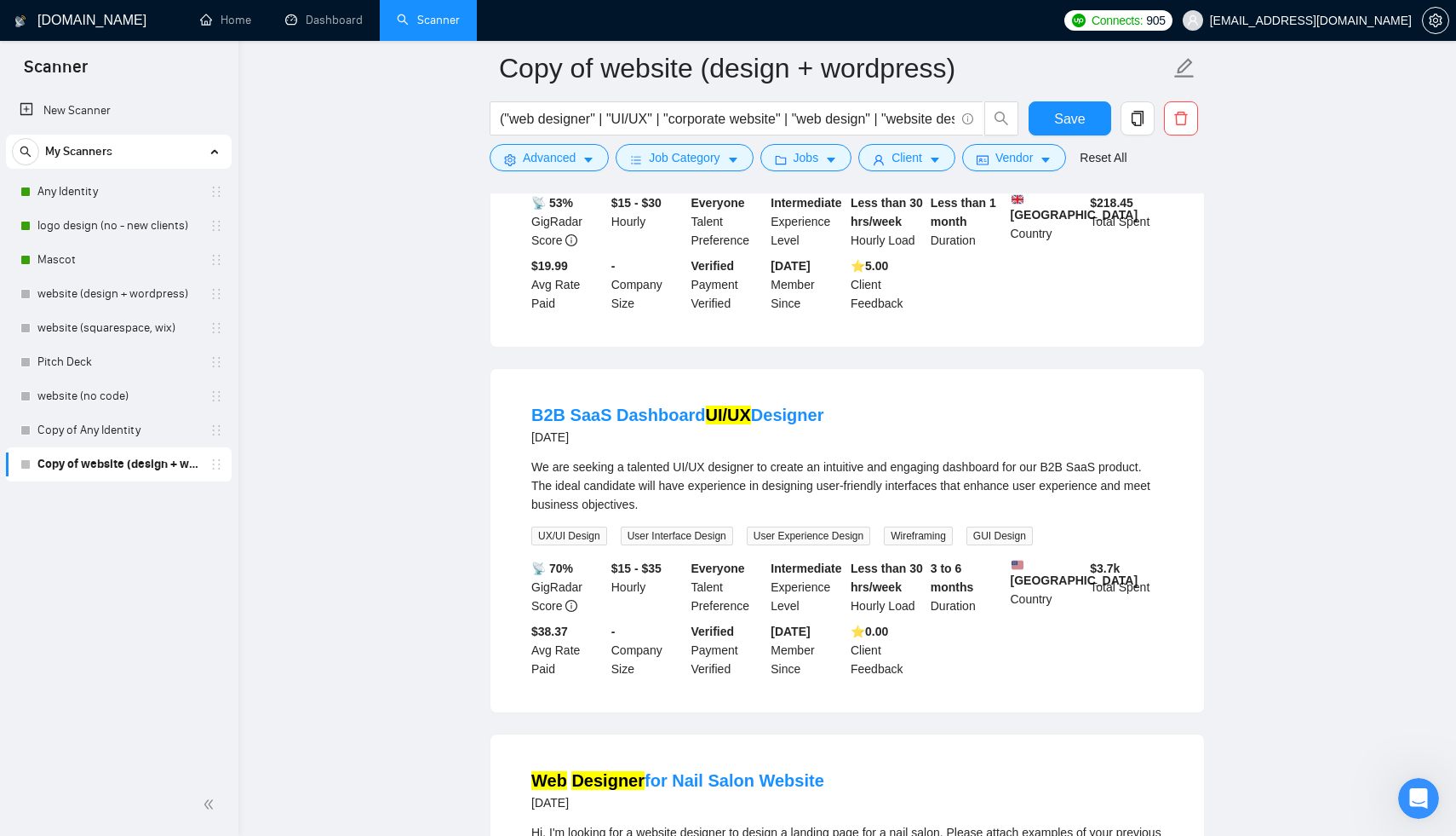
scroll to position [5120, 0]
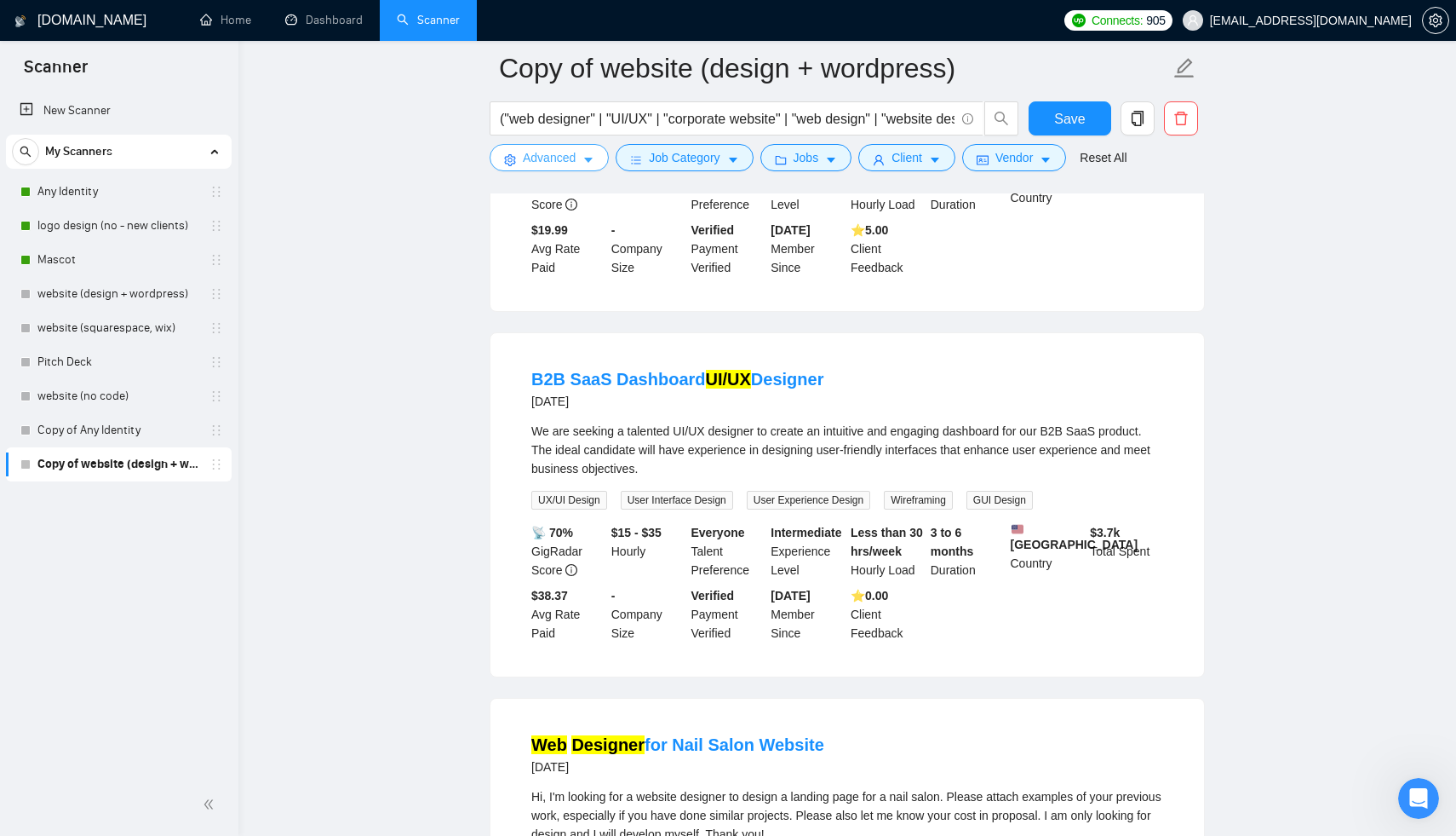
click at [565, 169] on button "Advanced" at bounding box center [549, 158] width 119 height 27
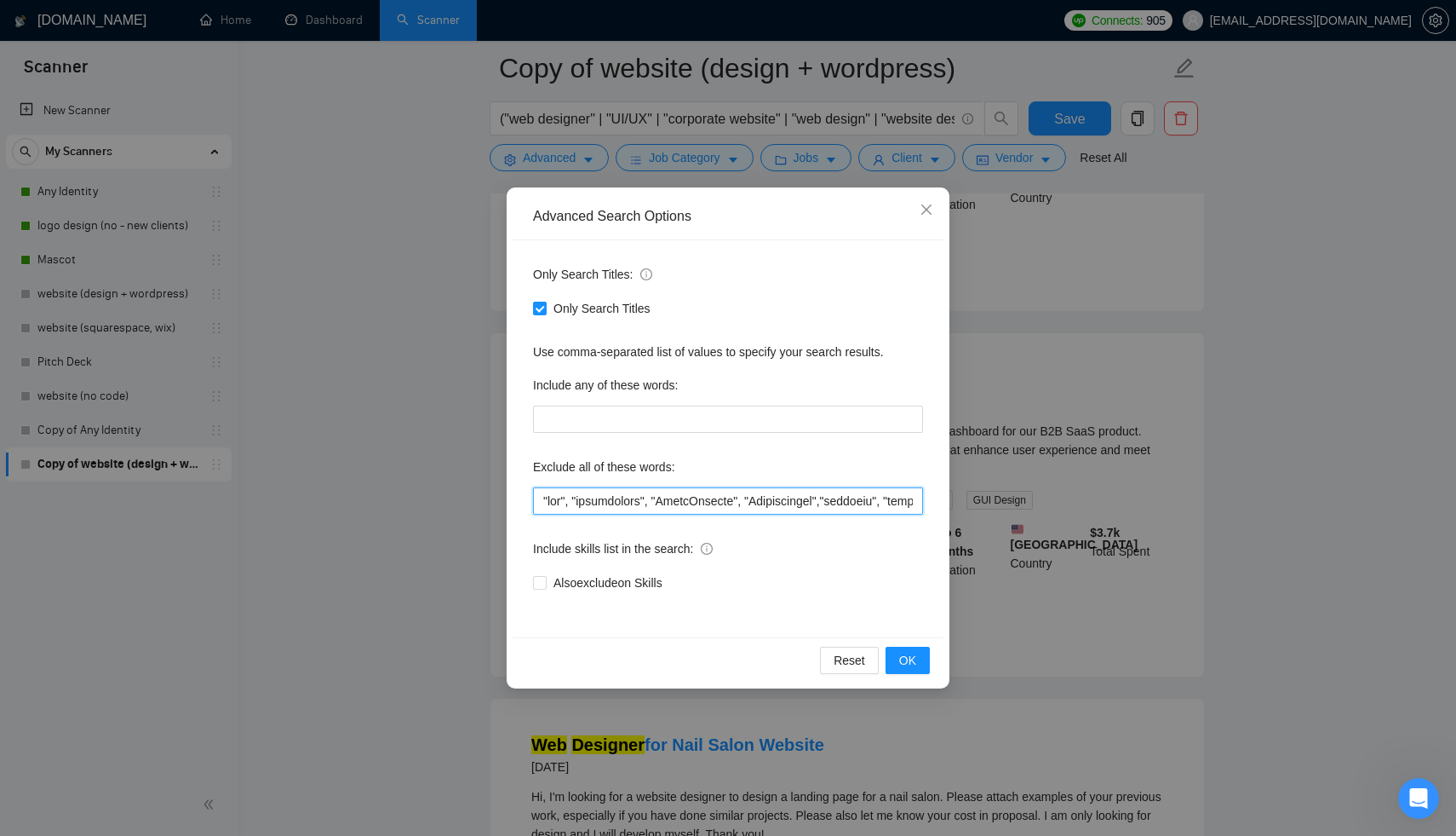
drag, startPoint x: 658, startPoint y: 500, endPoint x: 509, endPoint y: 499, distance: 149.0
click at [509, 499] on div "Advanced Search Options Only Search Titles: Only Search Titles Use comma-separa…" at bounding box center [728, 438] width 443 height 501
type input ""ClickFunnels", "Optimization","brochure", "developer", "Weebly", "wix", "Squar…"
click at [921, 665] on button "OK" at bounding box center [907, 660] width 45 height 27
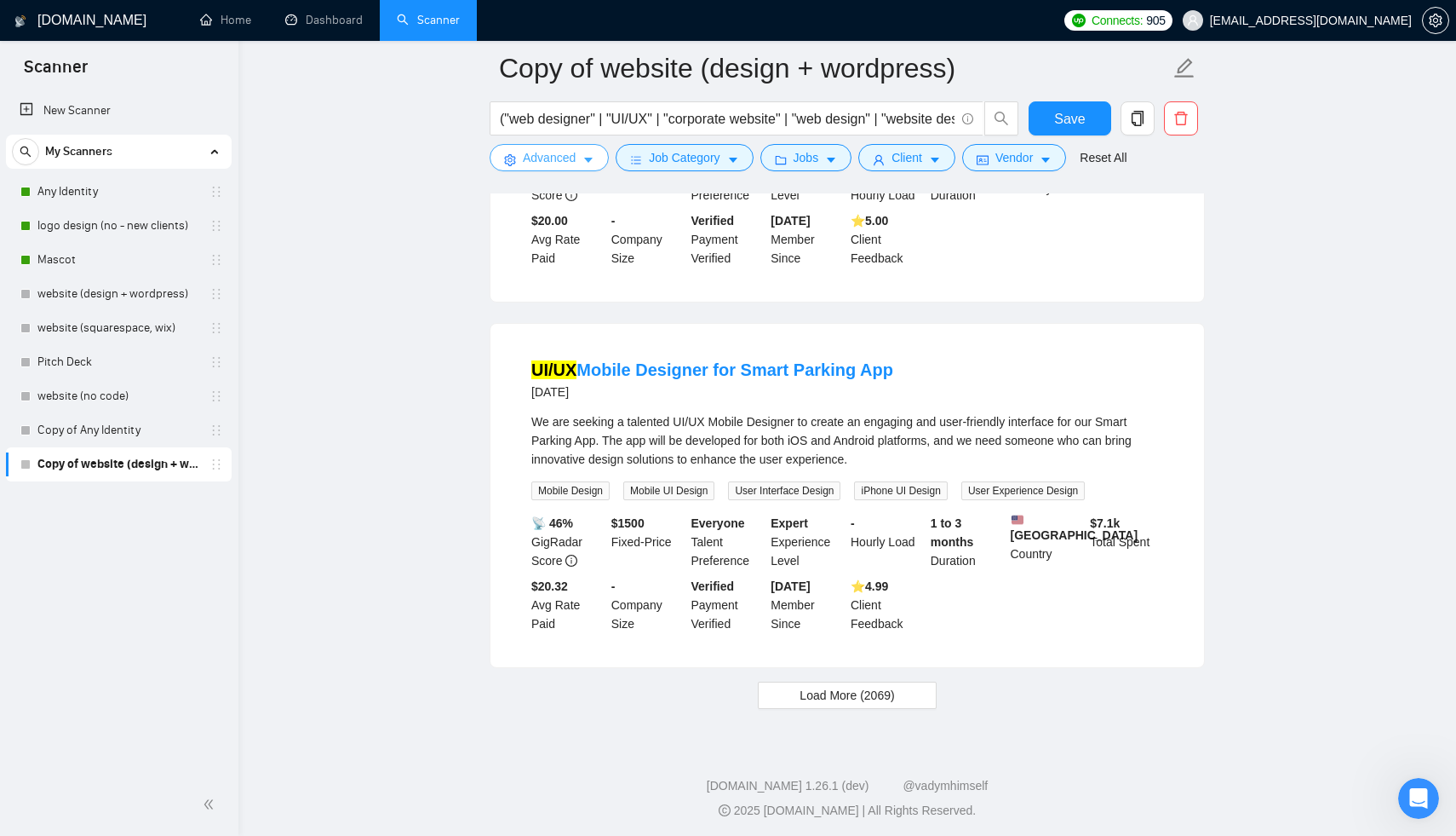
scroll to position [3412, 0]
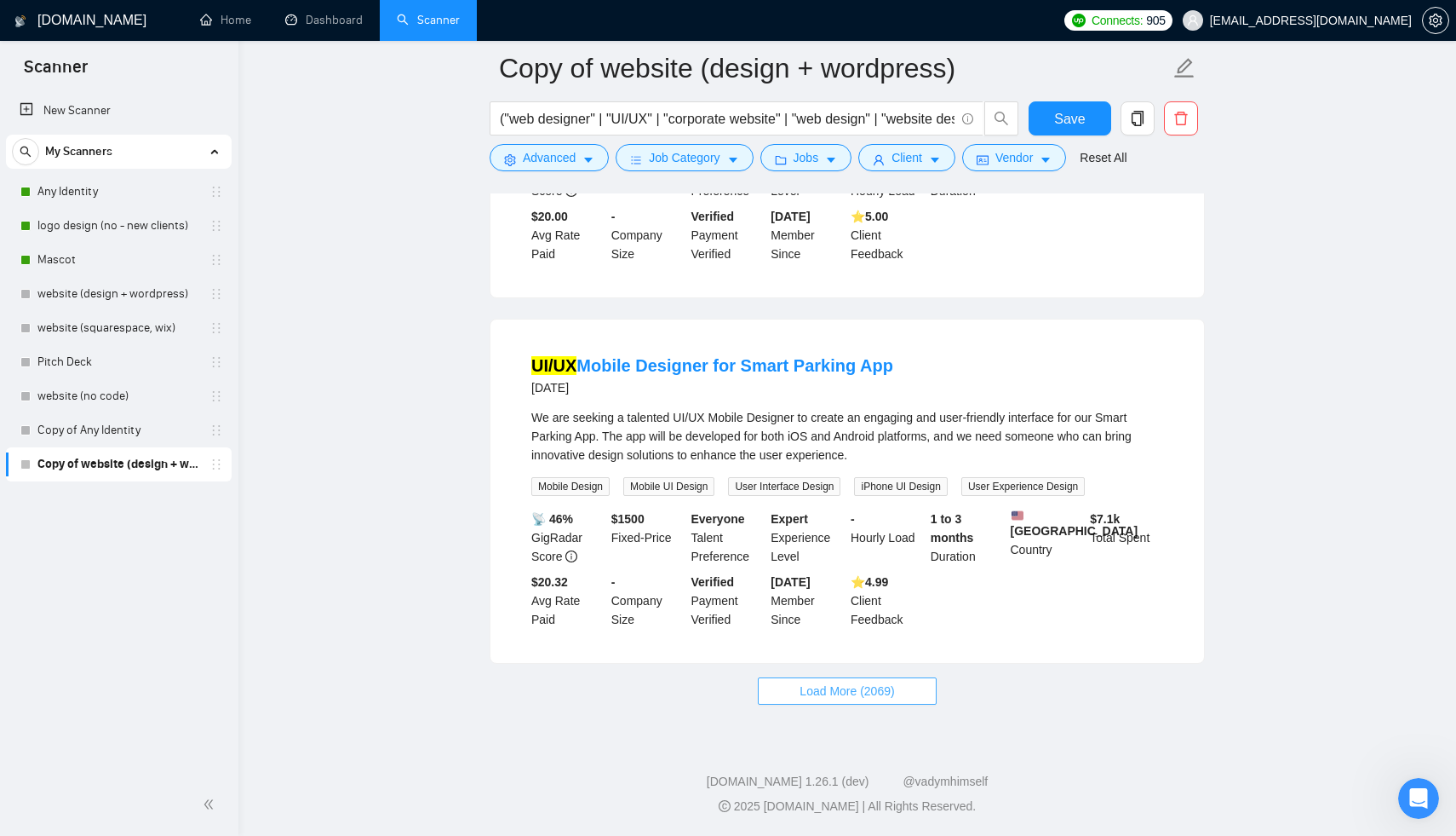
click at [848, 684] on span "Load More (2069)" at bounding box center [847, 690] width 95 height 18
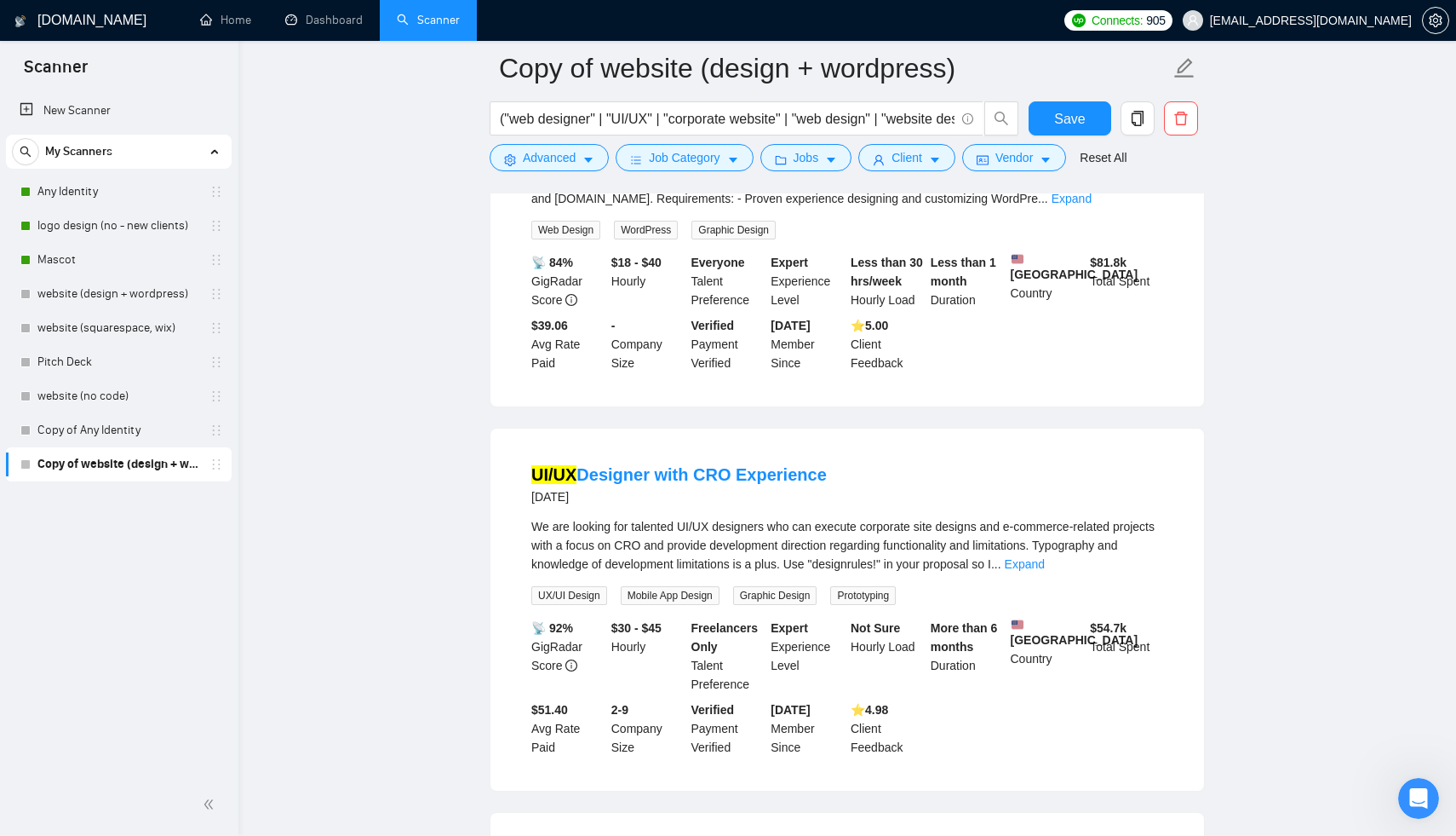
scroll to position [5122, 0]
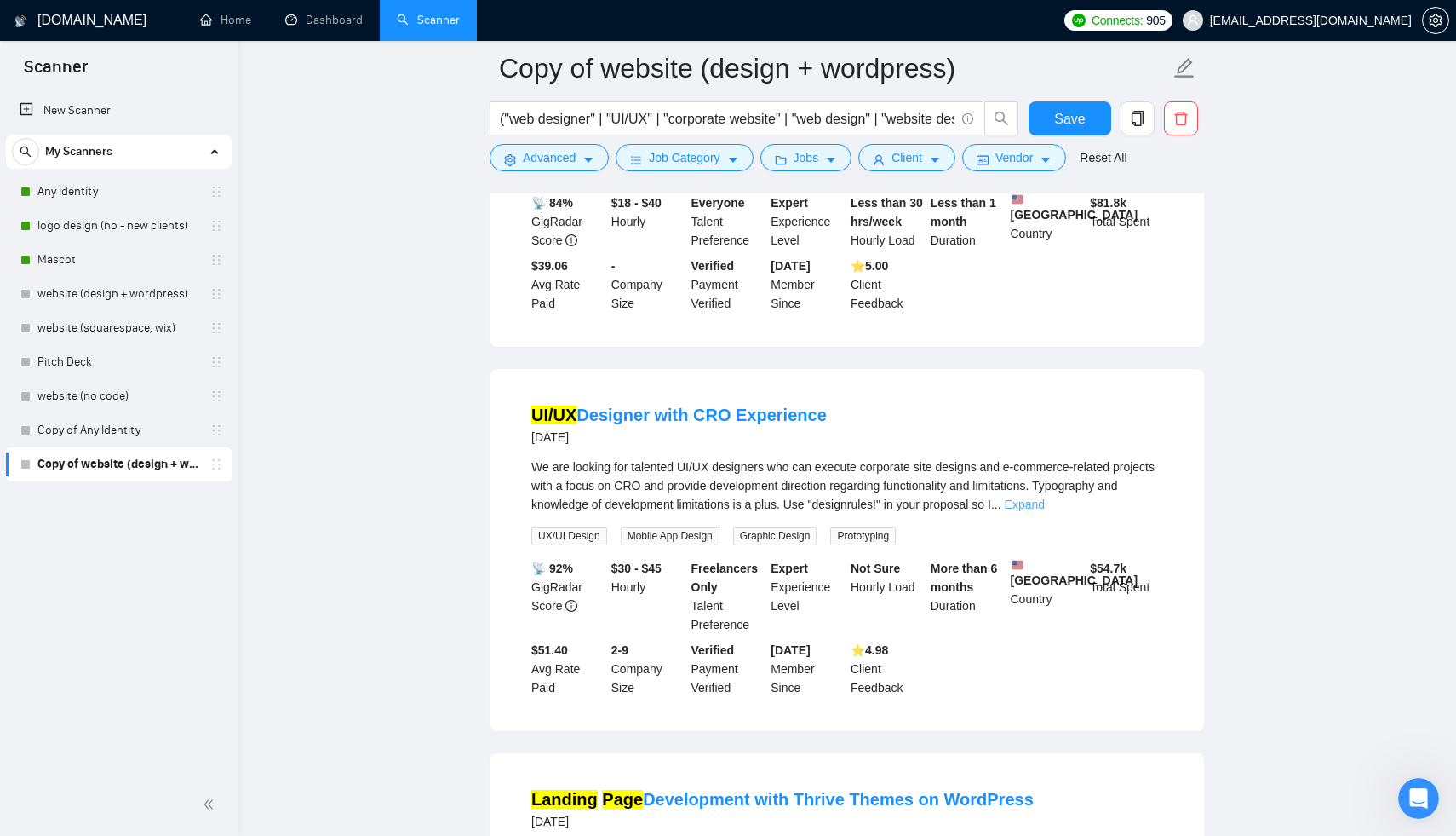
click at [1045, 511] on link "Expand" at bounding box center [1025, 504] width 40 height 14
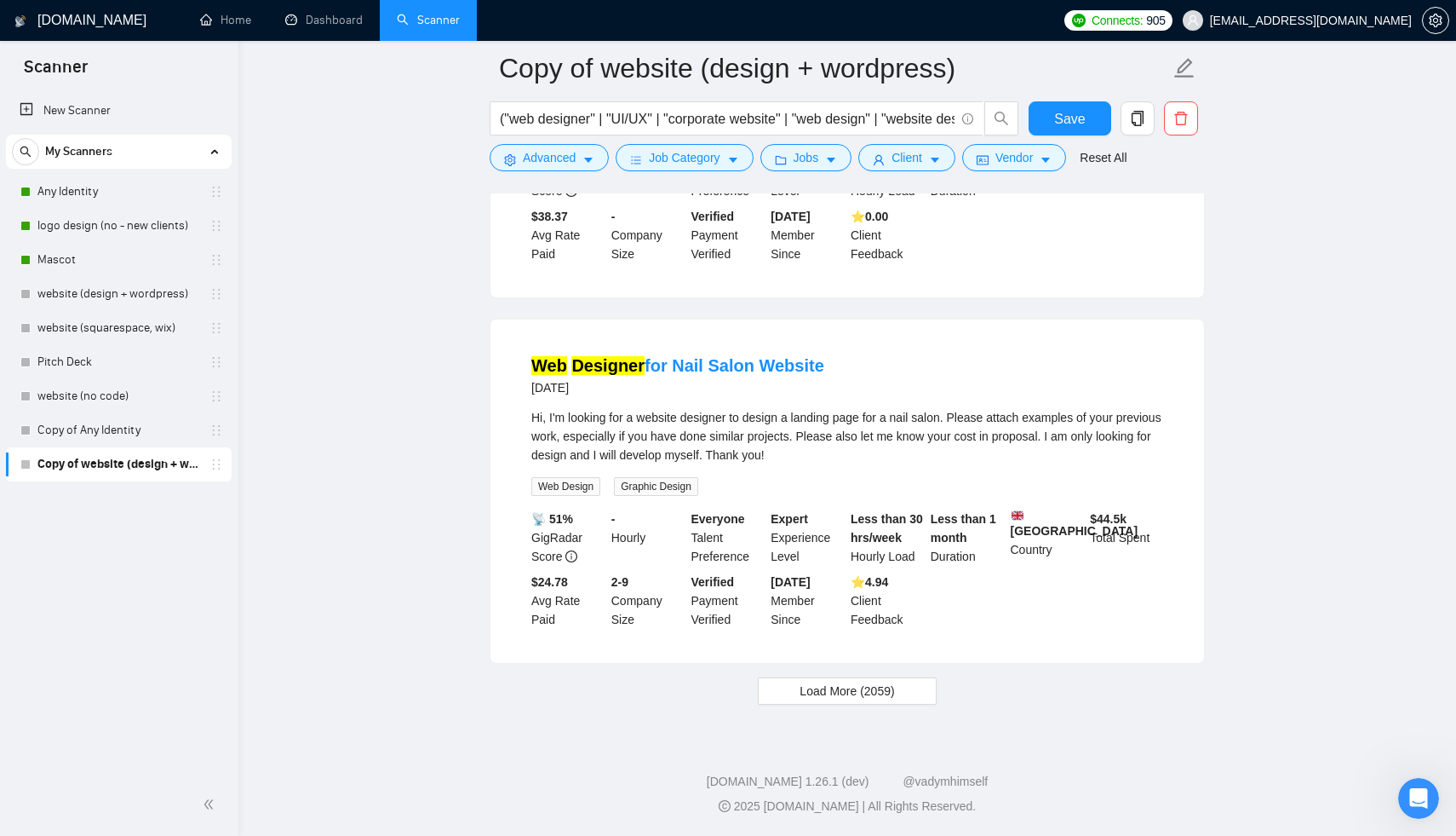
scroll to position [7128, 0]
click at [899, 692] on button "Load More (2059)" at bounding box center [847, 691] width 178 height 27
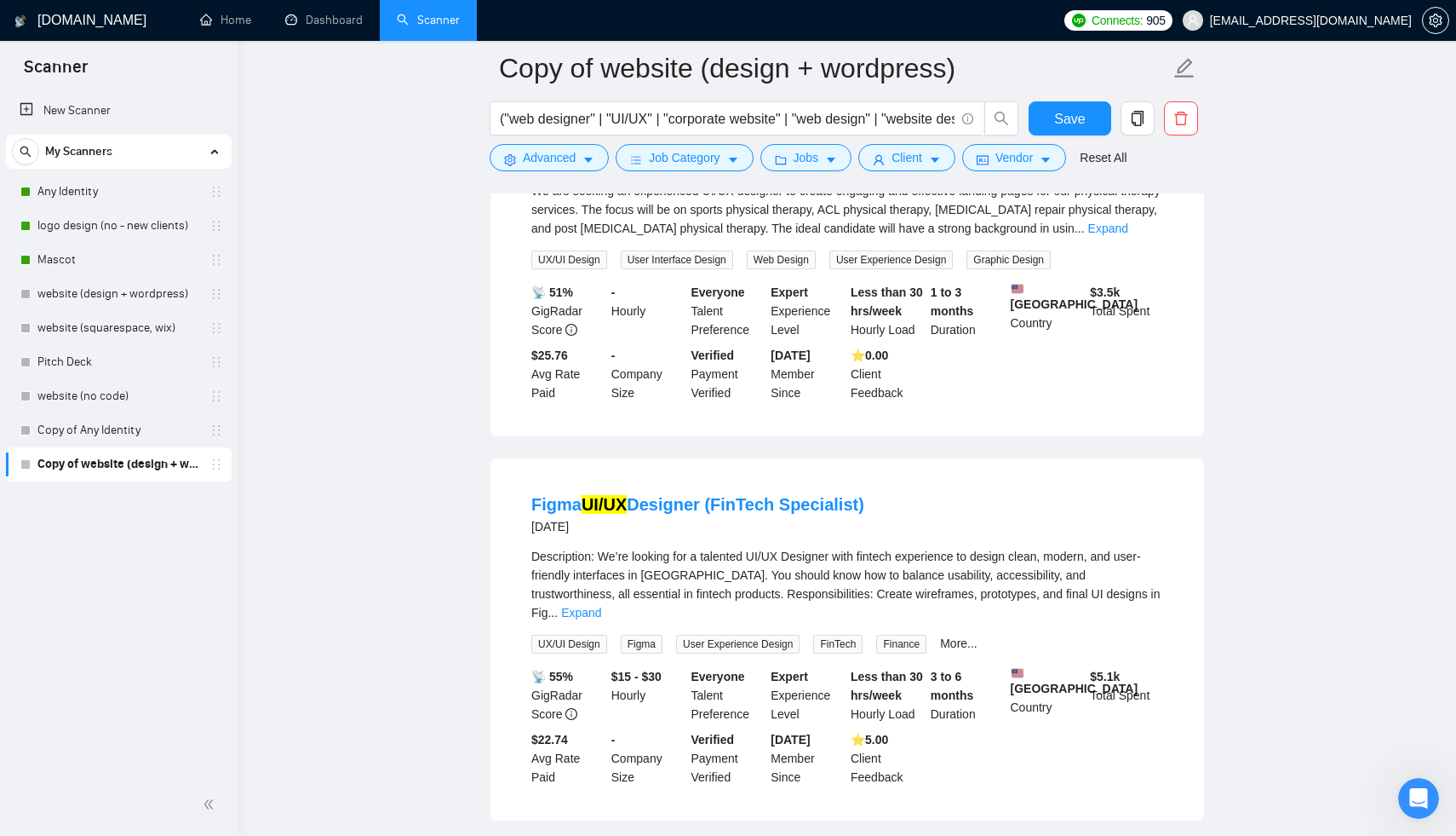
scroll to position [7973, 0]
click at [1128, 237] on link "Expand" at bounding box center [1108, 230] width 40 height 14
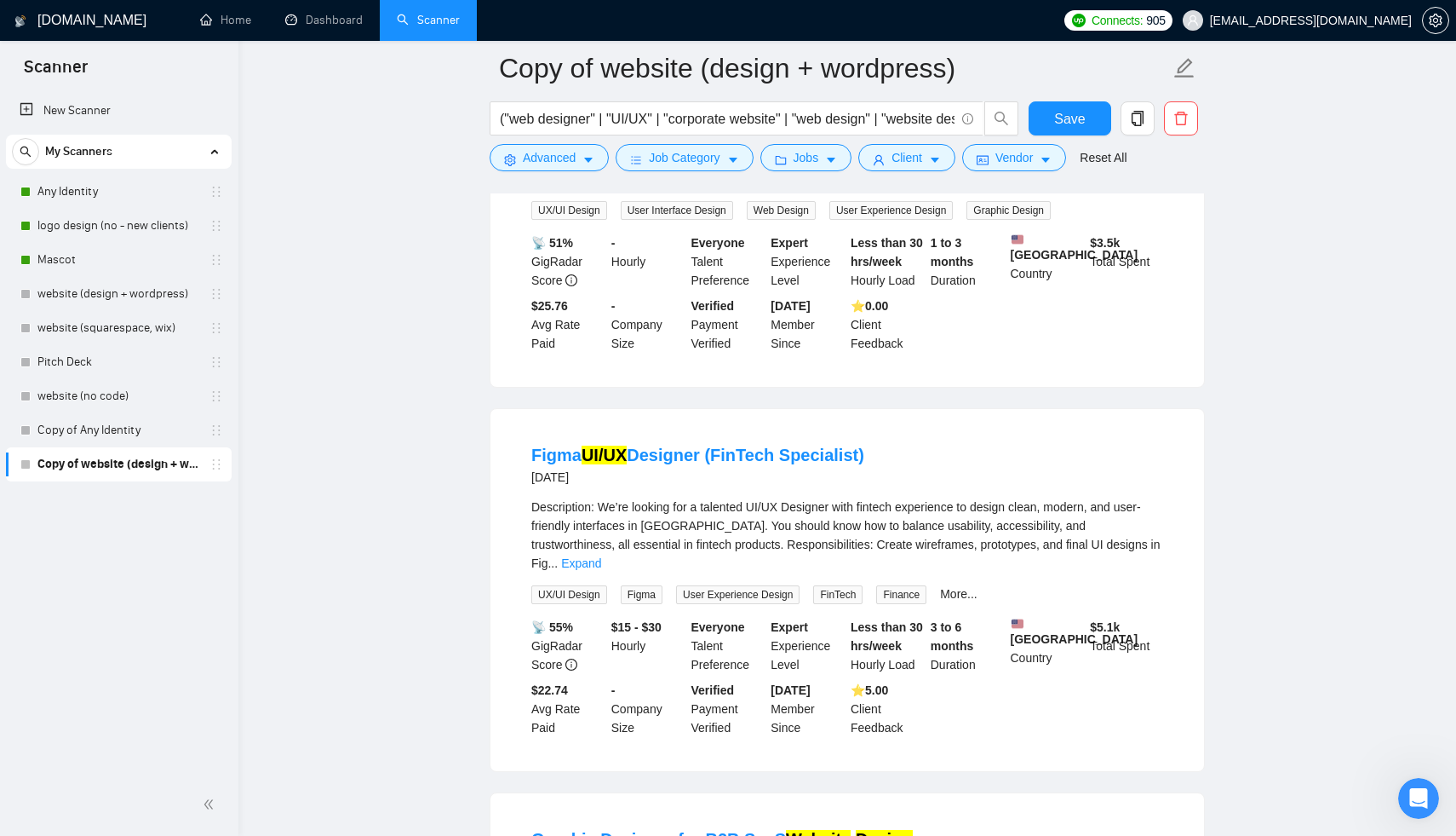
scroll to position [8068, 0]
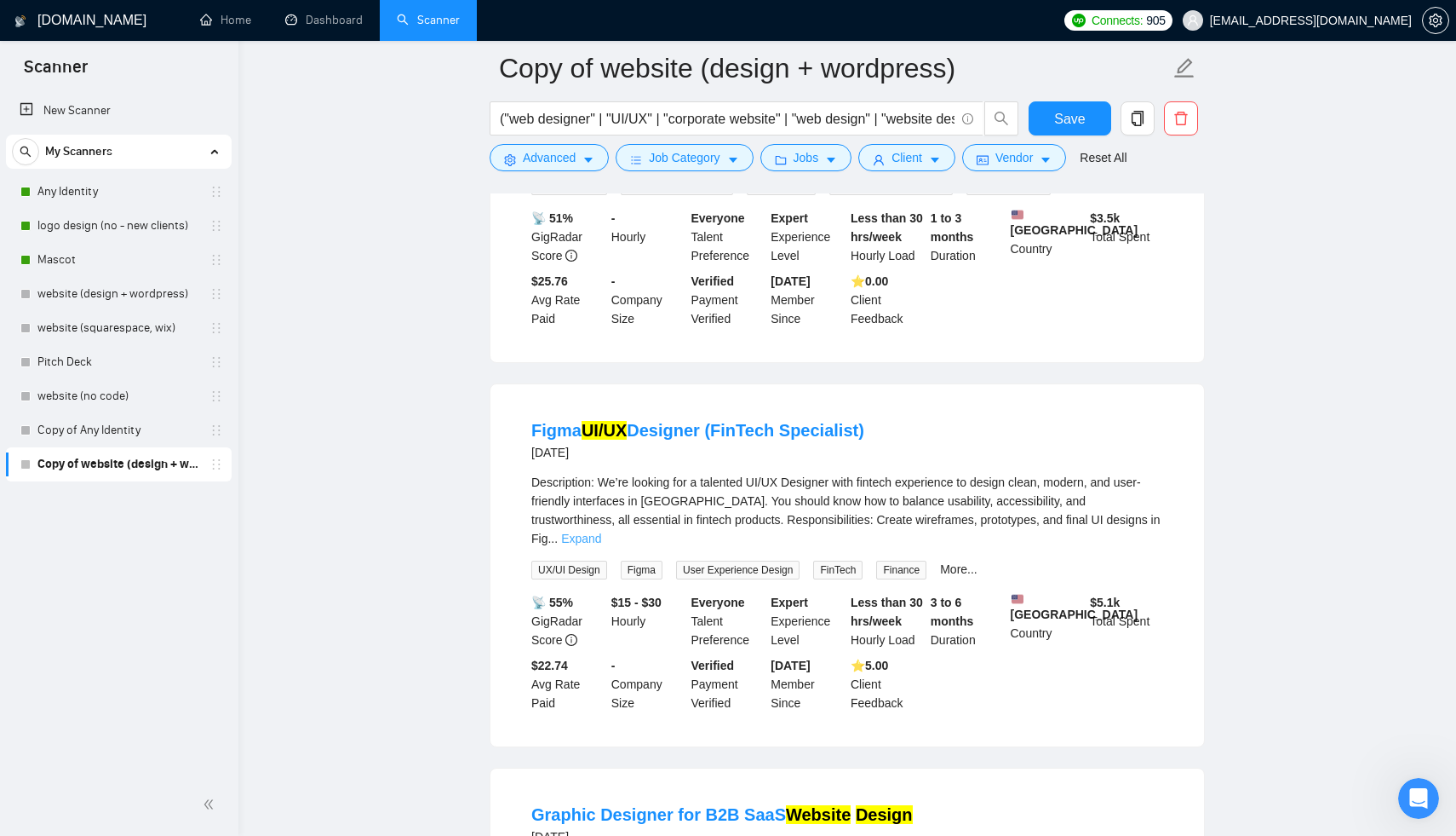
click at [601, 545] on link "Expand" at bounding box center [580, 538] width 40 height 14
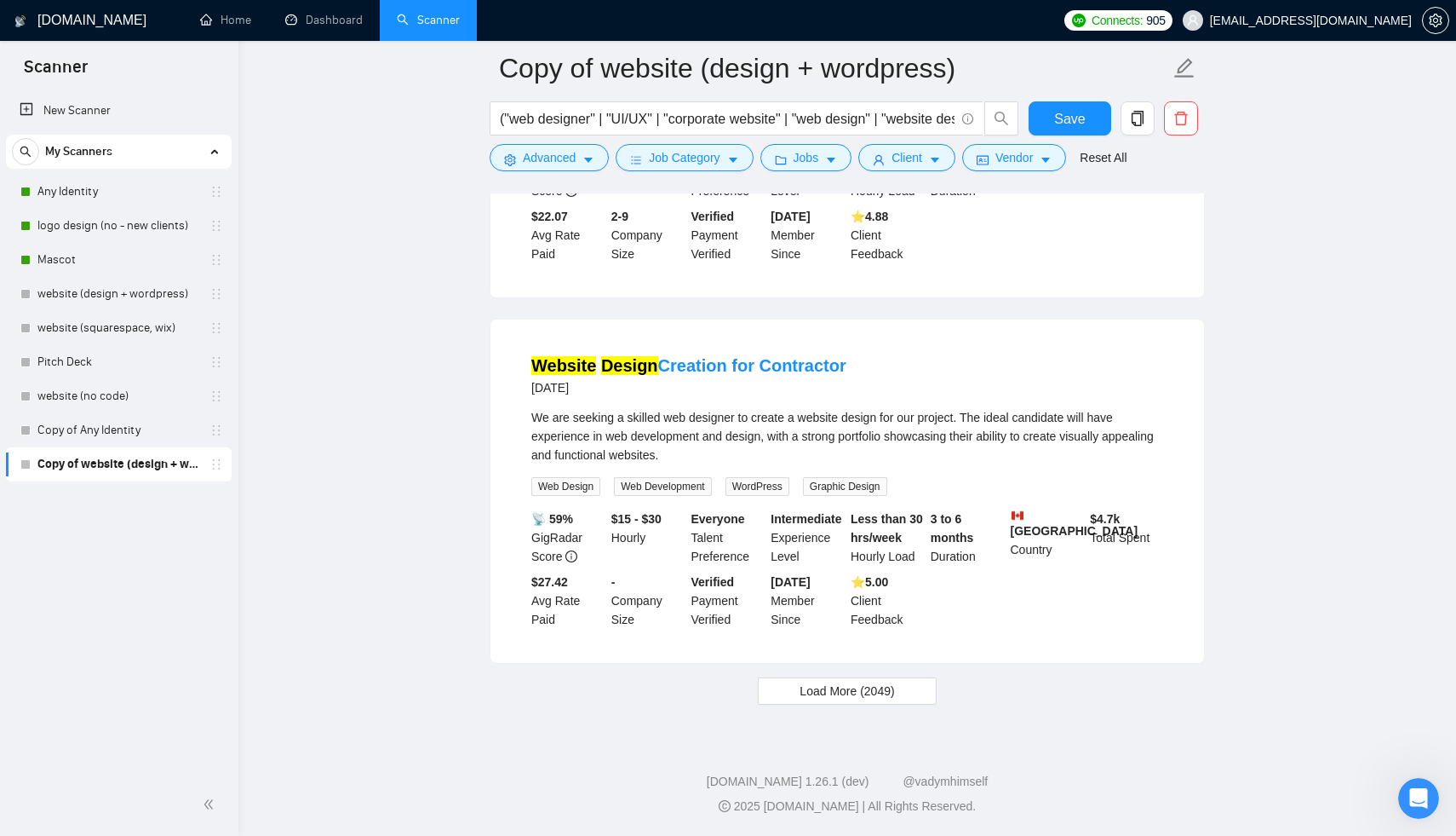
scroll to position [10956, 0]
drag, startPoint x: 659, startPoint y: 117, endPoint x: 612, endPoint y: 117, distance: 47.0
click at [611, 117] on input "("web designer" | "UI/UX" | "corporate website" | "web design" | "website desig…" at bounding box center [728, 119] width 455 height 21
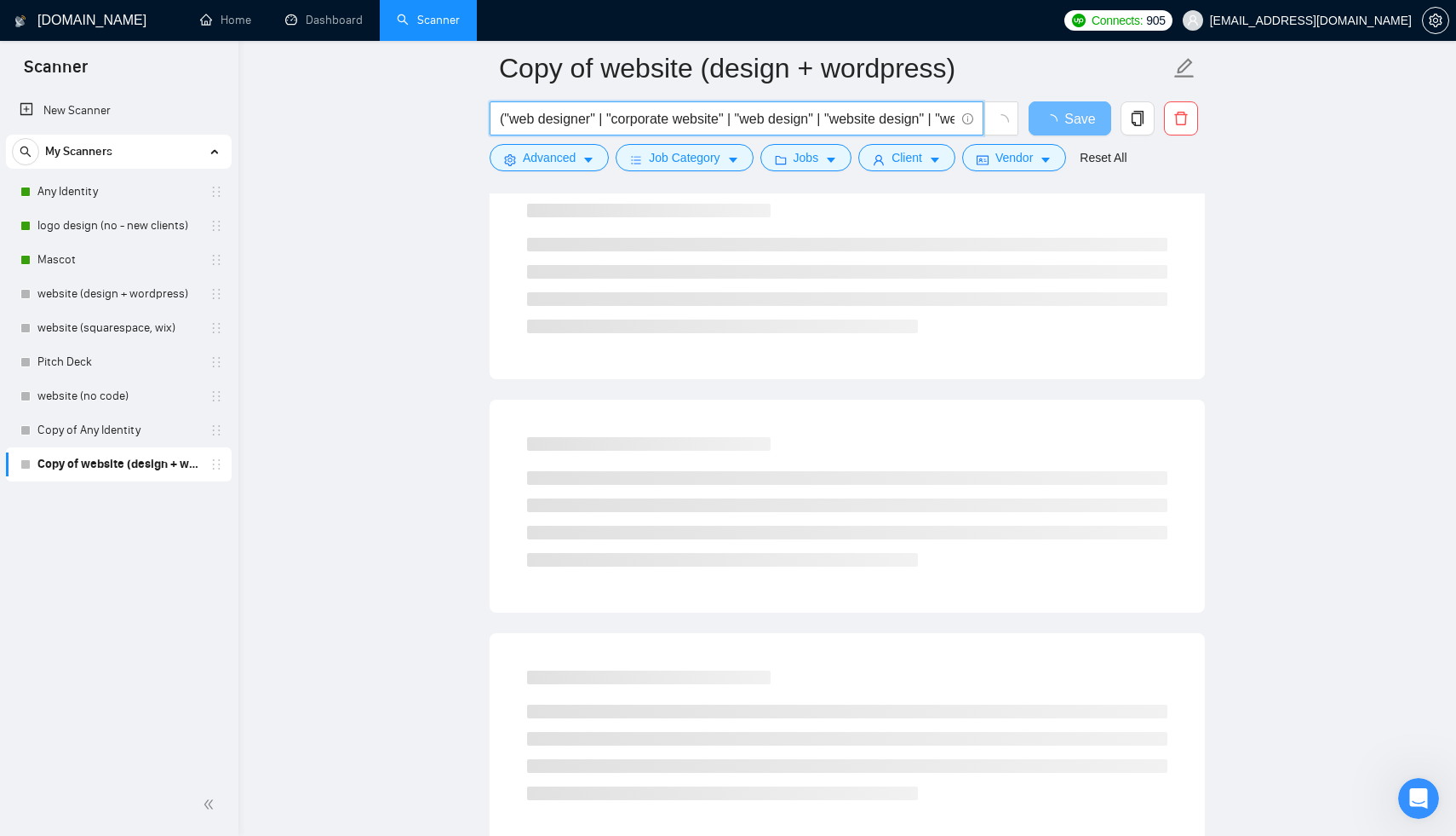
scroll to position [0, 0]
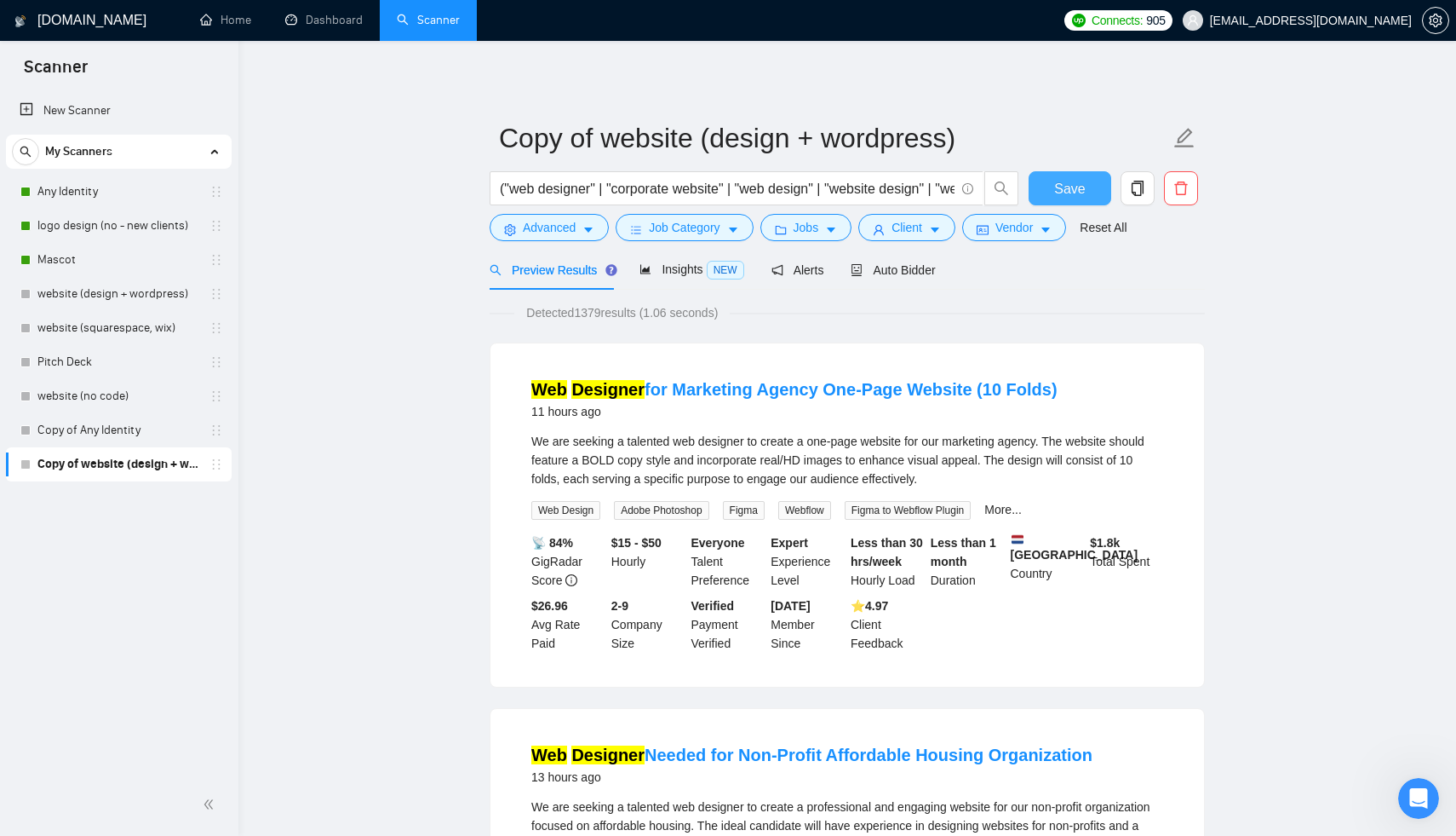
click at [1068, 183] on span "Save" at bounding box center [1070, 189] width 31 height 21
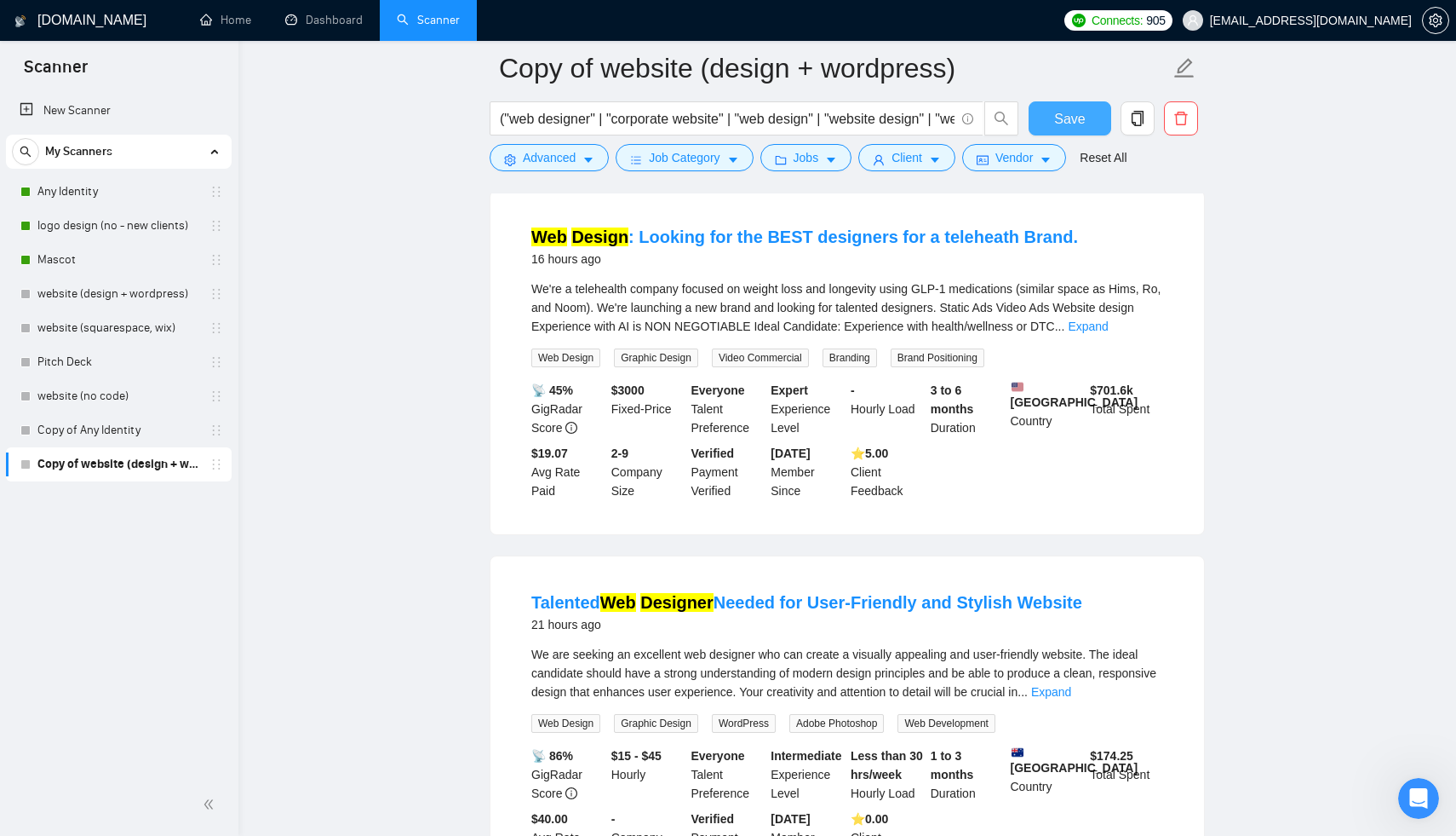
scroll to position [677, 0]
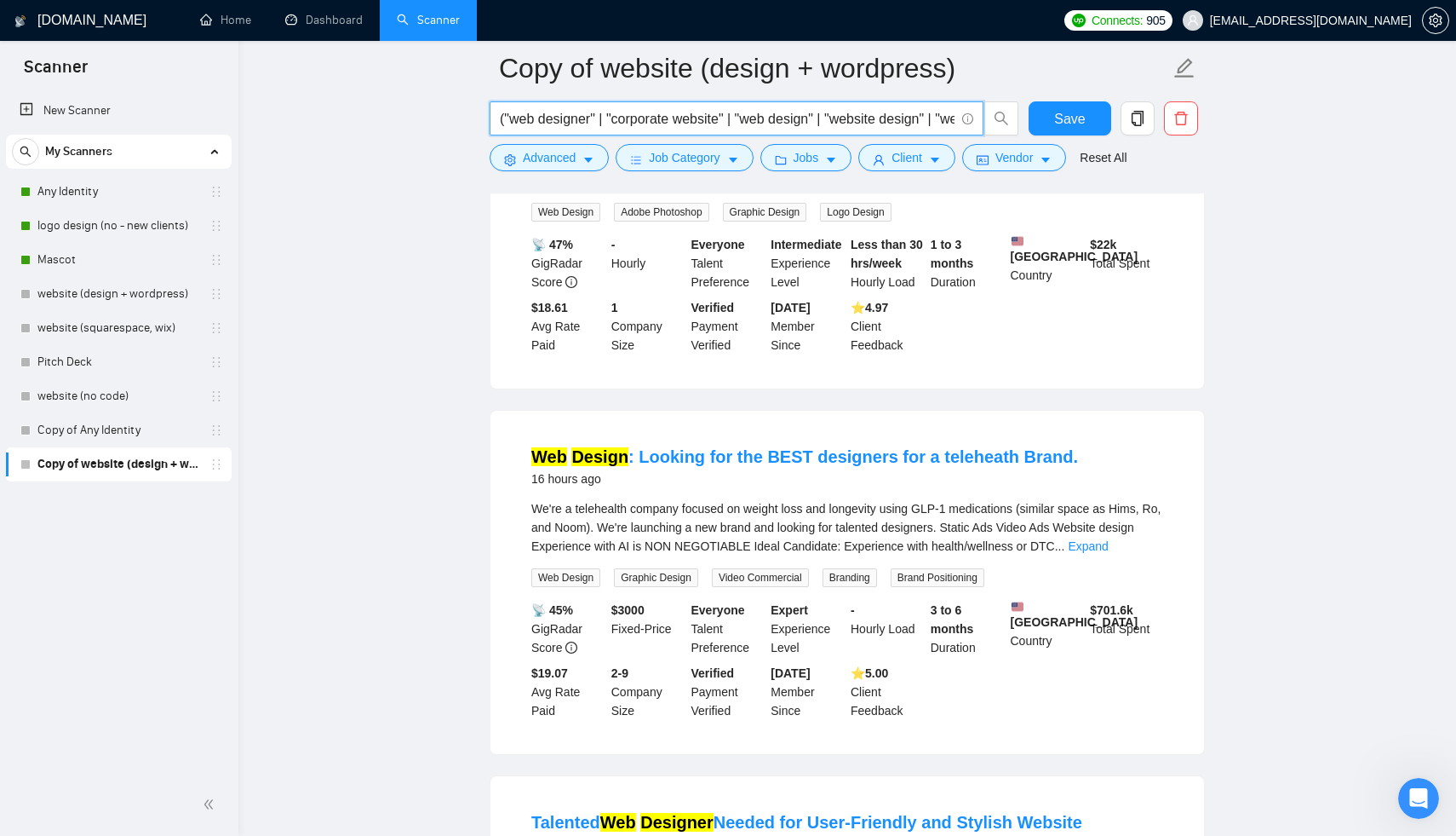
drag, startPoint x: 603, startPoint y: 121, endPoint x: 504, endPoint y: 119, distance: 99.0
click at [504, 119] on input "("web designer" | "corporate website" | "web design" | "website design" | "webs…" at bounding box center [728, 119] width 455 height 21
click at [554, 117] on input "("web designer" | "corporate website" | "web design" | "website design" | "webs…" at bounding box center [728, 119] width 455 height 21
drag, startPoint x: 608, startPoint y: 120, endPoint x: 502, endPoint y: 124, distance: 106.1
click at [502, 123] on input "("web designer" | "corporate website" | "web design" | "website design" | "webs…" at bounding box center [728, 119] width 455 height 21
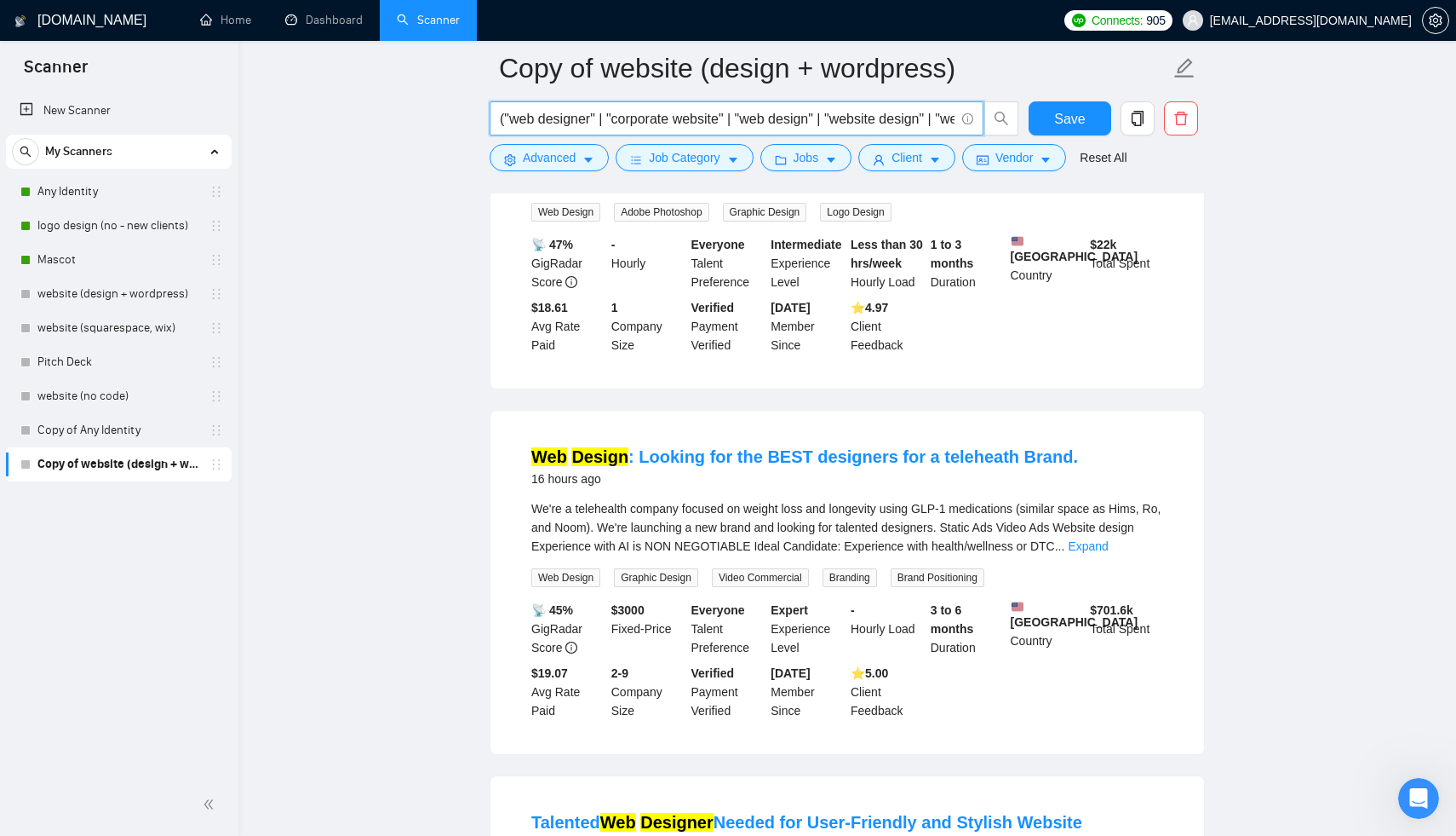
click at [502, 124] on input "("web designer" | "corporate website" | "web design" | "website design" | "webs…" at bounding box center [728, 119] width 455 height 21
paste input ""web designer" |"
click at [544, 120] on input "("web designer" |"web designer" | "corporate website" | "web design" | "website…" at bounding box center [728, 119] width 455 height 21
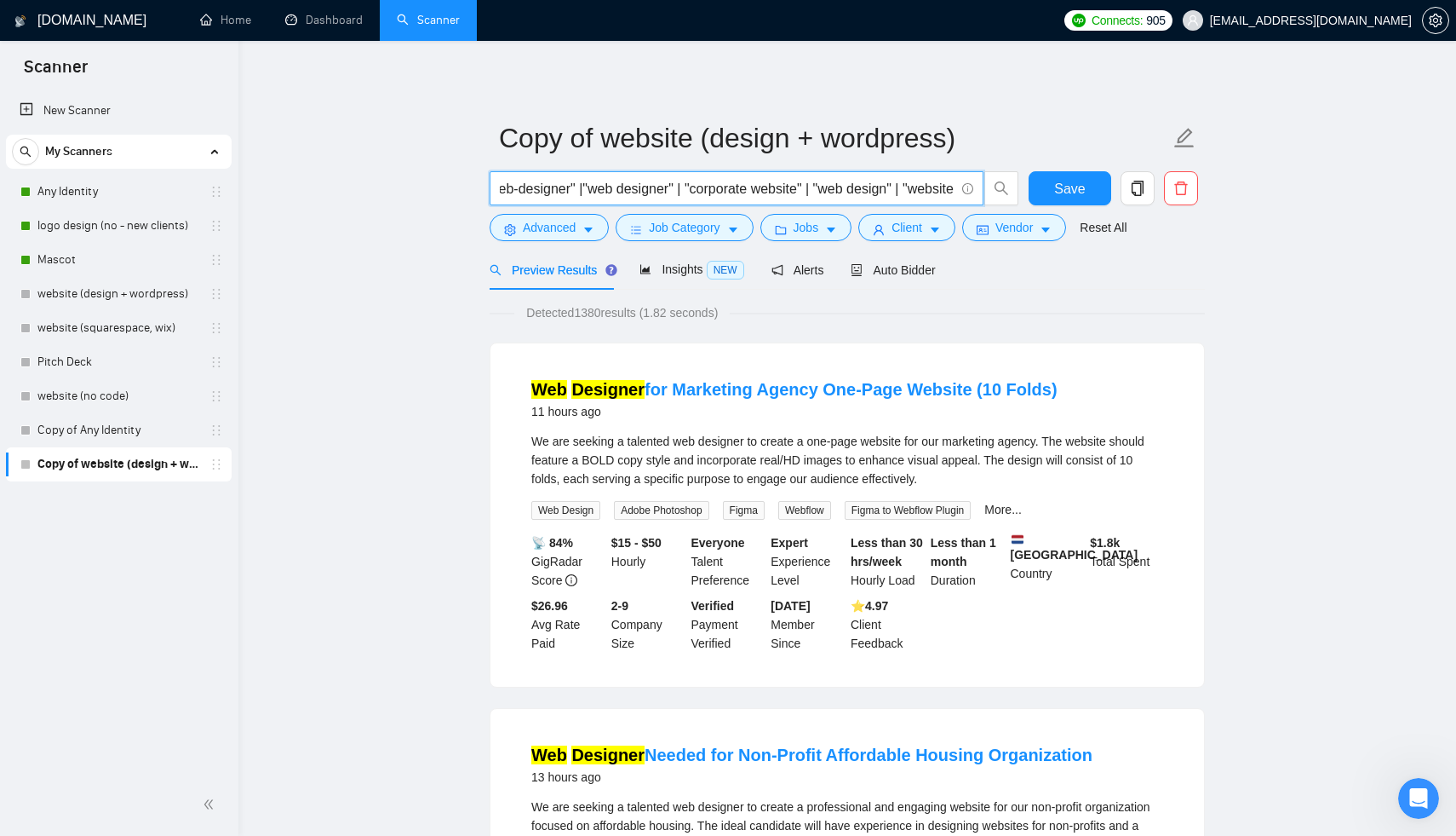
scroll to position [0, 32]
drag, startPoint x: 903, startPoint y: 191, endPoint x: 821, endPoint y: 192, distance: 82.0
click at [821, 192] on input "("web-designer" |"web designer" | "corporate website" | "web design" | "website…" at bounding box center [728, 189] width 455 height 21
drag, startPoint x: 940, startPoint y: 190, endPoint x: 849, endPoint y: 194, distance: 91.1
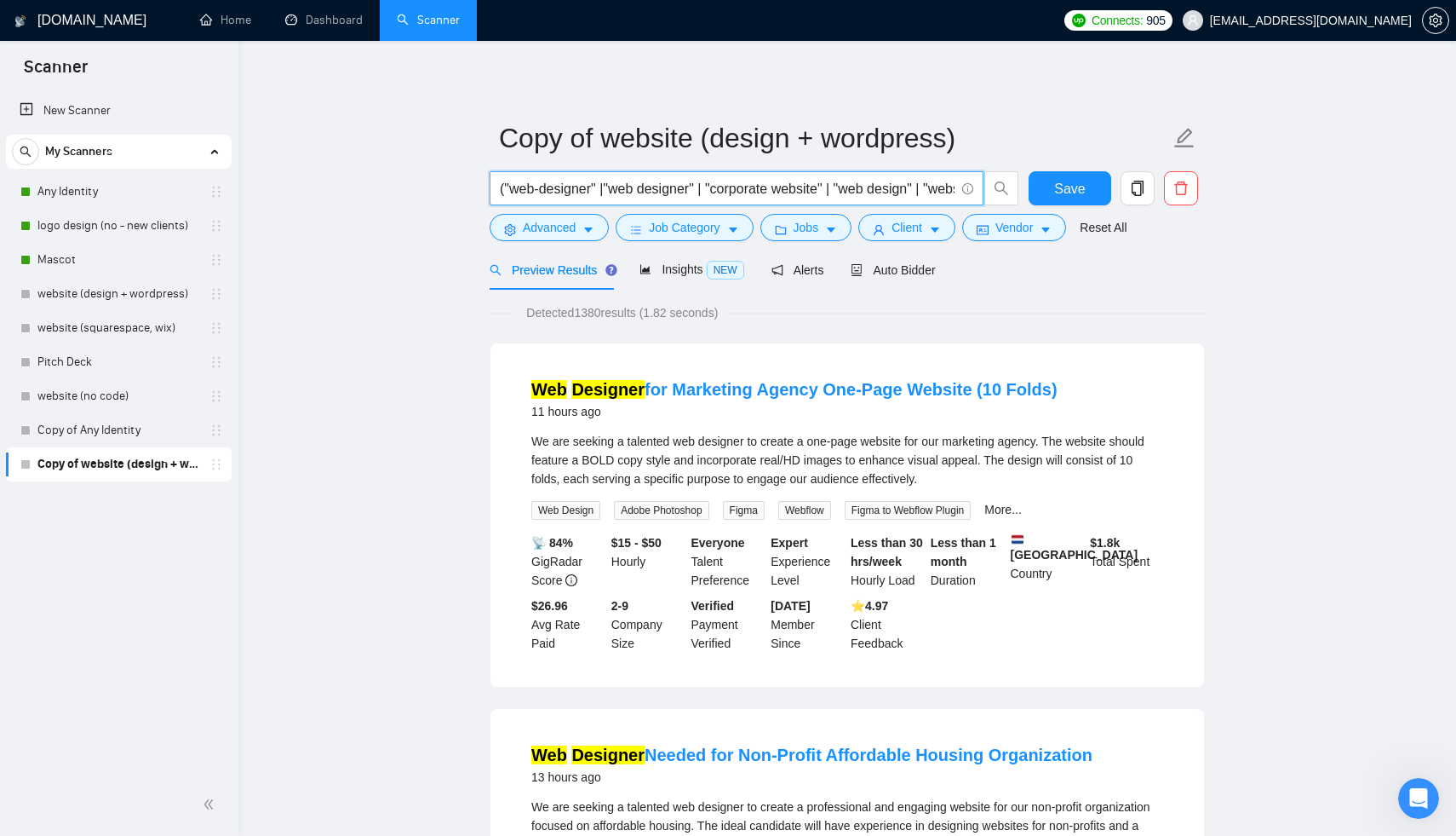
click at [849, 194] on input "("web-designer" |"web designer" | "corporate website" | "web design" | "website…" at bounding box center [728, 189] width 455 height 21
click at [504, 193] on input "("web-designer" |"web designer" | "corporate website" | "web design" | "website…" at bounding box center [728, 189] width 455 height 21
paste input "design" |"web"
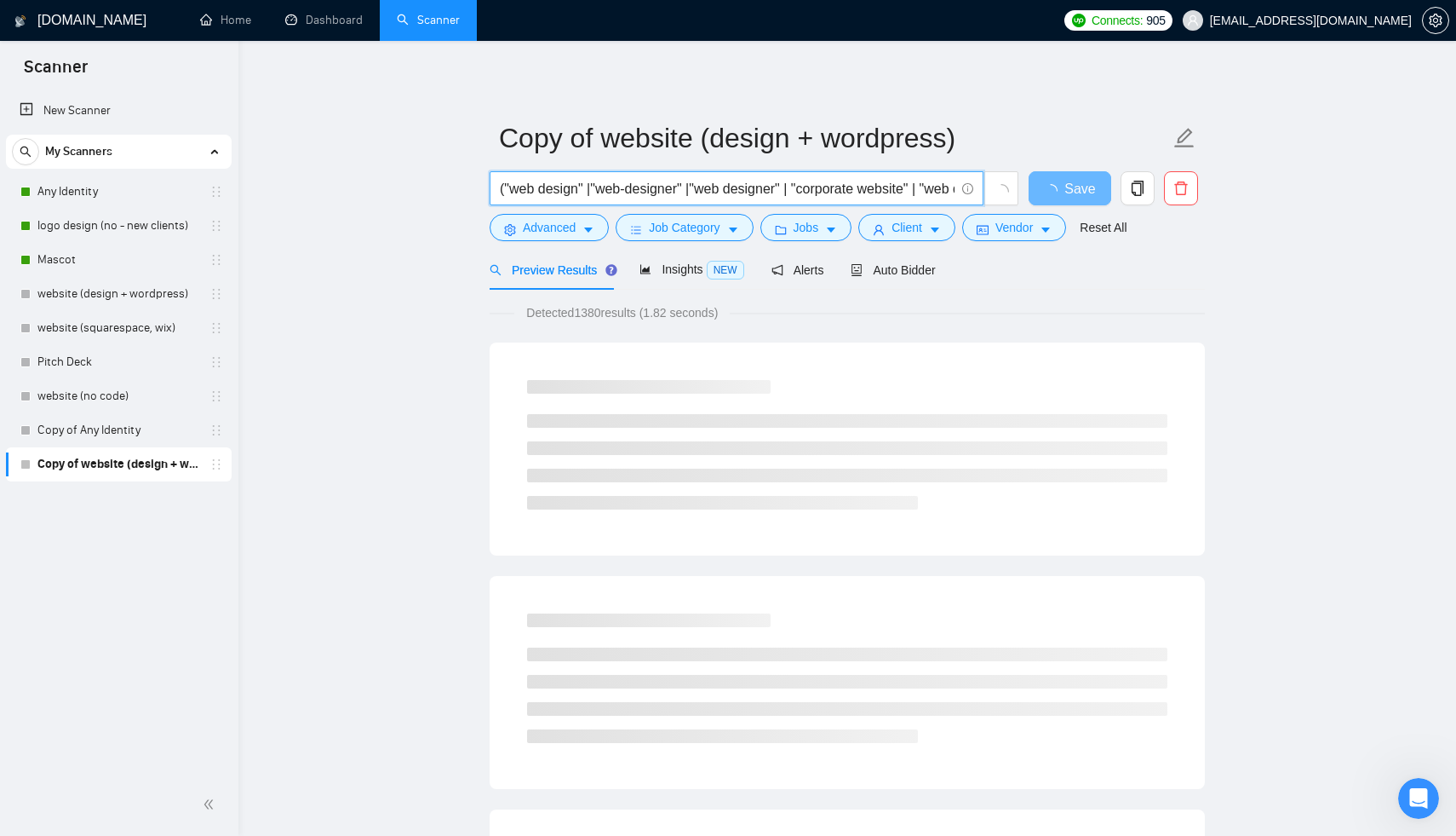
click at [544, 185] on input "("web design" |"web-designer" |"web designer" | "corporate website" | "web desi…" at bounding box center [728, 189] width 455 height 21
click at [595, 189] on input "("web-design" |"web-designer" |"web designer" | "corporate website" | "web desi…" at bounding box center [728, 189] width 455 height 21
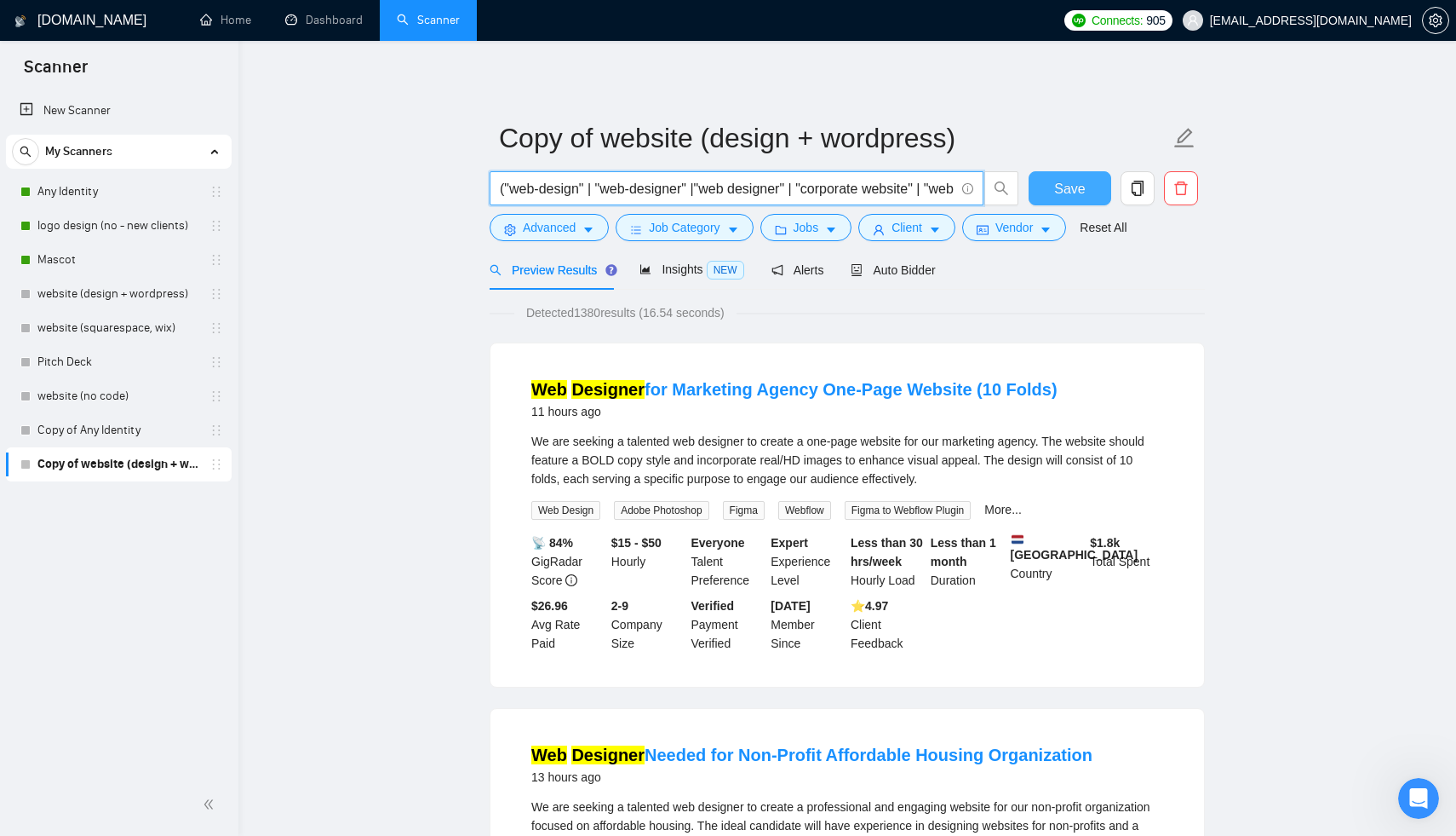
type input "("web-design" | "web-designer" |"web designer" | "corporate website" | "web des…"
click at [1045, 190] on button "Save" at bounding box center [1069, 188] width 82 height 34
click at [1083, 191] on span "Save" at bounding box center [1070, 189] width 31 height 21
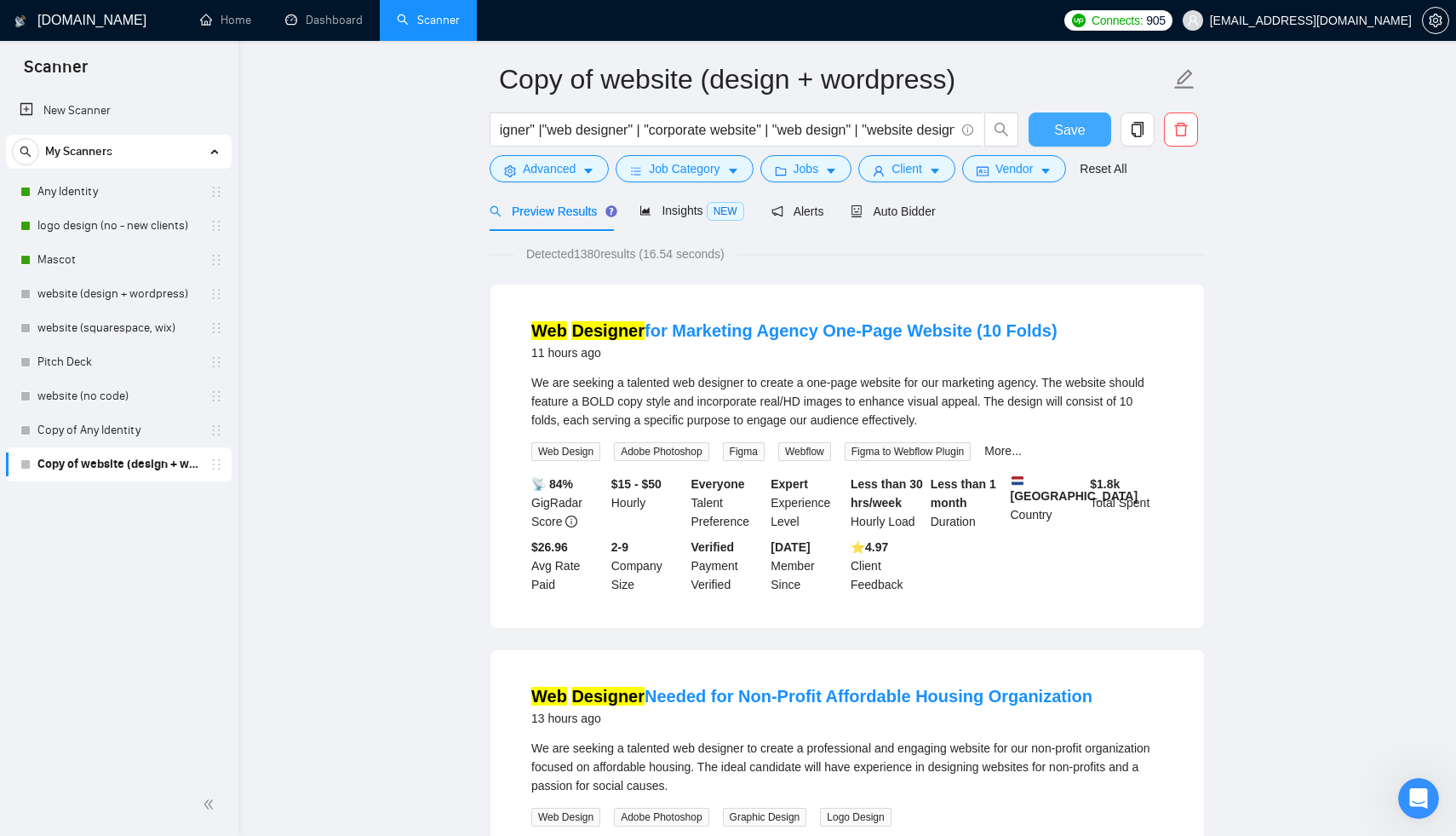
scroll to position [60, 0]
click at [798, 162] on span "Jobs" at bounding box center [806, 167] width 25 height 18
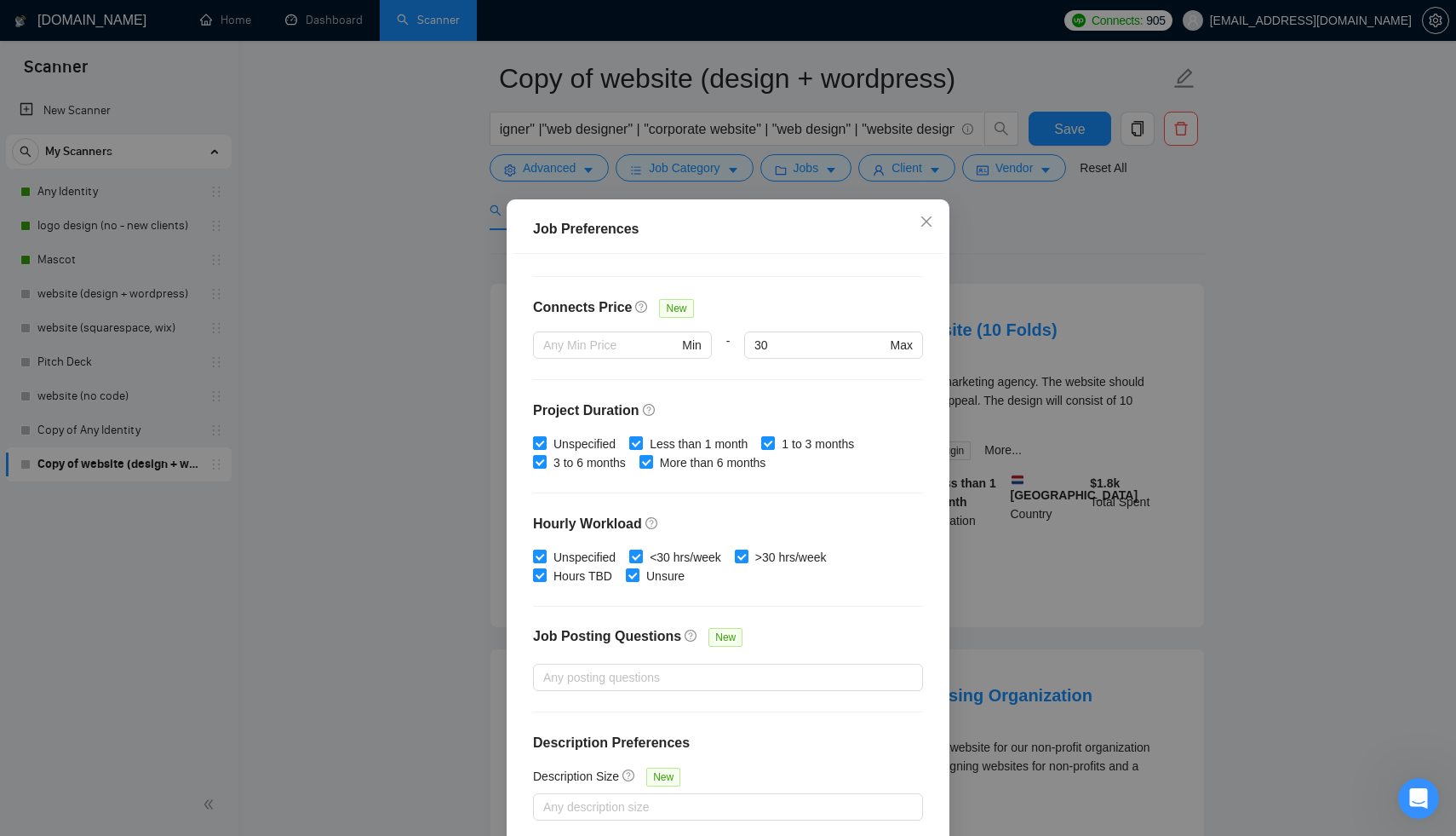
scroll to position [0, 0]
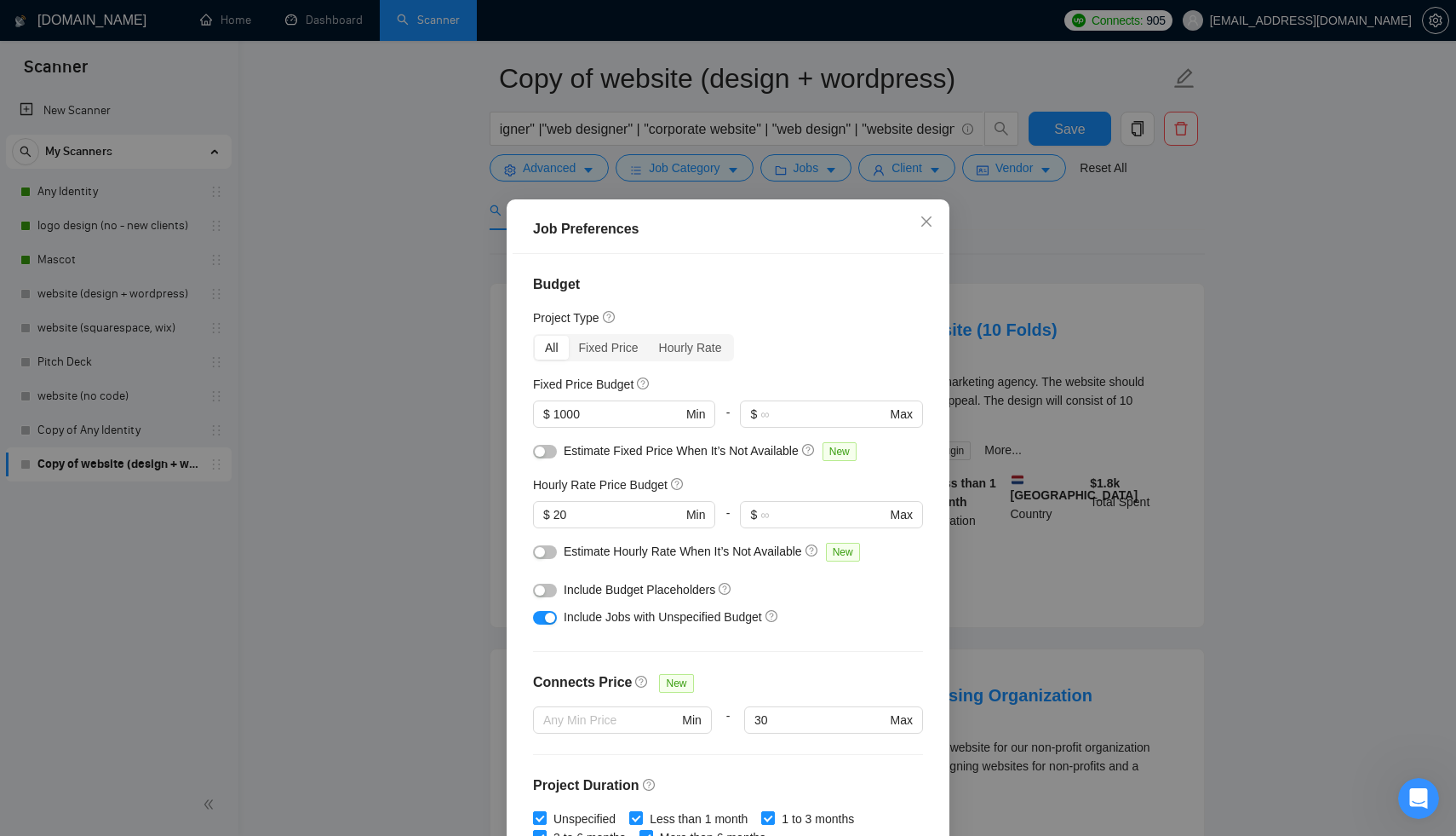
click at [1172, 351] on div "Job Preferences Budget Project Type All Fixed Price Hourly Rate Fixed Price Bud…" at bounding box center [728, 418] width 1456 height 836
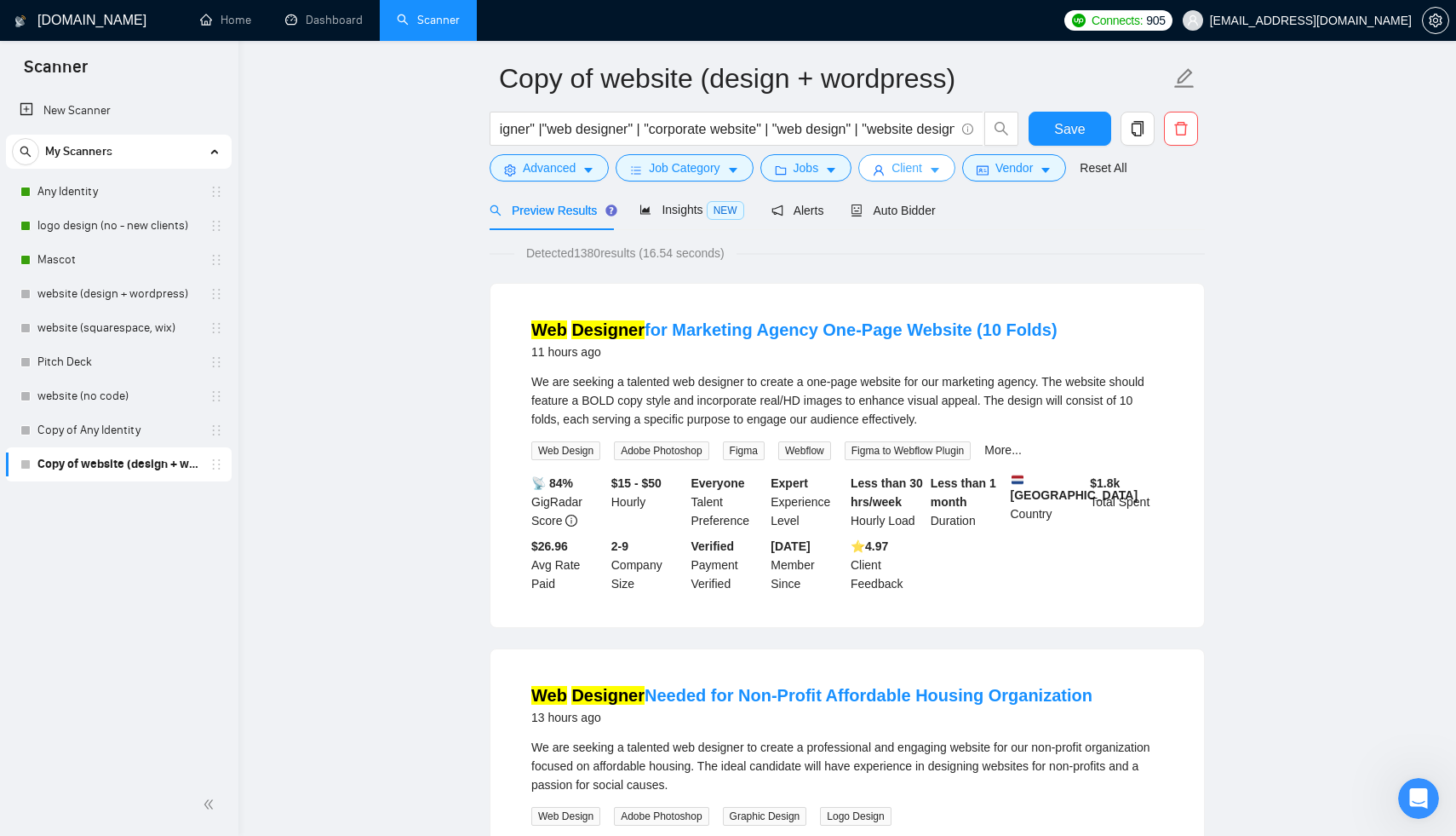
click at [906, 167] on span "Client" at bounding box center [907, 167] width 31 height 18
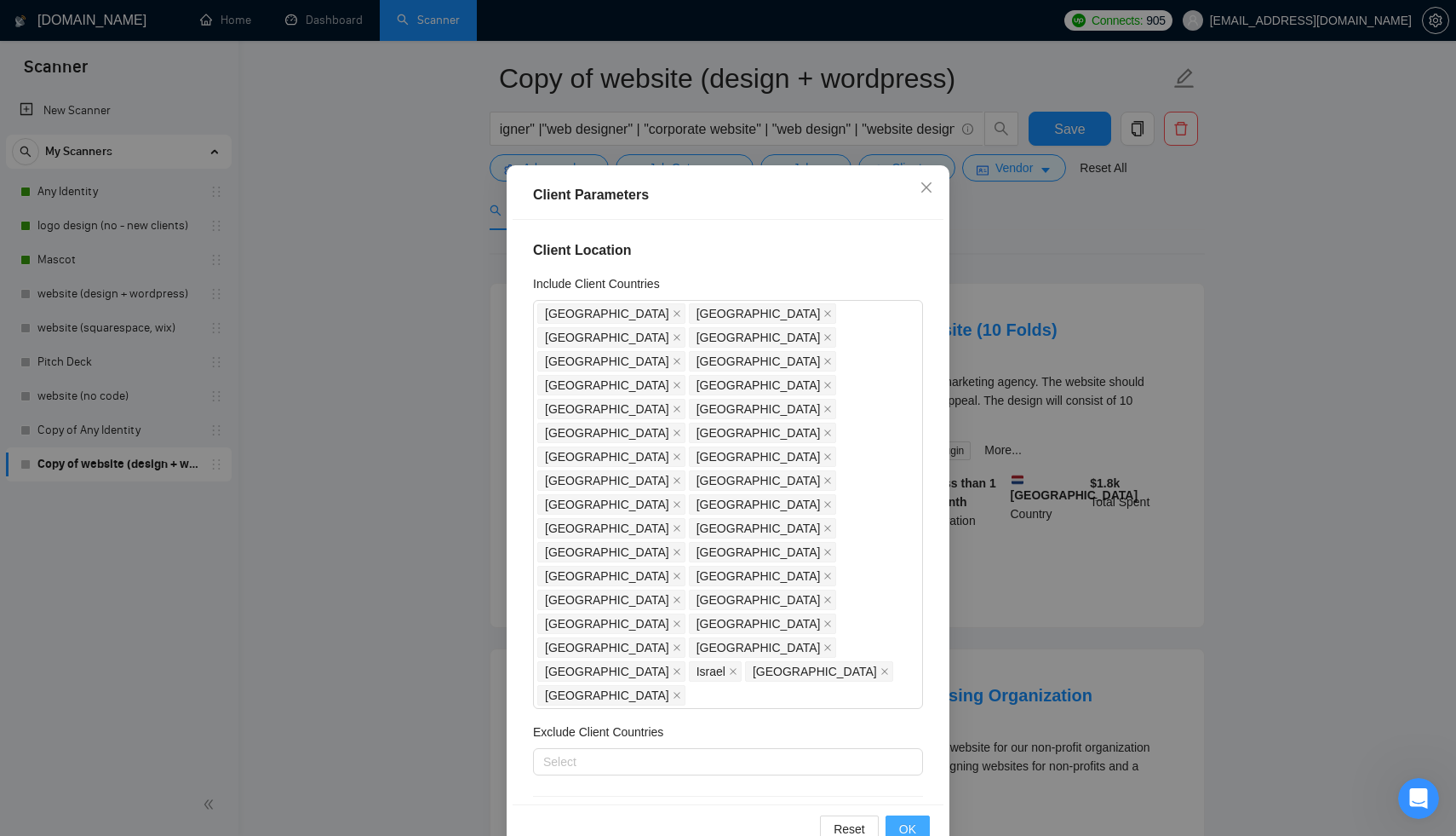
click at [911, 823] on span "OK" at bounding box center [908, 828] width 17 height 18
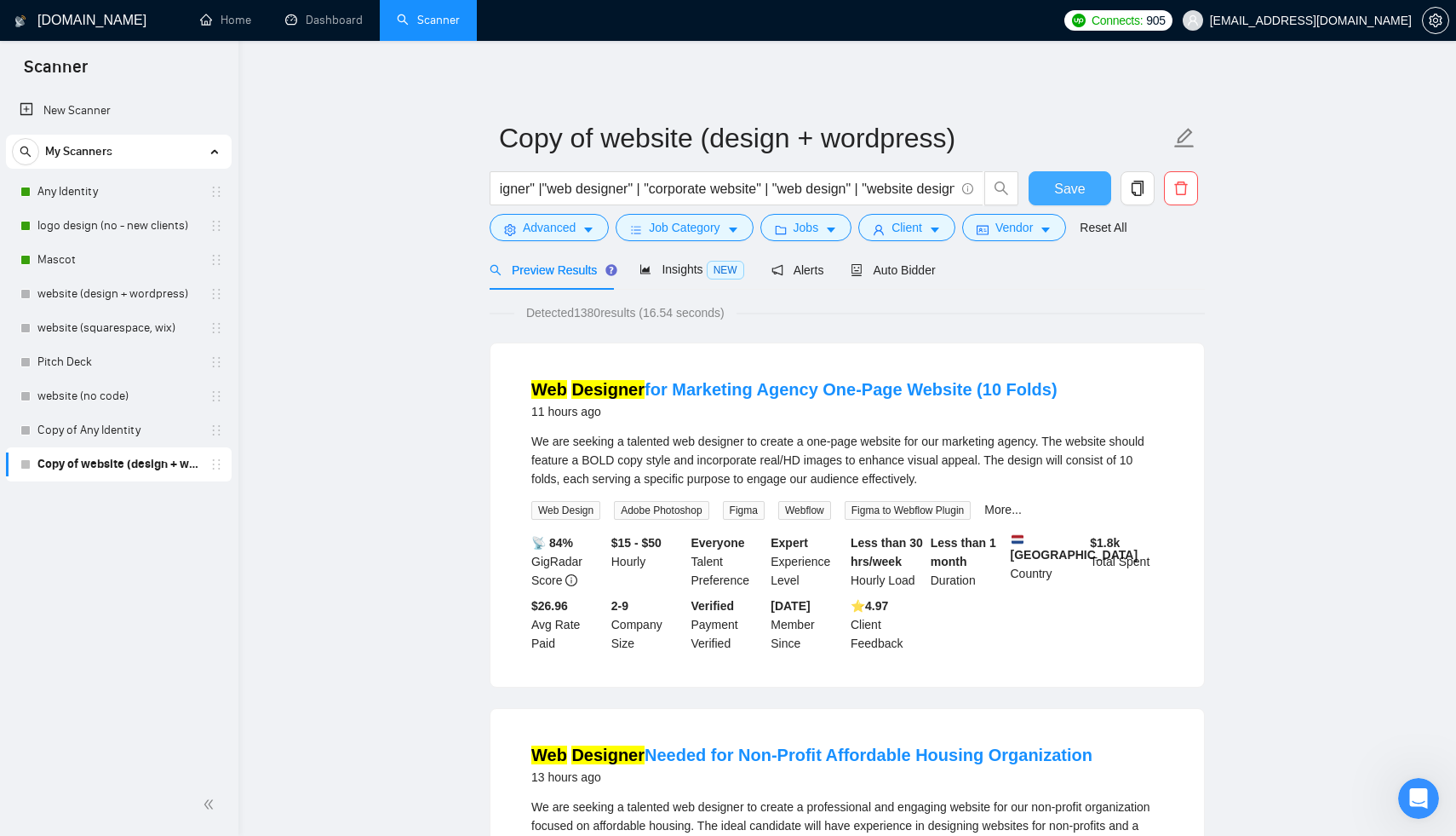
click at [1064, 187] on span "Save" at bounding box center [1070, 189] width 31 height 21
click at [913, 270] on span "Auto Bidder" at bounding box center [892, 270] width 84 height 14
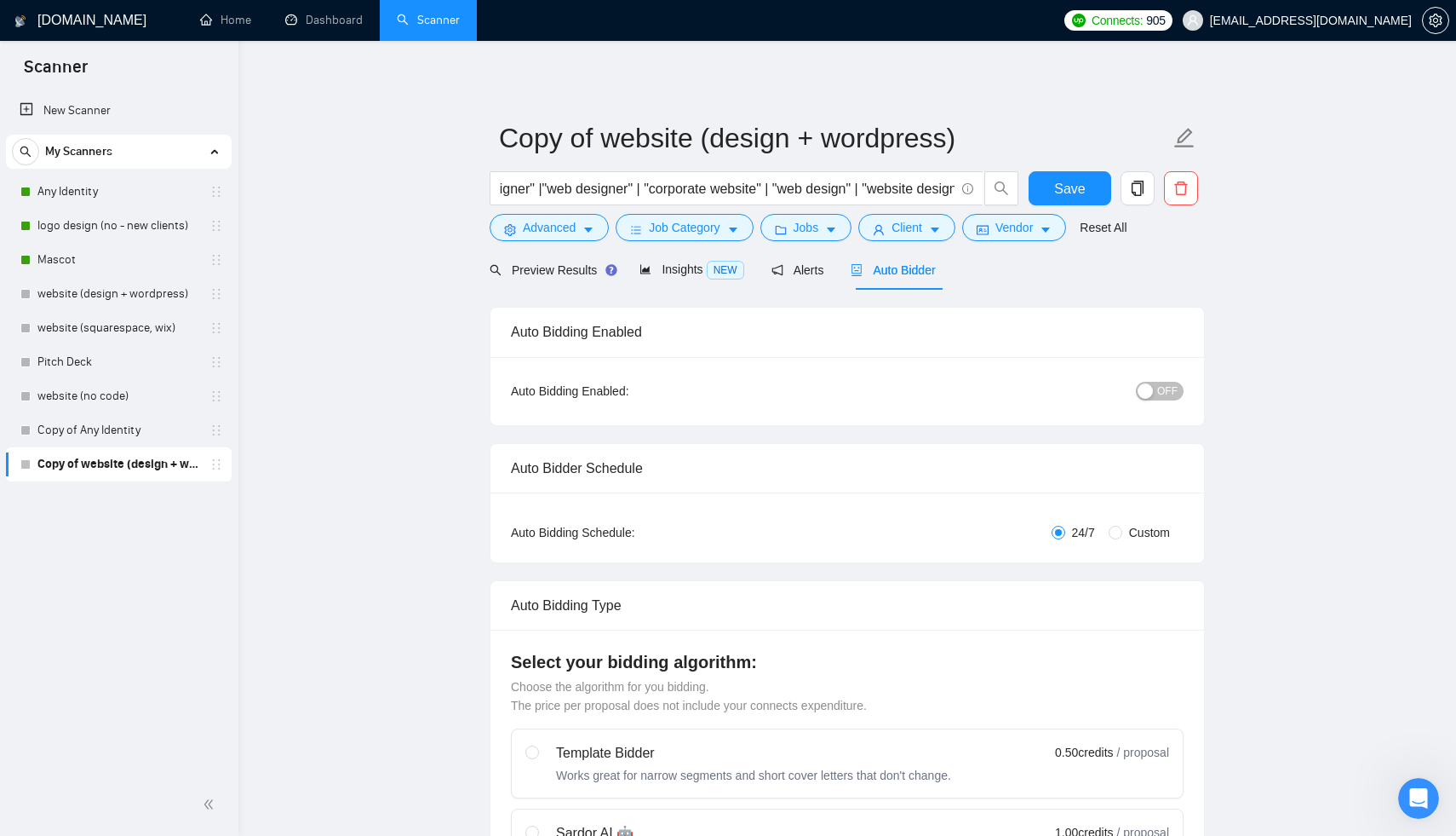
click at [1175, 388] on span "OFF" at bounding box center [1167, 390] width 20 height 18
click at [1064, 176] on button "Save" at bounding box center [1069, 188] width 82 height 34
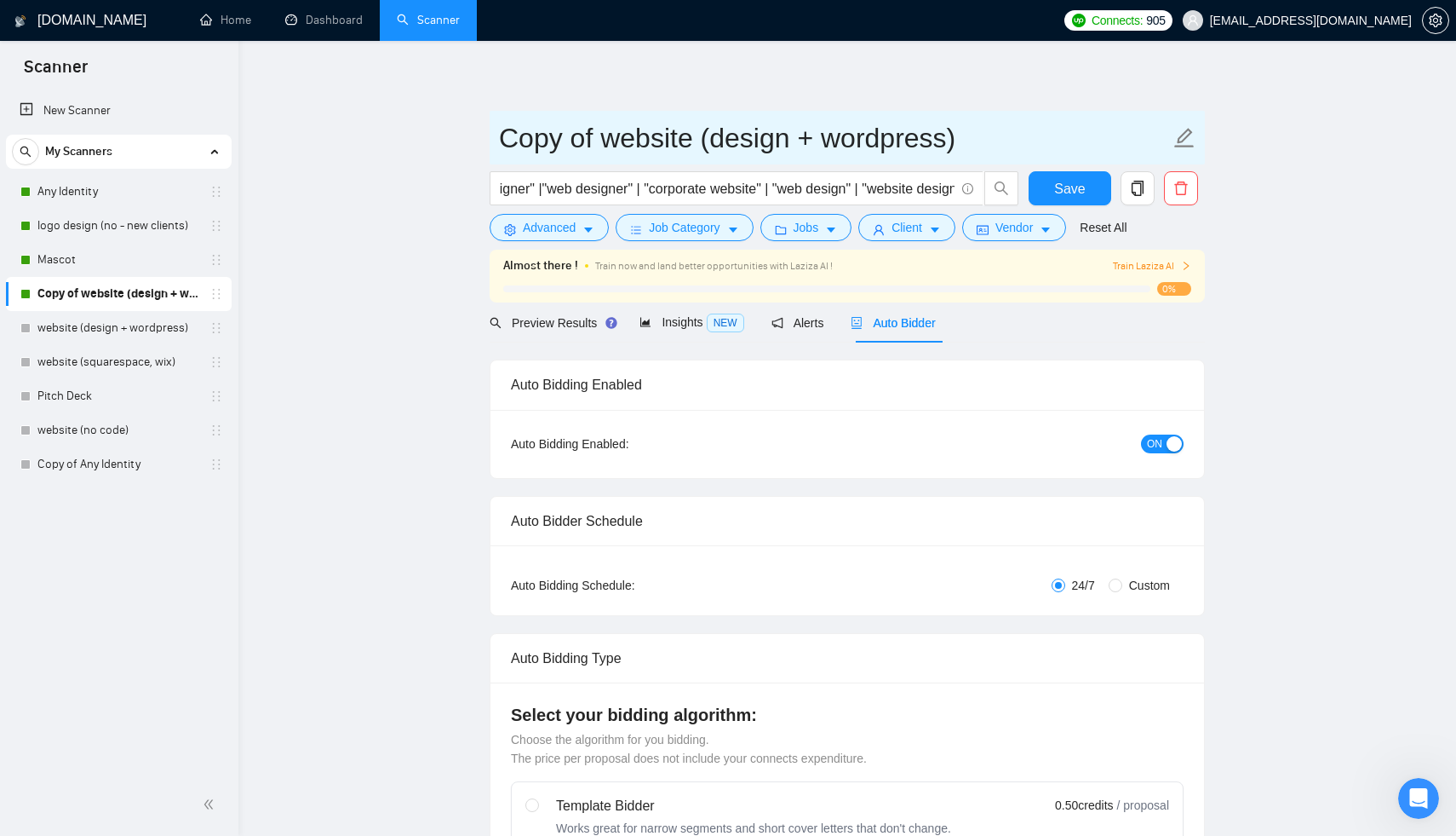
click at [610, 140] on input "Copy of website (design + wordpress)" at bounding box center [835, 138] width 671 height 43
drag, startPoint x: 599, startPoint y: 141, endPoint x: 454, endPoint y: 145, distance: 145.1
click at [864, 135] on input "website (design + wordpress)" at bounding box center [835, 138] width 671 height 43
click at [502, 143] on input "website (design + wordpress)" at bounding box center [835, 138] width 671 height 43
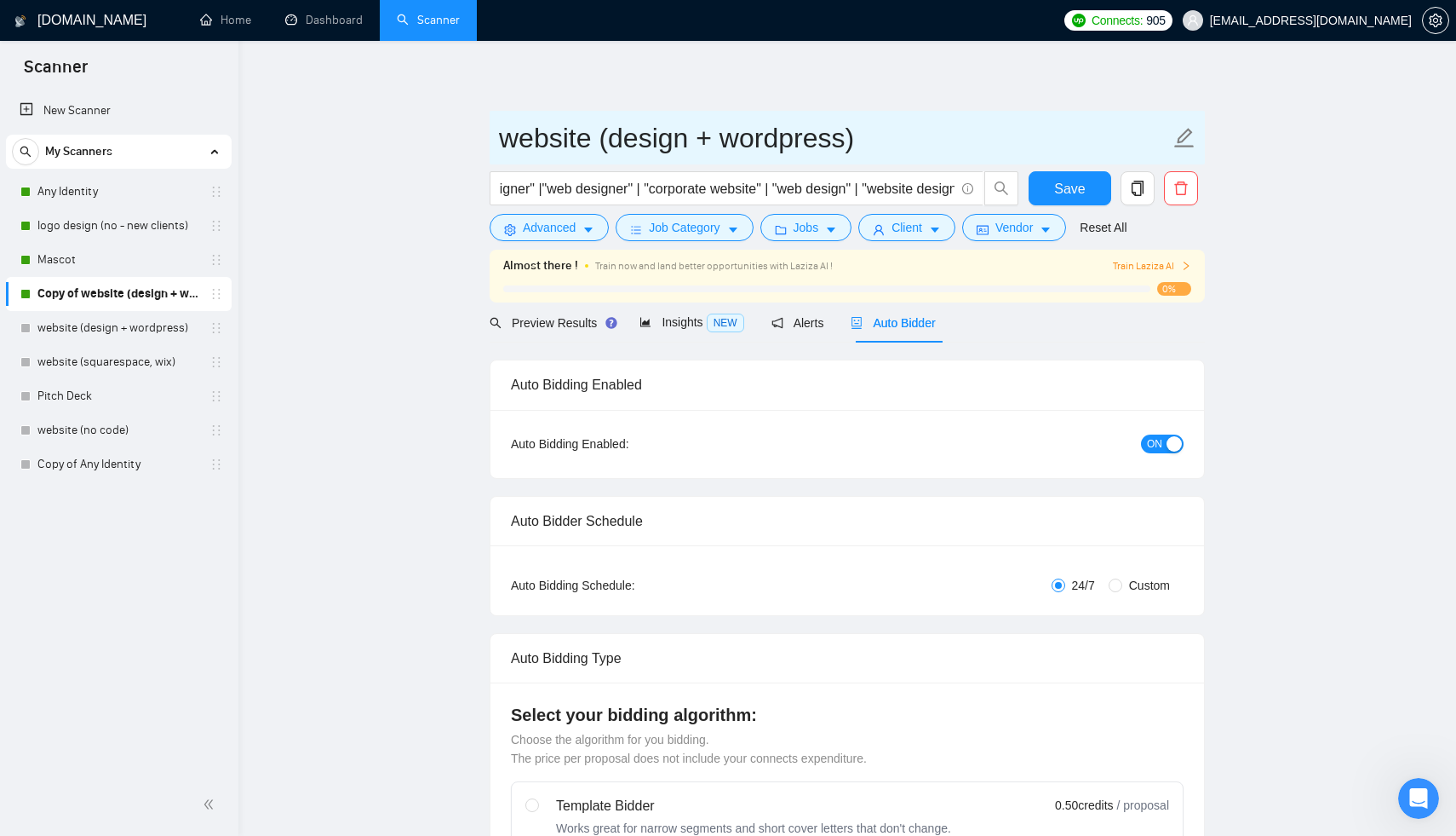
click at [858, 144] on input "website (design + wordpress)" at bounding box center [835, 138] width 671 height 43
click at [500, 141] on input "website (design + wordpress)" at bounding box center [835, 138] width 671 height 43
type input "Lates website (design + wordpress)"
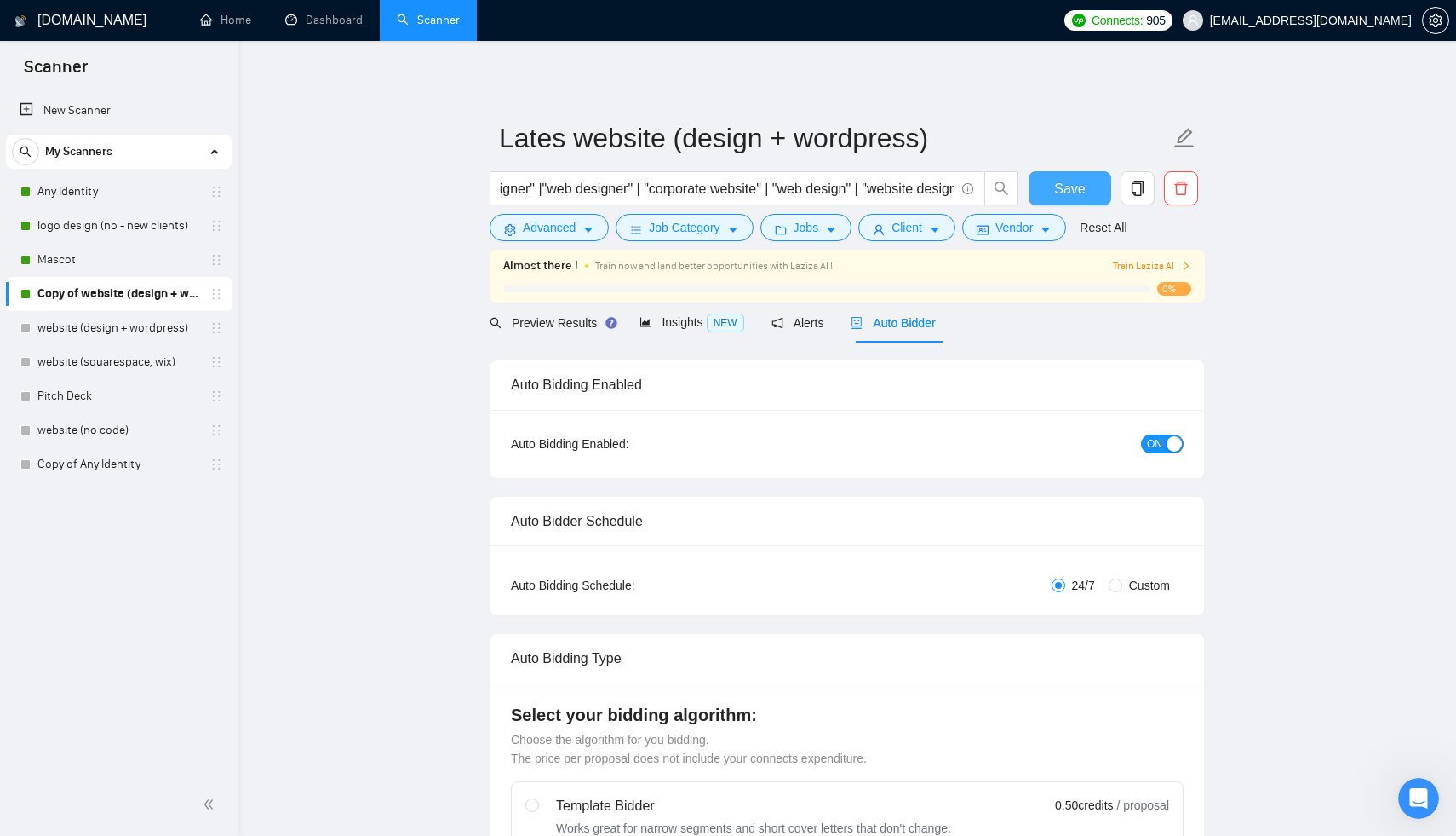
click at [1070, 198] on span "Save" at bounding box center [1070, 189] width 31 height 21
click at [324, 27] on link "Dashboard" at bounding box center [324, 19] width 77 height 15
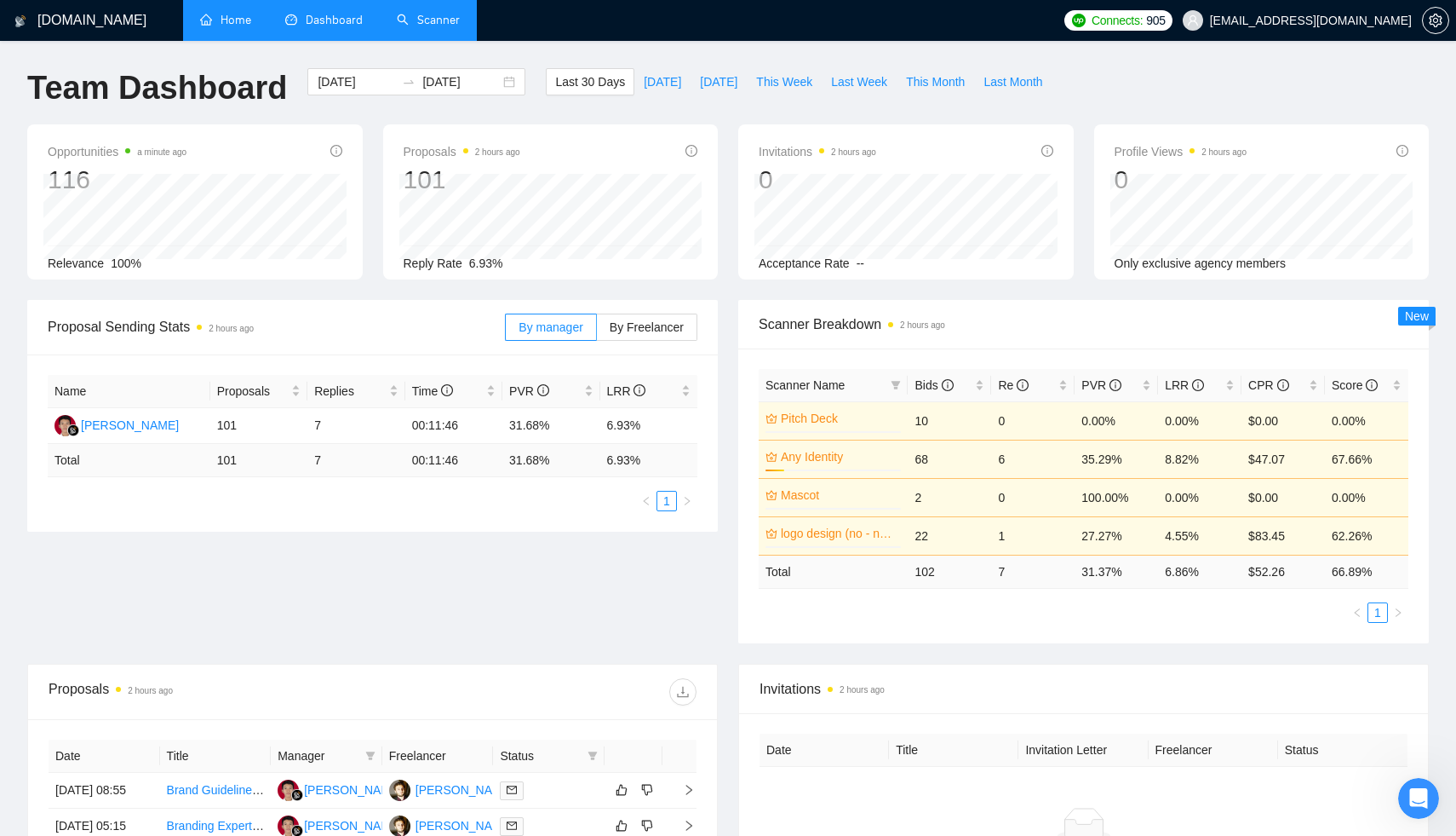
click at [225, 25] on link "Home" at bounding box center [225, 19] width 51 height 15
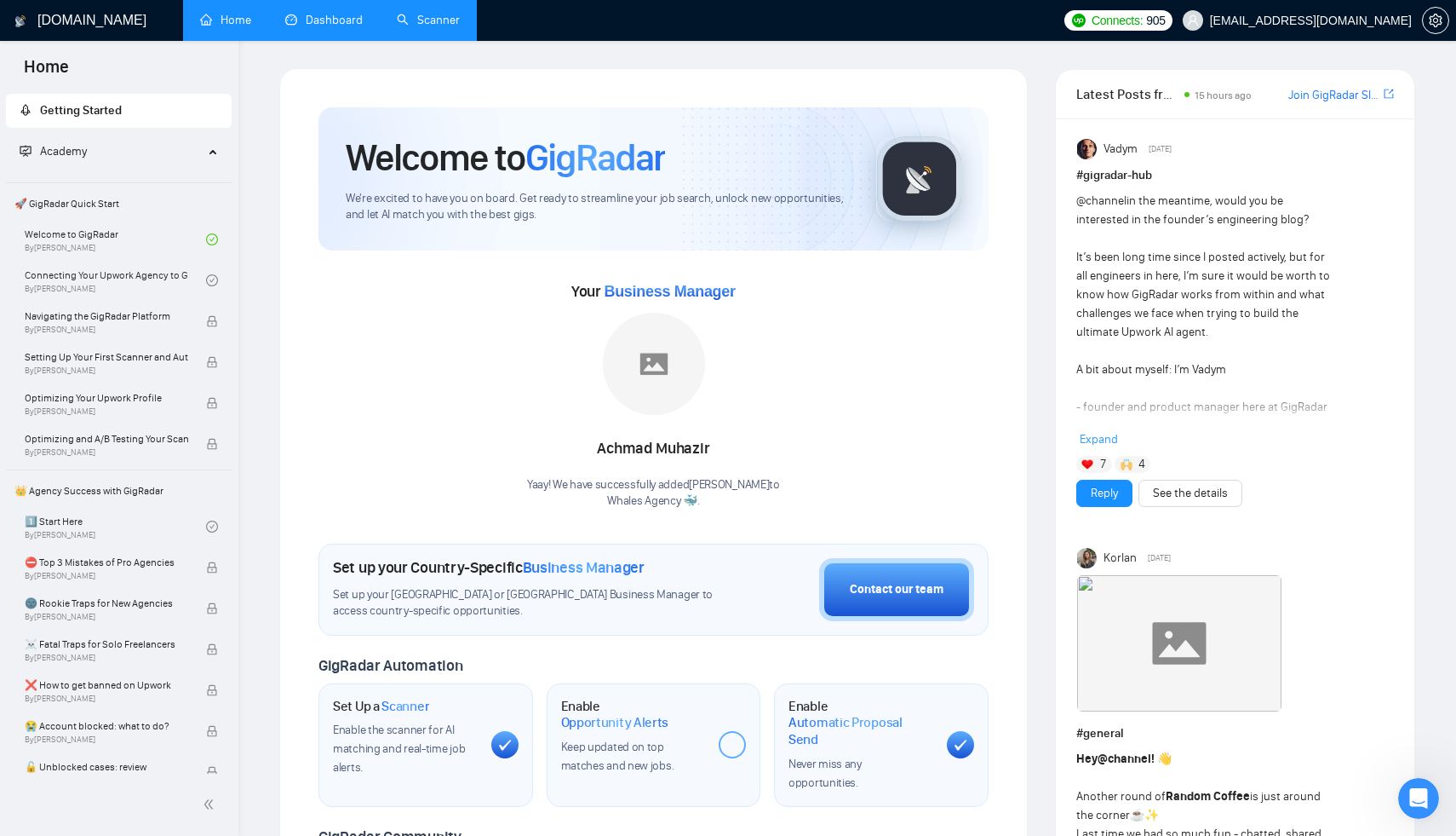
click at [398, 13] on link "Scanner" at bounding box center [428, 19] width 63 height 15
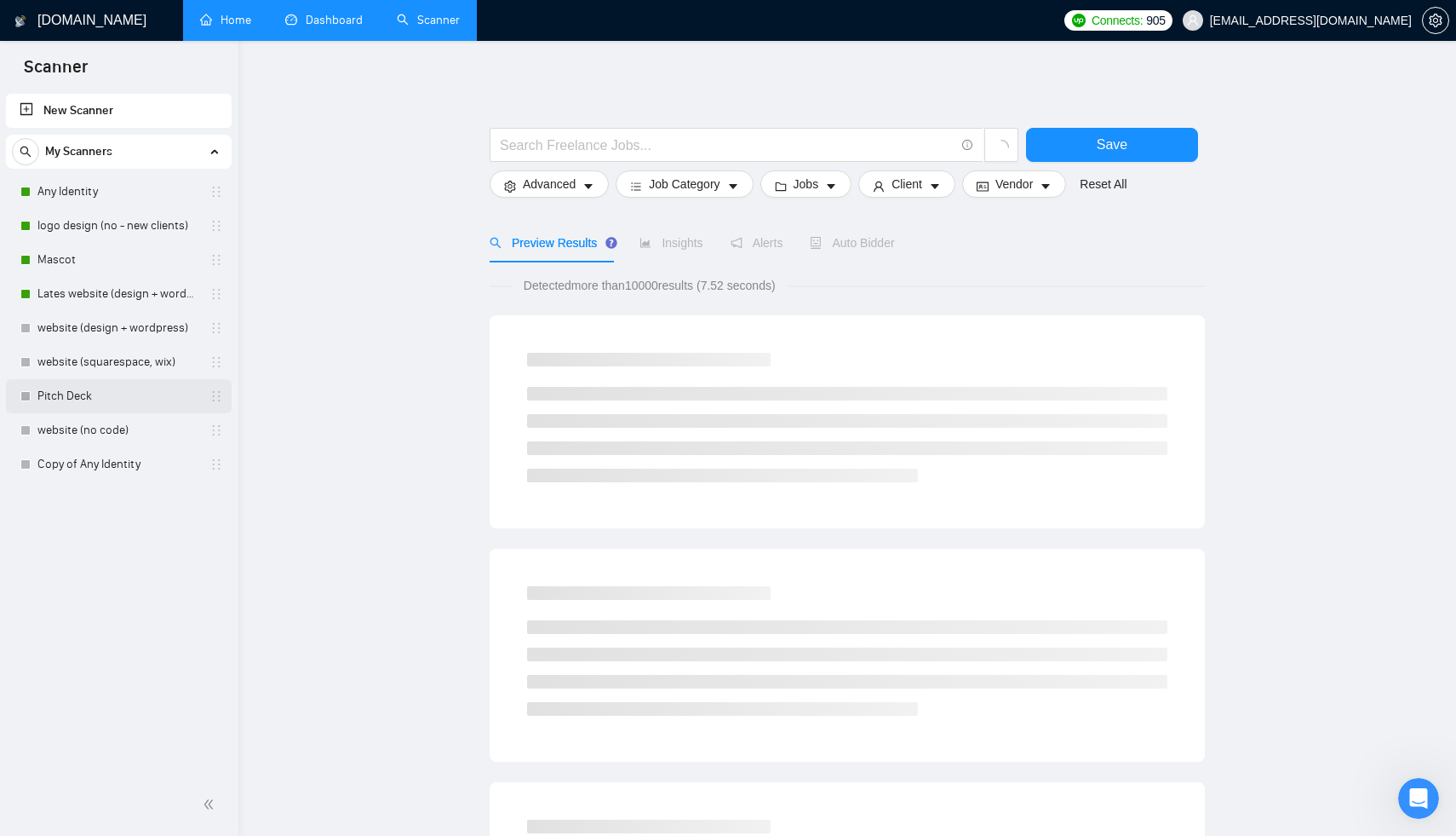
click at [134, 394] on link "Pitch Deck" at bounding box center [118, 396] width 162 height 34
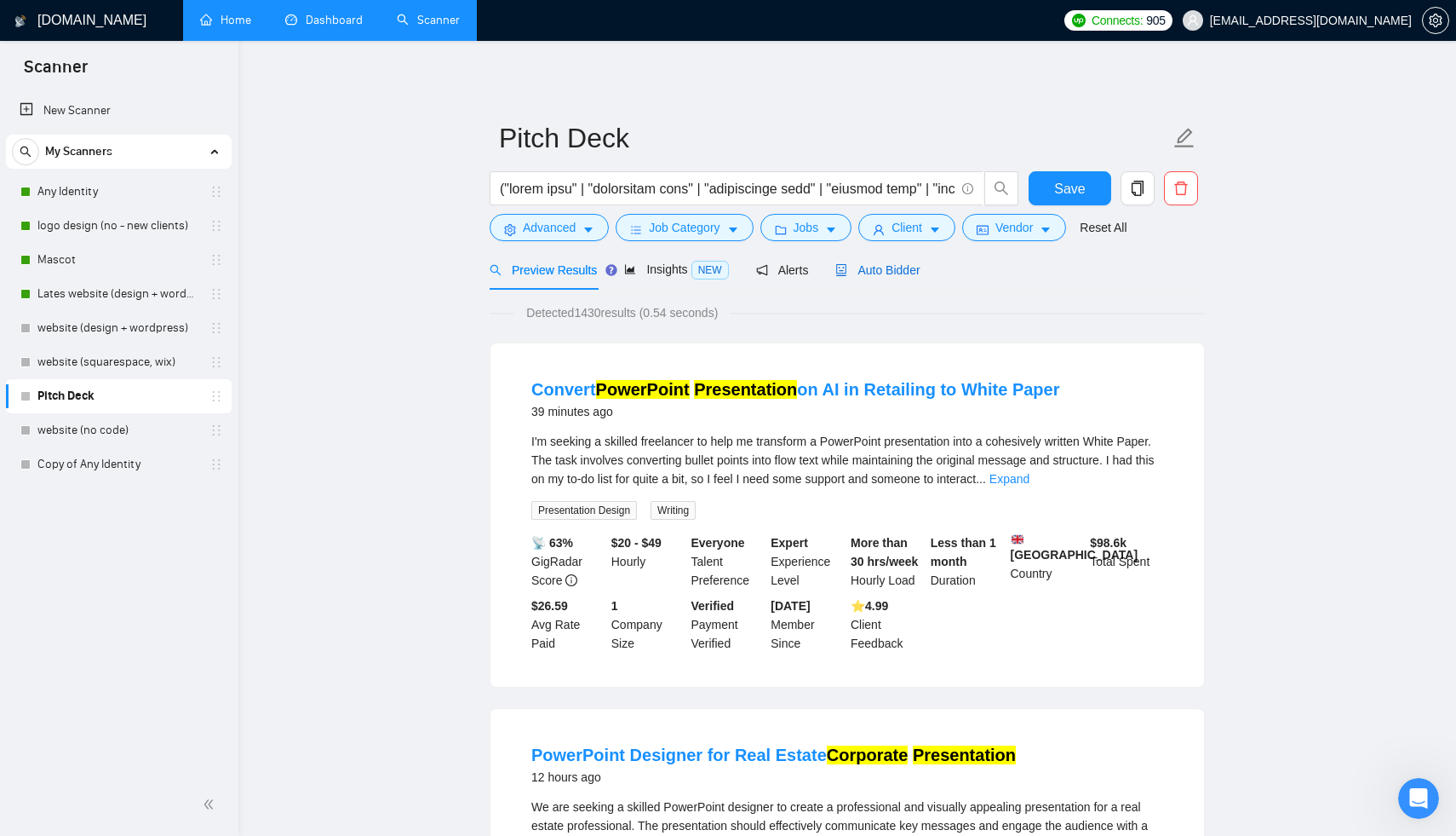
click at [889, 272] on span "Auto Bidder" at bounding box center [877, 270] width 84 height 14
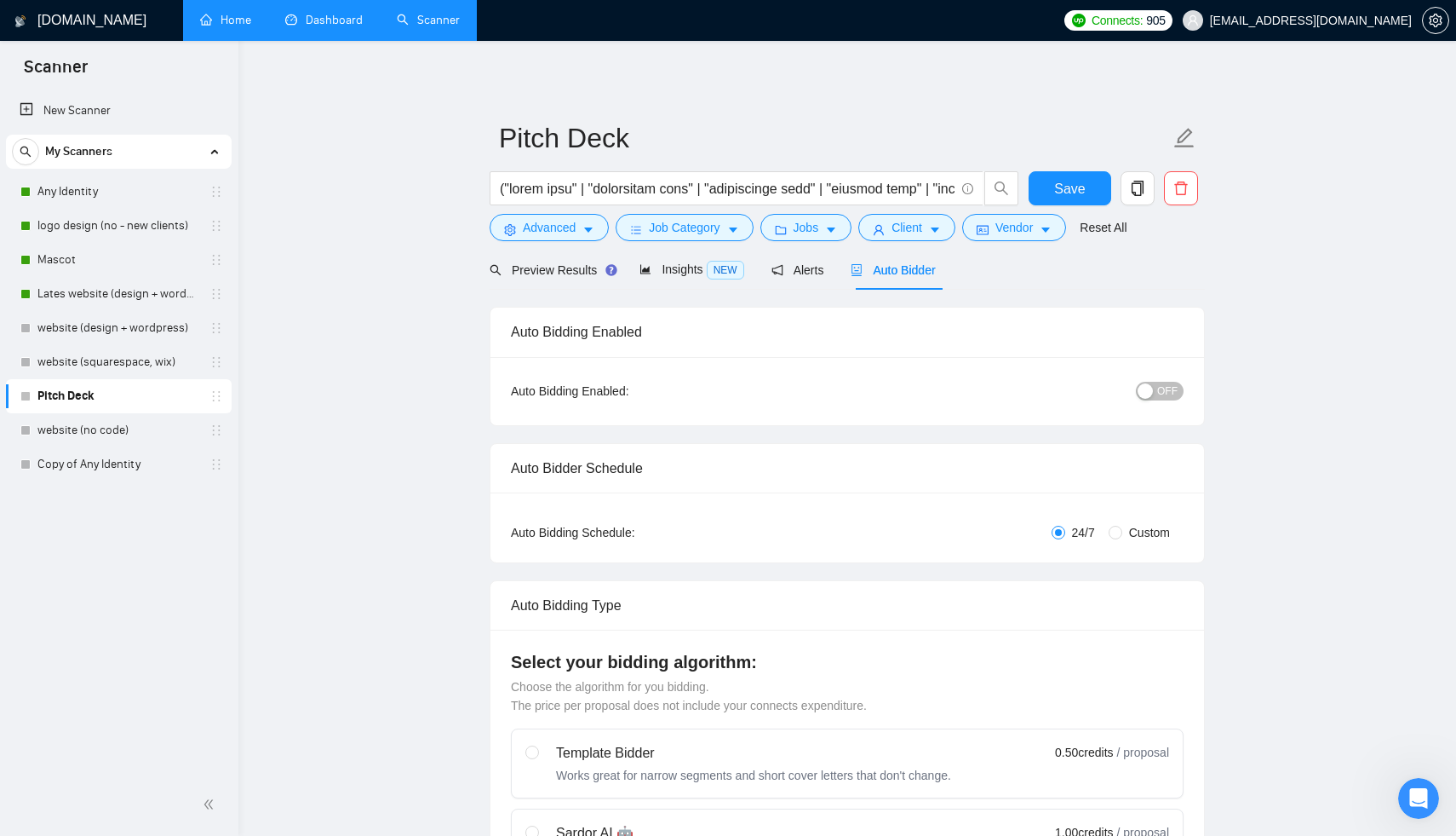
scroll to position [857, 0]
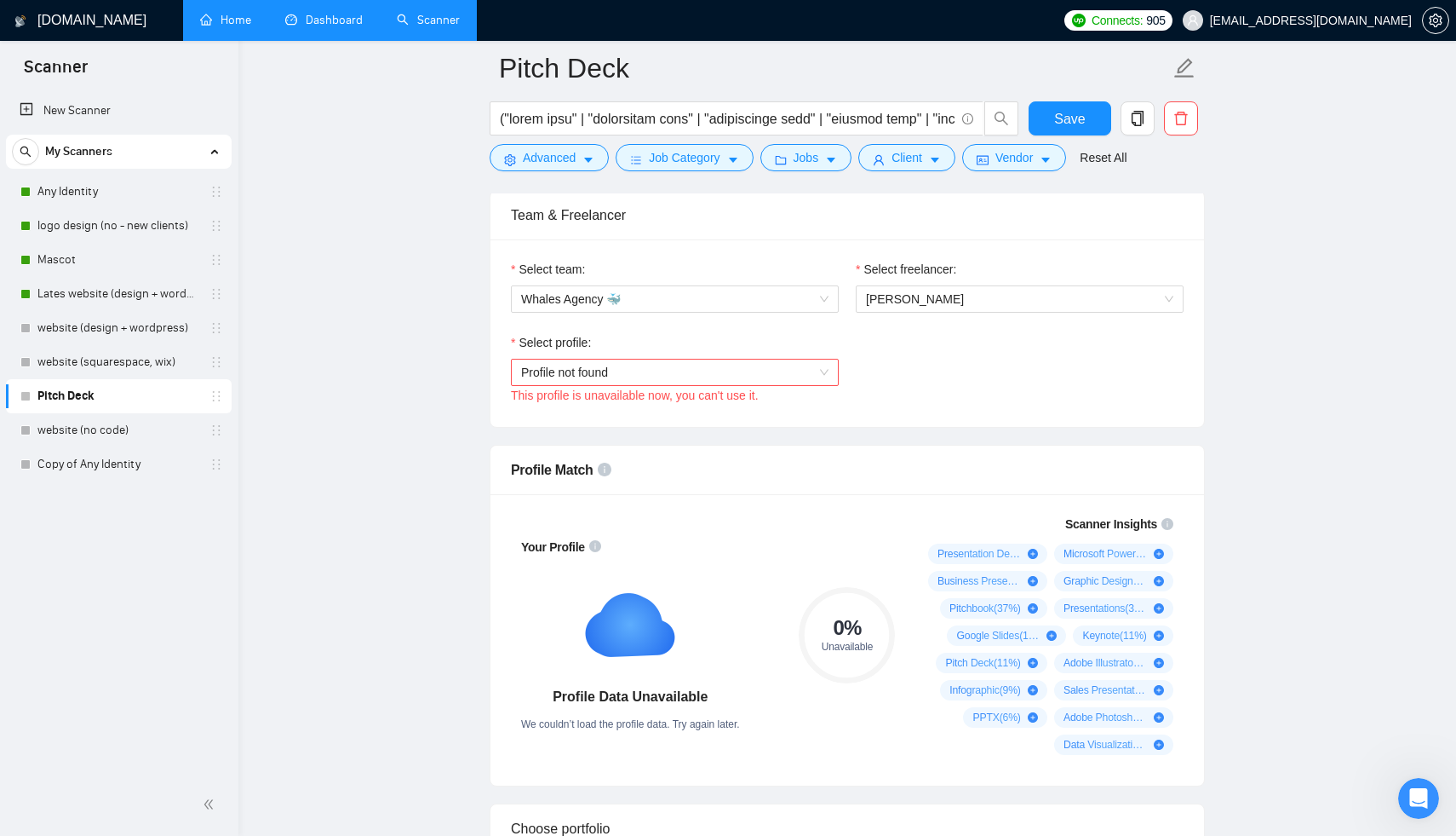
click at [748, 367] on span "Profile not found" at bounding box center [675, 372] width 308 height 25
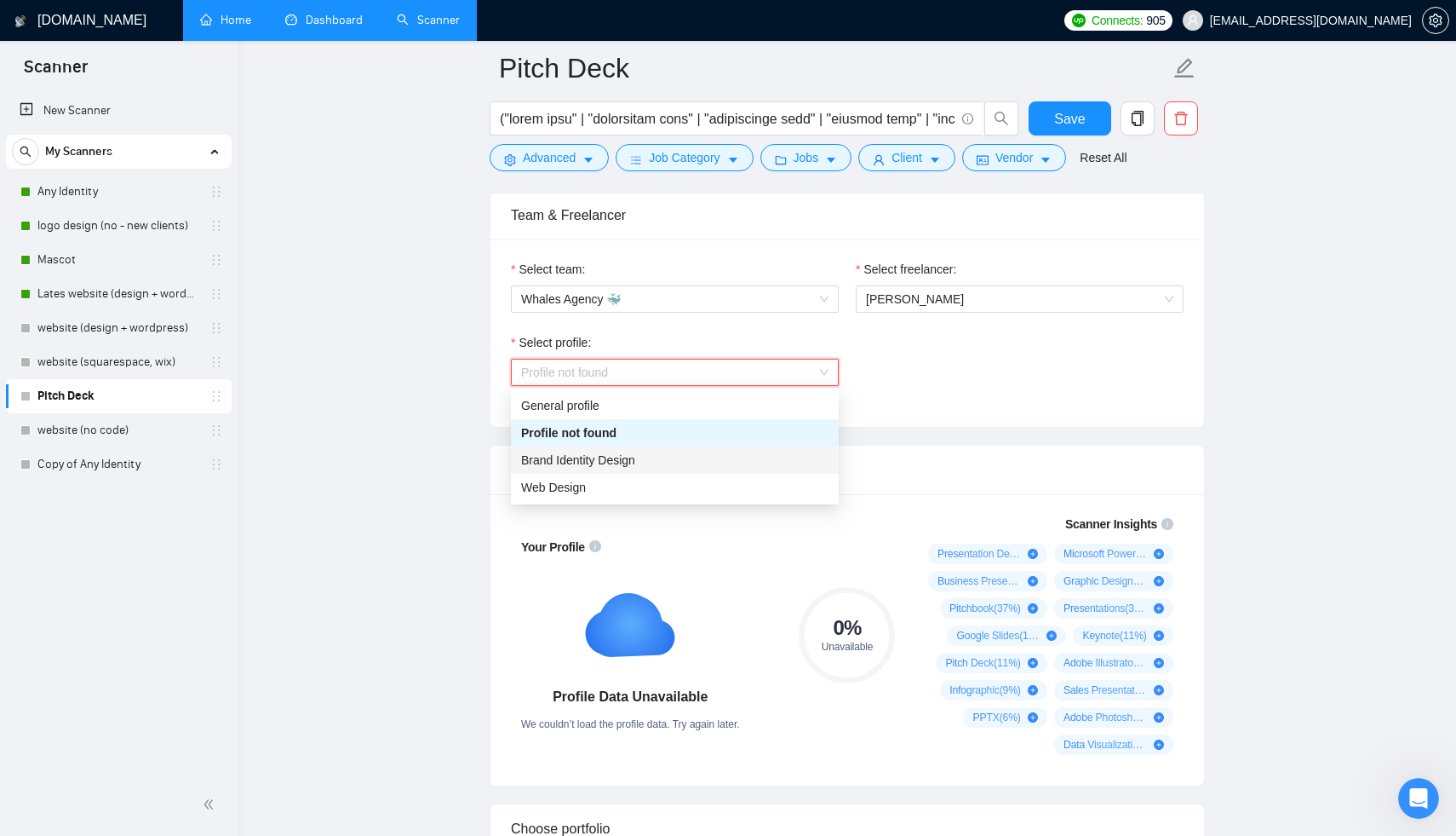
click at [689, 457] on div "Brand Identity Design" at bounding box center [675, 460] width 308 height 18
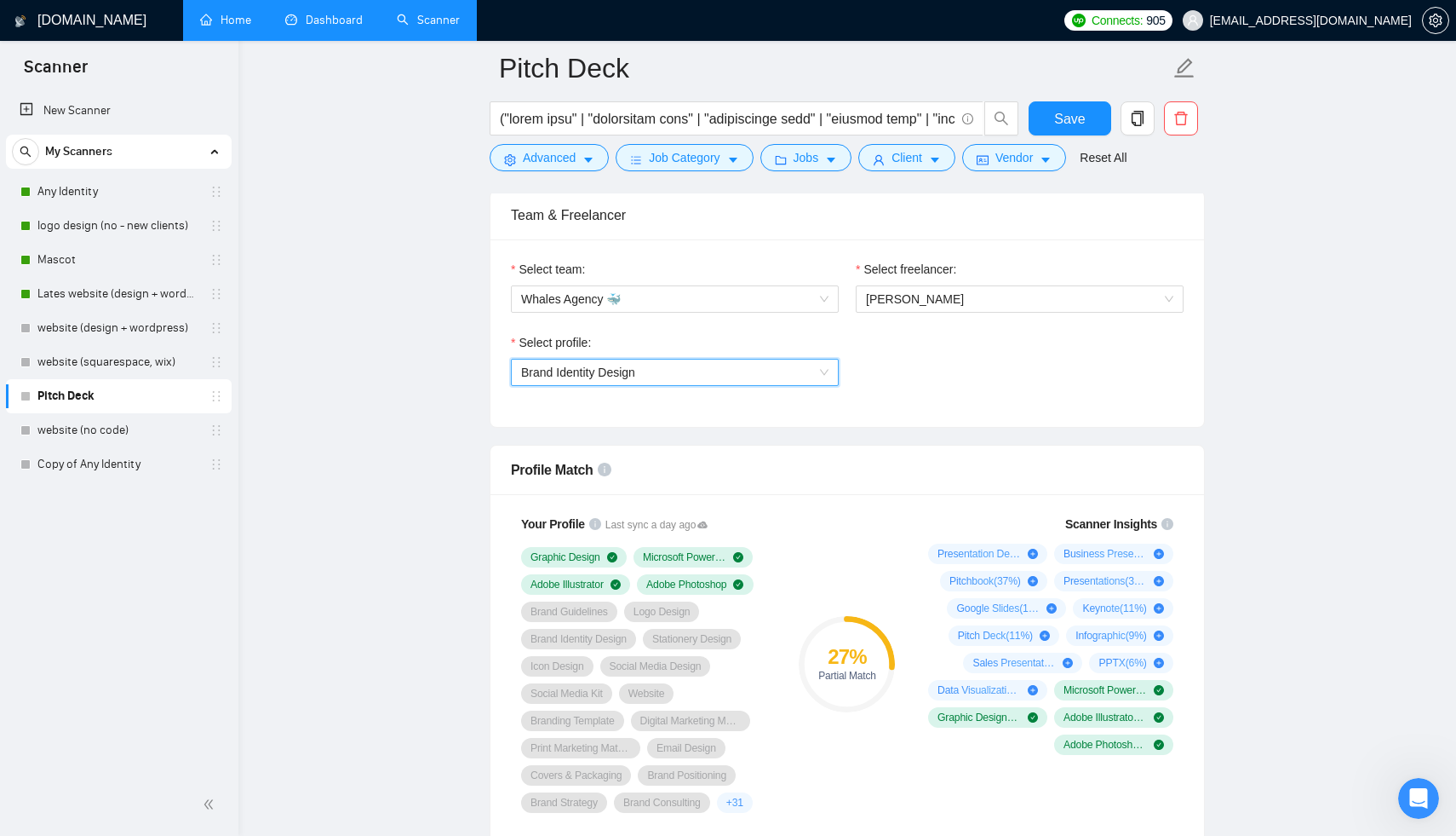
click at [679, 385] on div "Brand Identity Design" at bounding box center [674, 373] width 328 height 27
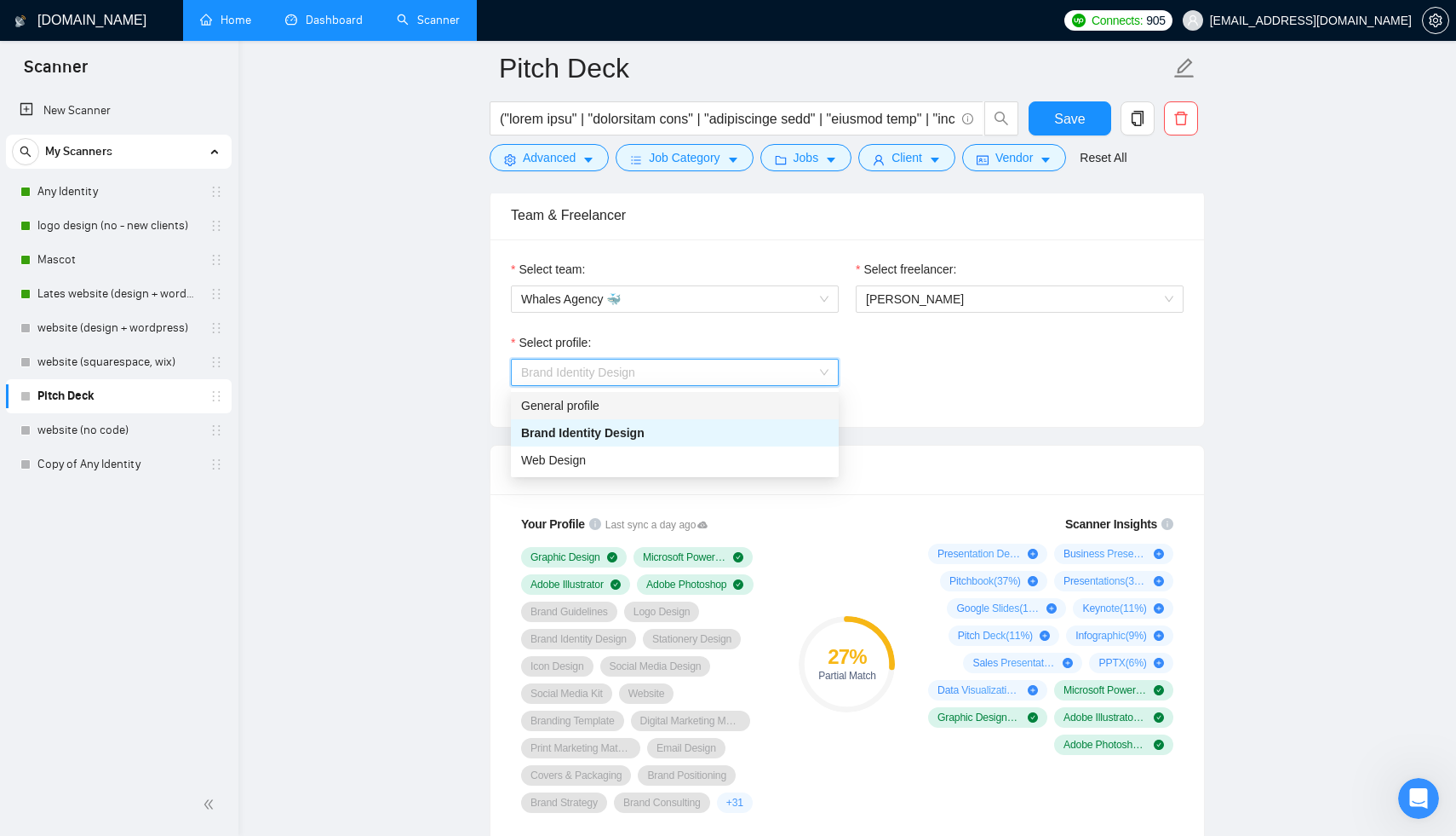
click at [670, 398] on div "General profile" at bounding box center [675, 404] width 308 height 18
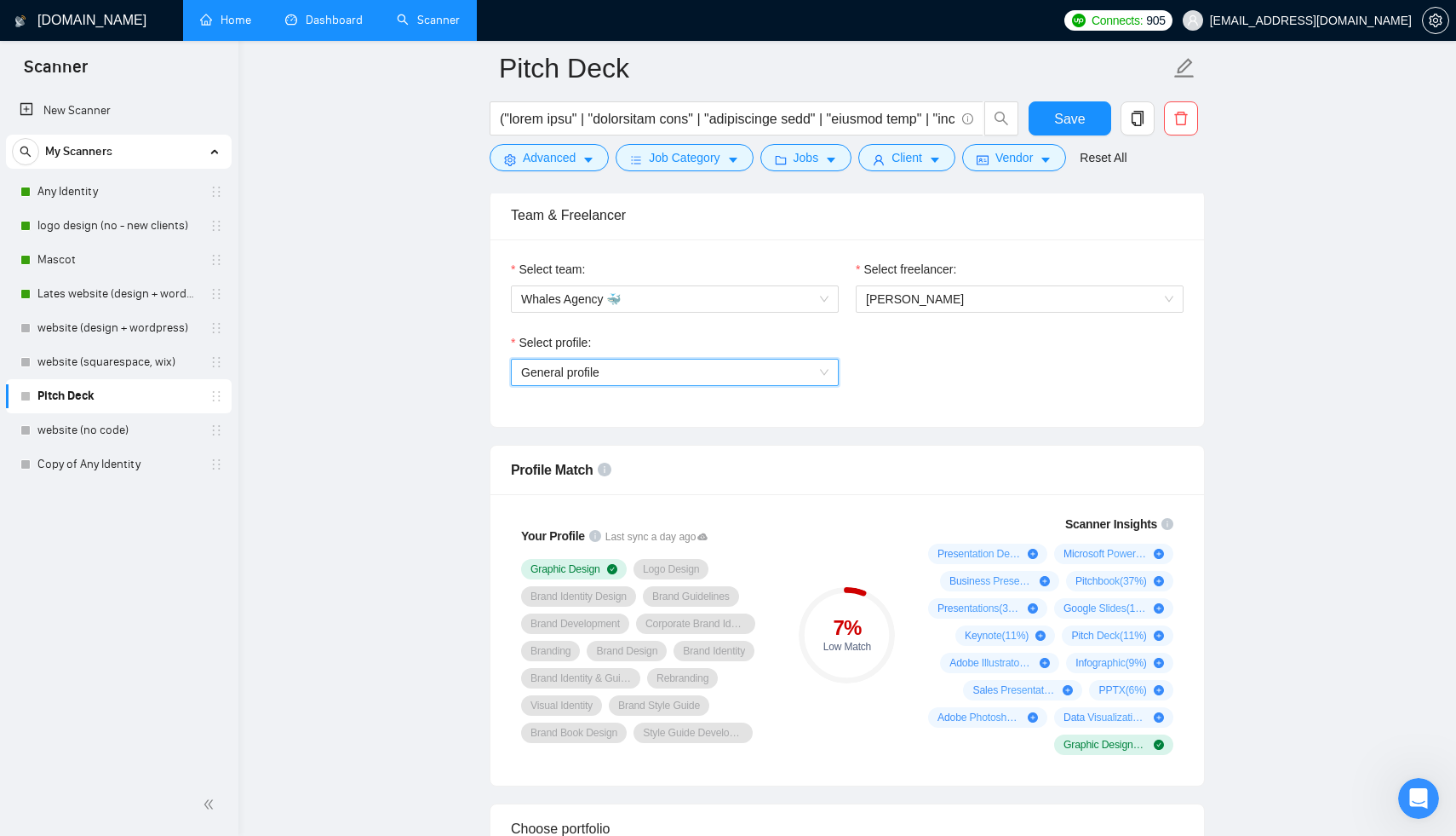
click at [691, 363] on span "General profile" at bounding box center [675, 372] width 308 height 25
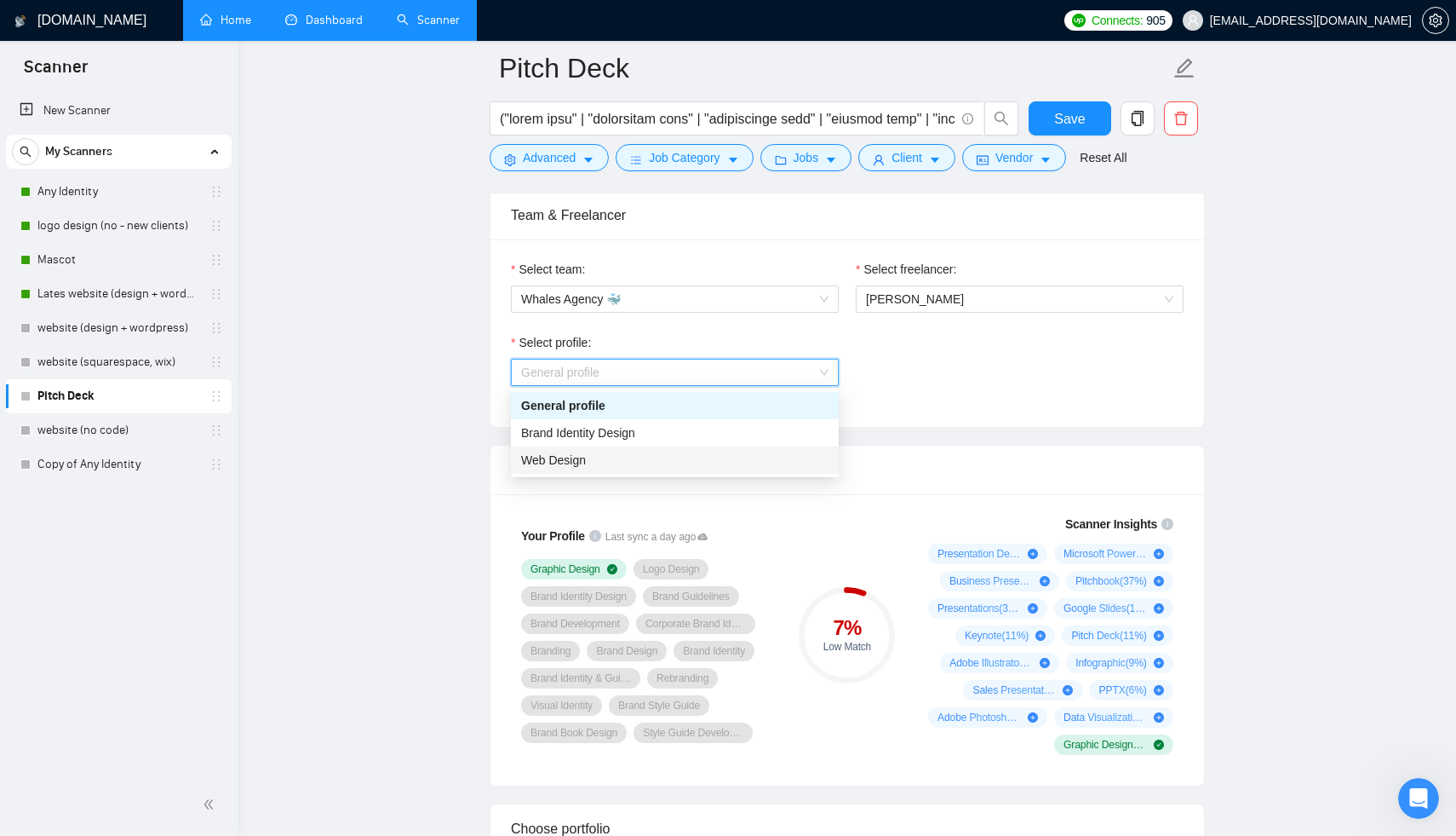
click at [662, 460] on div "Web Design" at bounding box center [675, 460] width 308 height 18
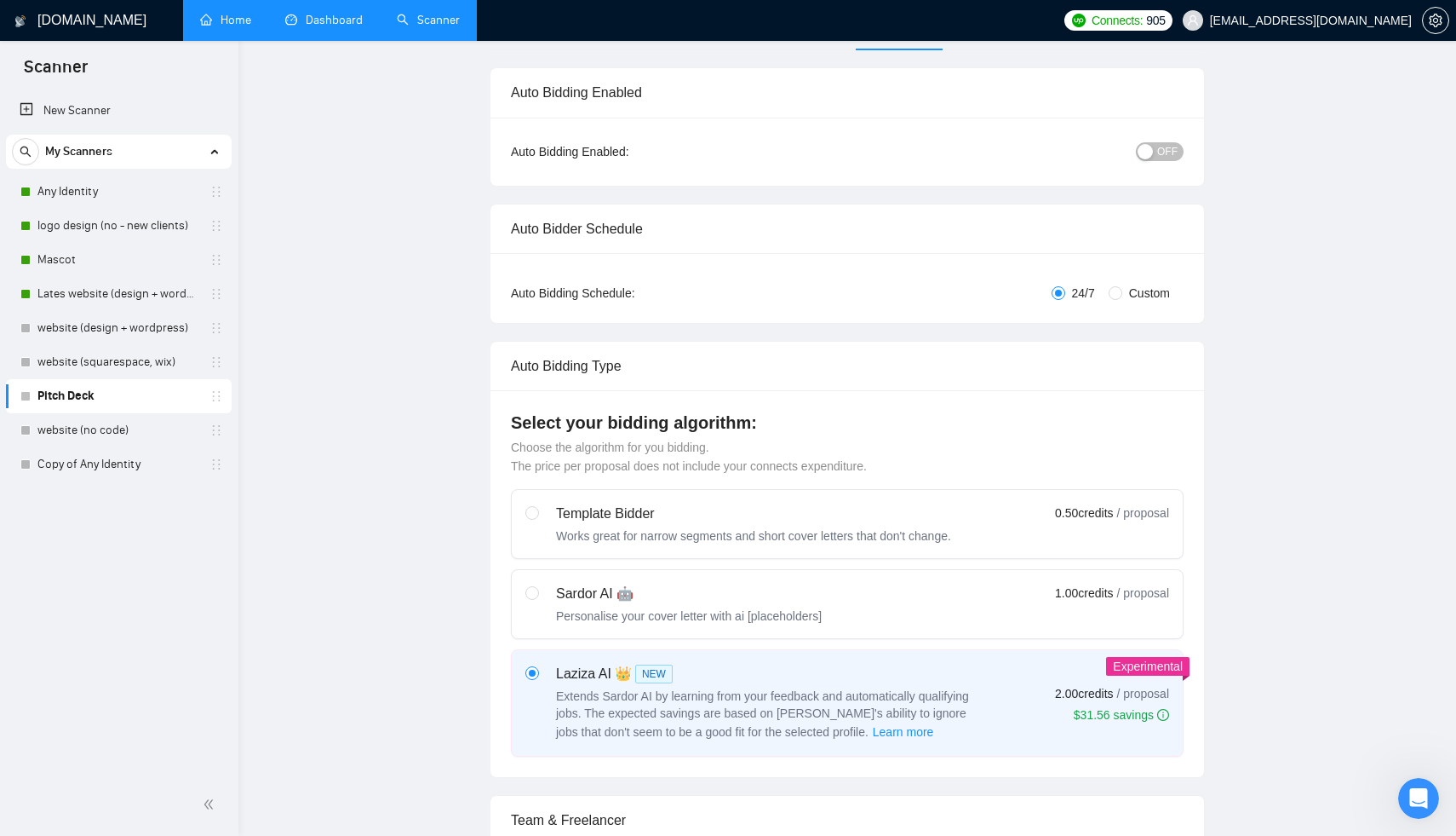
scroll to position [0, 0]
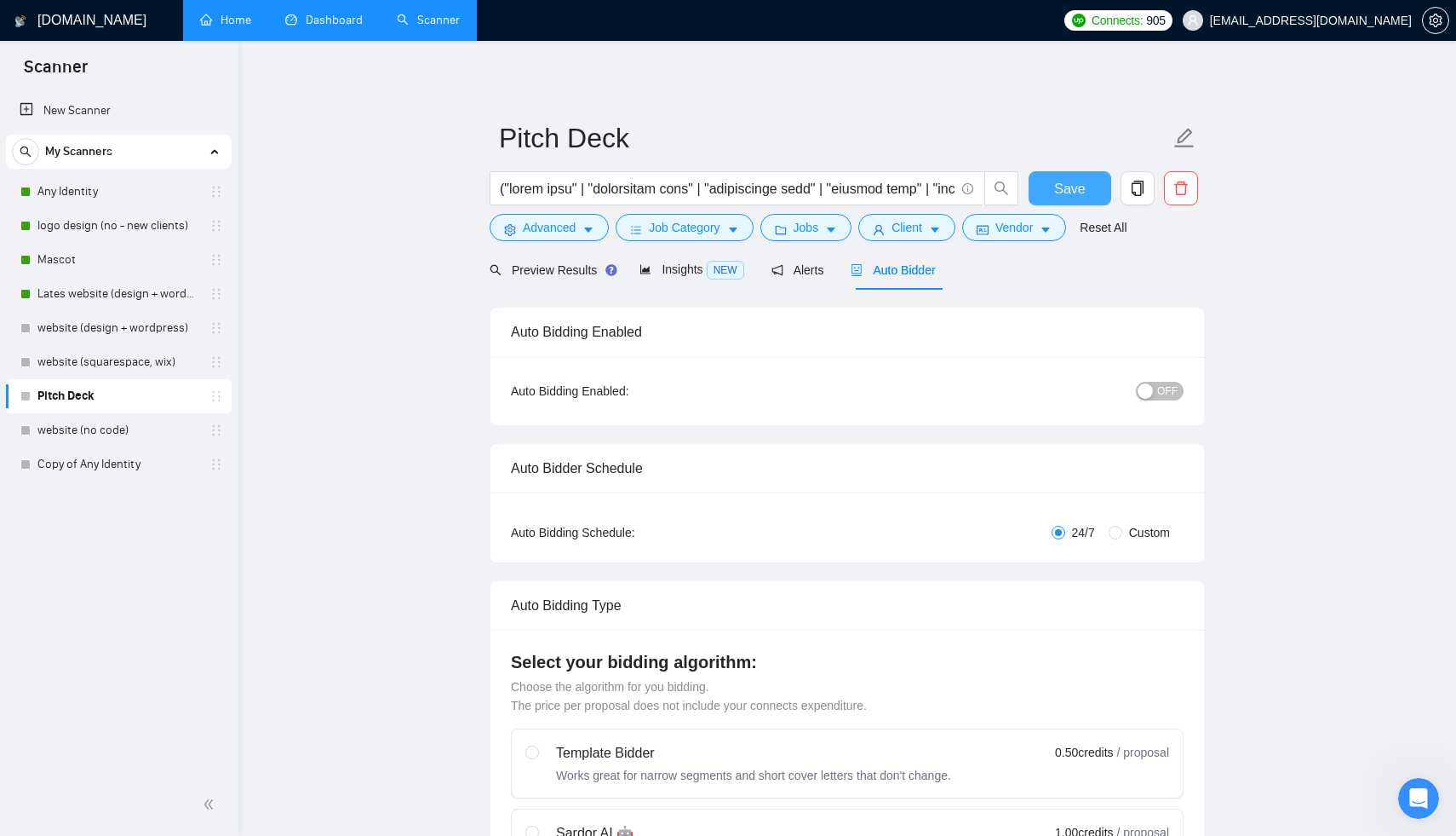
click at [1047, 176] on button "Save" at bounding box center [1069, 188] width 82 height 34
click at [808, 272] on span "Alerts" at bounding box center [797, 270] width 53 height 14
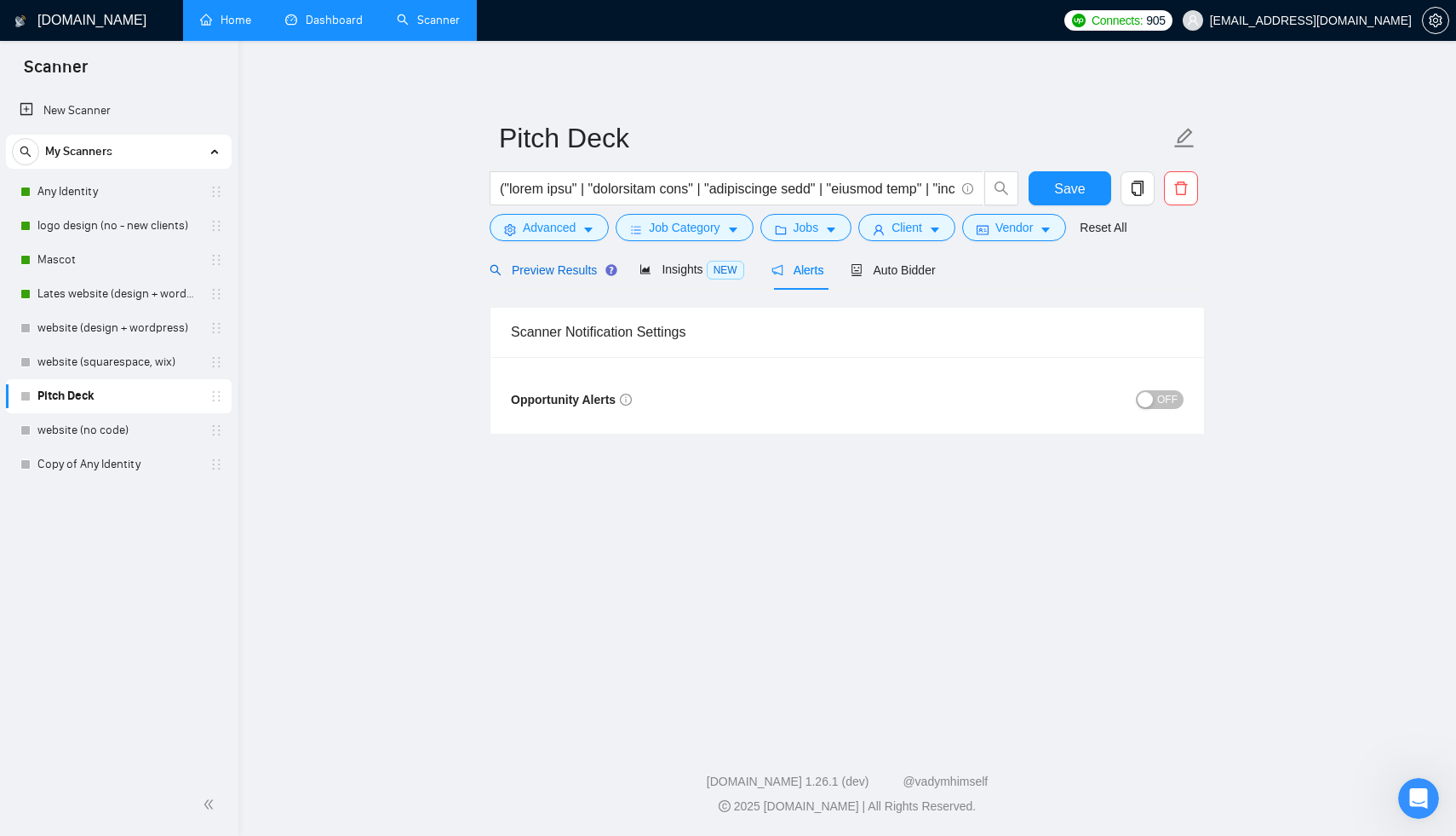
click at [550, 275] on span "Preview Results" at bounding box center [550, 270] width 123 height 14
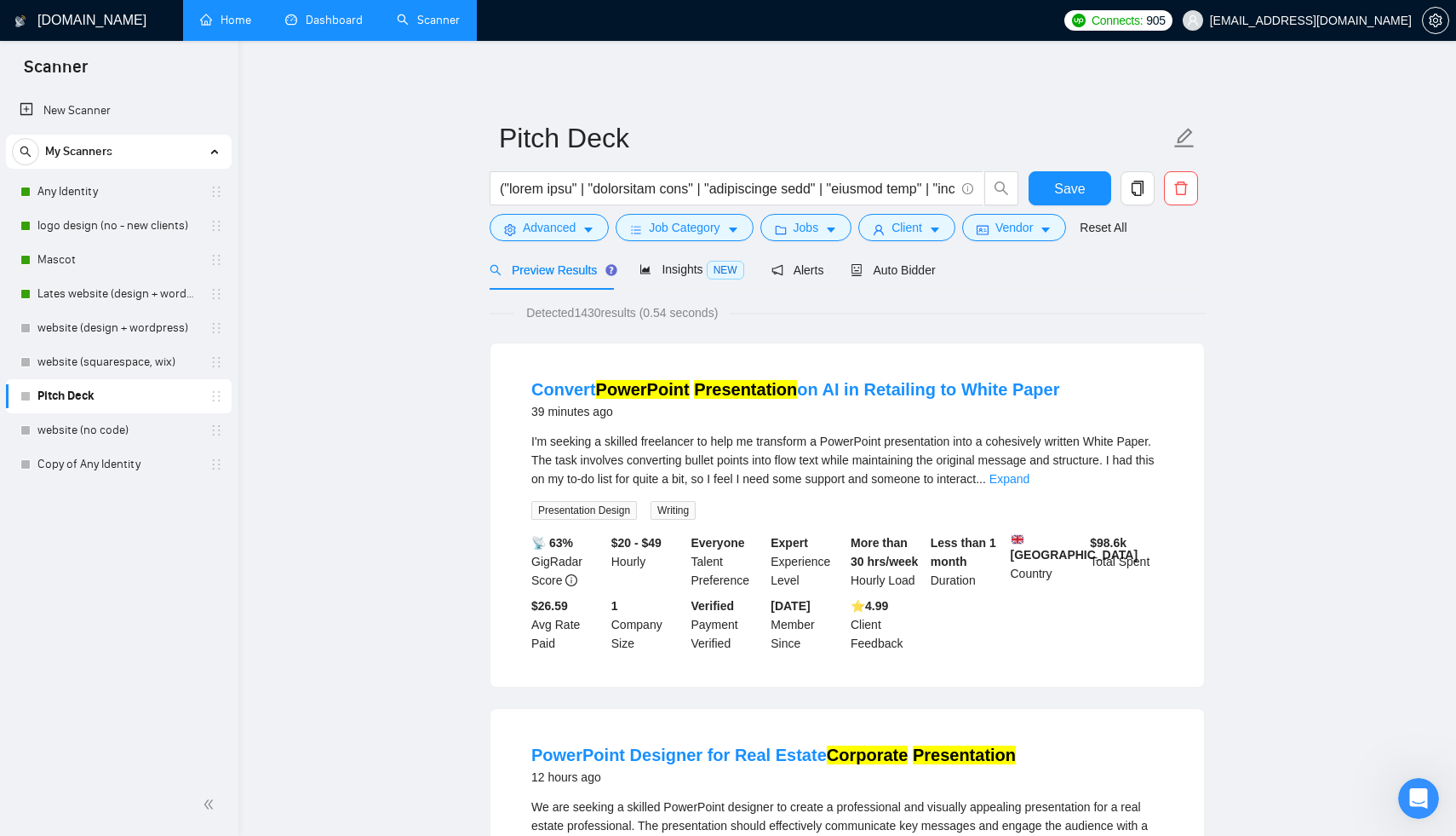
scroll to position [15, 0]
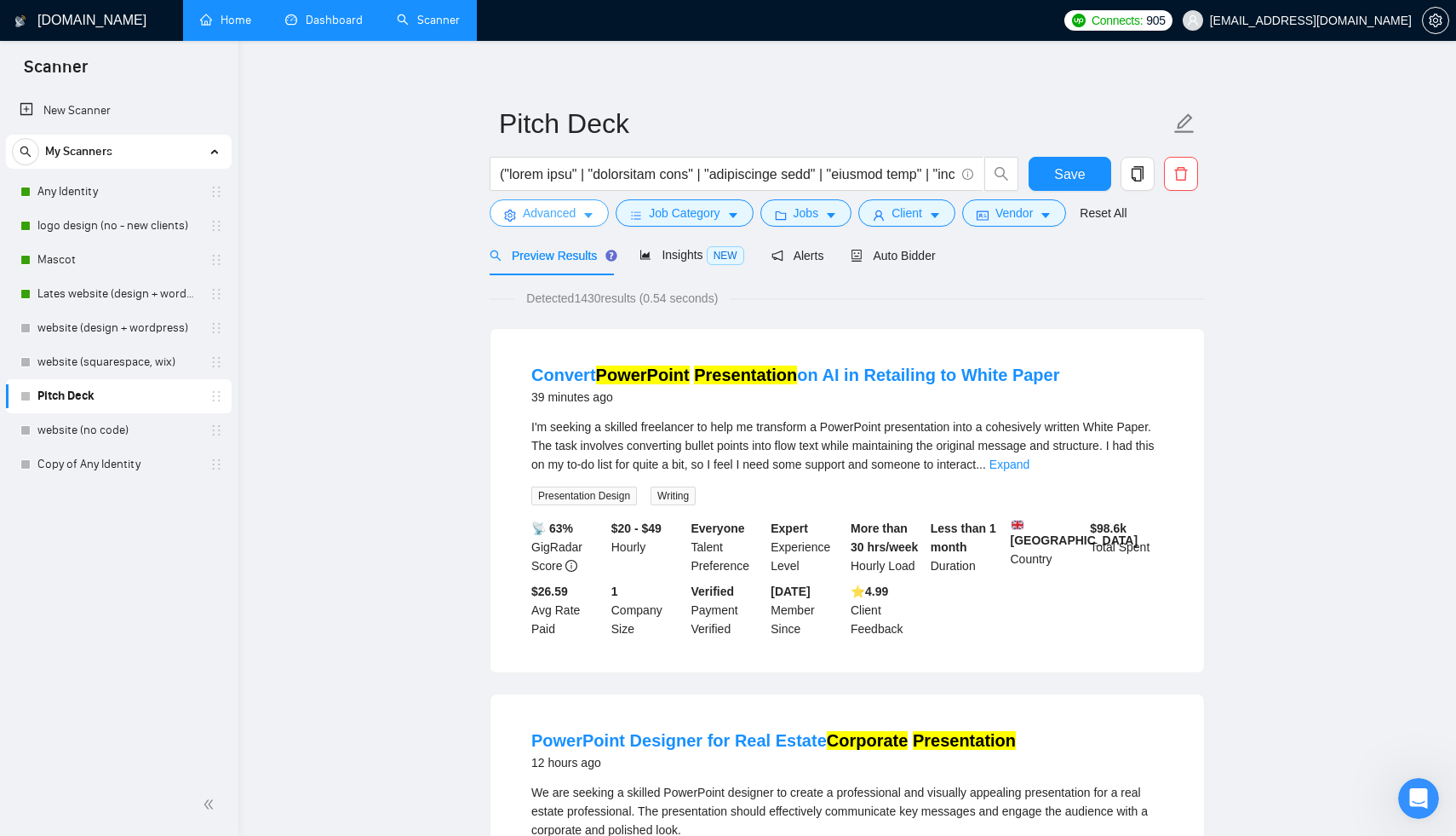
click at [524, 217] on span "Advanced" at bounding box center [549, 212] width 53 height 18
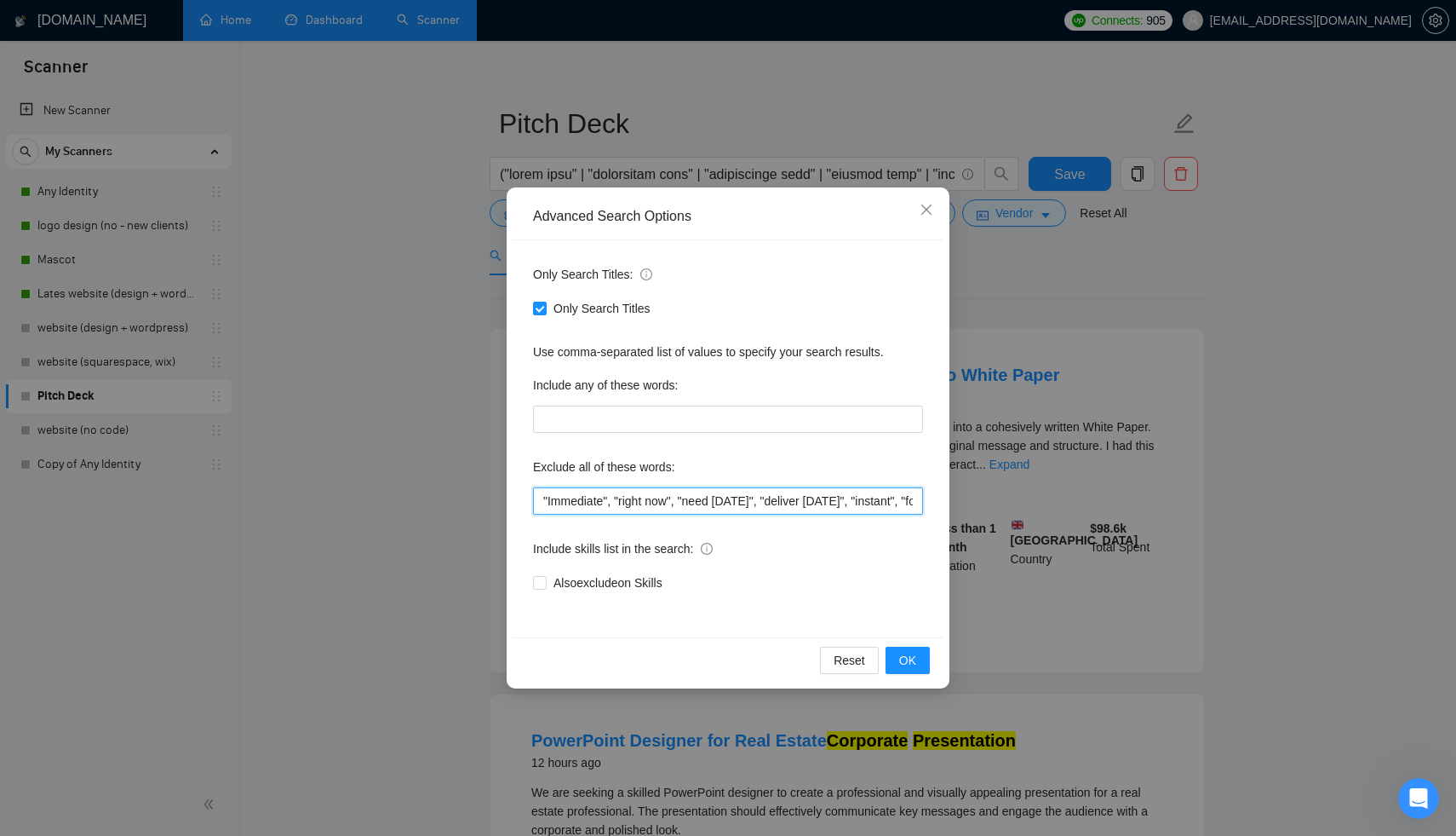
click at [542, 495] on input ""Immediate", "right now", "need [DATE]", "deliver [DATE]", "instant", "for pres…" at bounding box center [728, 500] width 390 height 27
click at [915, 664] on span "OK" at bounding box center [908, 660] width 17 height 18
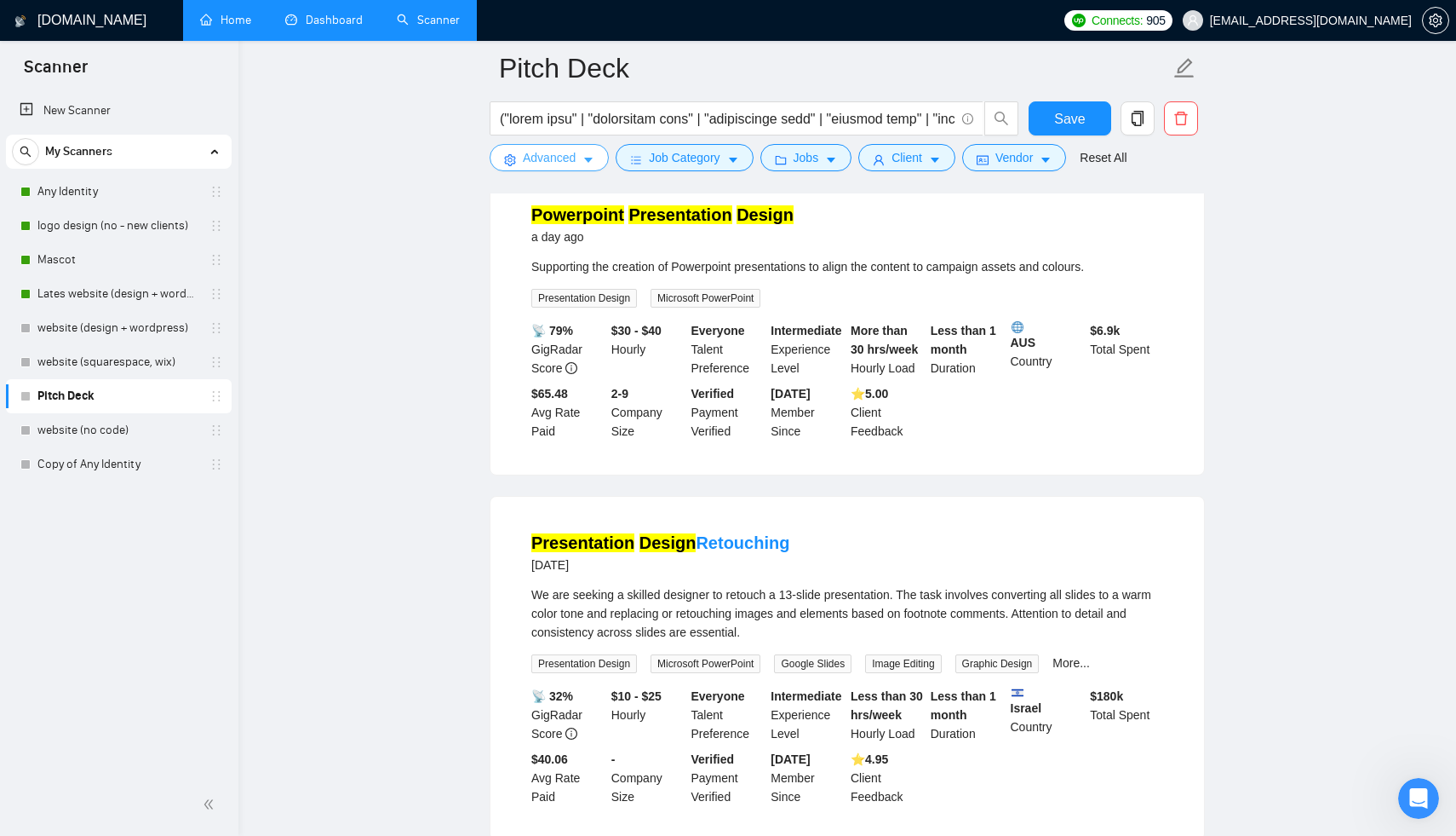
scroll to position [1728, 0]
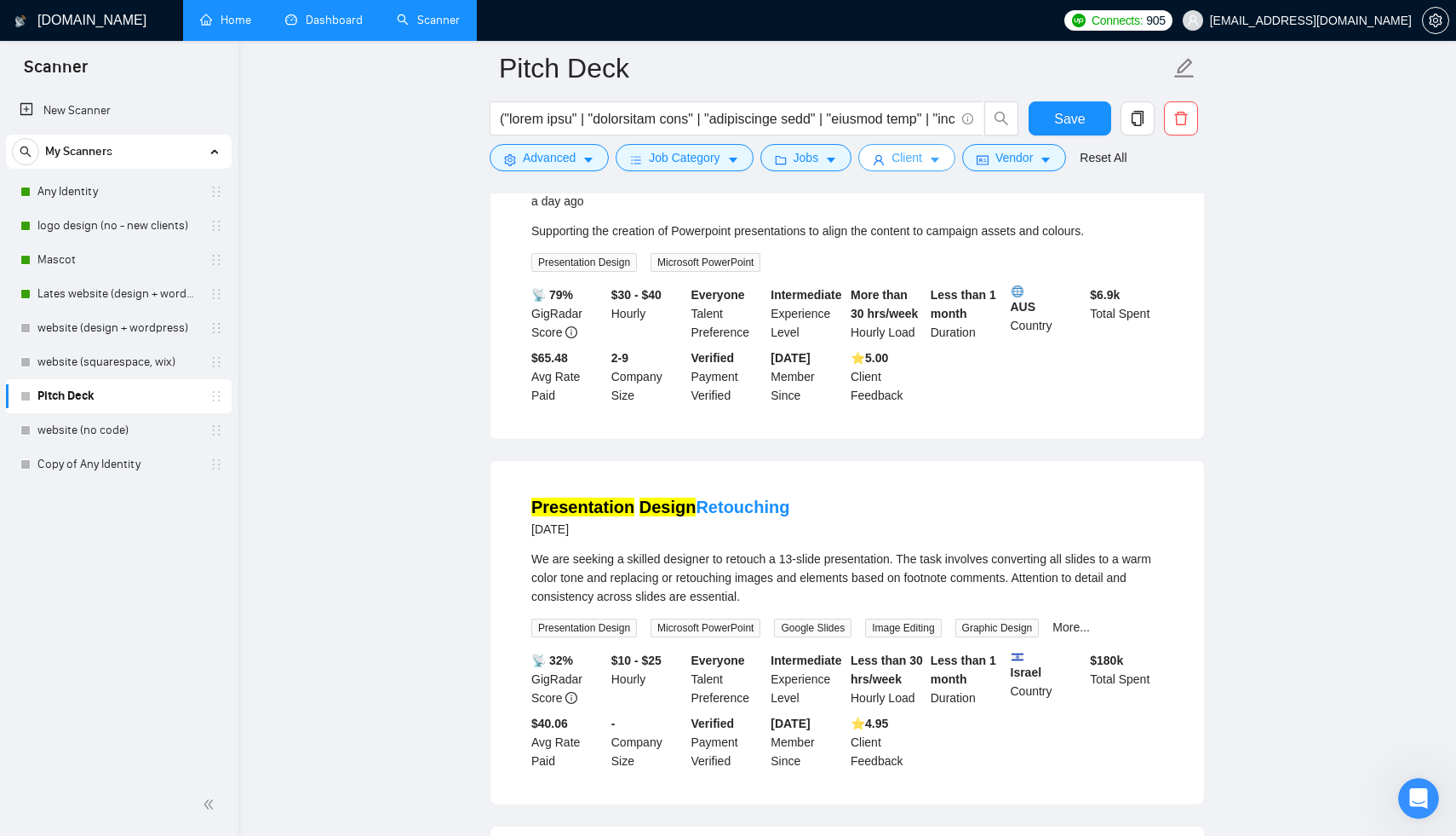
click at [900, 159] on span "Client" at bounding box center [907, 157] width 31 height 18
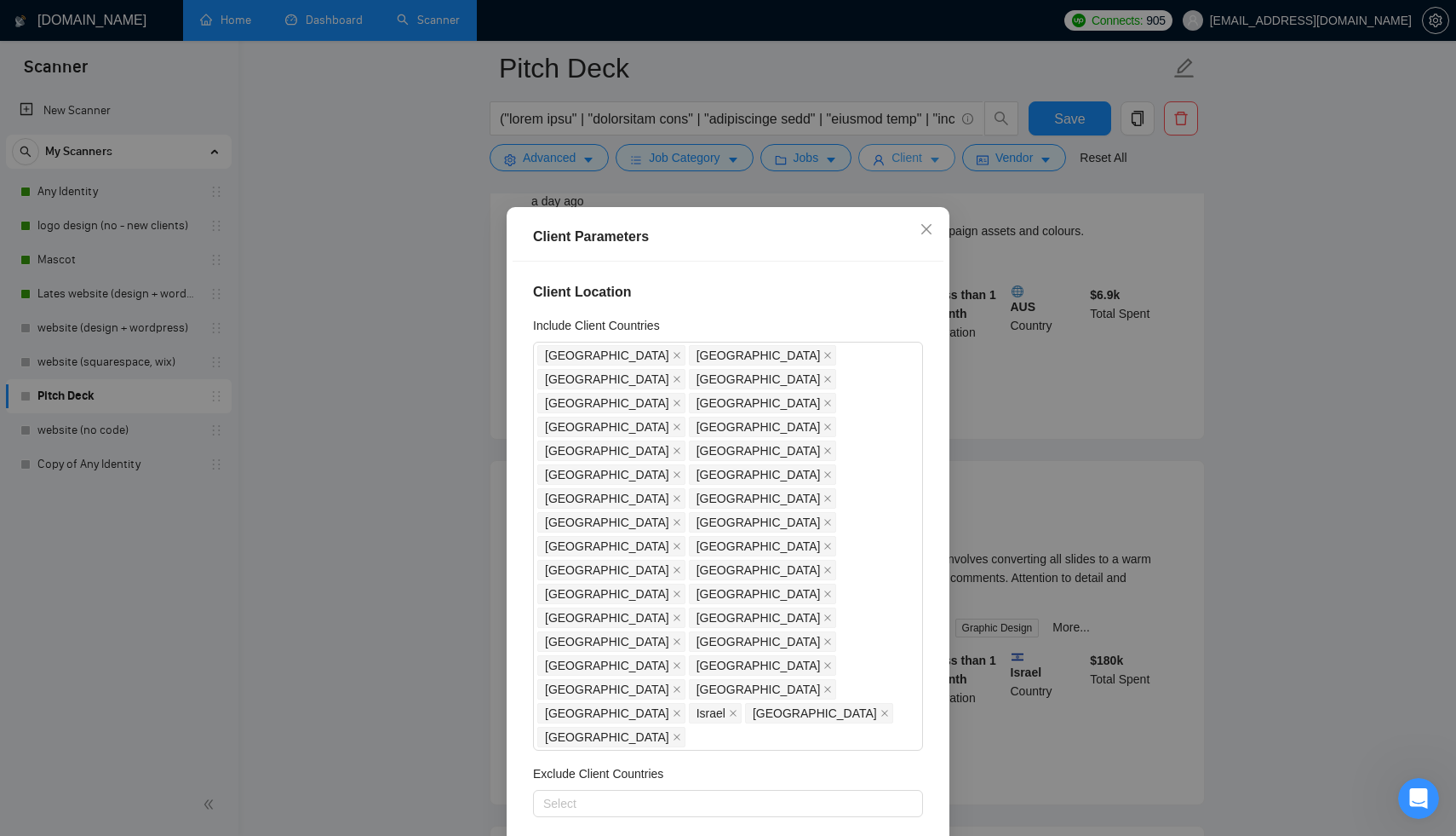
click at [900, 159] on div "Client Parameters Client Location Include Client Countries [GEOGRAPHIC_DATA] [G…" at bounding box center [728, 418] width 1456 height 836
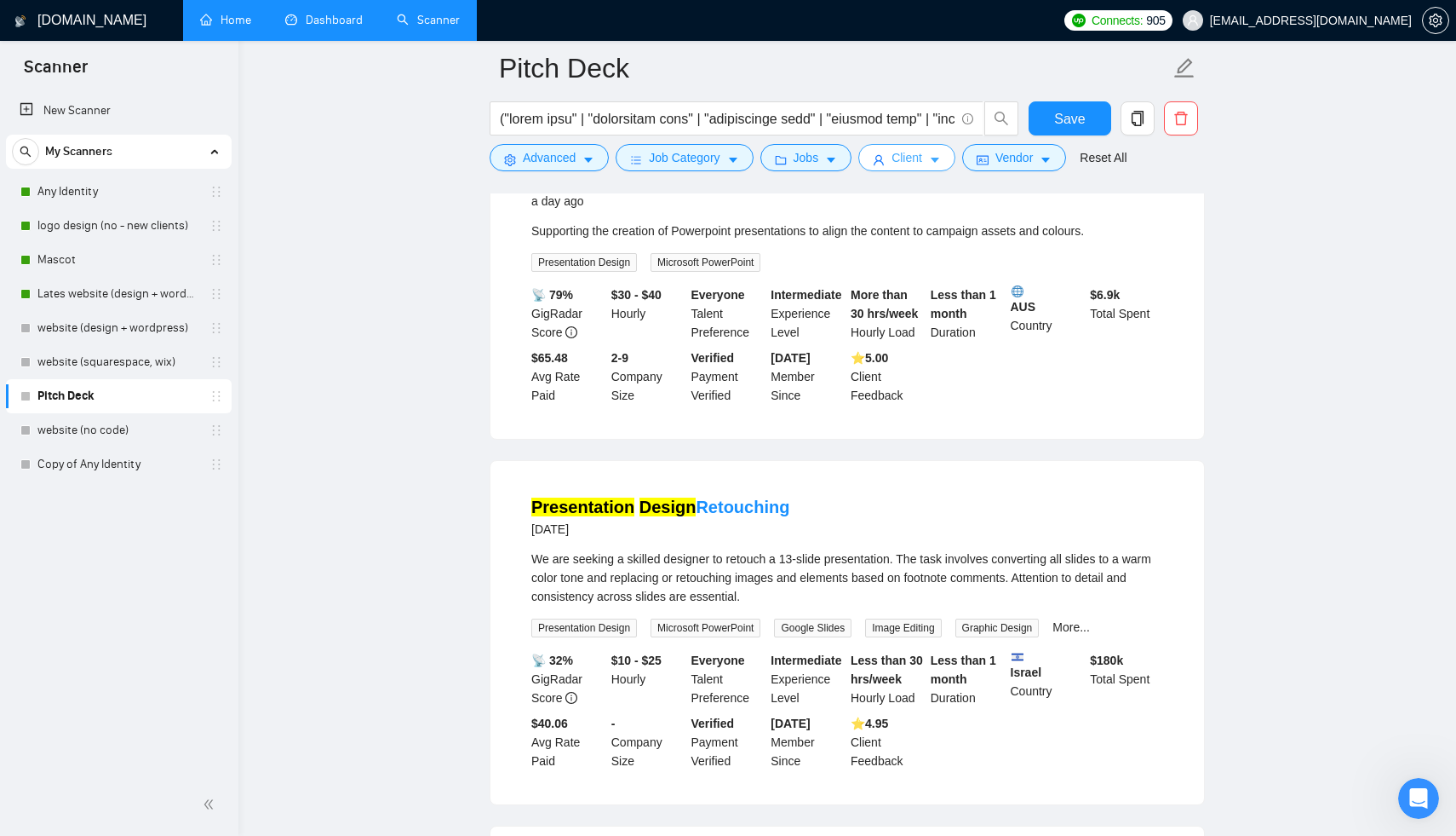
click at [900, 159] on span "Client" at bounding box center [907, 157] width 31 height 18
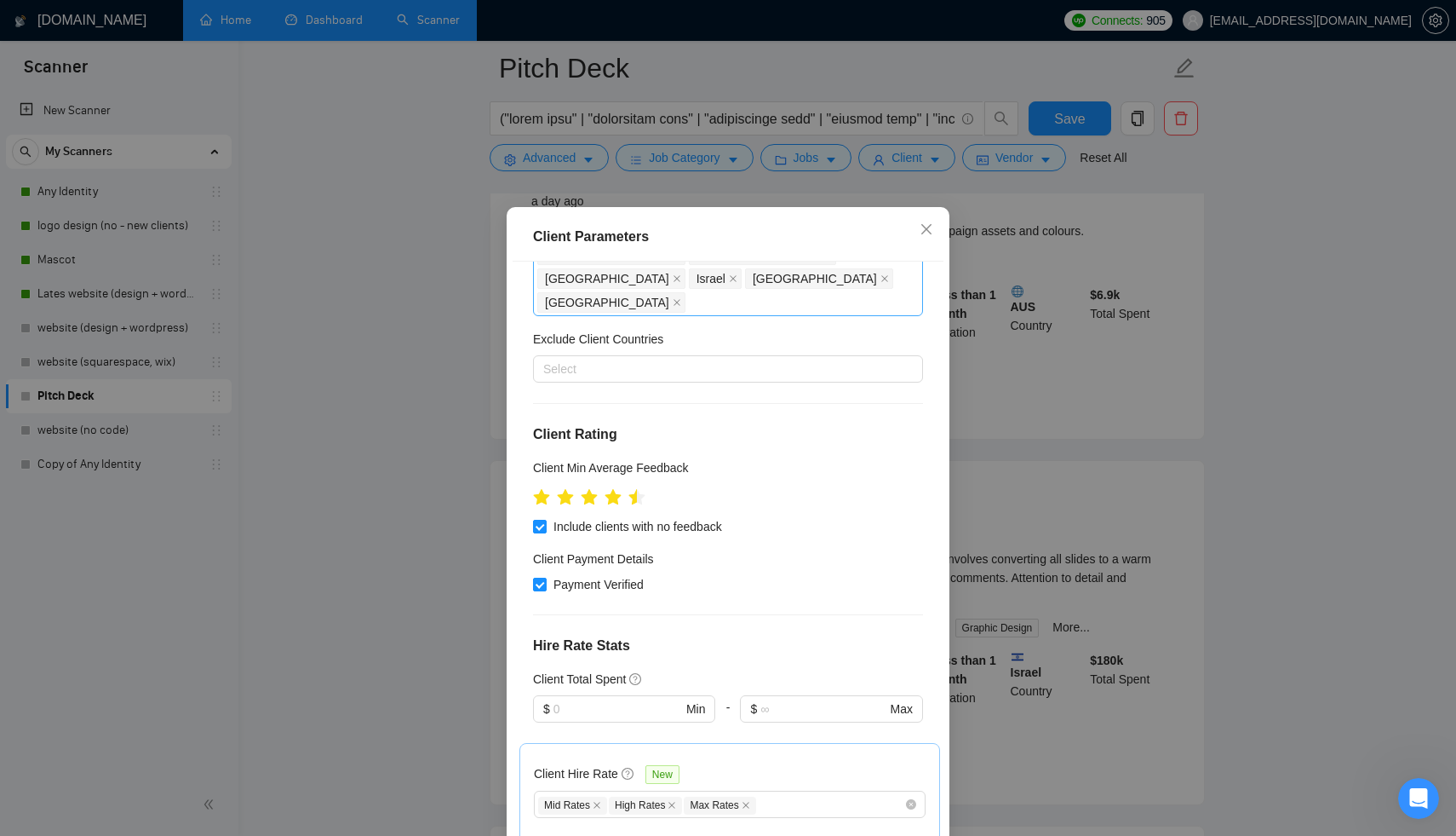
scroll to position [643, 0]
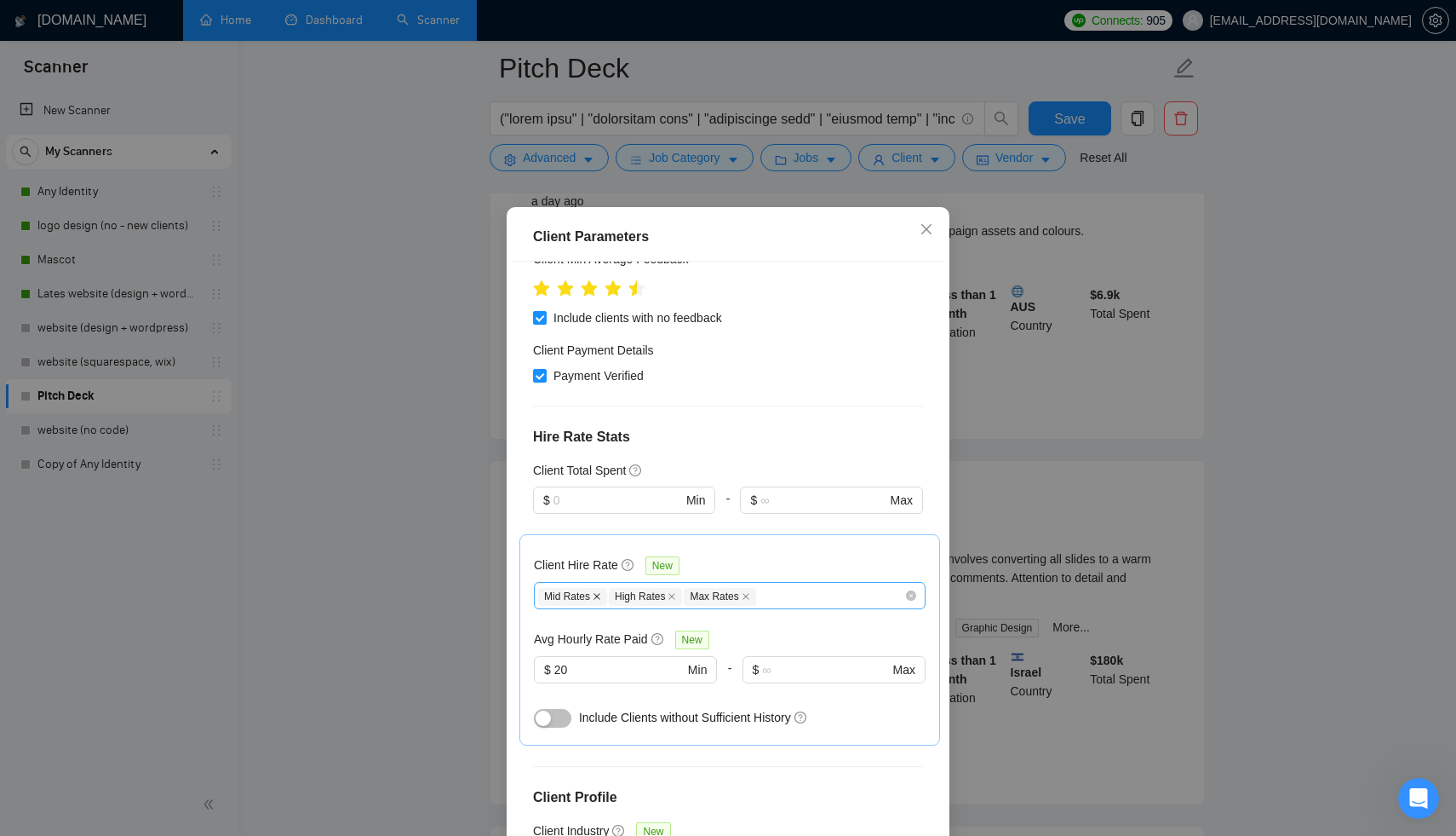
click at [600, 593] on icon "close" at bounding box center [597, 596] width 7 height 7
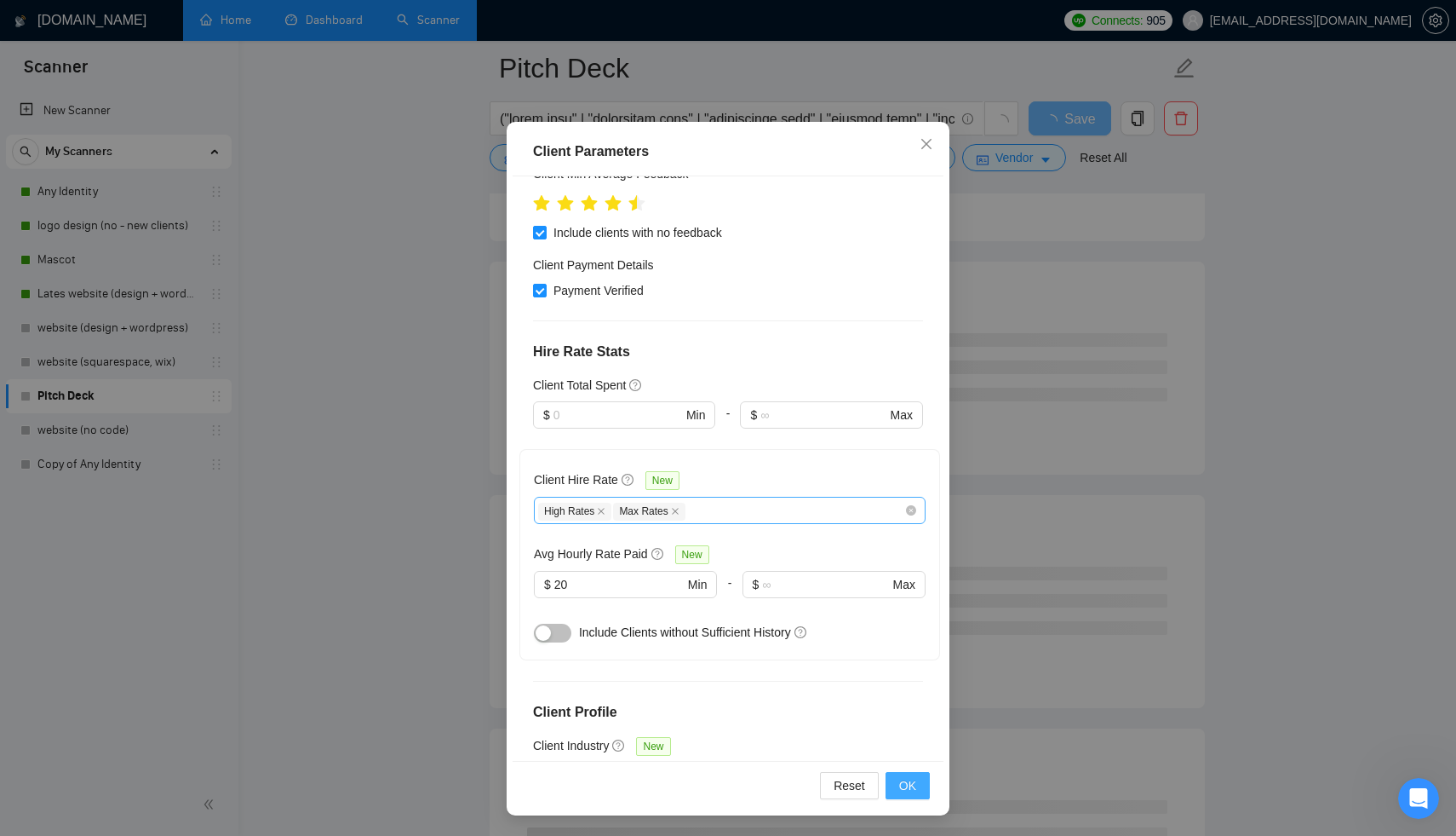
click at [927, 786] on button "OK" at bounding box center [907, 785] width 45 height 27
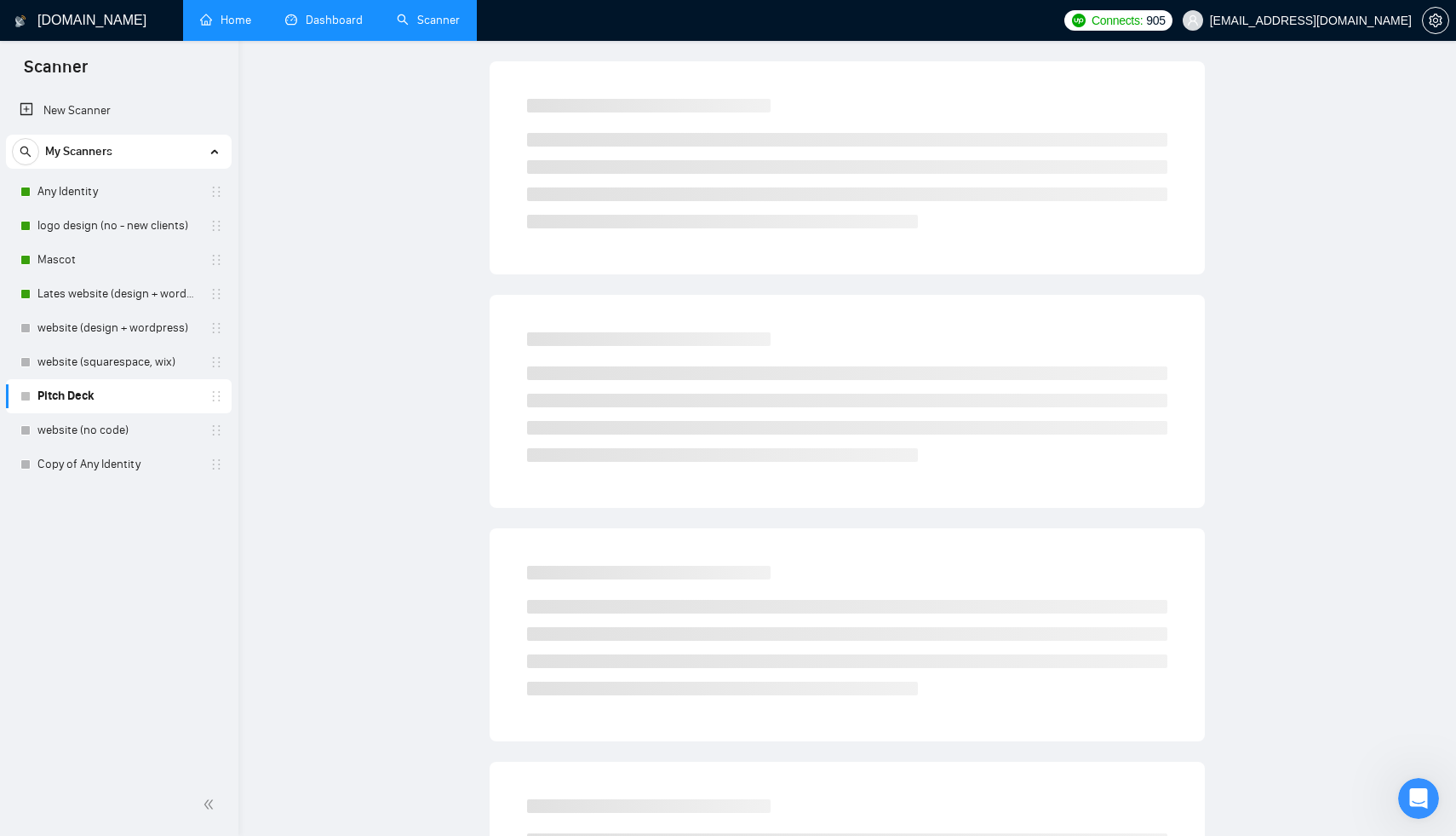
scroll to position [0, 0]
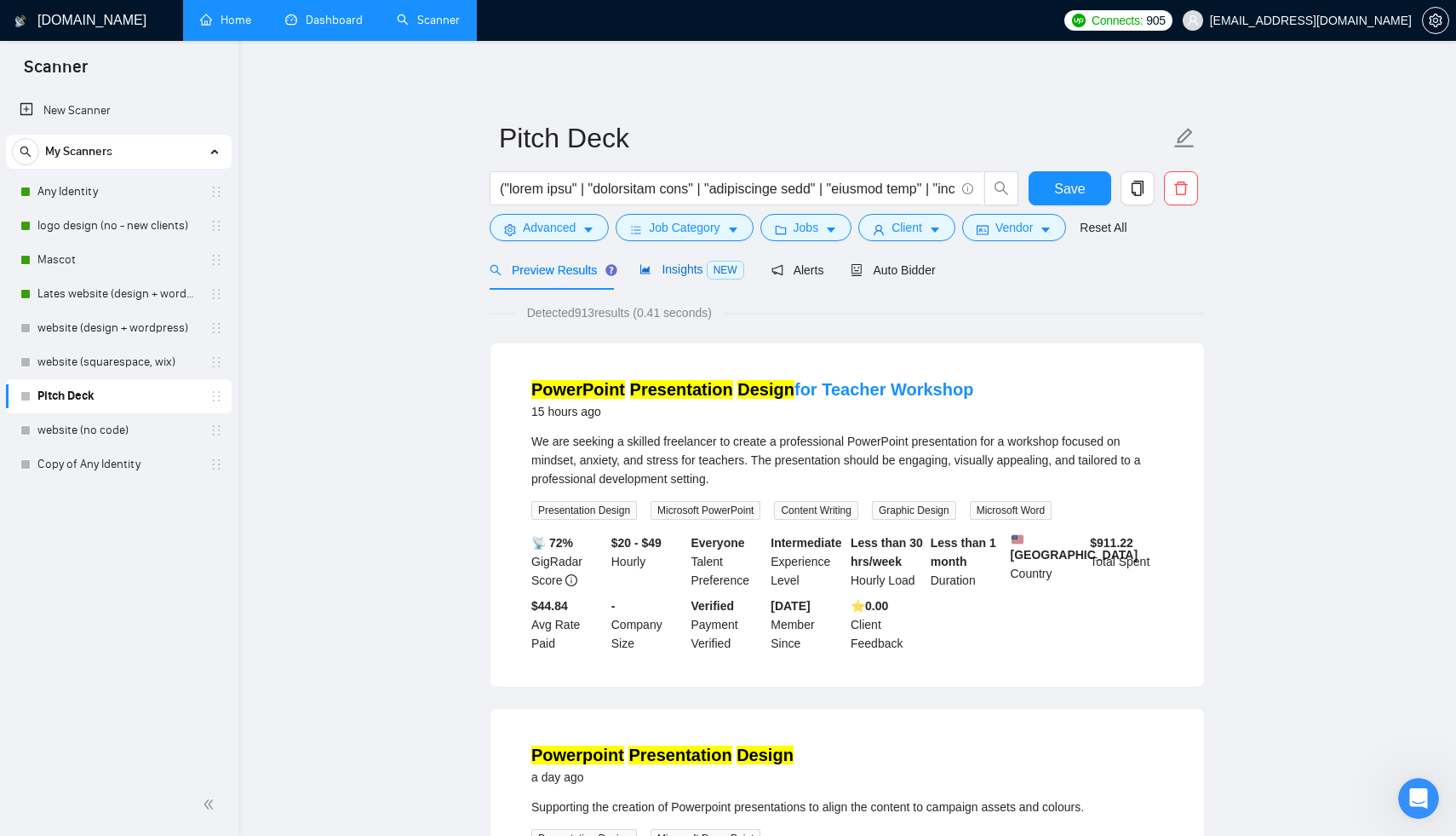
click at [676, 264] on span "Insights NEW" at bounding box center [691, 269] width 104 height 14
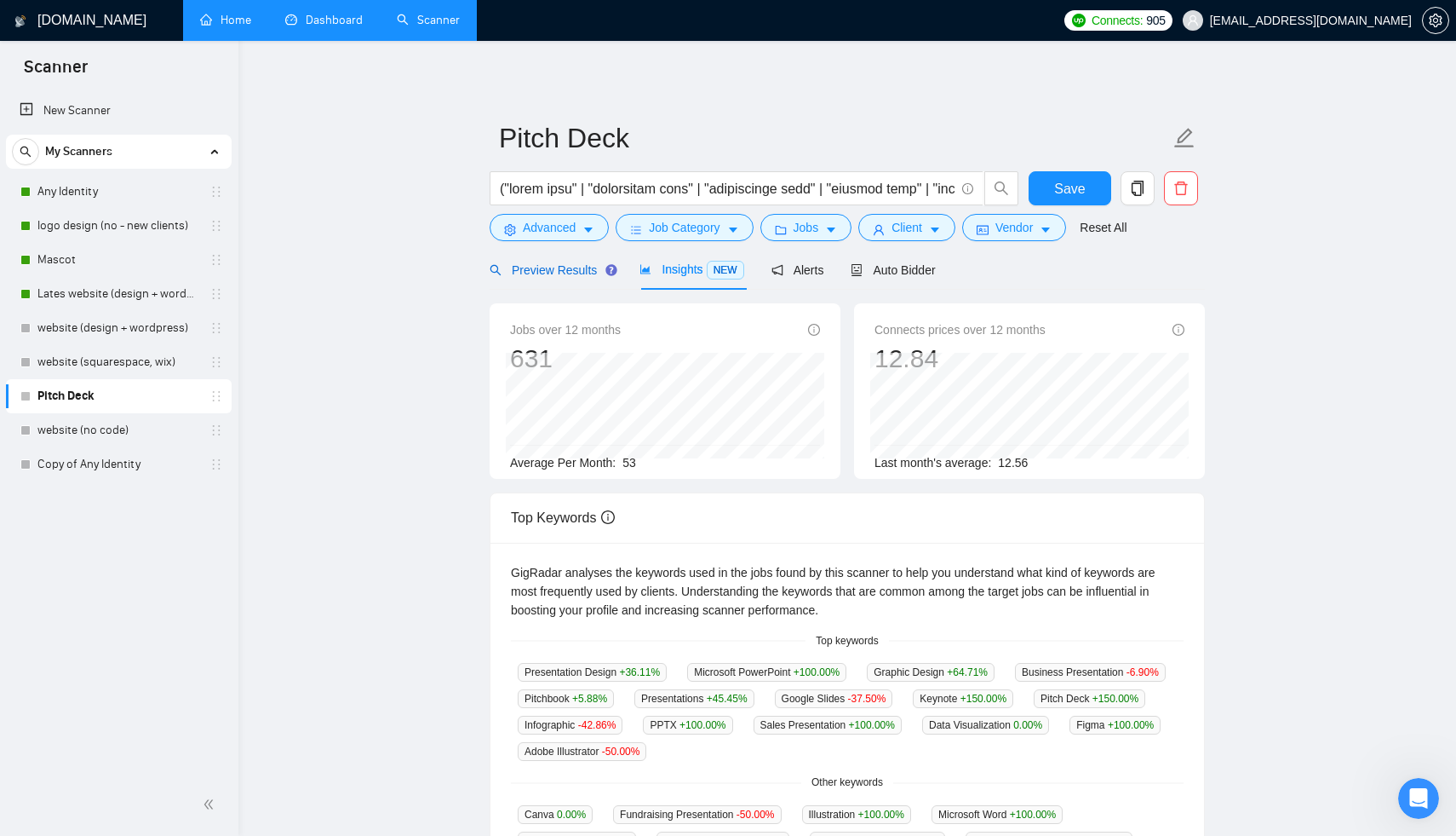
click at [550, 263] on span "Preview Results" at bounding box center [550, 270] width 123 height 14
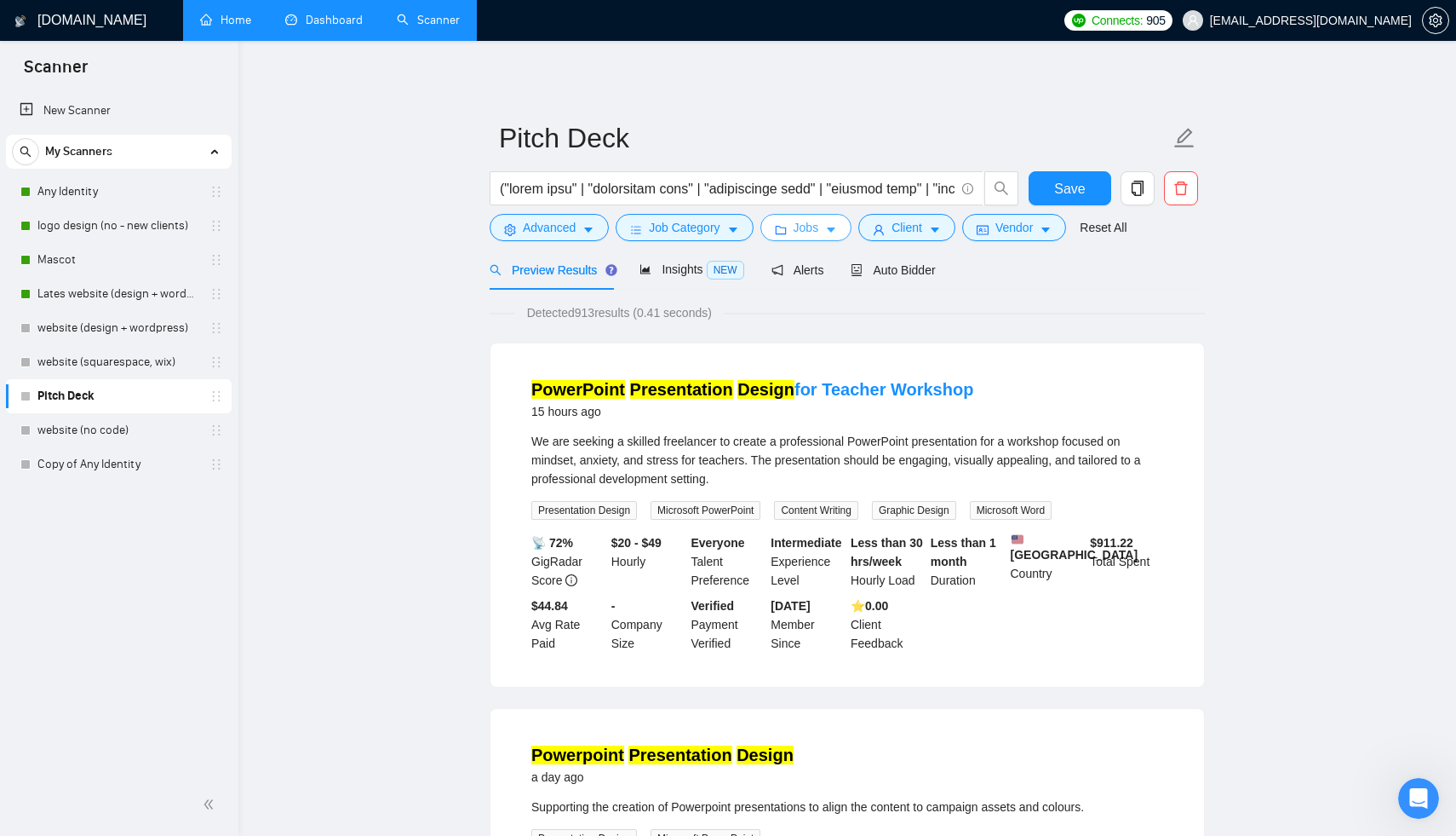
click at [783, 224] on span "folder" at bounding box center [781, 229] width 12 height 13
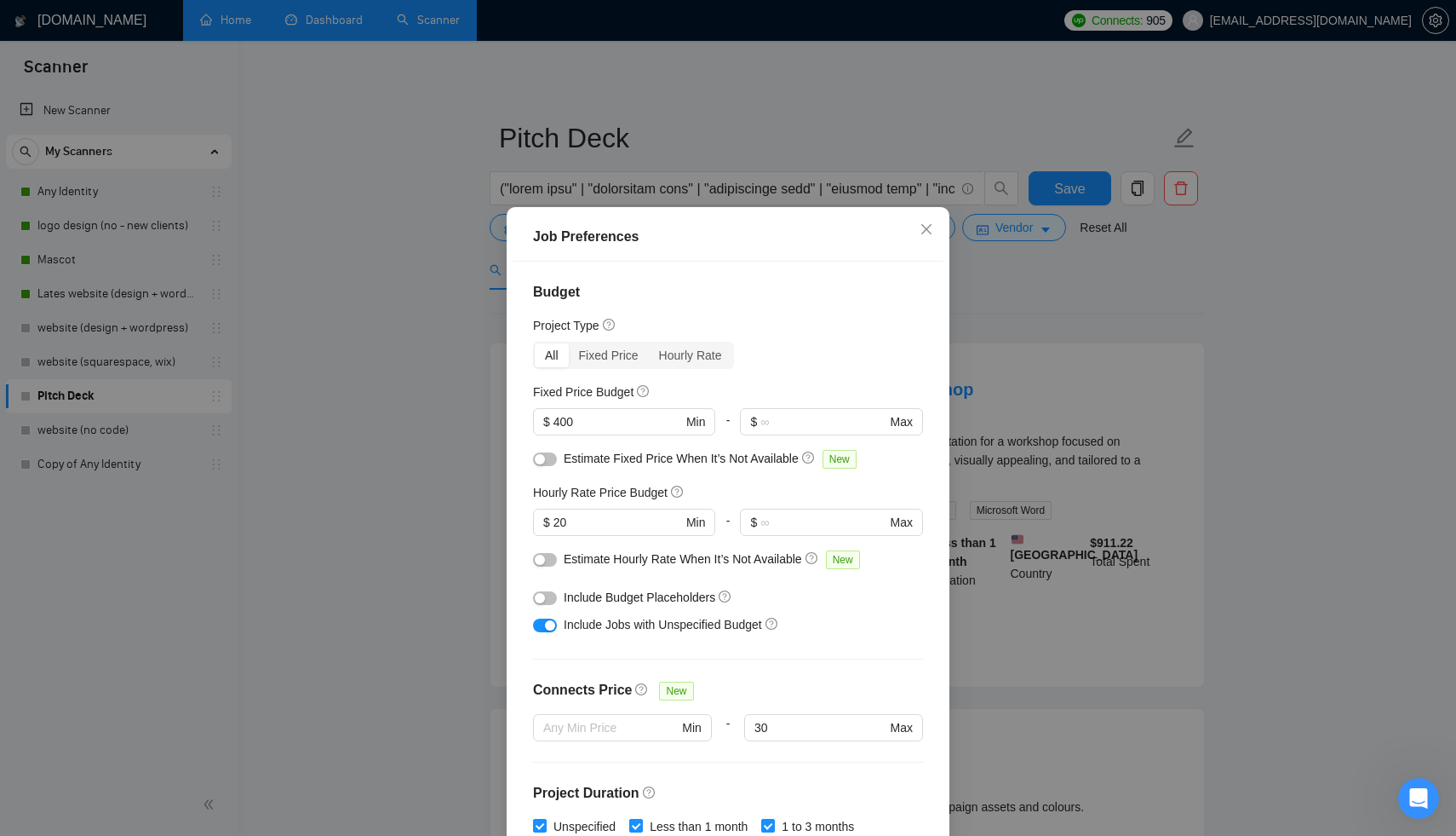
click at [1112, 465] on div "Job Preferences Budget Project Type All Fixed Price Hourly Rate Fixed Price Bud…" at bounding box center [728, 418] width 1456 height 836
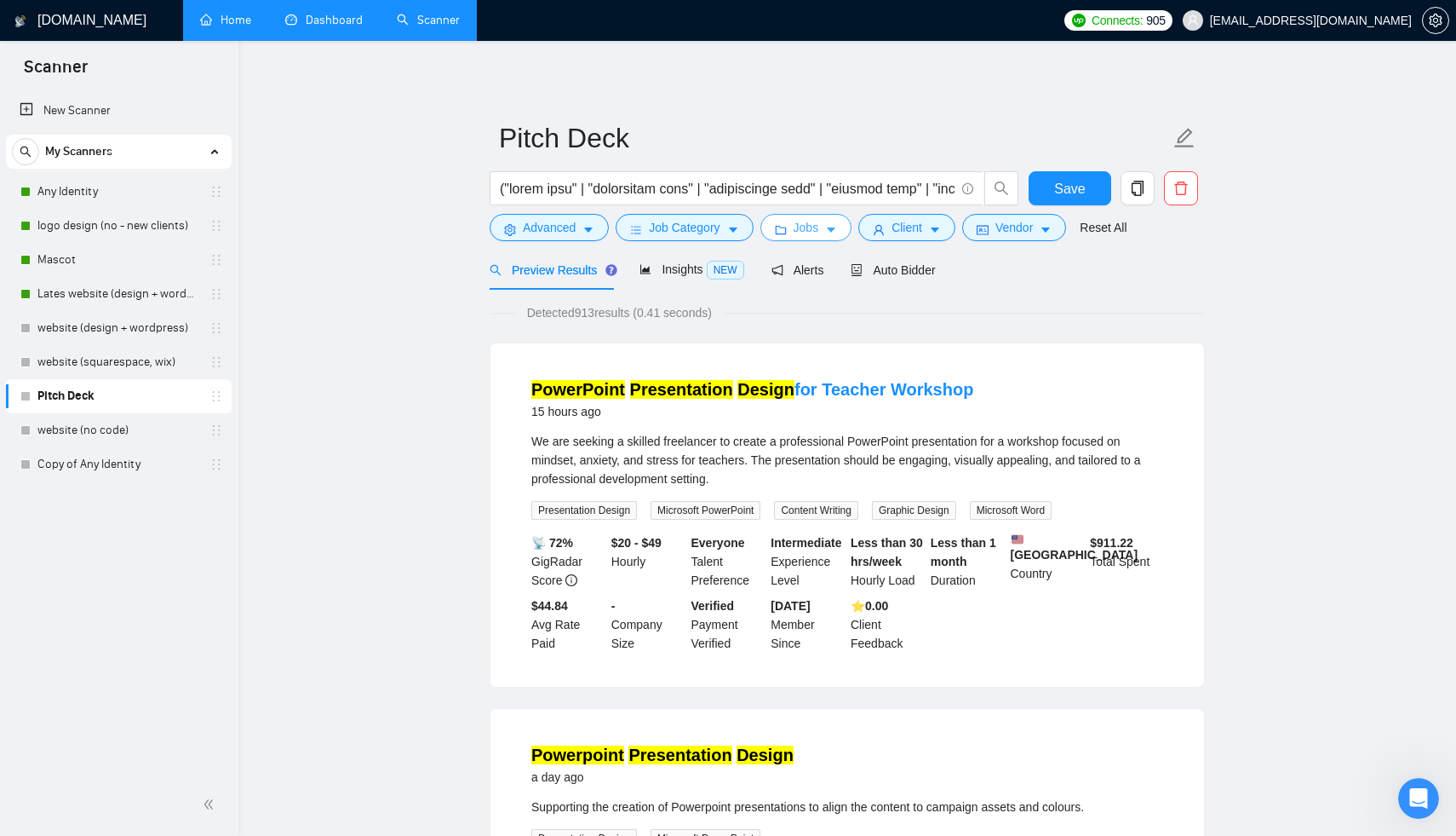
click at [814, 232] on span "Jobs" at bounding box center [806, 226] width 25 height 18
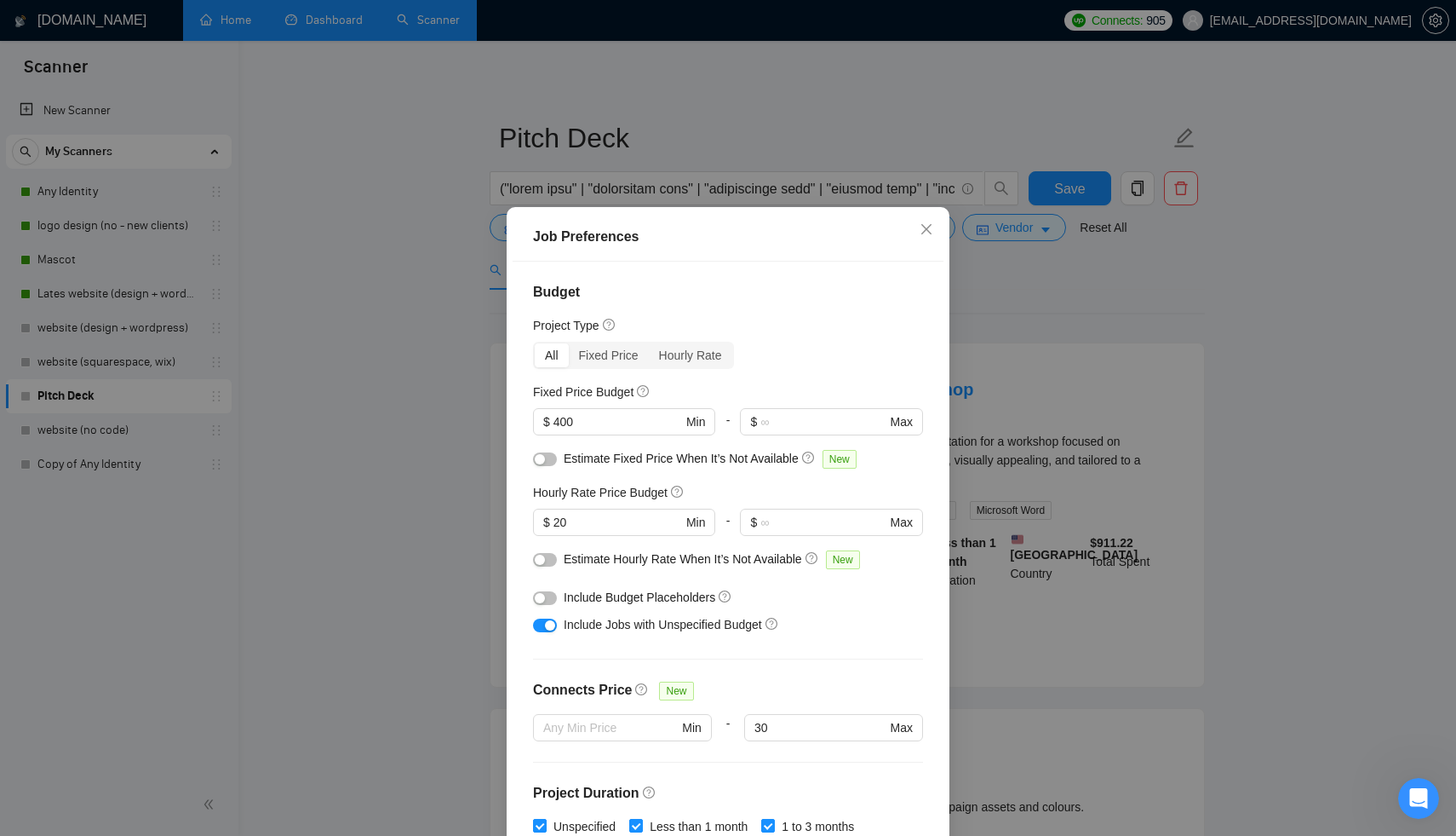
click at [1123, 346] on div "Job Preferences Budget Project Type All Fixed Price Hourly Rate Fixed Price Bud…" at bounding box center [728, 418] width 1456 height 836
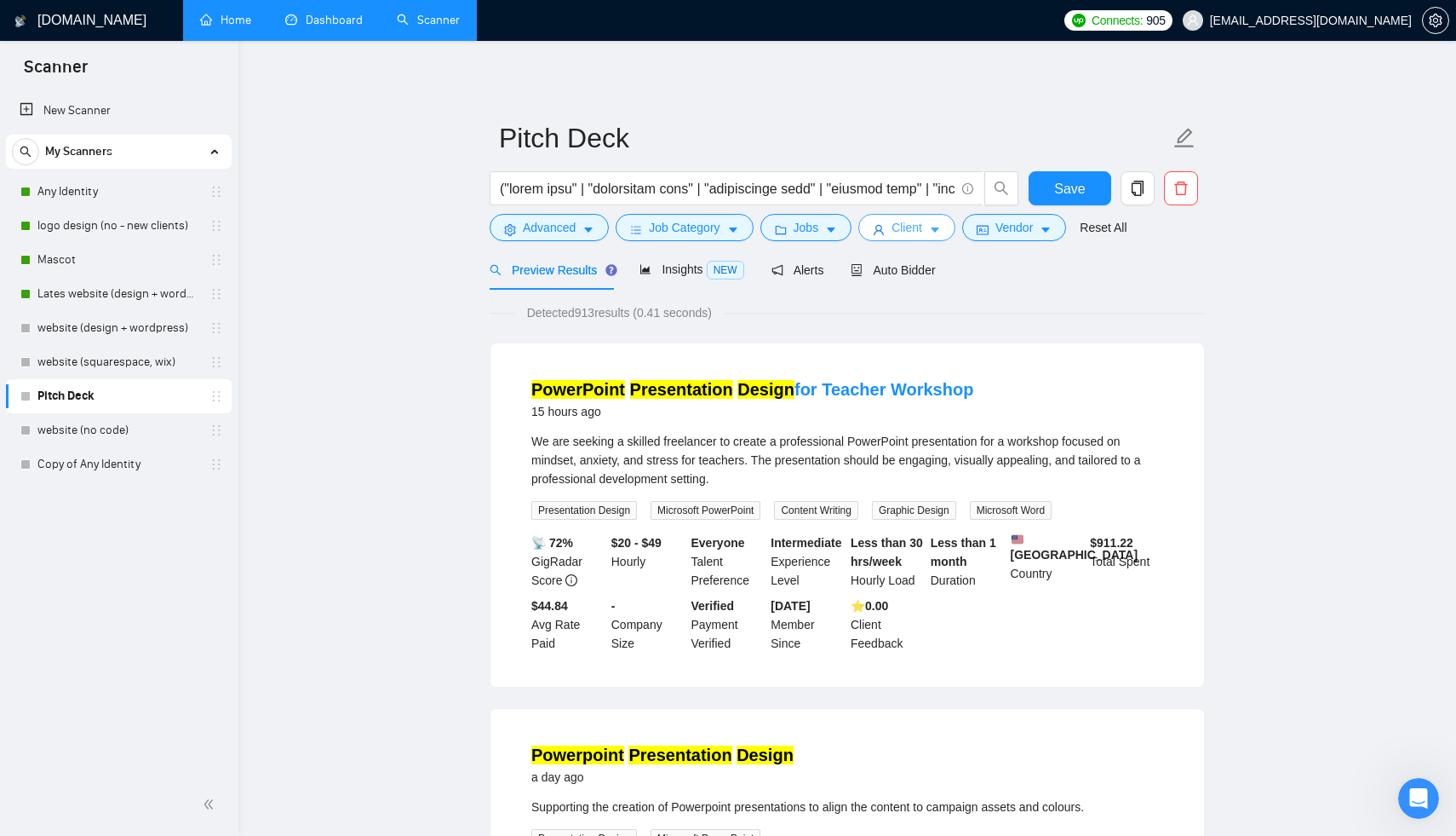
click at [912, 224] on span "Client" at bounding box center [907, 226] width 31 height 18
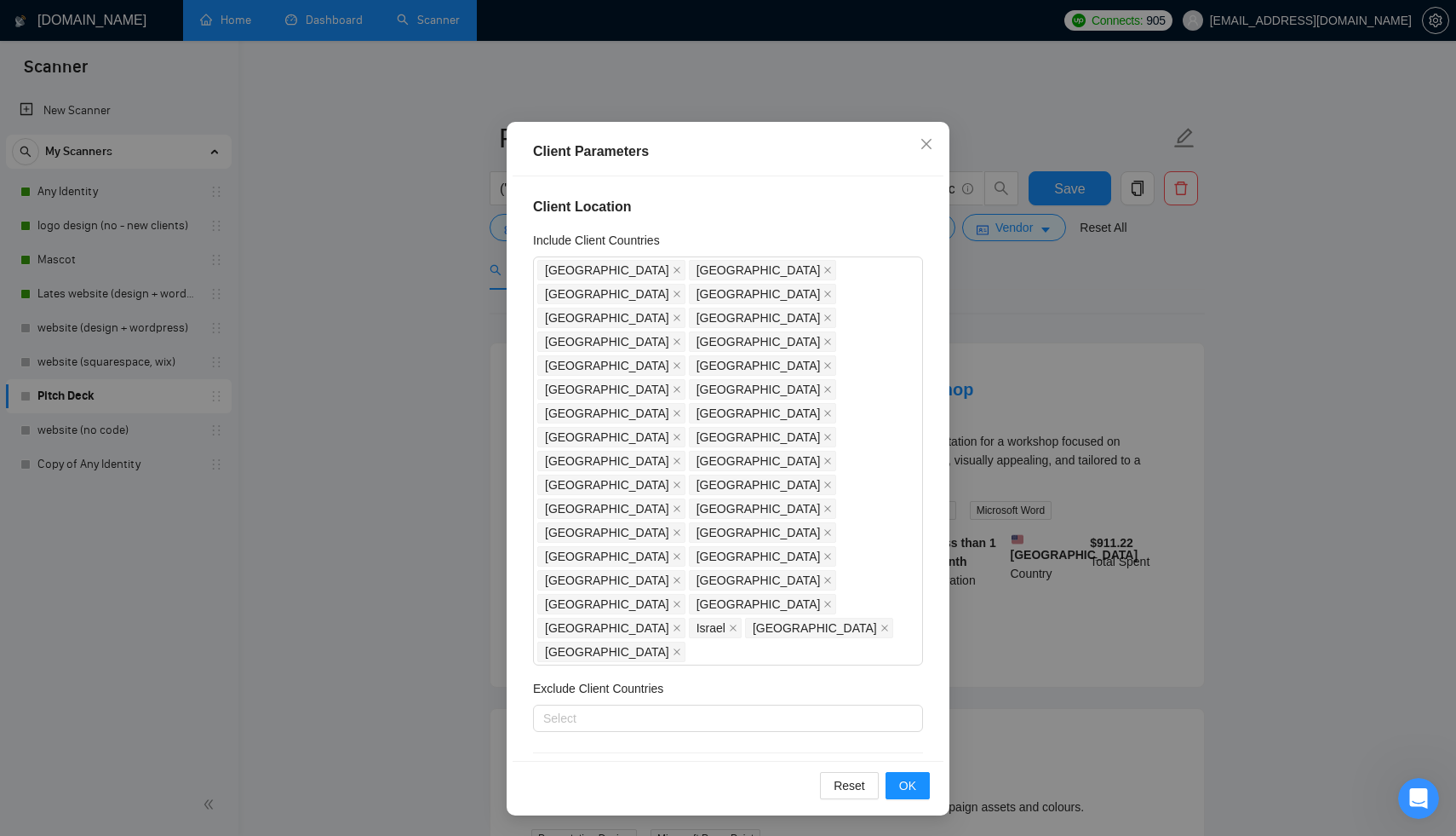
click at [1088, 323] on div "Client Parameters Client Location Include Client Countries [GEOGRAPHIC_DATA] [G…" at bounding box center [728, 418] width 1456 height 836
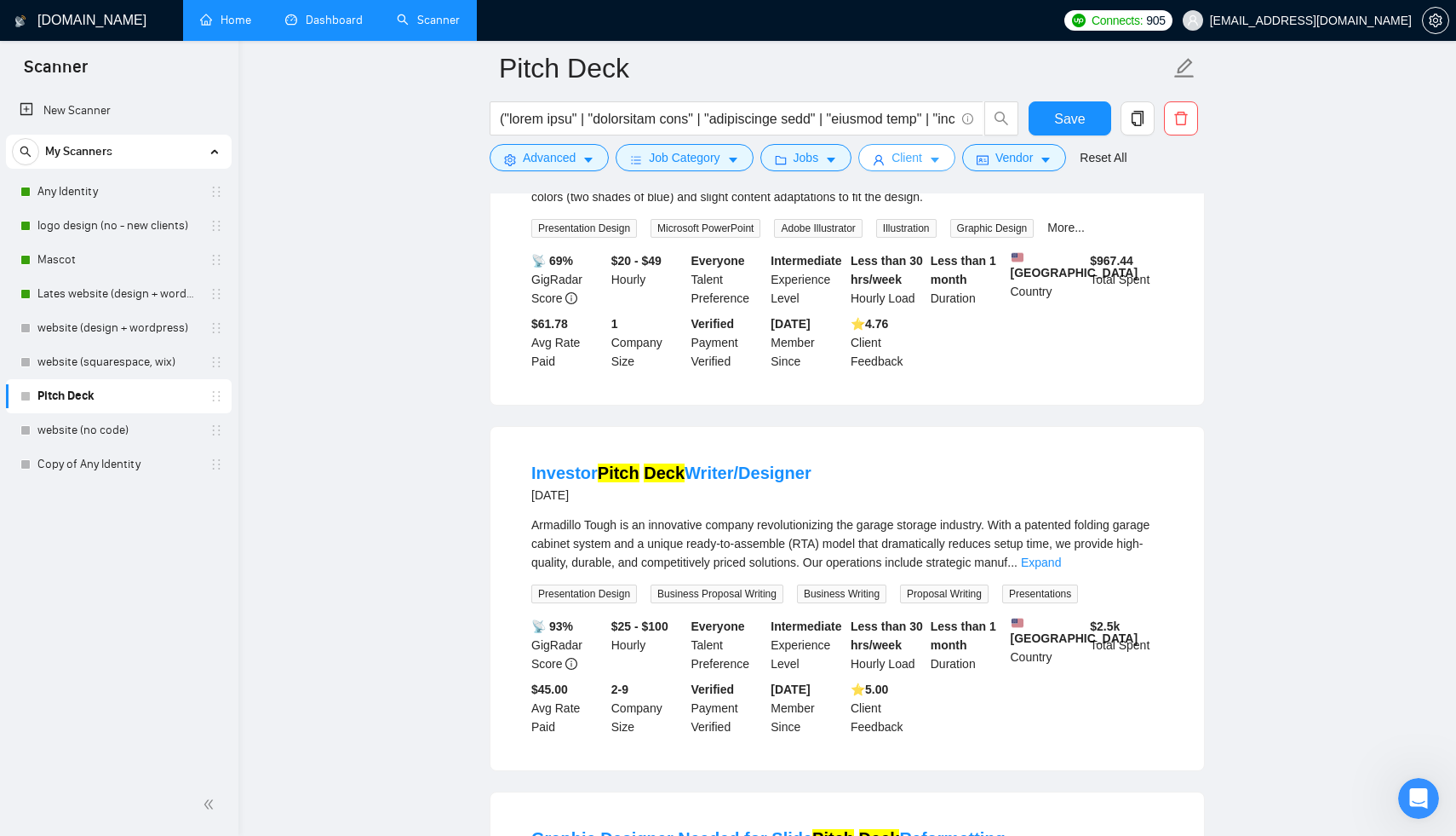
scroll to position [1461, 0]
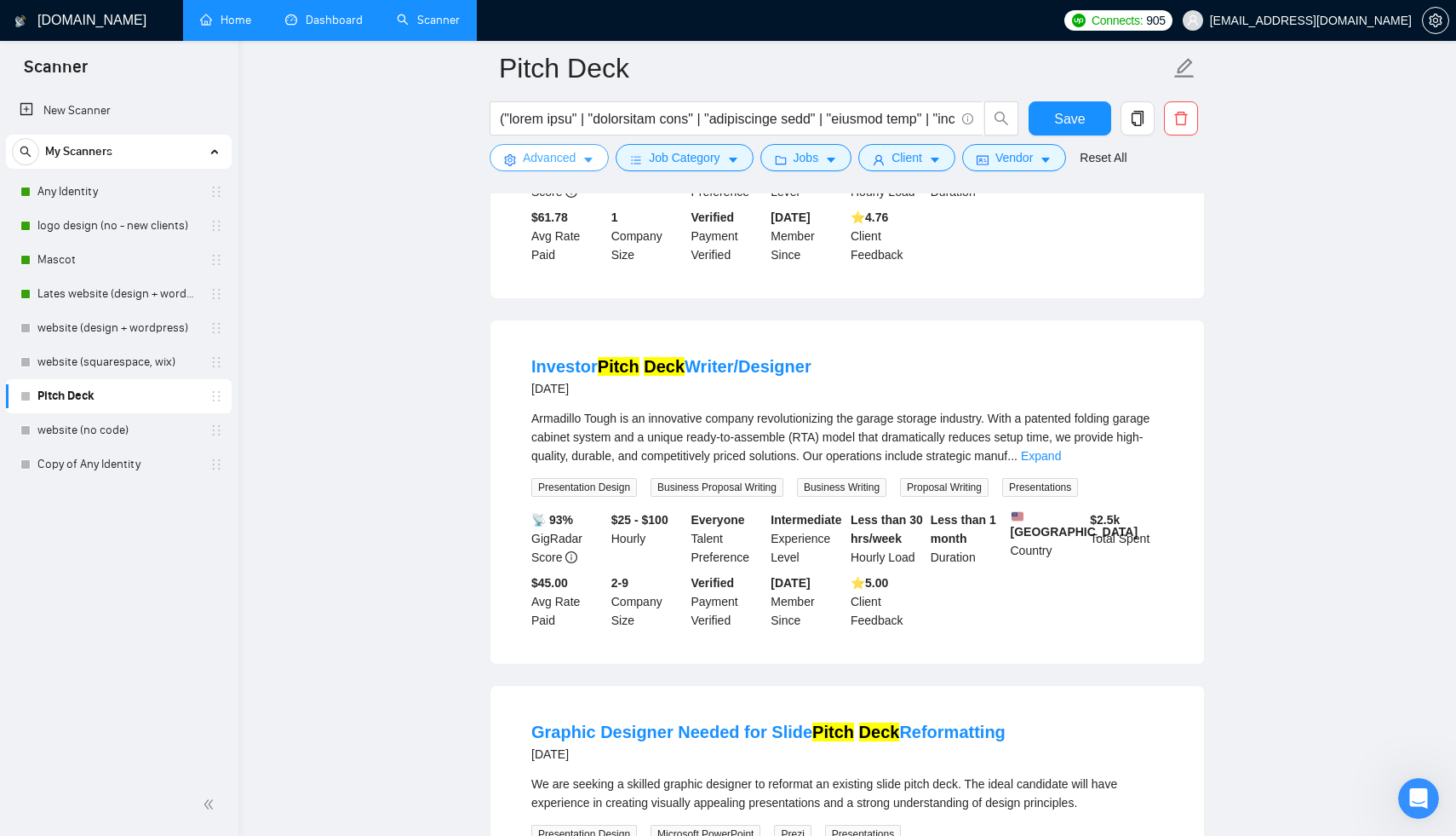
click at [535, 151] on span "Advanced" at bounding box center [549, 157] width 53 height 18
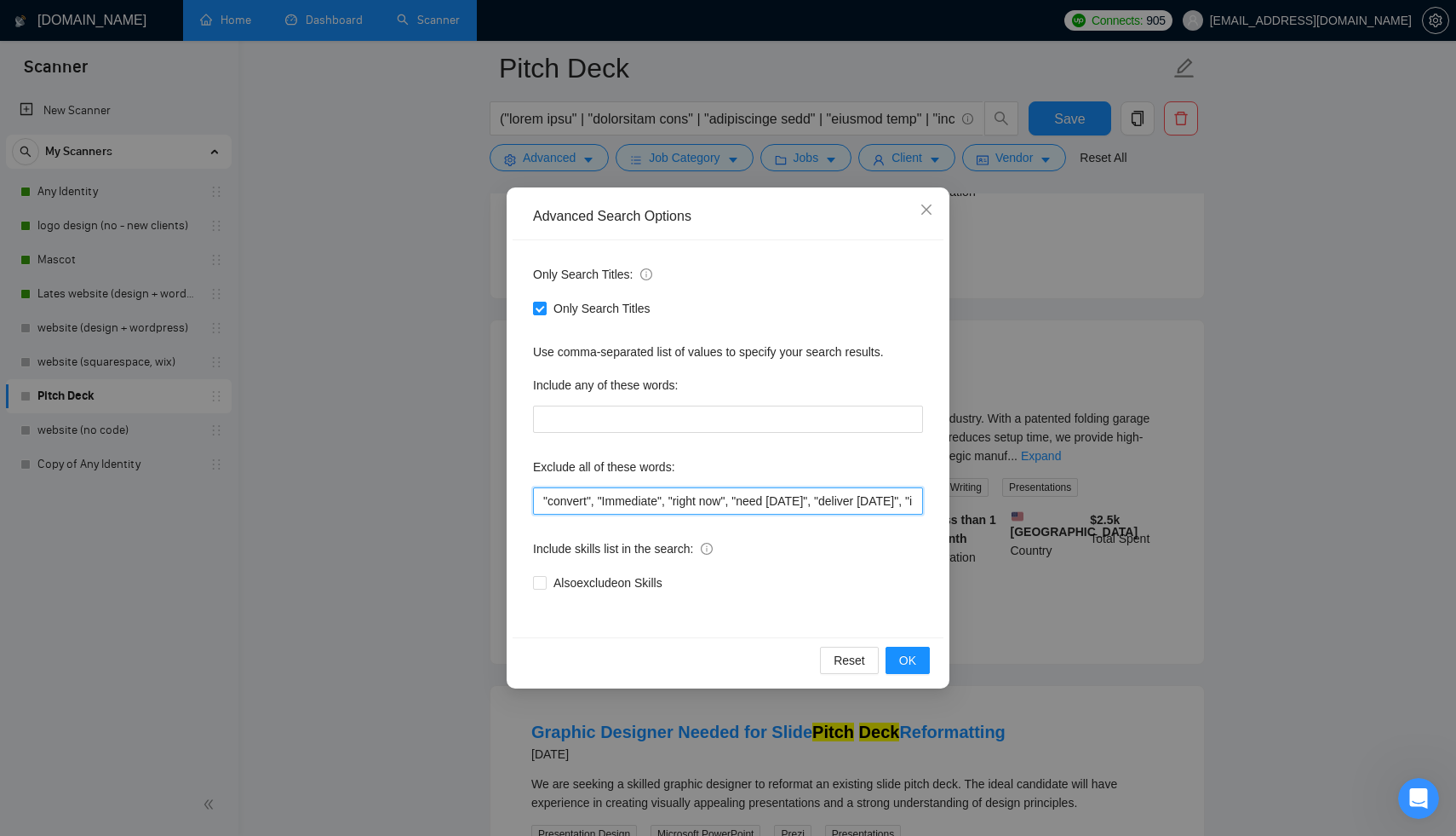
click at [541, 503] on input ""convert", "Immediate", "right now", "need [DATE]", "deliver [DATE]", "instant"…" at bounding box center [728, 500] width 390 height 27
click at [557, 502] on input ""witer""convert", "Immediate", "right now", "need [DATE]", "deliver [DATE]", "i…" at bounding box center [728, 500] width 390 height 27
click at [587, 500] on input ""writer""convert", "Immediate", "right now", "need [DATE]", "deliver [DATE]", "…" at bounding box center [728, 500] width 390 height 27
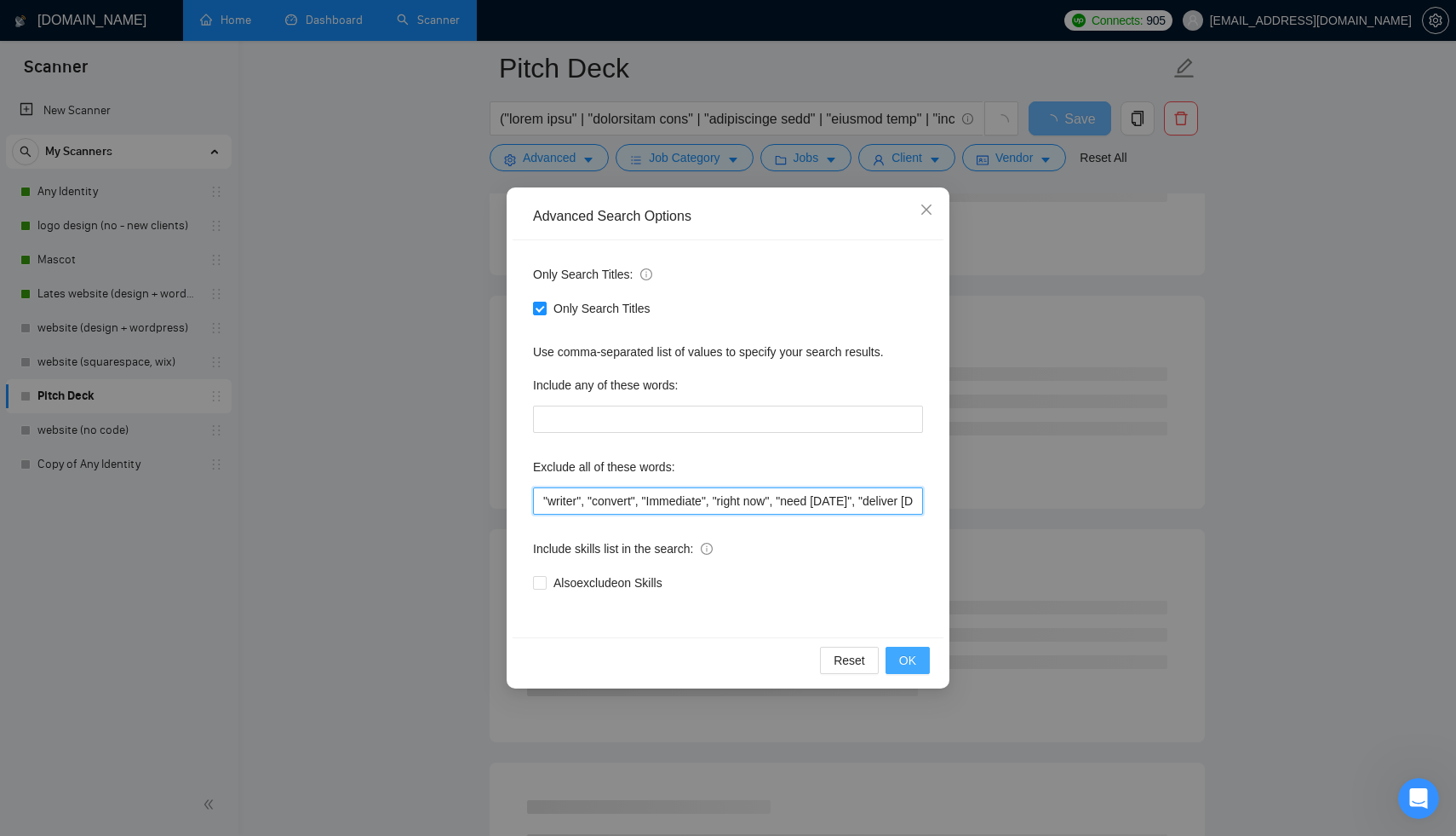
type input ""writer", "convert", "Immediate", "right now", "need [DATE]", "deliver [DATE]",…"
click at [896, 649] on button "OK" at bounding box center [907, 660] width 45 height 27
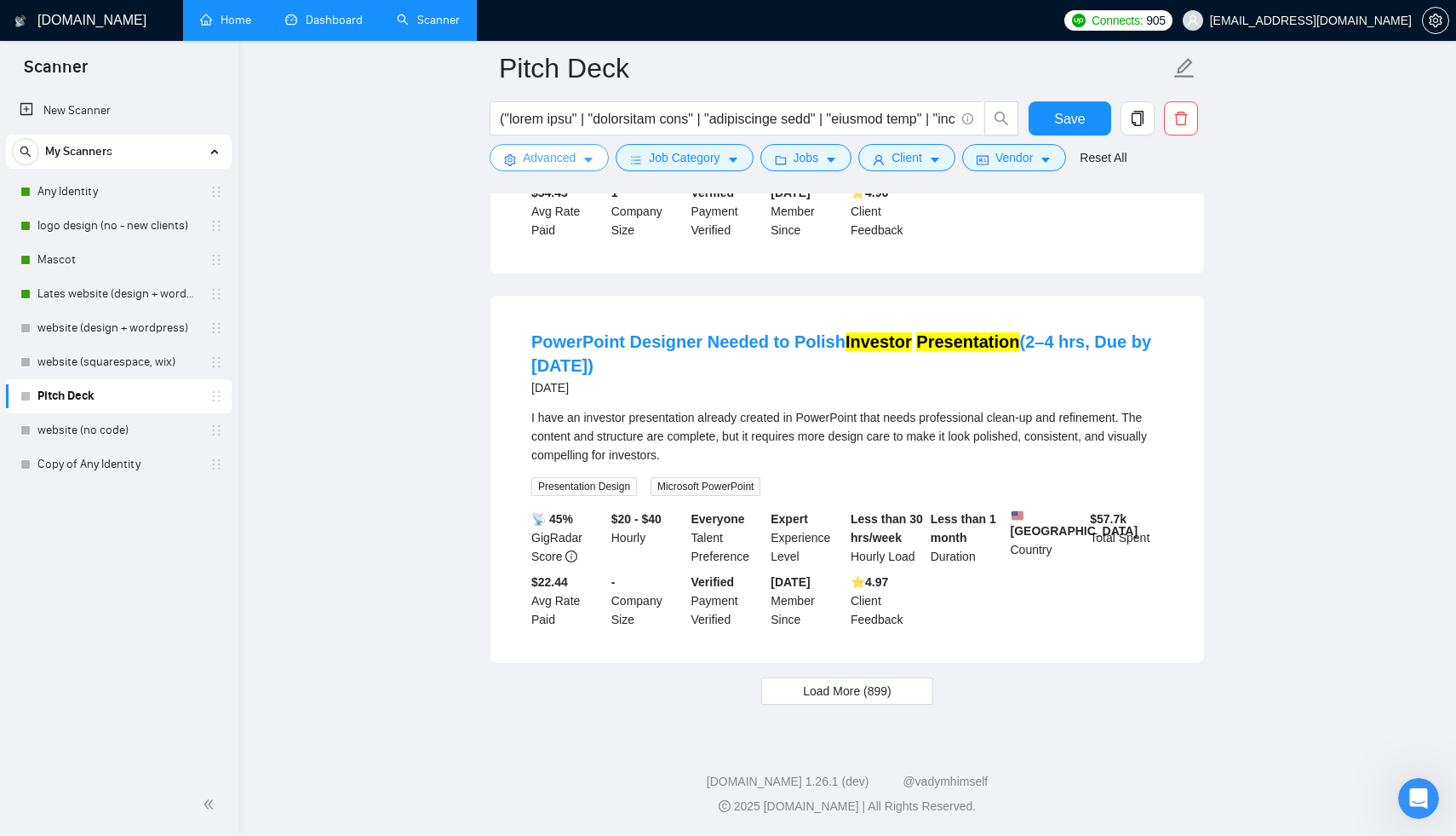
scroll to position [3367, 0]
click at [848, 702] on button "Load More (899)" at bounding box center [847, 691] width 172 height 27
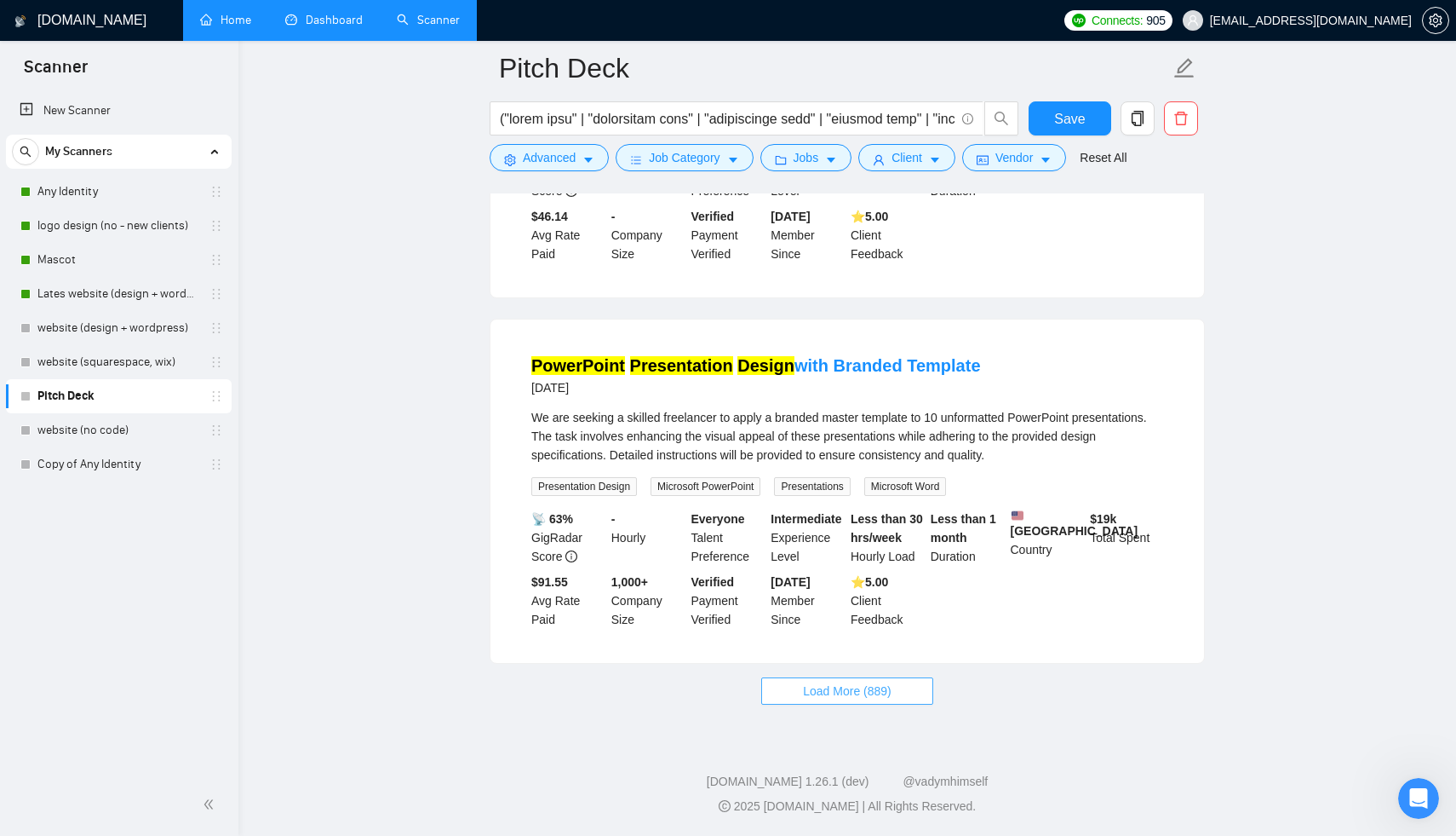
scroll to position [7044, 0]
click at [848, 702] on button "Load More (889)" at bounding box center [847, 691] width 172 height 27
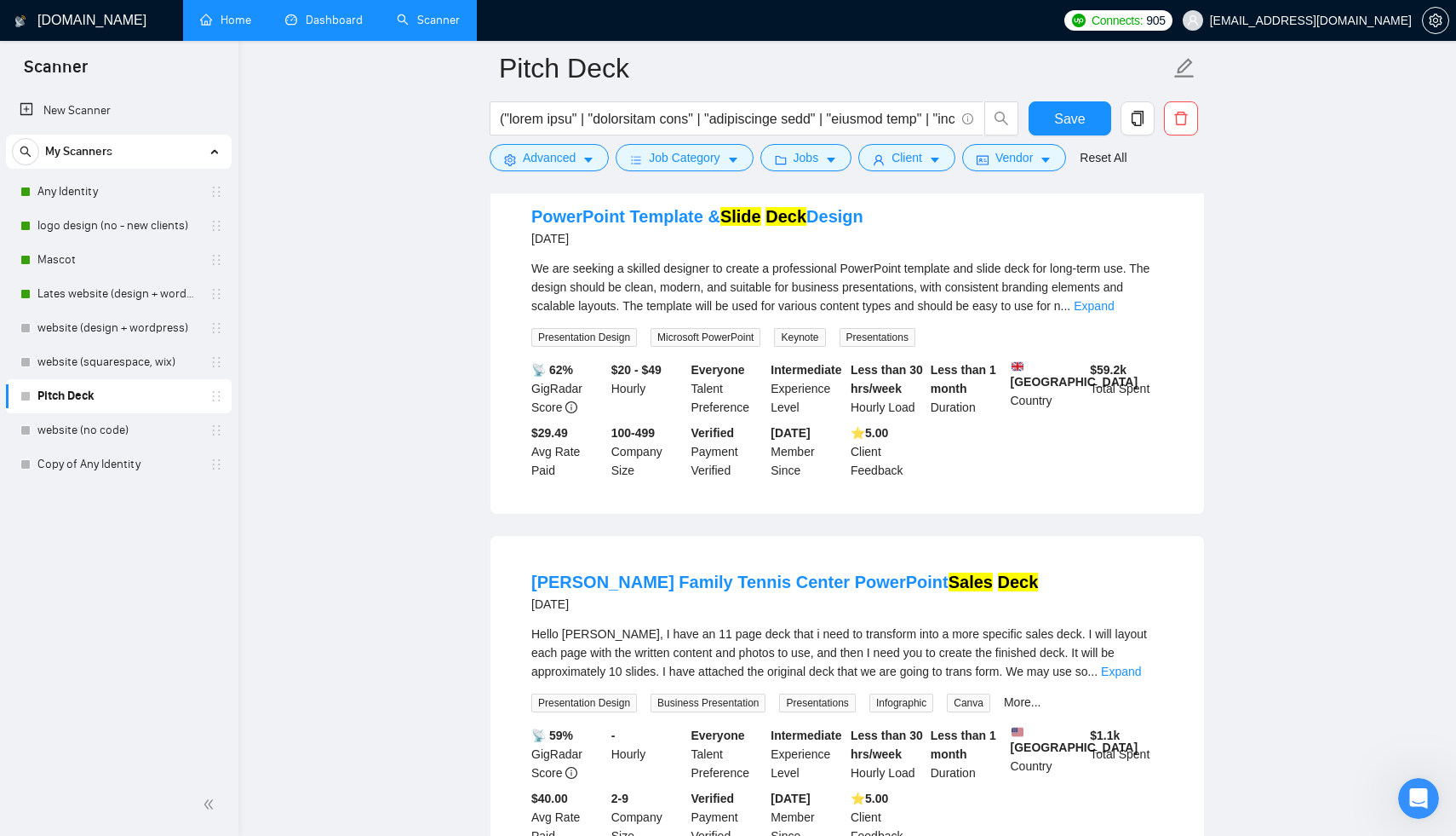
scroll to position [8606, 0]
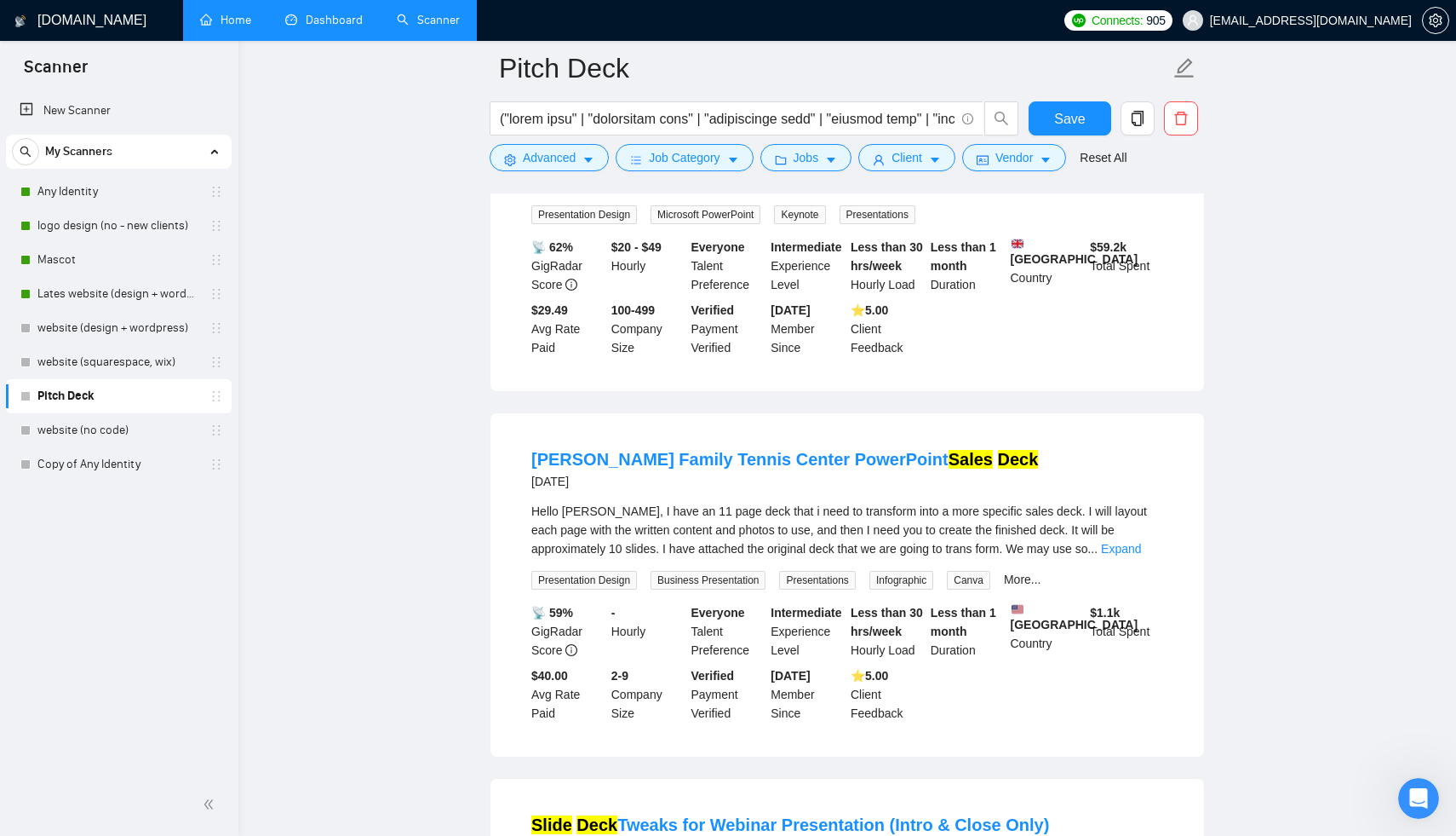
copy link "PowerPoint Template"
drag, startPoint x: 516, startPoint y: 278, endPoint x: 687, endPoint y: 281, distance: 171.0
click at [693, 282] on li "PowerPoint Template & Slide Deck Design [DATE] We are seeking a skilled designe…" at bounding box center [847, 219] width 672 height 302
click at [502, 113] on input "text" at bounding box center [728, 119] width 455 height 21
paste input "PowerPoint Template"
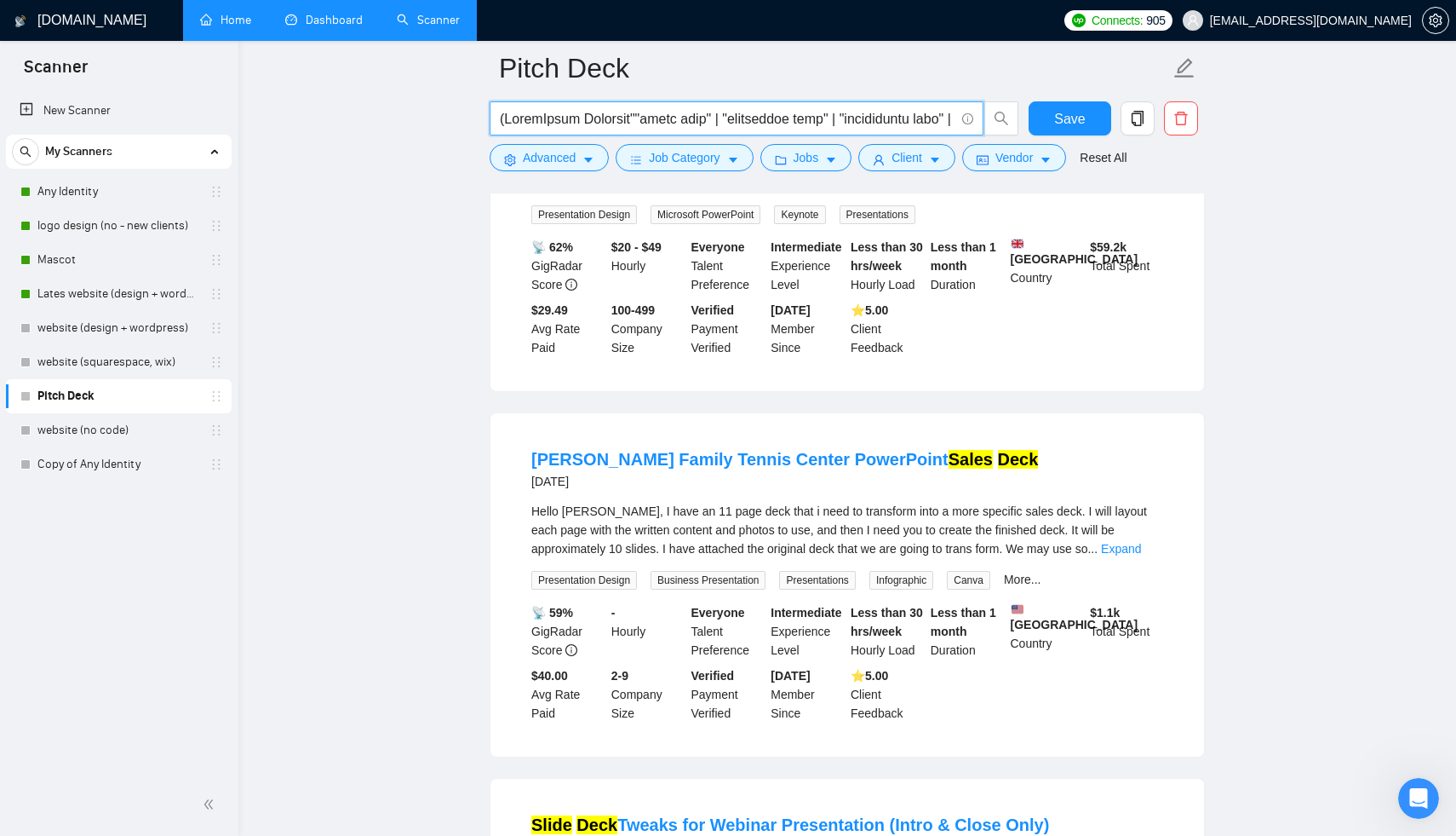
click at [507, 121] on input "text" at bounding box center [728, 119] width 455 height 21
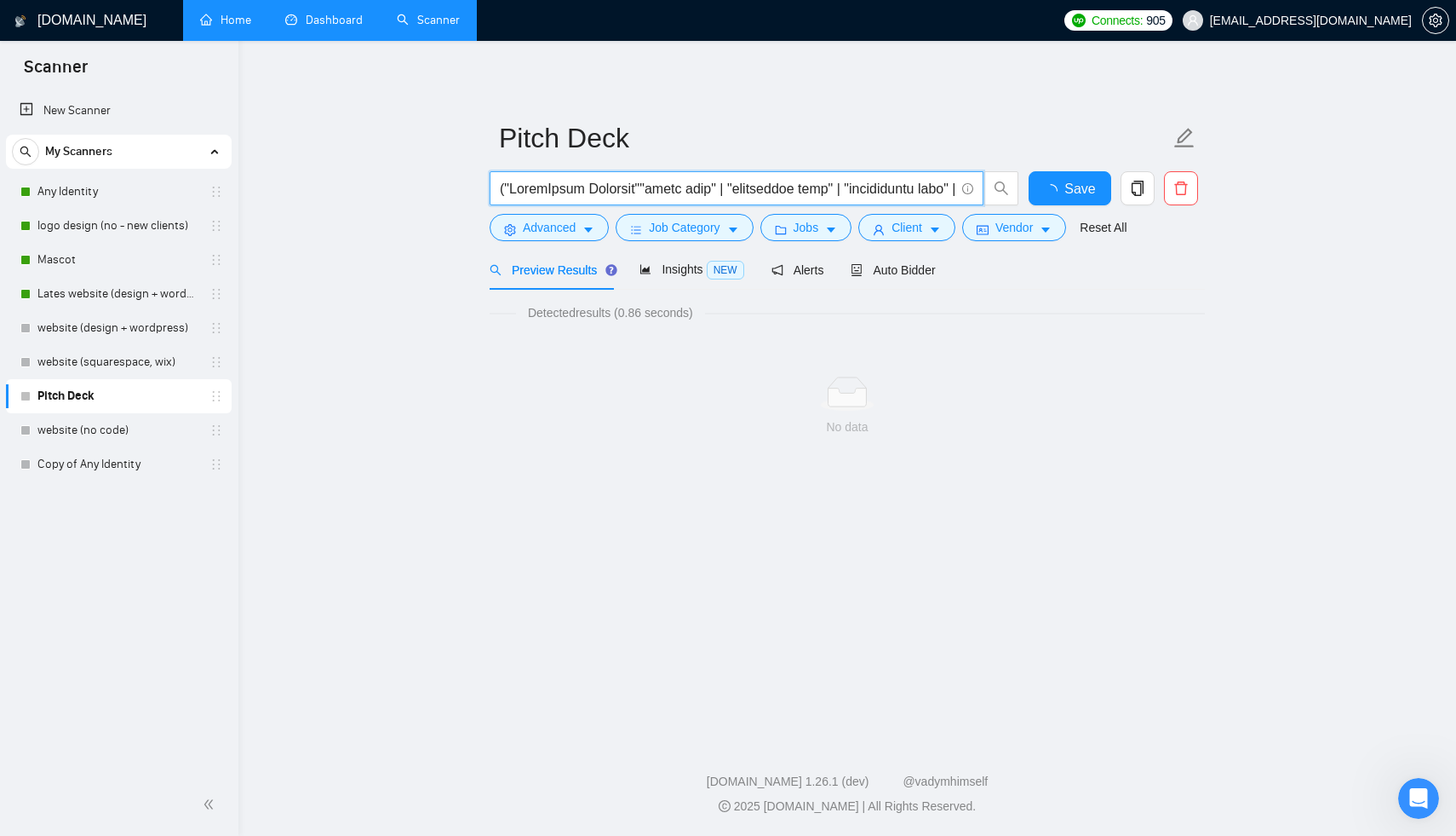
click at [647, 121] on form "Pitch Deck Save Advanced Job Category Jobs Client Vendor Reset All" at bounding box center [847, 179] width 715 height 138
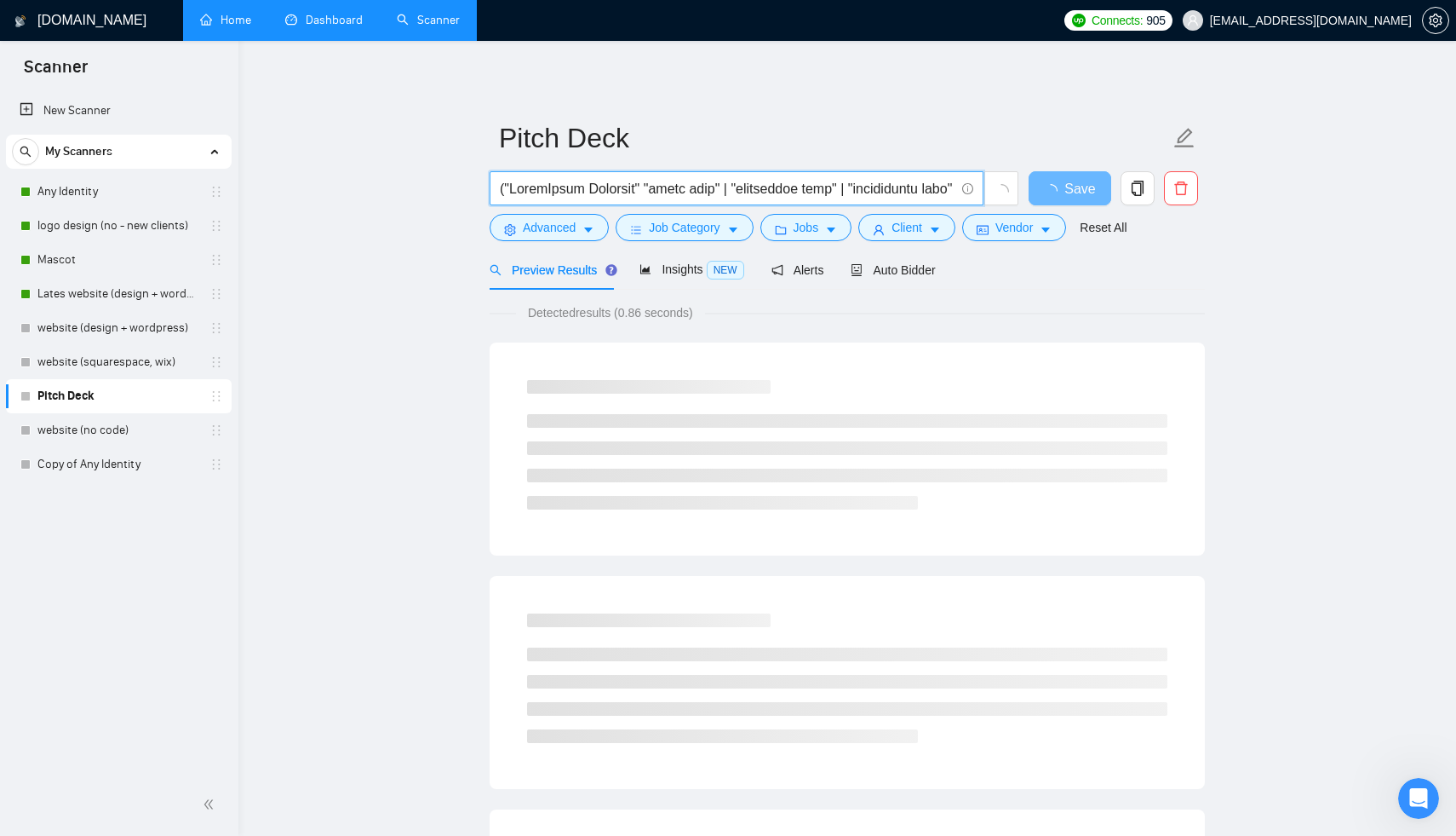
click at [729, 187] on input "text" at bounding box center [728, 189] width 455 height 21
click at [648, 194] on input "text" at bounding box center [728, 189] width 455 height 21
paste input "|"
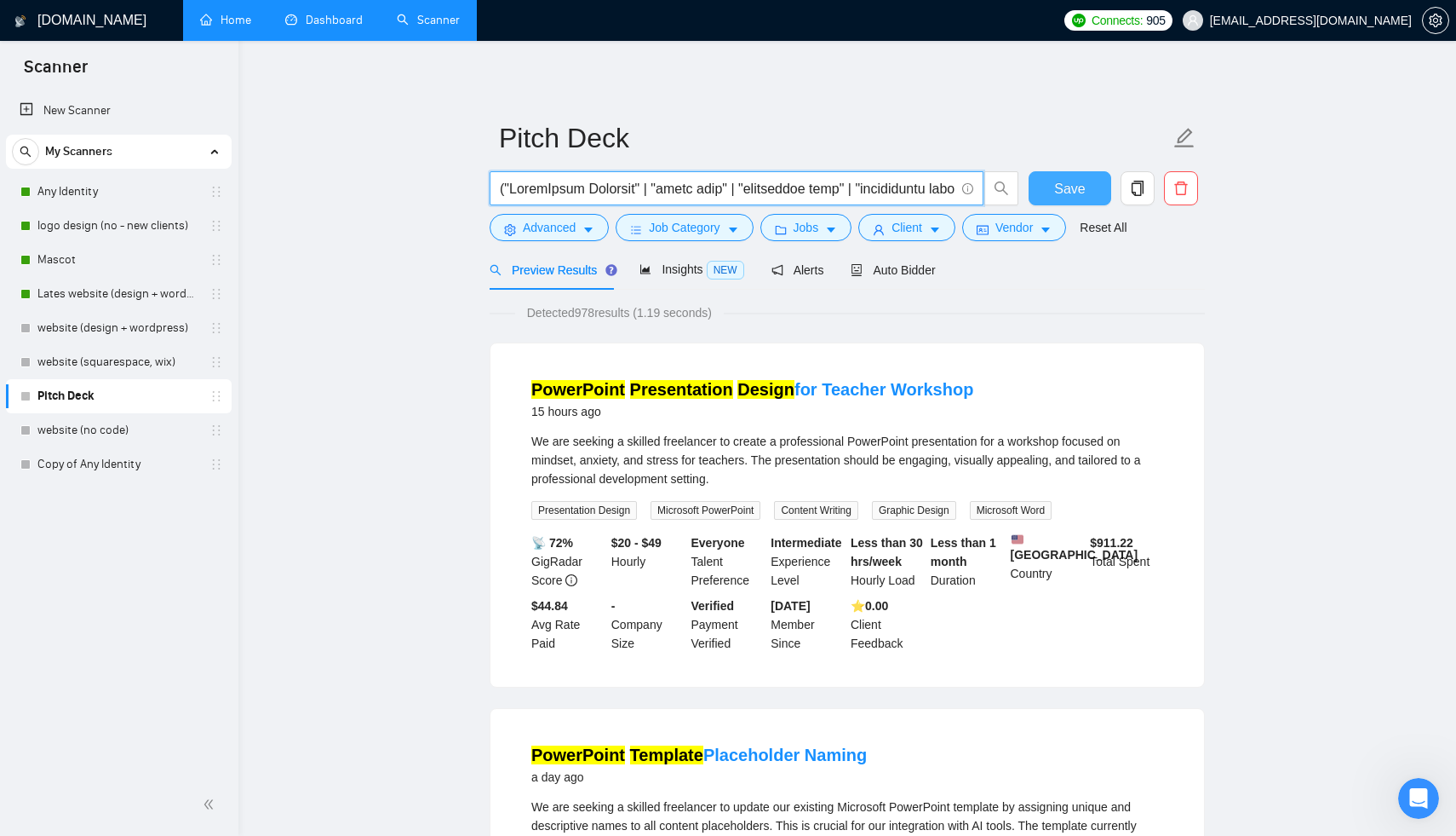
type input "("PowerPoint Template" | "pitch deck" | "investment deck" | "fundraising deck" …"
click at [1079, 181] on span "Save" at bounding box center [1070, 189] width 31 height 21
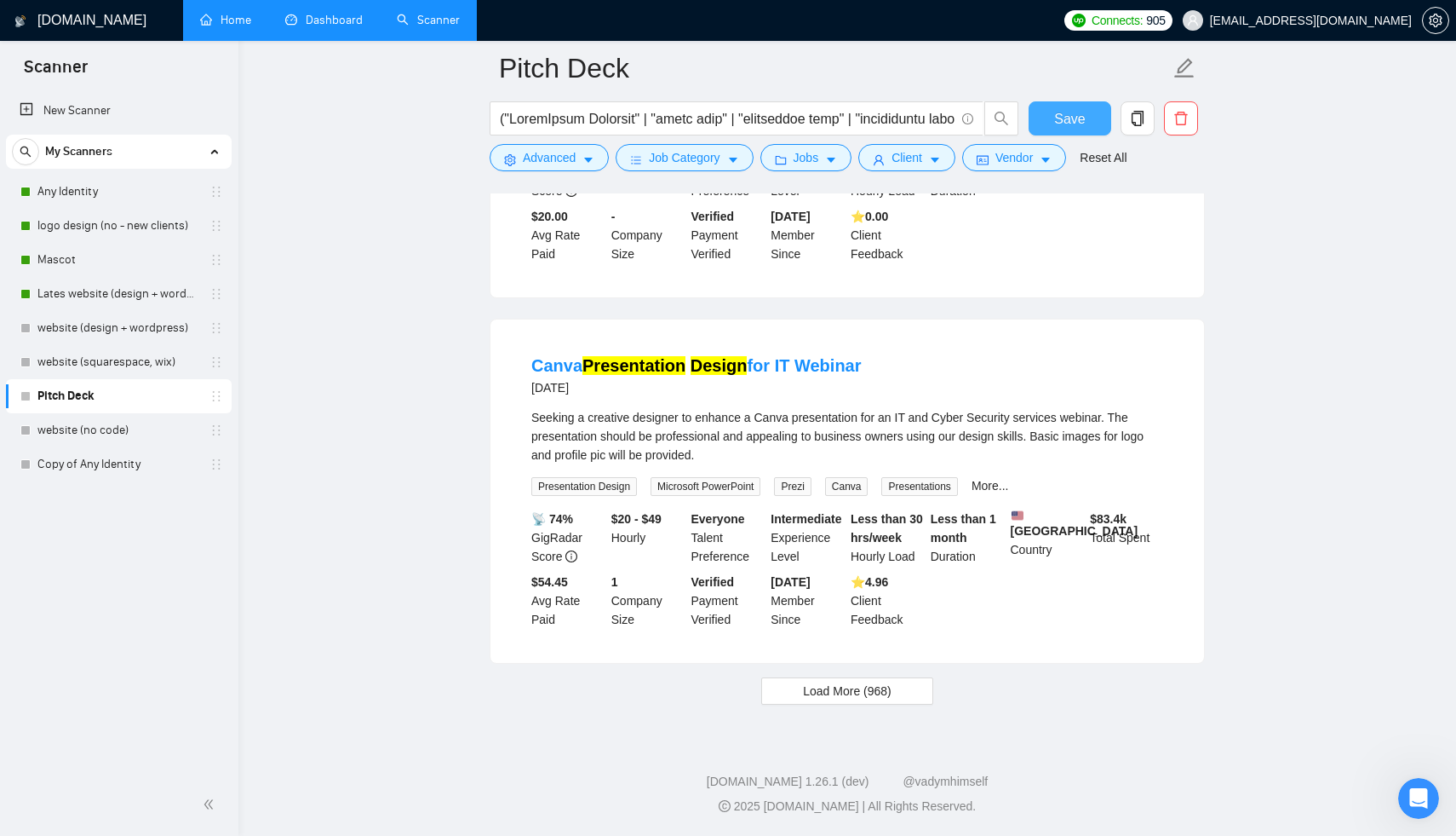
scroll to position [3331, 0]
click at [837, 688] on span "Load More (968)" at bounding box center [847, 690] width 89 height 18
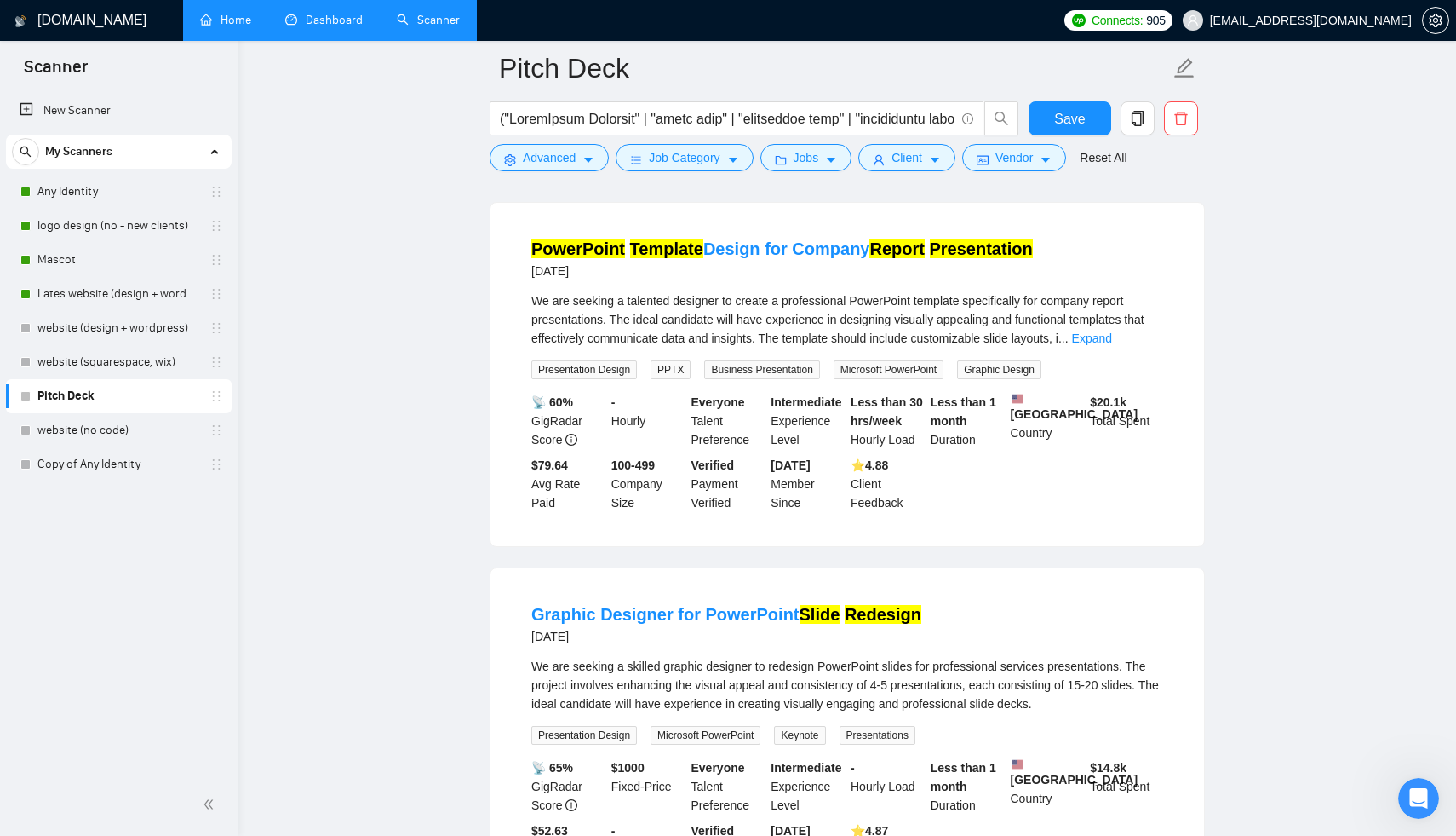
scroll to position [7028, 0]
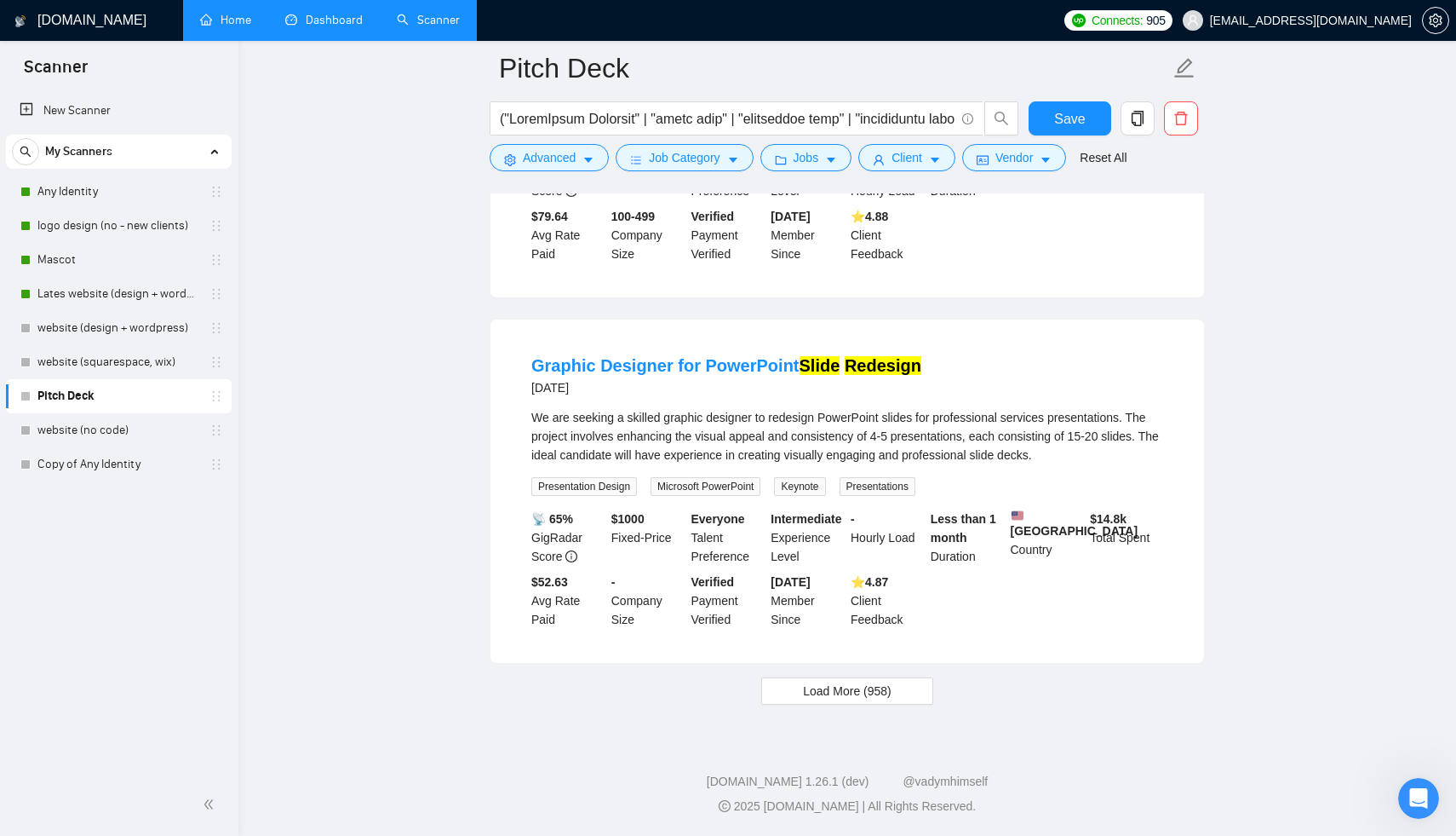
click at [829, 701] on span "Load More (958)" at bounding box center [847, 690] width 89 height 18
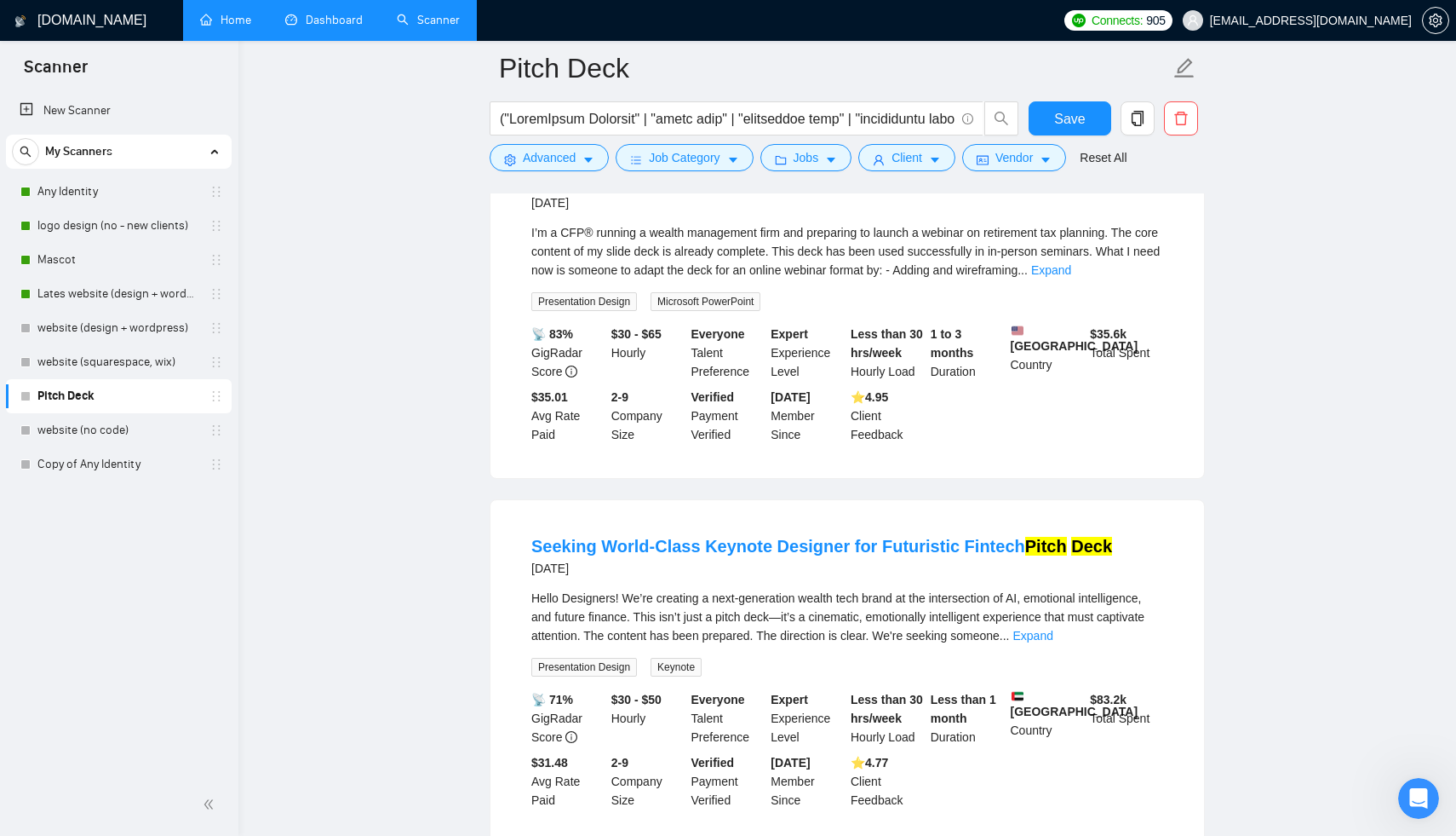
scroll to position [10010, 0]
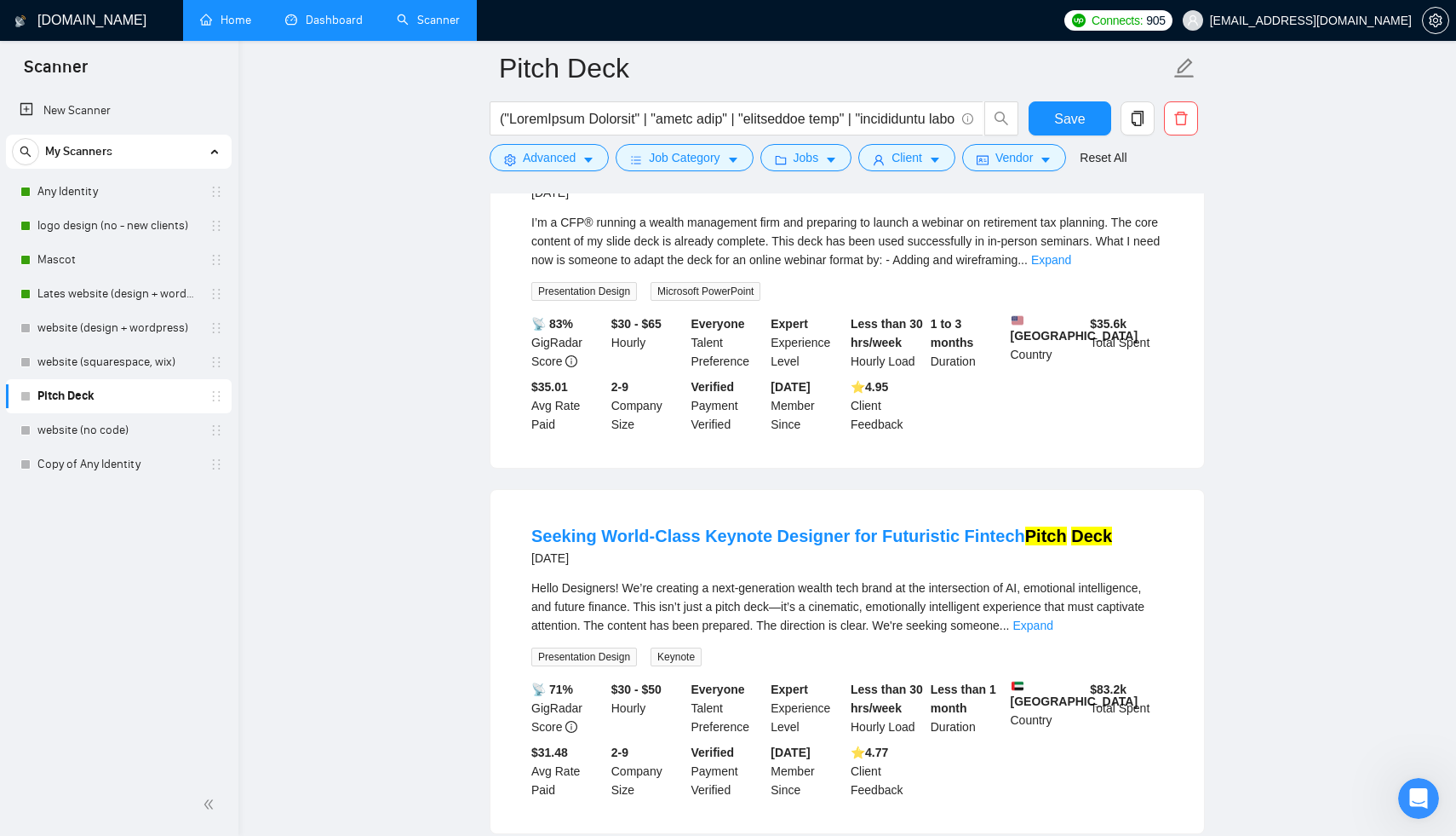
click at [1135, 269] on div "I’m a CFP® running a wealth management firm and preparing to launch a webinar o…" at bounding box center [847, 241] width 632 height 56
click at [1146, 269] on div "I’m a CFP® running a wealth management firm and preparing to launch a webinar o…" at bounding box center [847, 241] width 632 height 56
click at [1071, 267] on link "Expand" at bounding box center [1051, 259] width 40 height 14
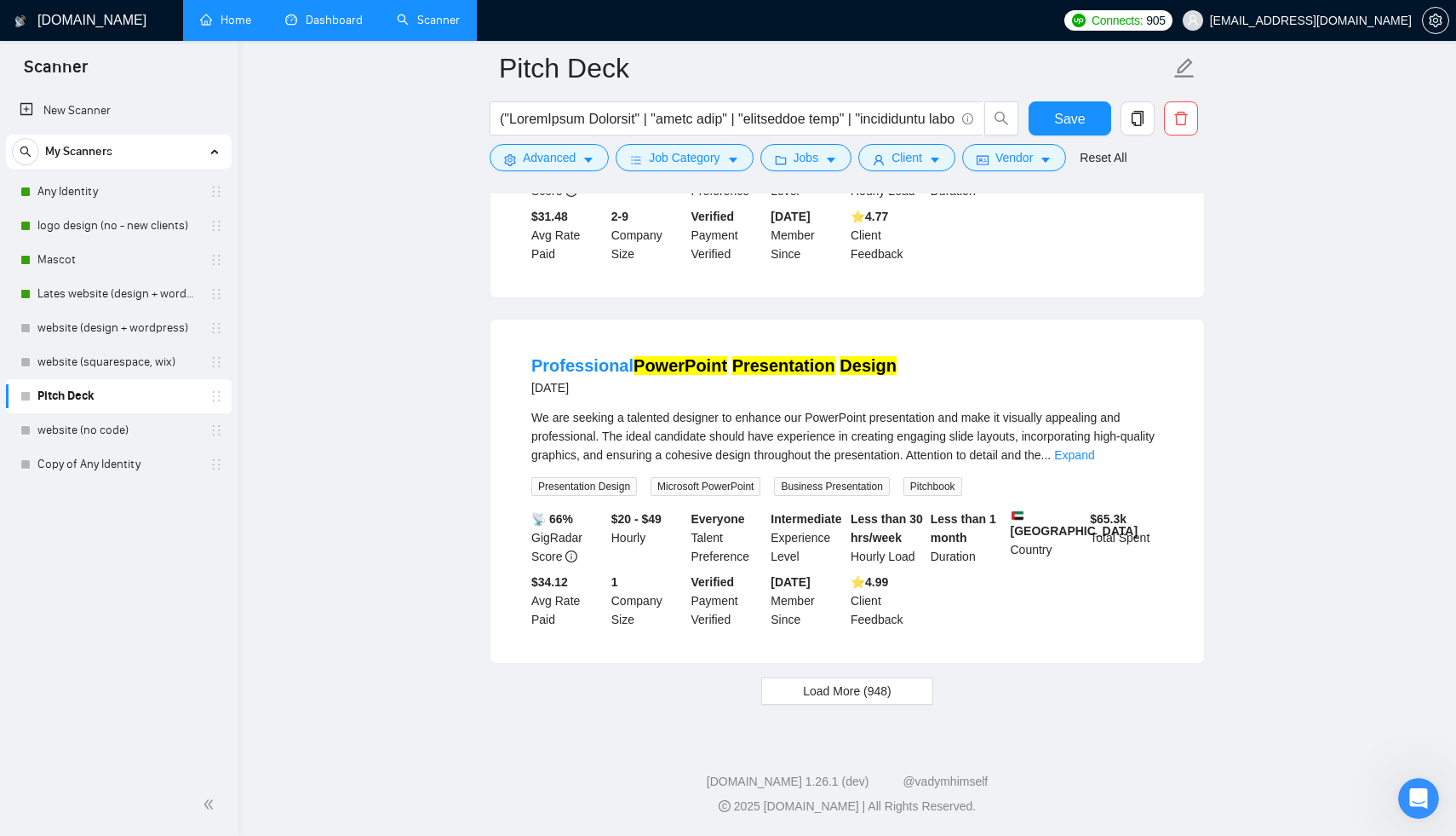
scroll to position [11077, 0]
click at [900, 692] on button "Load More (948)" at bounding box center [847, 691] width 172 height 27
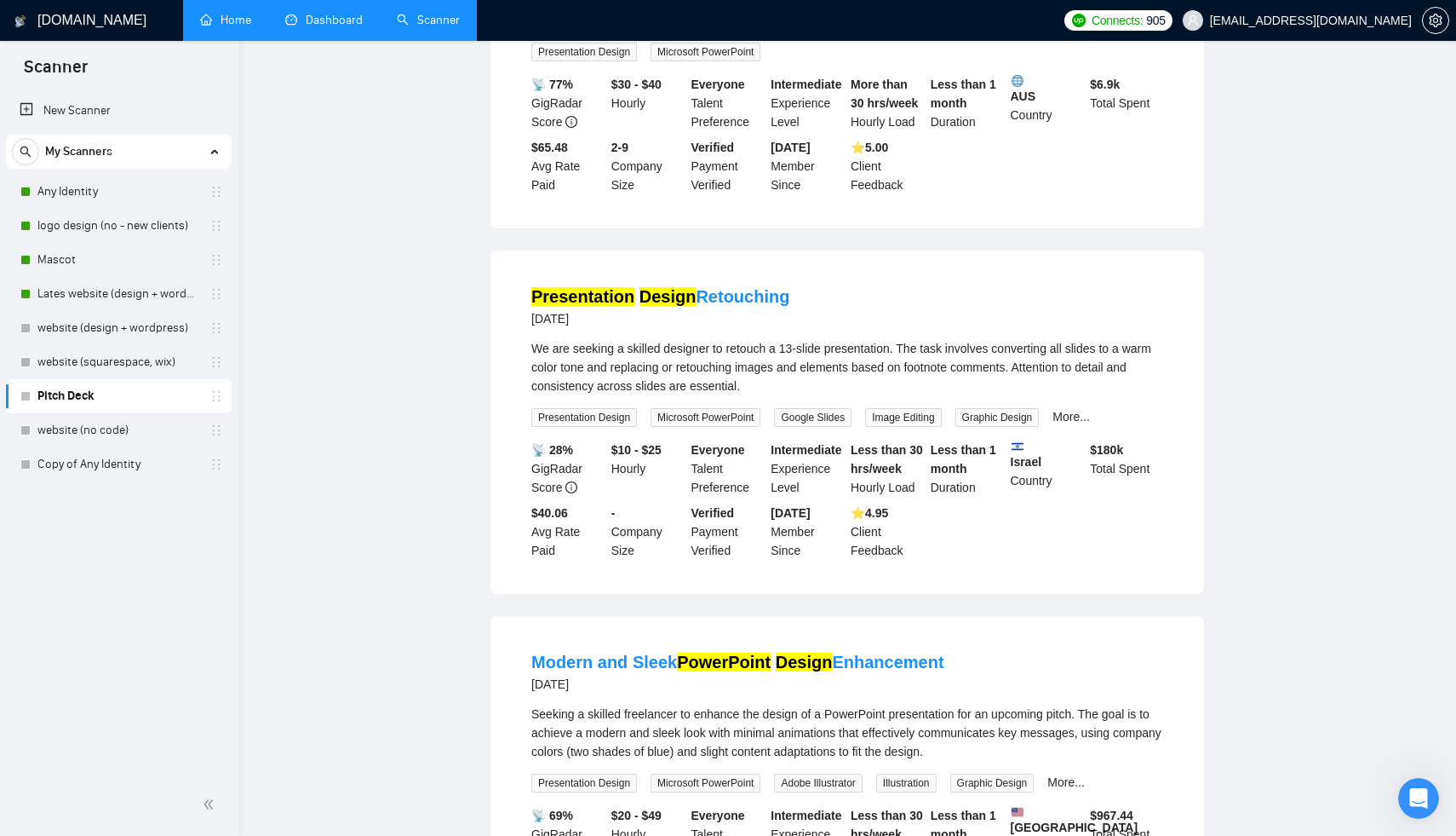
scroll to position [0, 0]
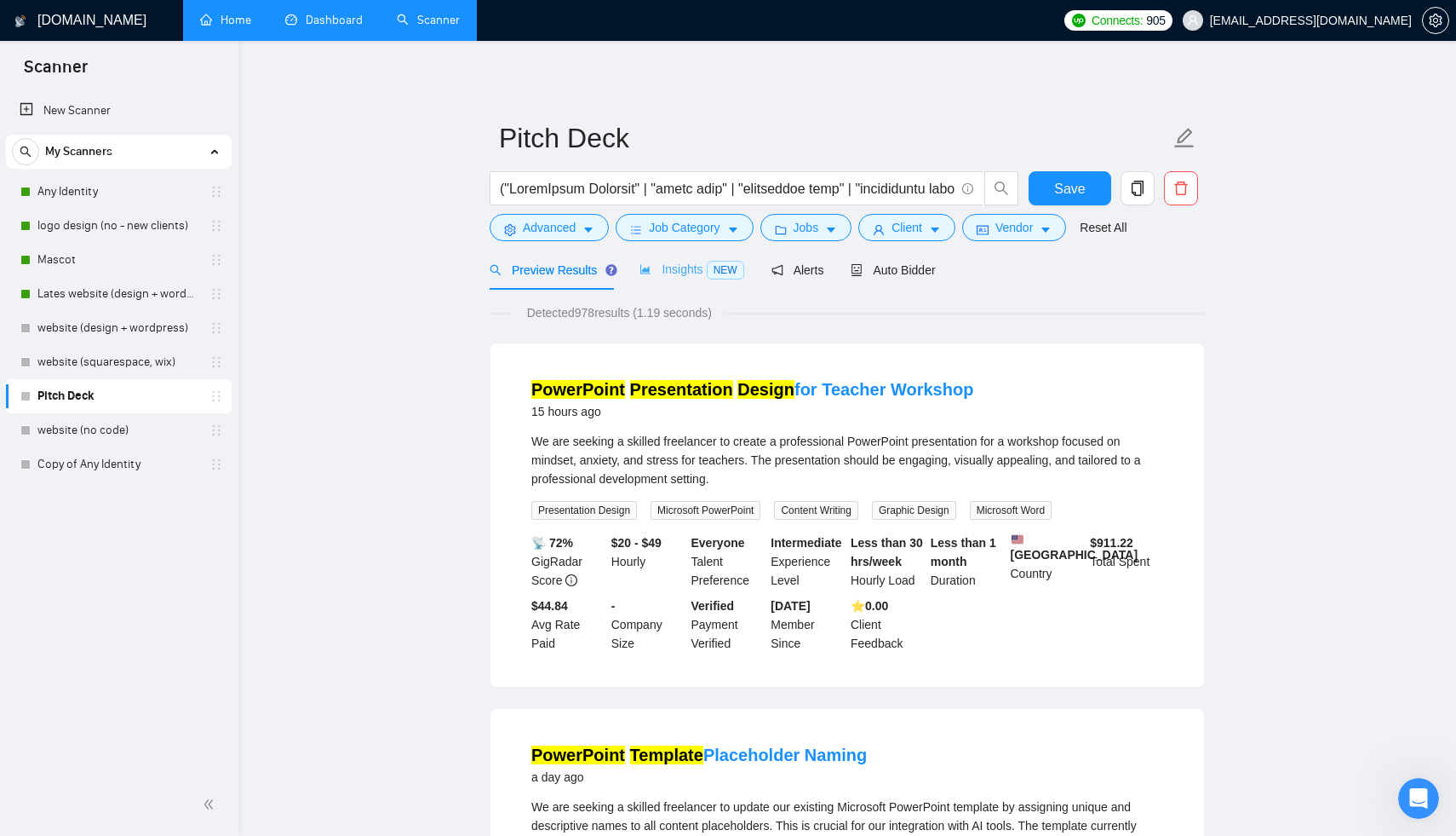
click at [667, 259] on div "Insights NEW" at bounding box center [691, 269] width 104 height 40
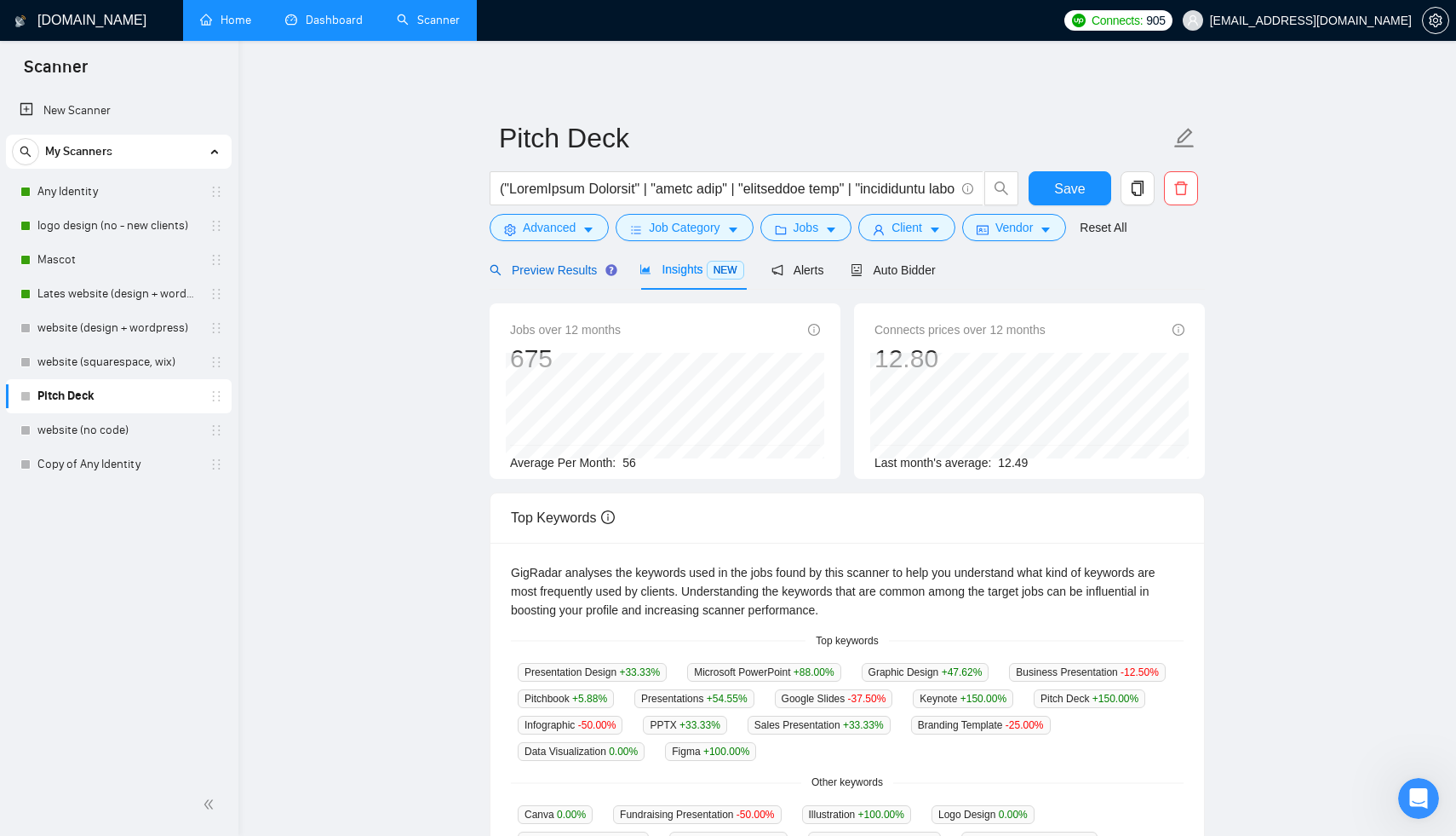
click at [573, 273] on span "Preview Results" at bounding box center [550, 270] width 123 height 14
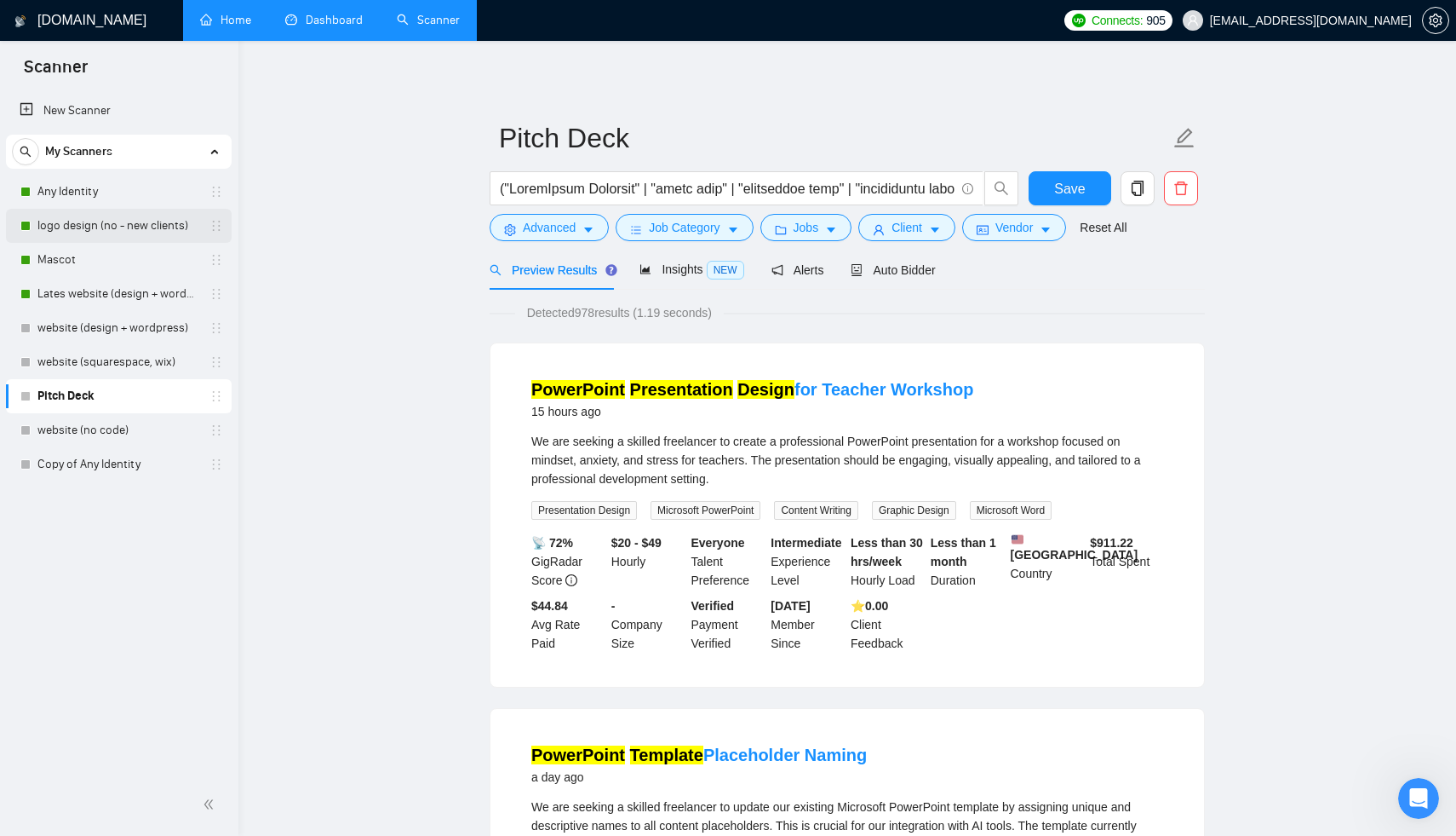
click at [126, 223] on link "logo design (no - new clients)" at bounding box center [118, 225] width 162 height 34
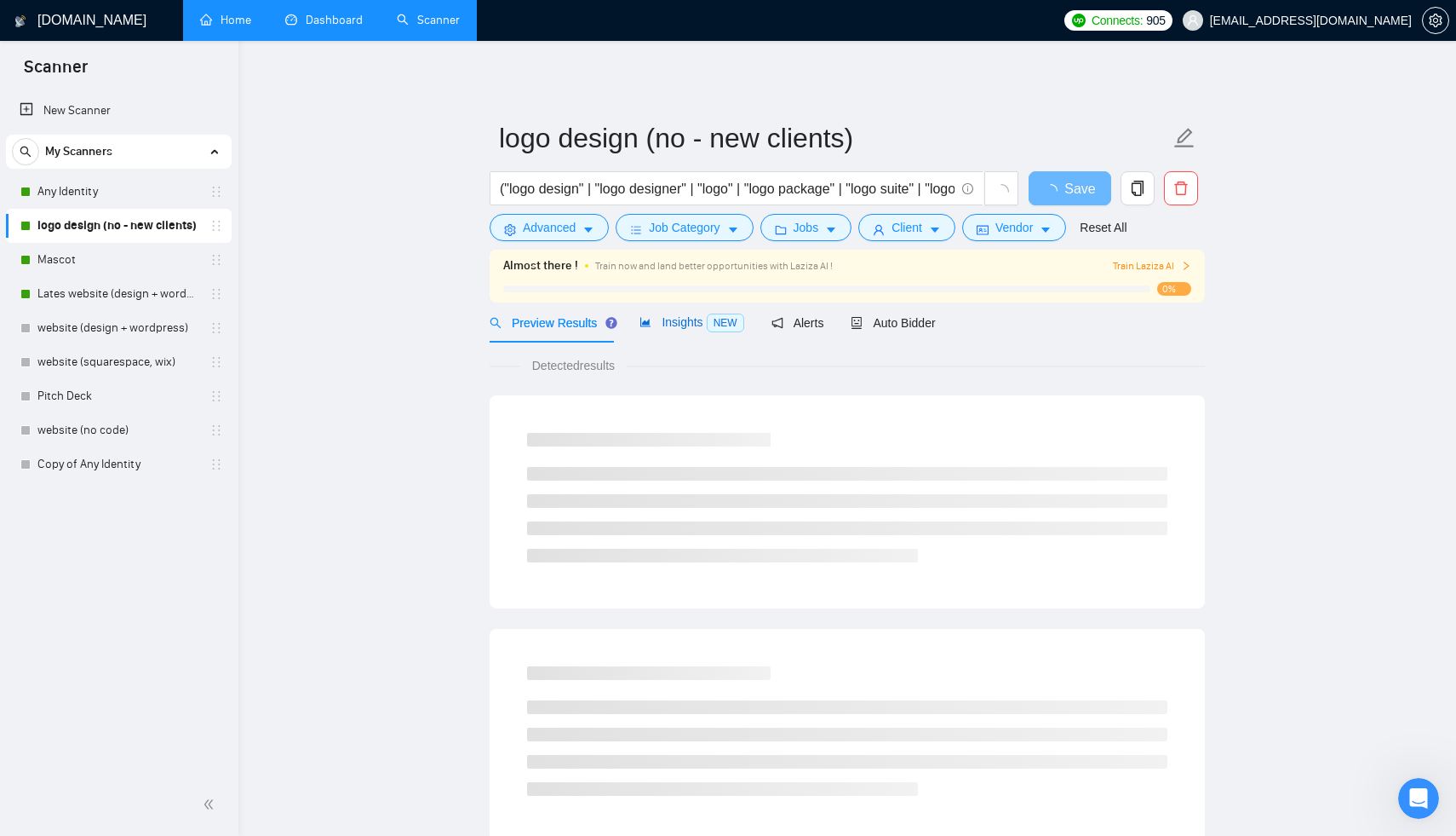
click at [676, 320] on span "Insights NEW" at bounding box center [691, 322] width 104 height 14
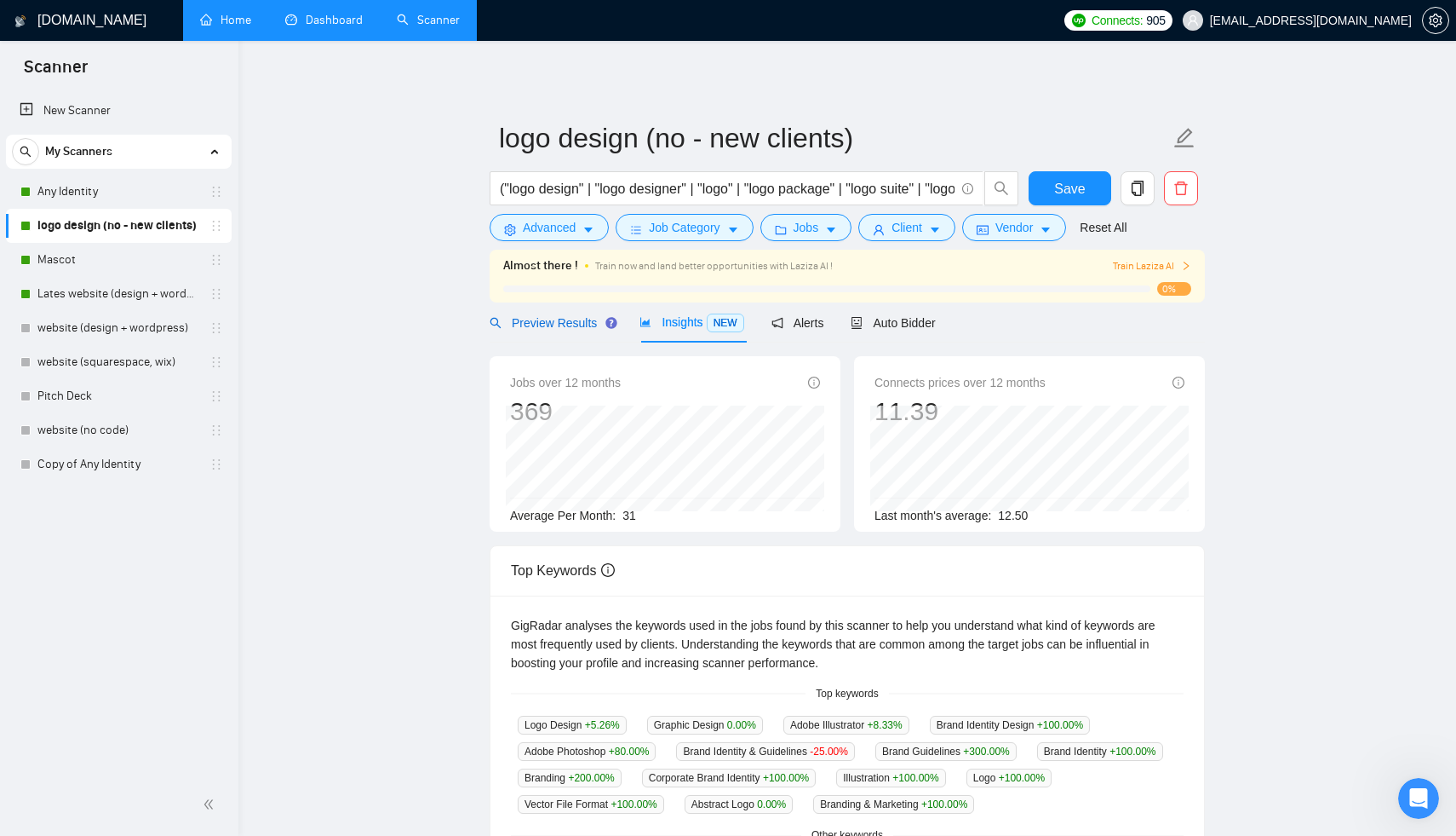
click at [558, 330] on div "Preview Results" at bounding box center [550, 322] width 123 height 18
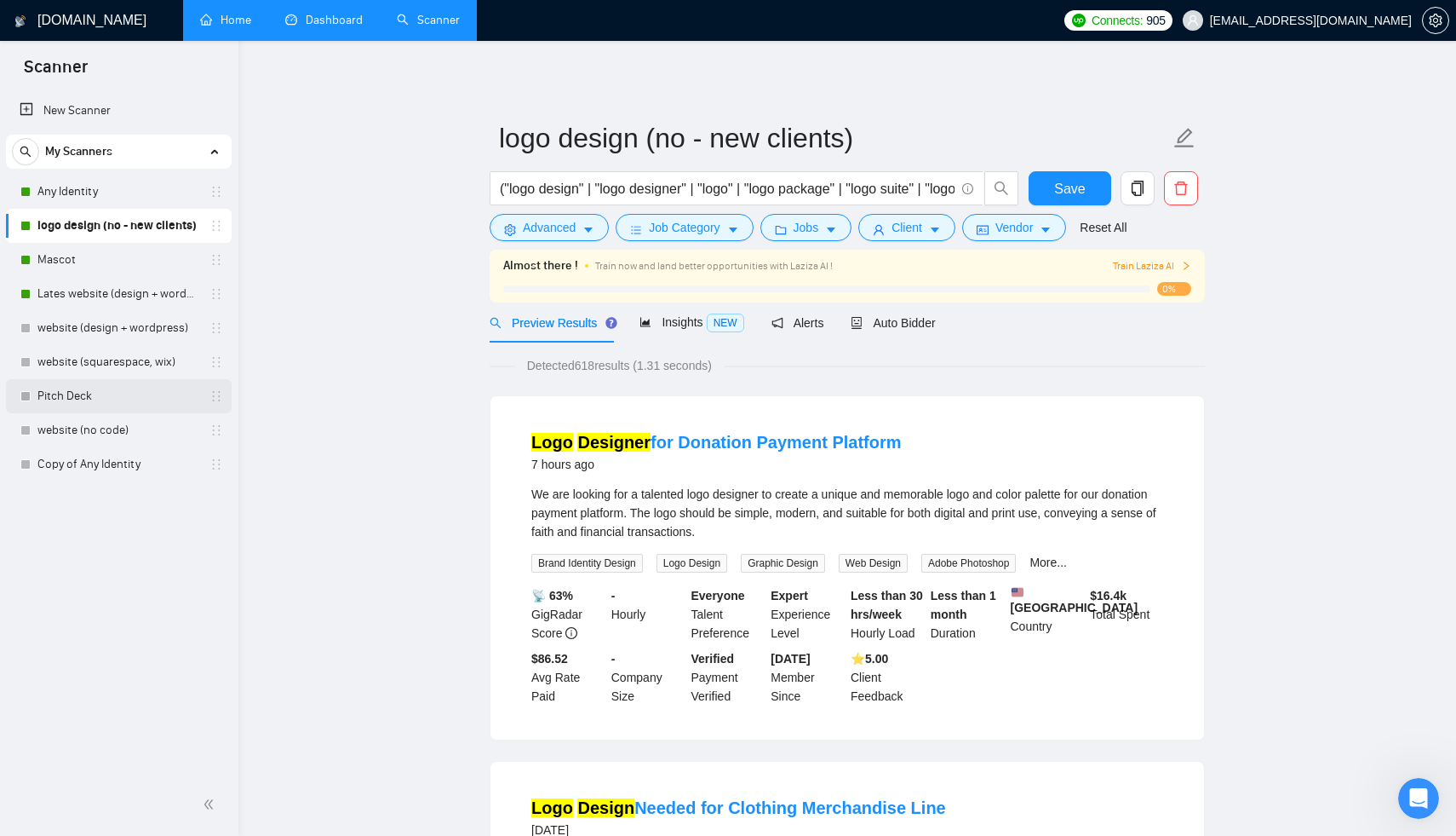
click at [113, 401] on link "Pitch Deck" at bounding box center [118, 396] width 162 height 34
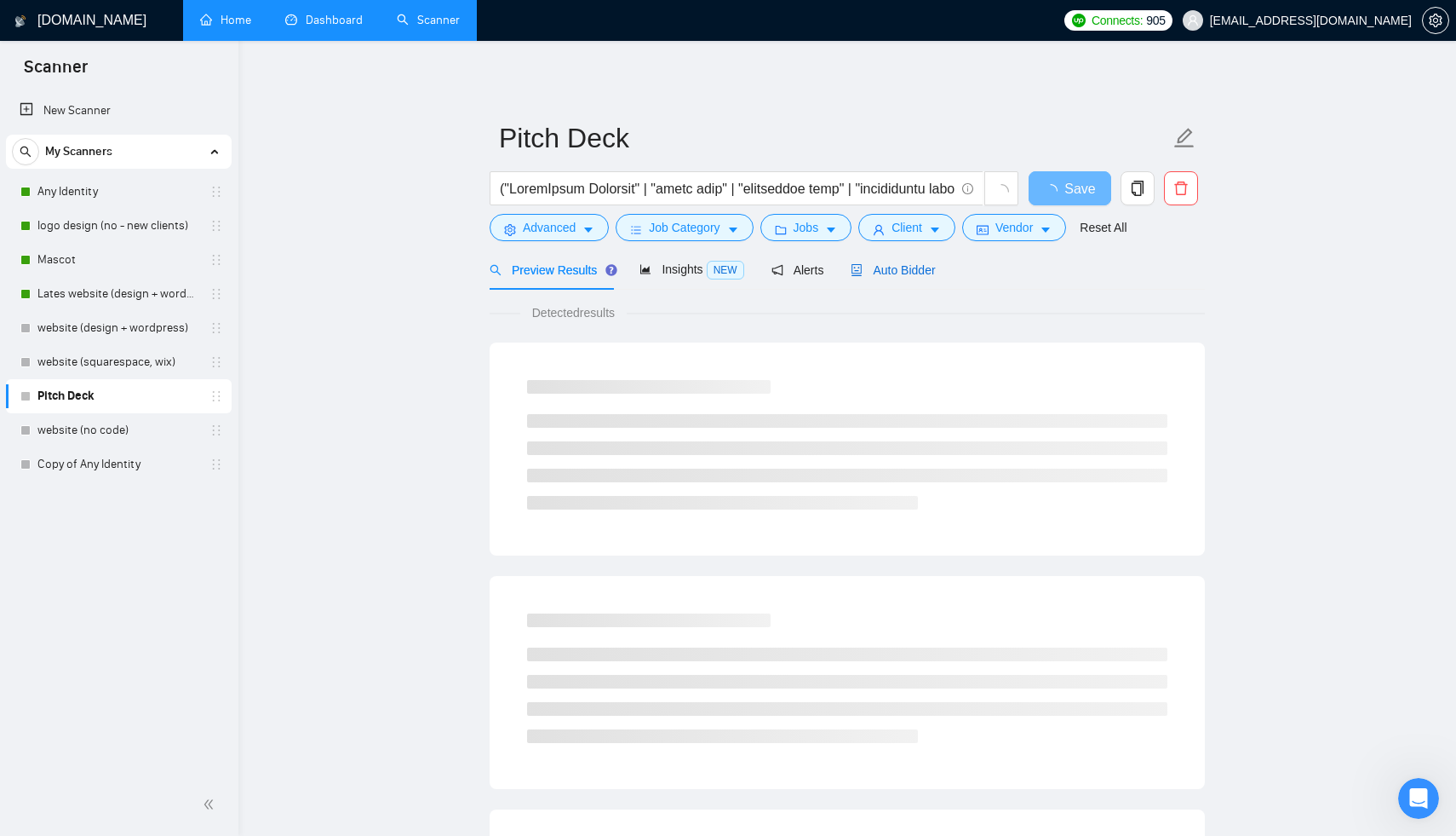
click at [899, 278] on div "Auto Bidder" at bounding box center [892, 269] width 84 height 18
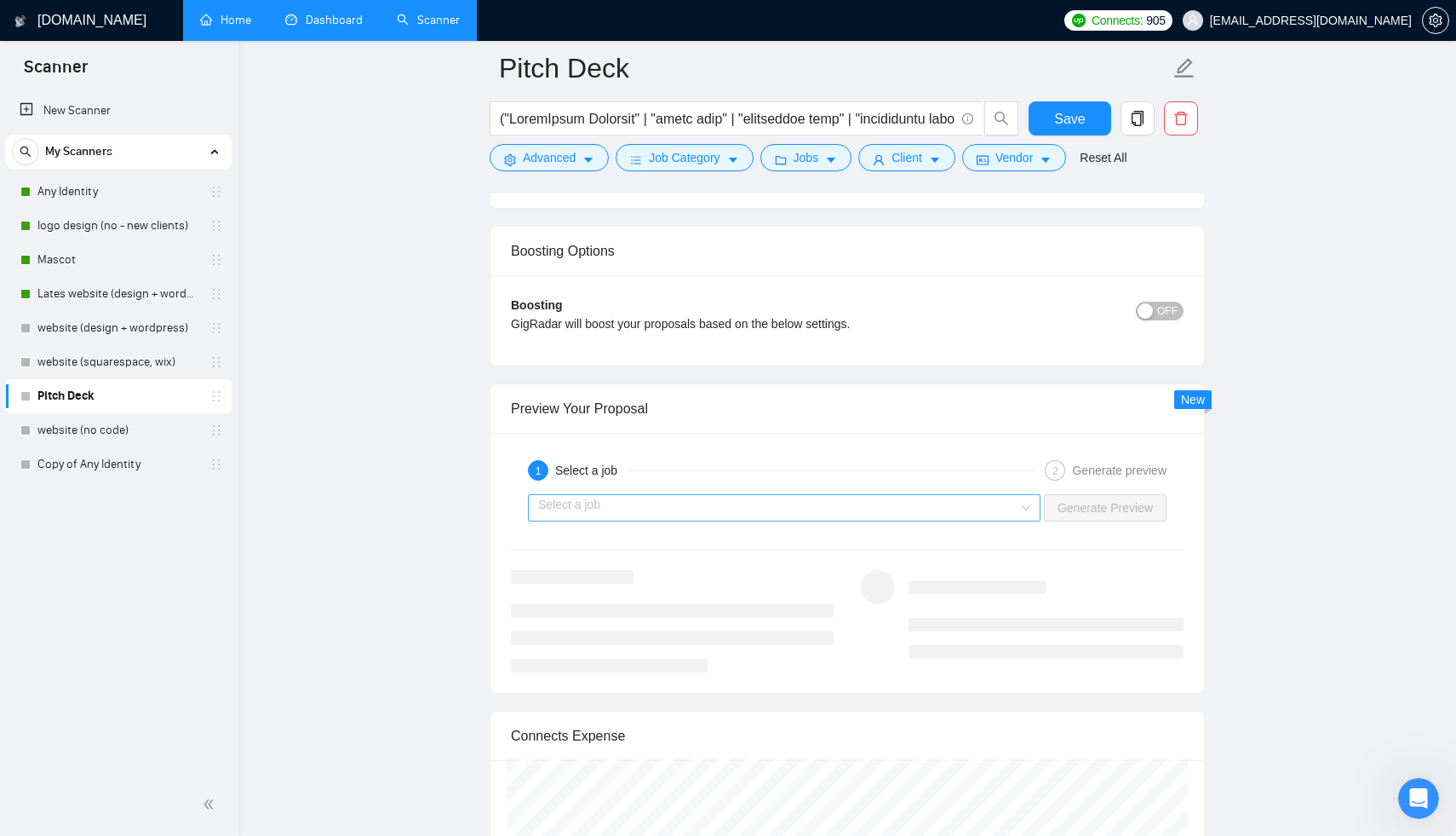
scroll to position [2973, 0]
click at [711, 516] on div "Select a job" at bounding box center [785, 504] width 513 height 27
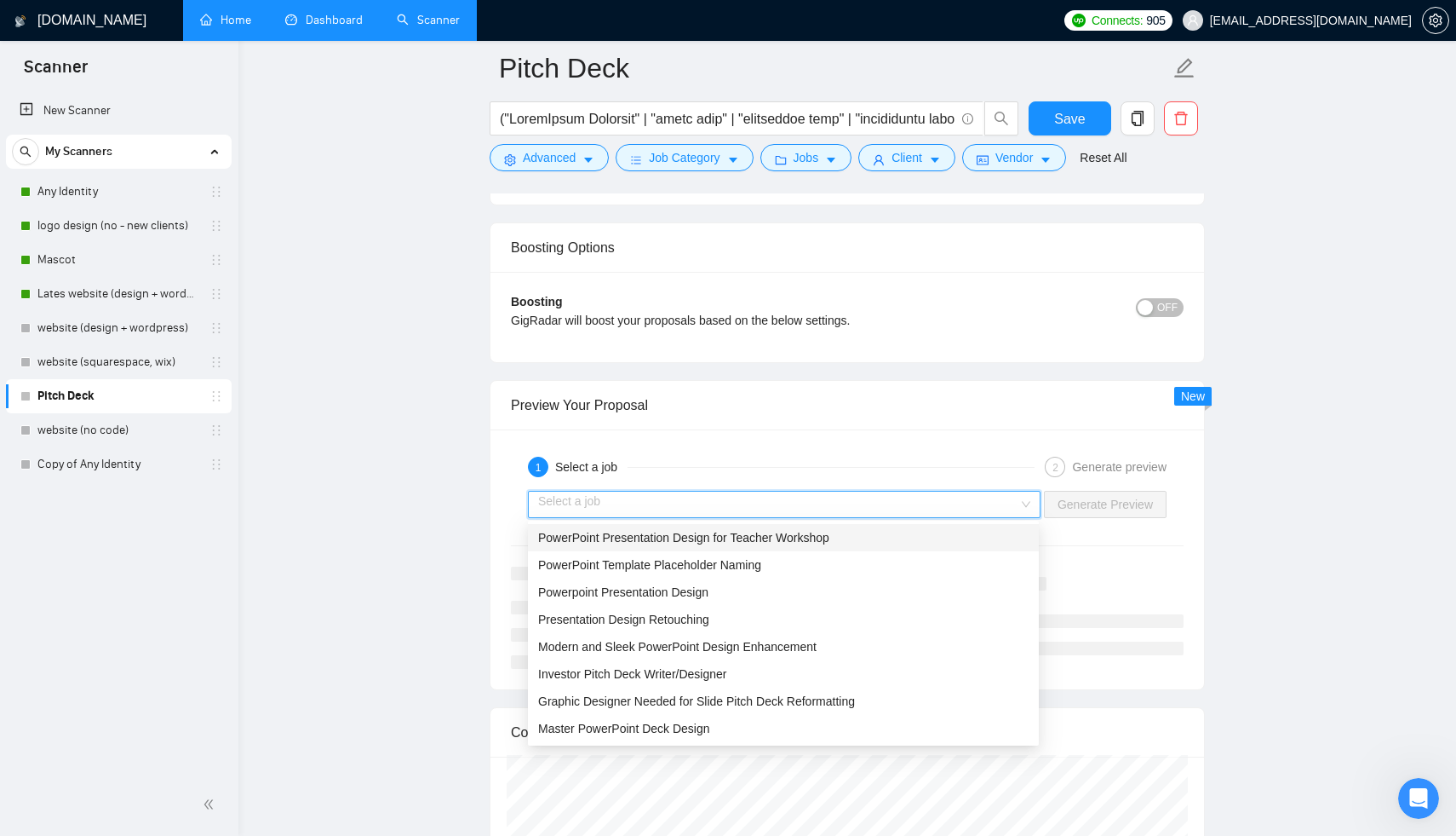
click at [718, 533] on span "PowerPoint Presentation Design for Teacher Workshop" at bounding box center [683, 537] width 291 height 14
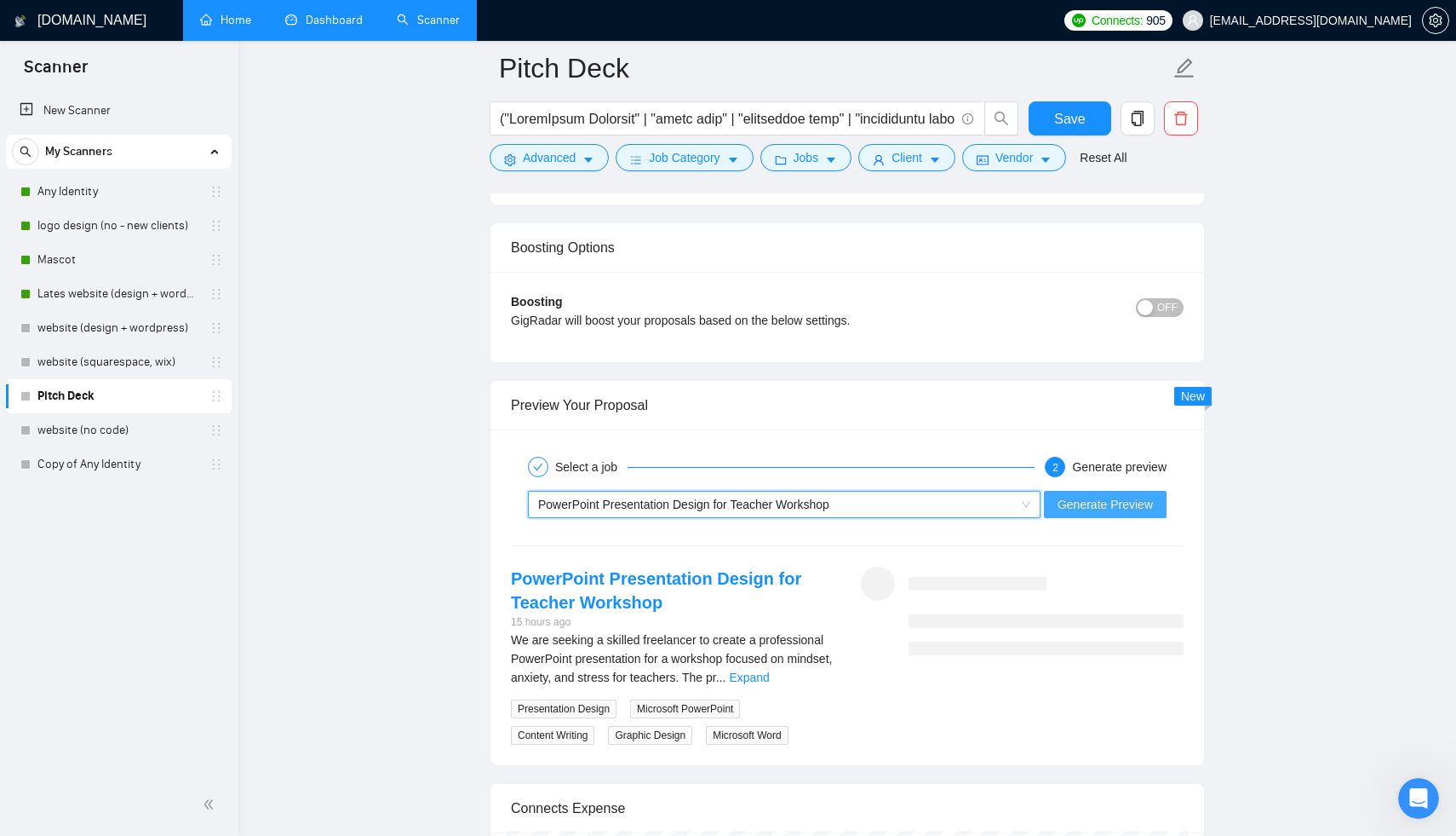
click at [1115, 513] on button "Generate Preview" at bounding box center [1105, 504] width 123 height 27
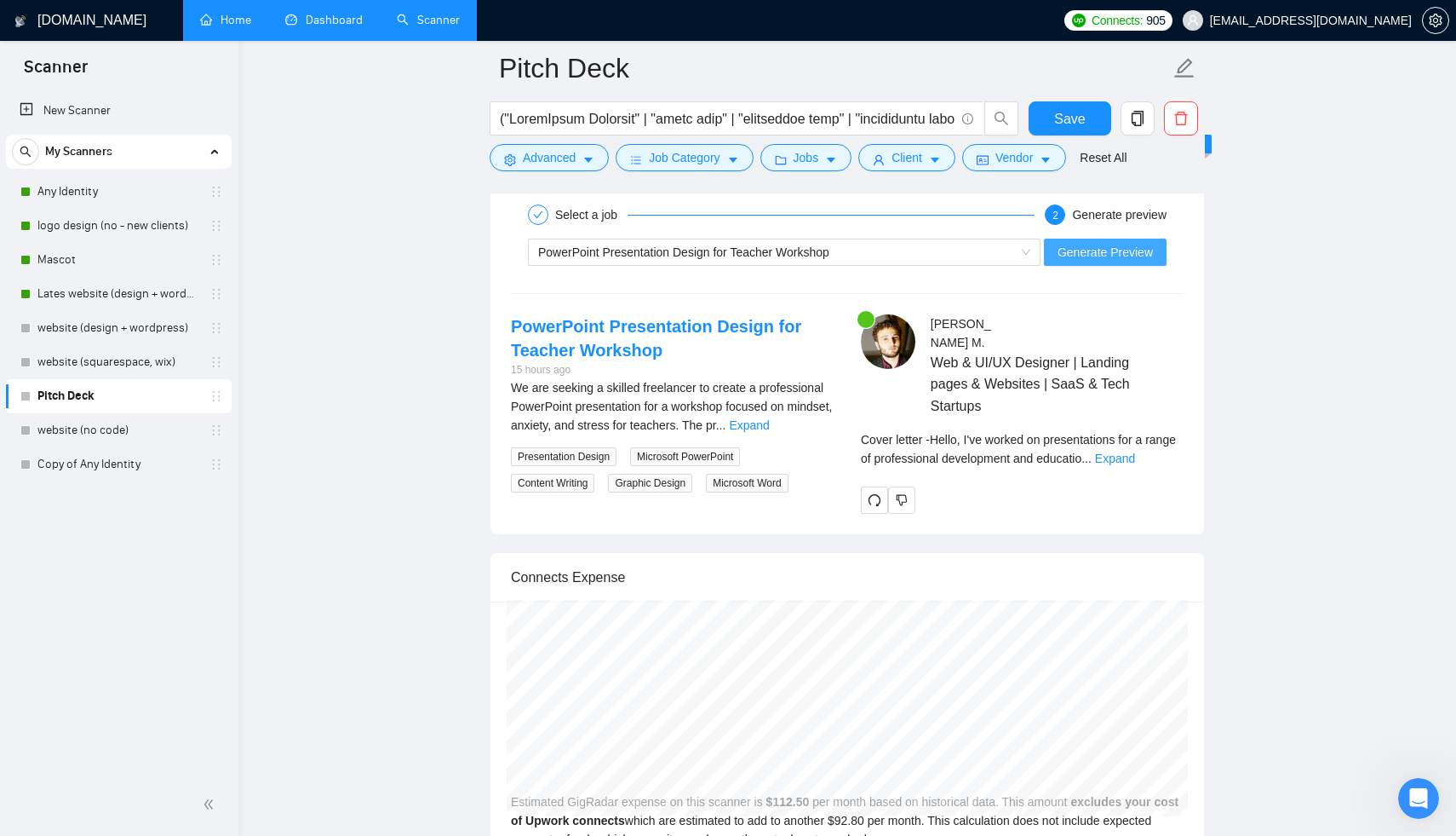
scroll to position [3261, 0]
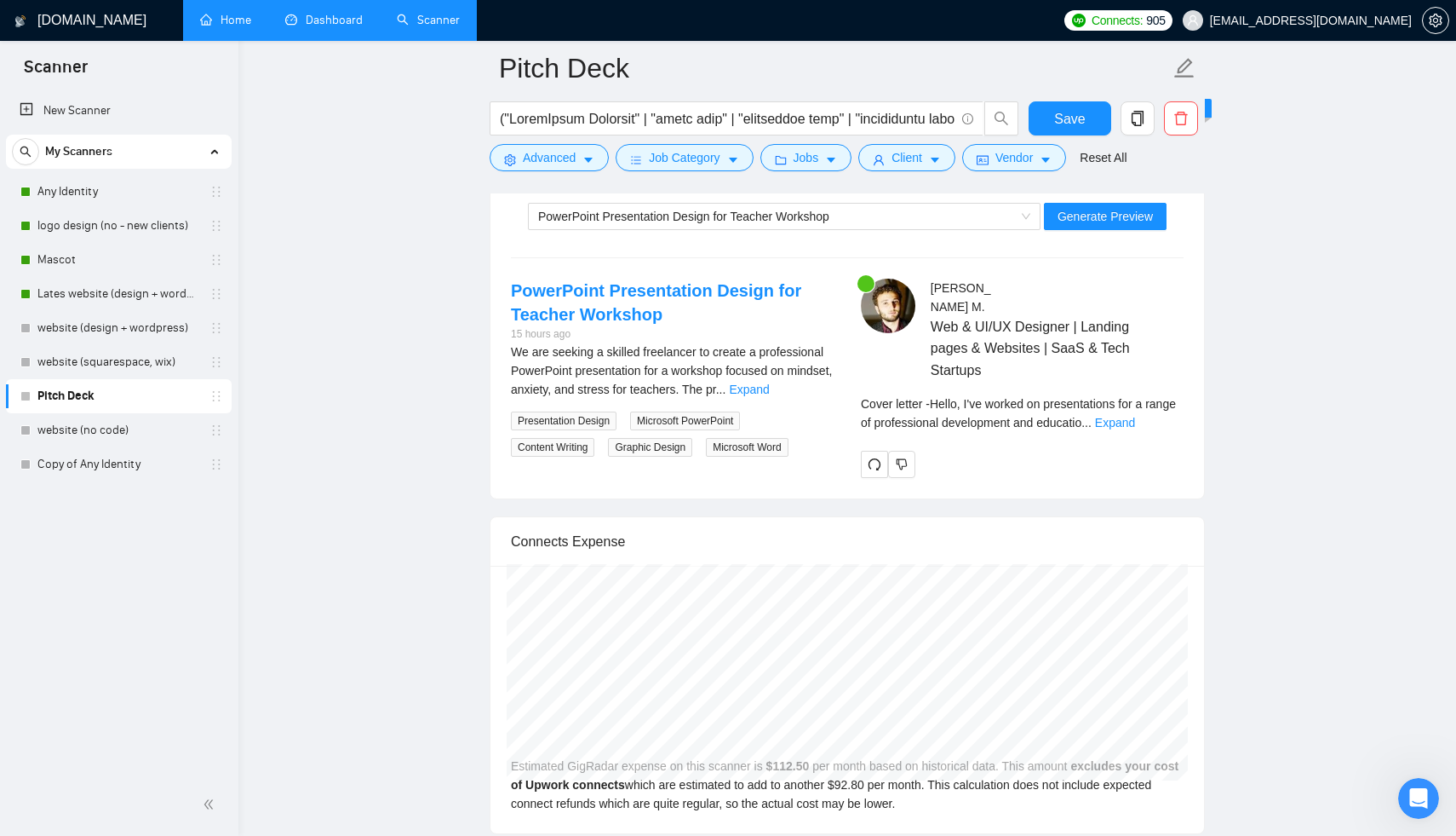
click at [1163, 411] on div "Cover letter - Hello, I've worked on presentations for a range of professional …" at bounding box center [1023, 413] width 323 height 38
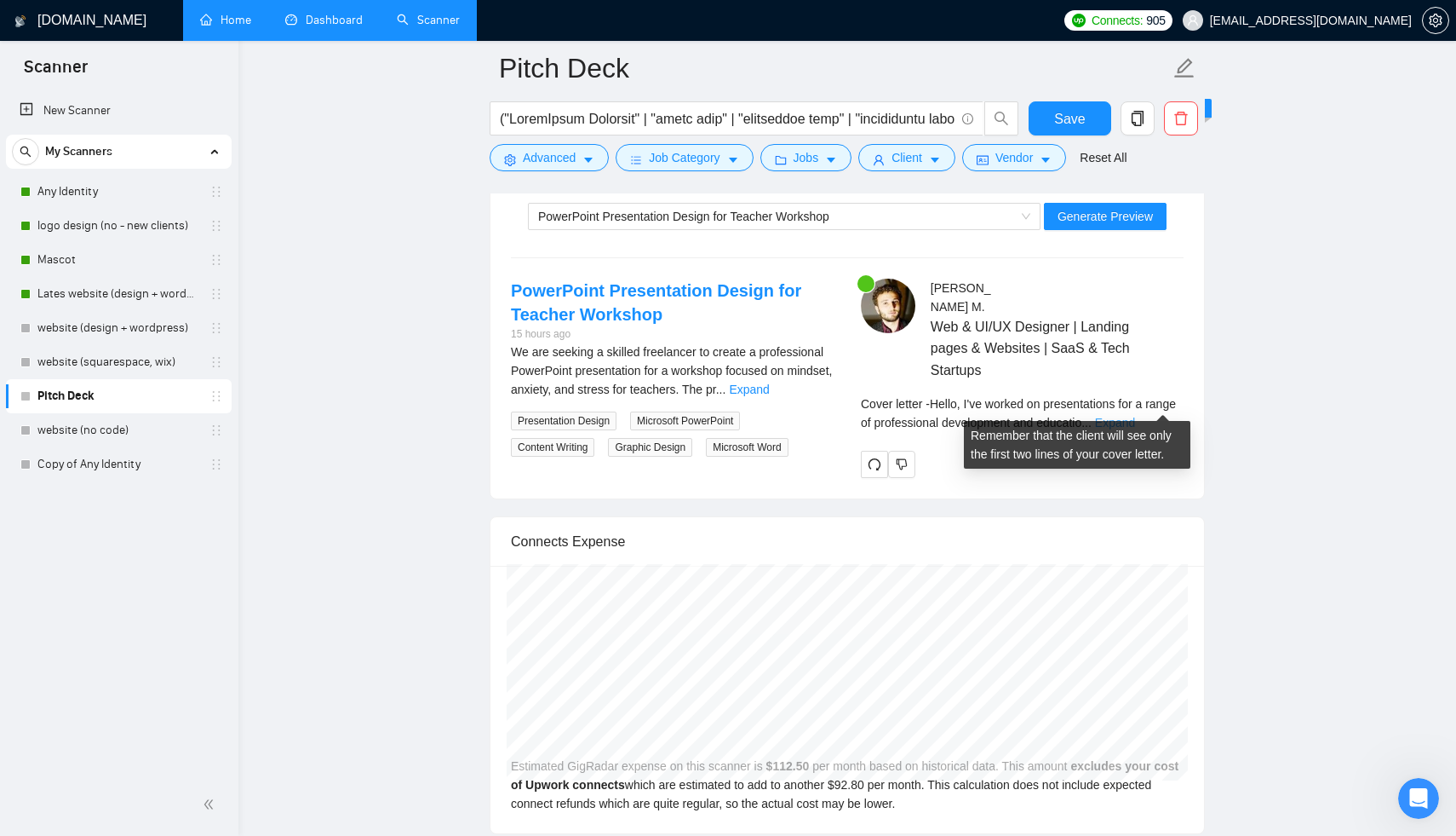
click at [1135, 416] on link "Expand" at bounding box center [1114, 423] width 40 height 14
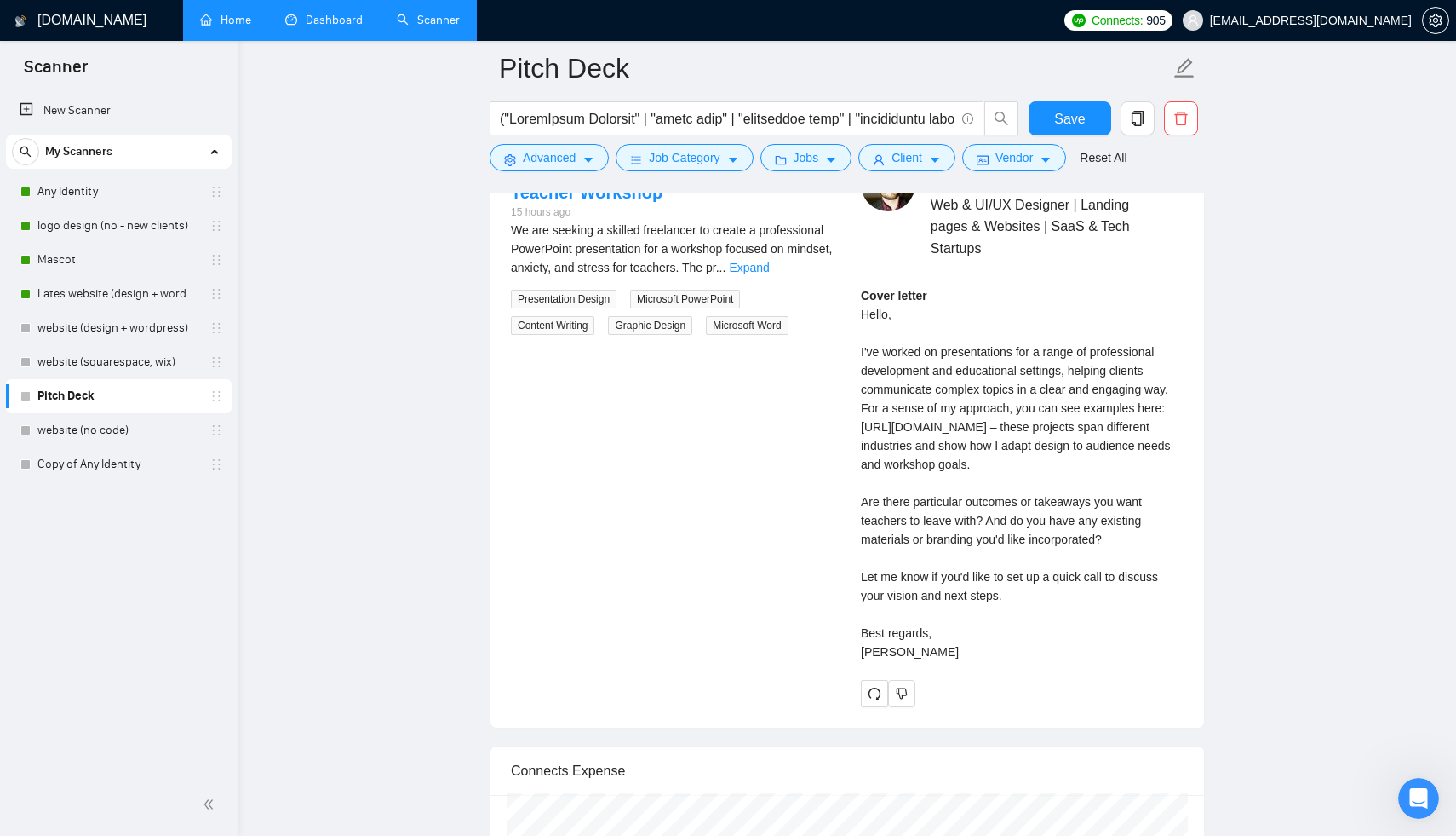
scroll to position [3194, 0]
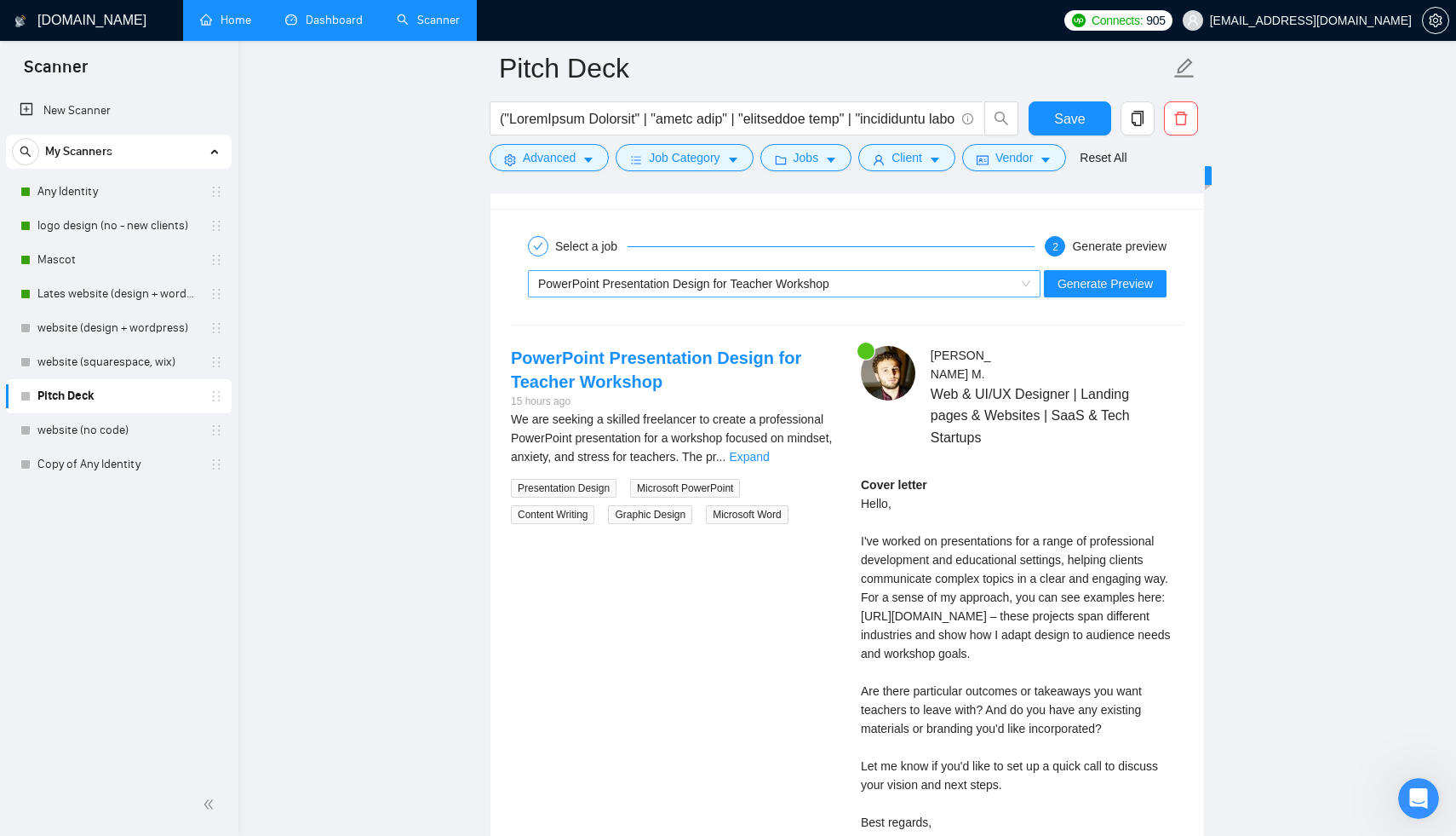
click at [680, 277] on span "PowerPoint Presentation Design for Teacher Workshop" at bounding box center [683, 284] width 291 height 14
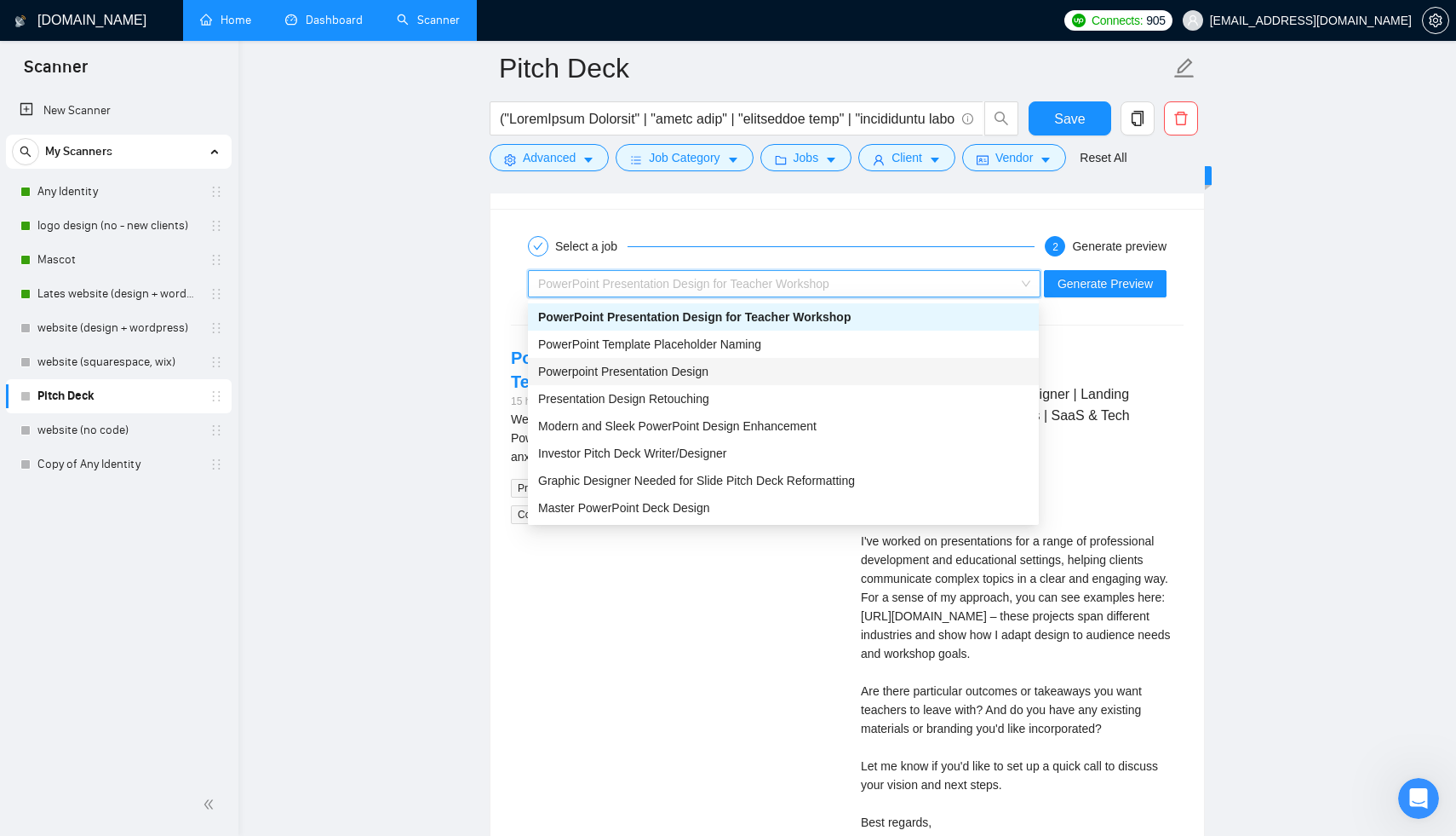
click at [669, 371] on span "Powerpoint Presentation Design" at bounding box center [623, 372] width 170 height 14
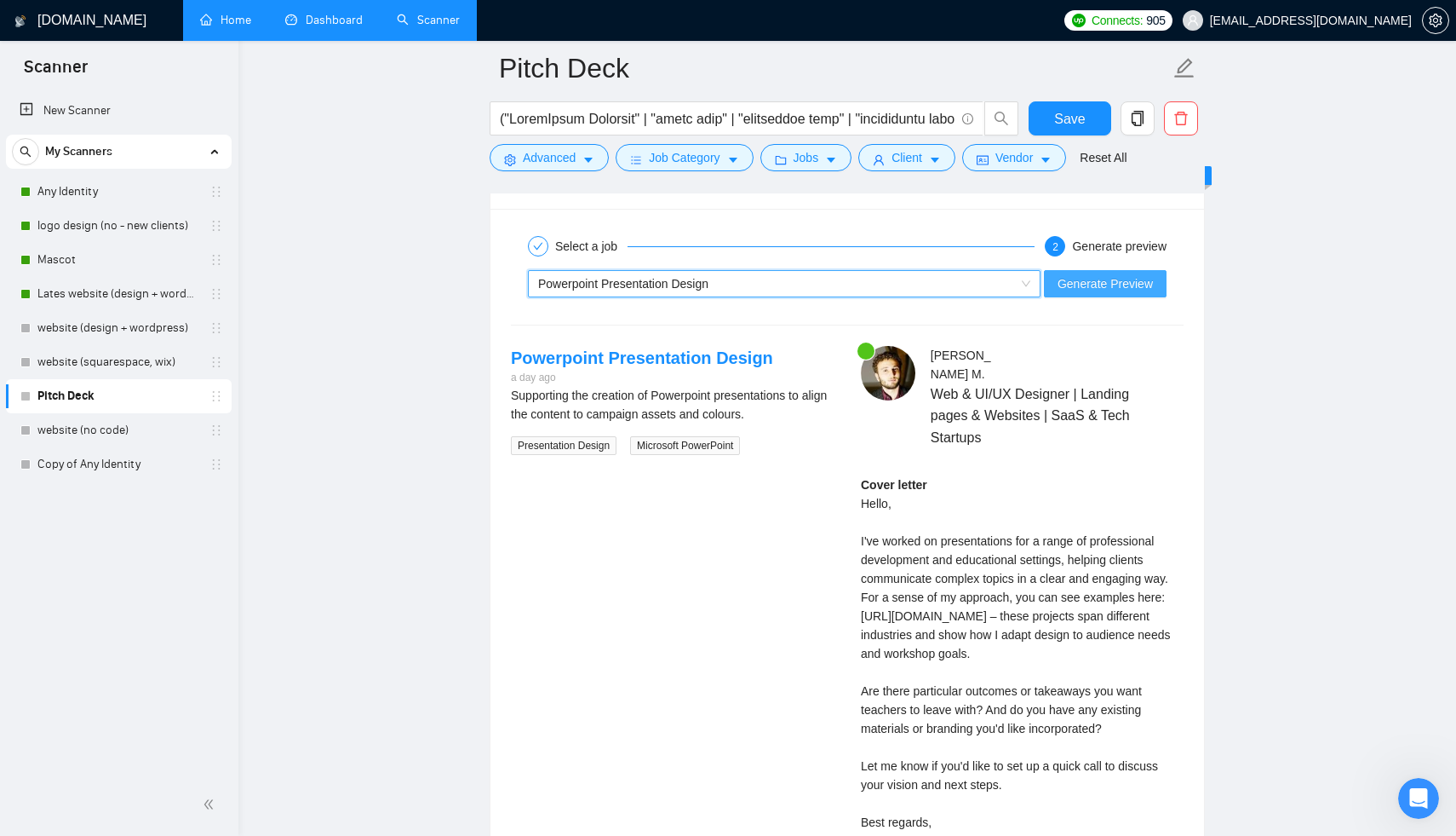
click at [1124, 290] on span "Generate Preview" at bounding box center [1105, 283] width 96 height 18
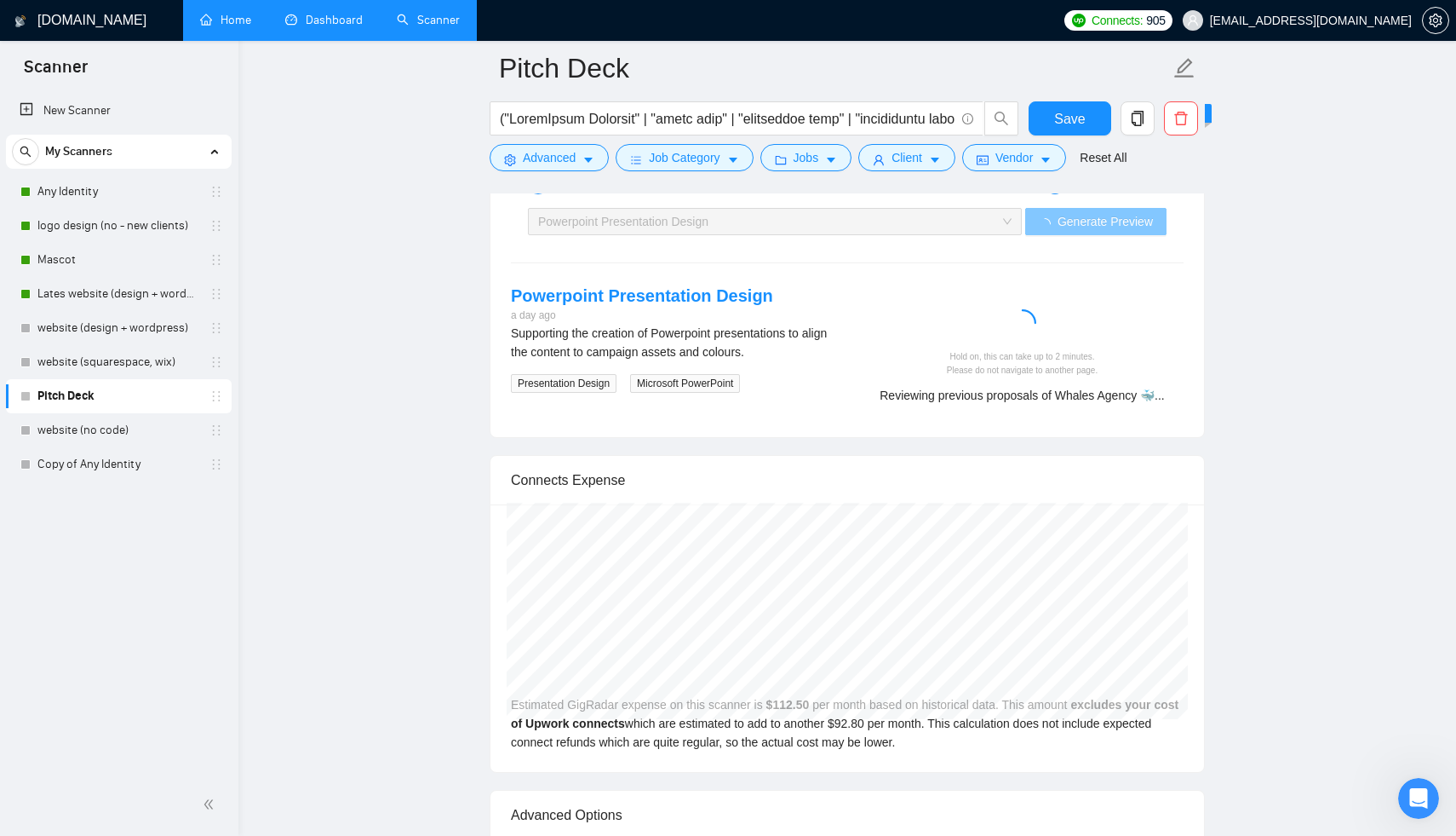
scroll to position [3283, 0]
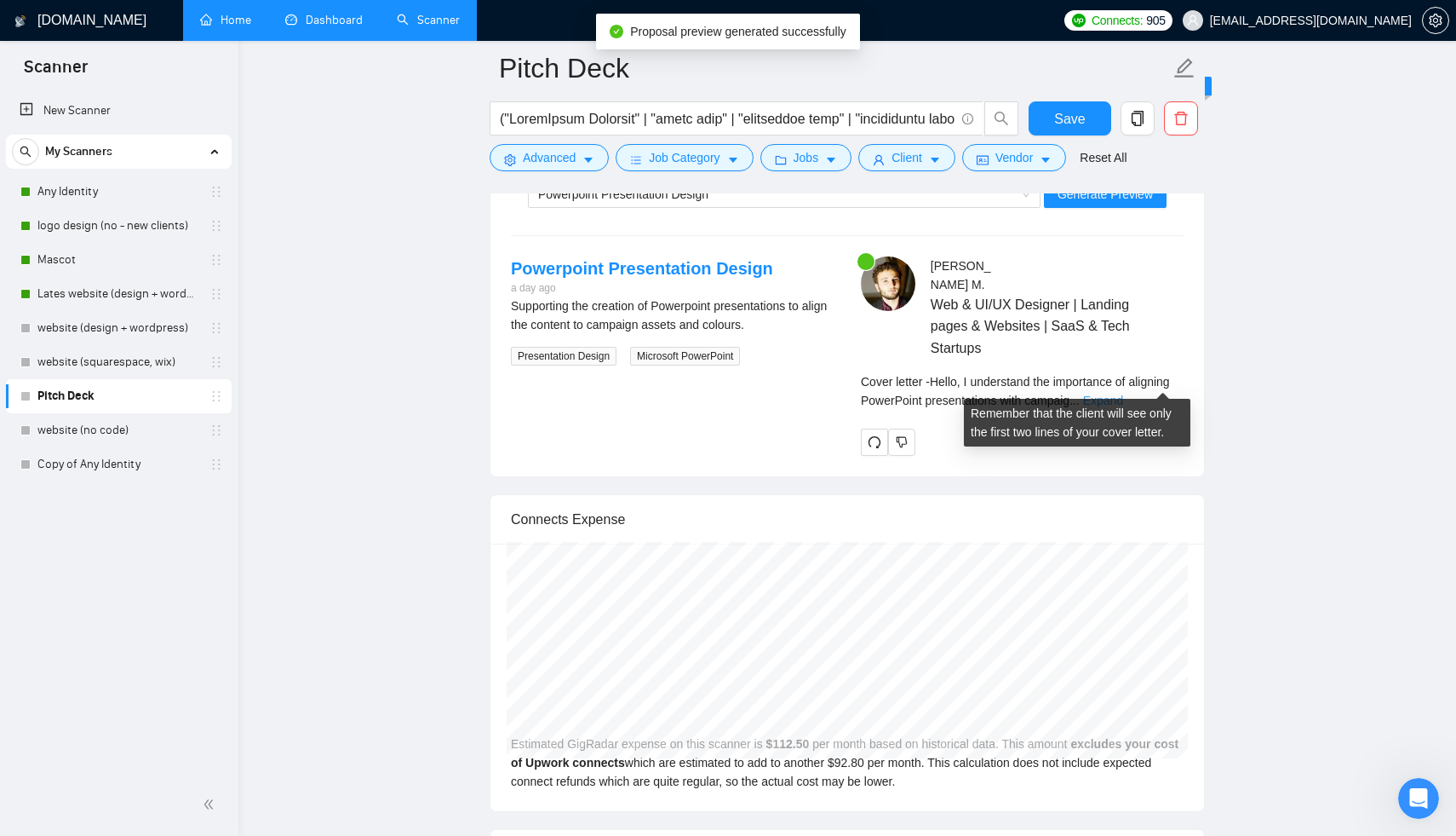
click at [1123, 394] on link "Expand" at bounding box center [1103, 401] width 40 height 14
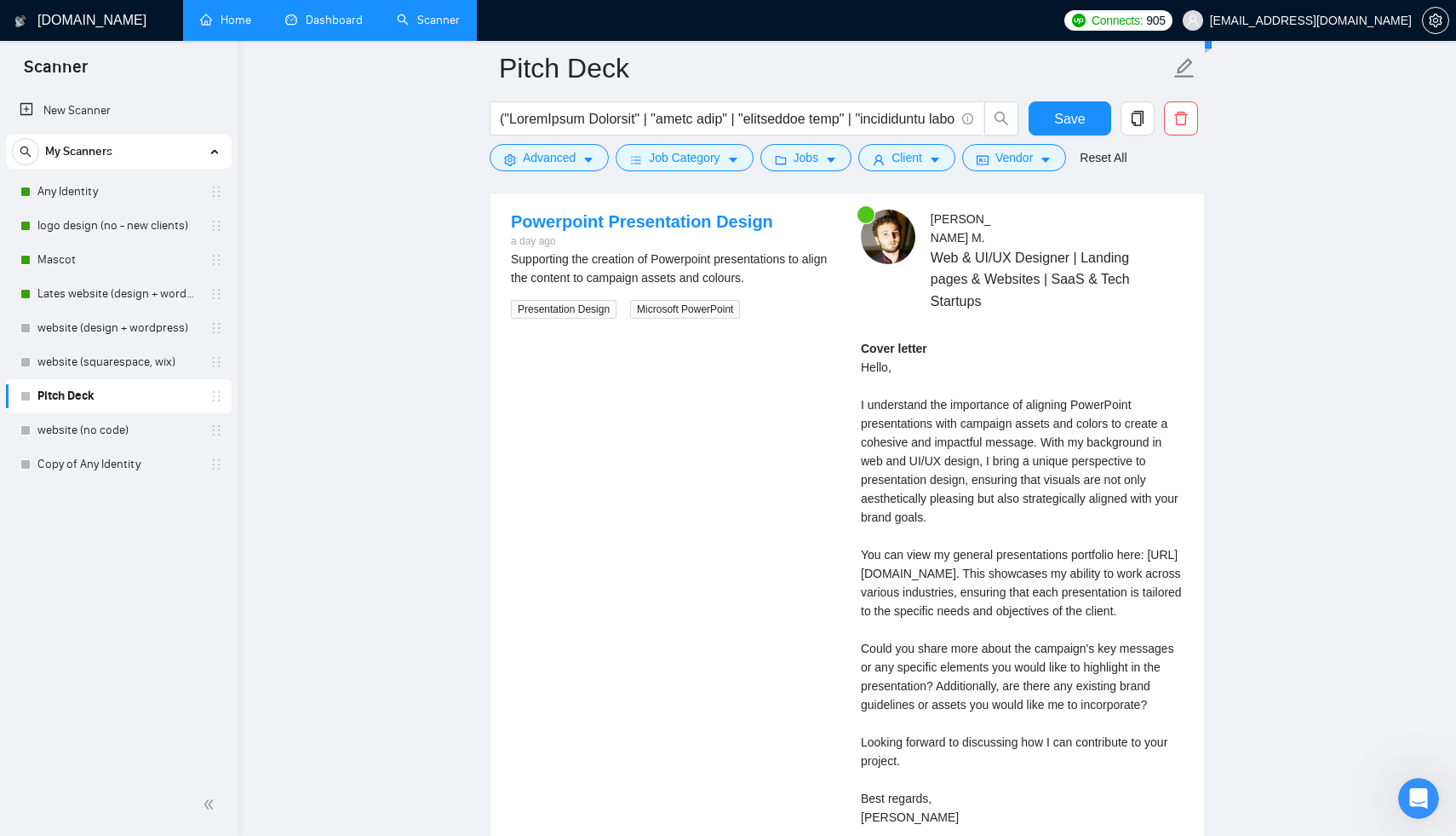
scroll to position [3176, 0]
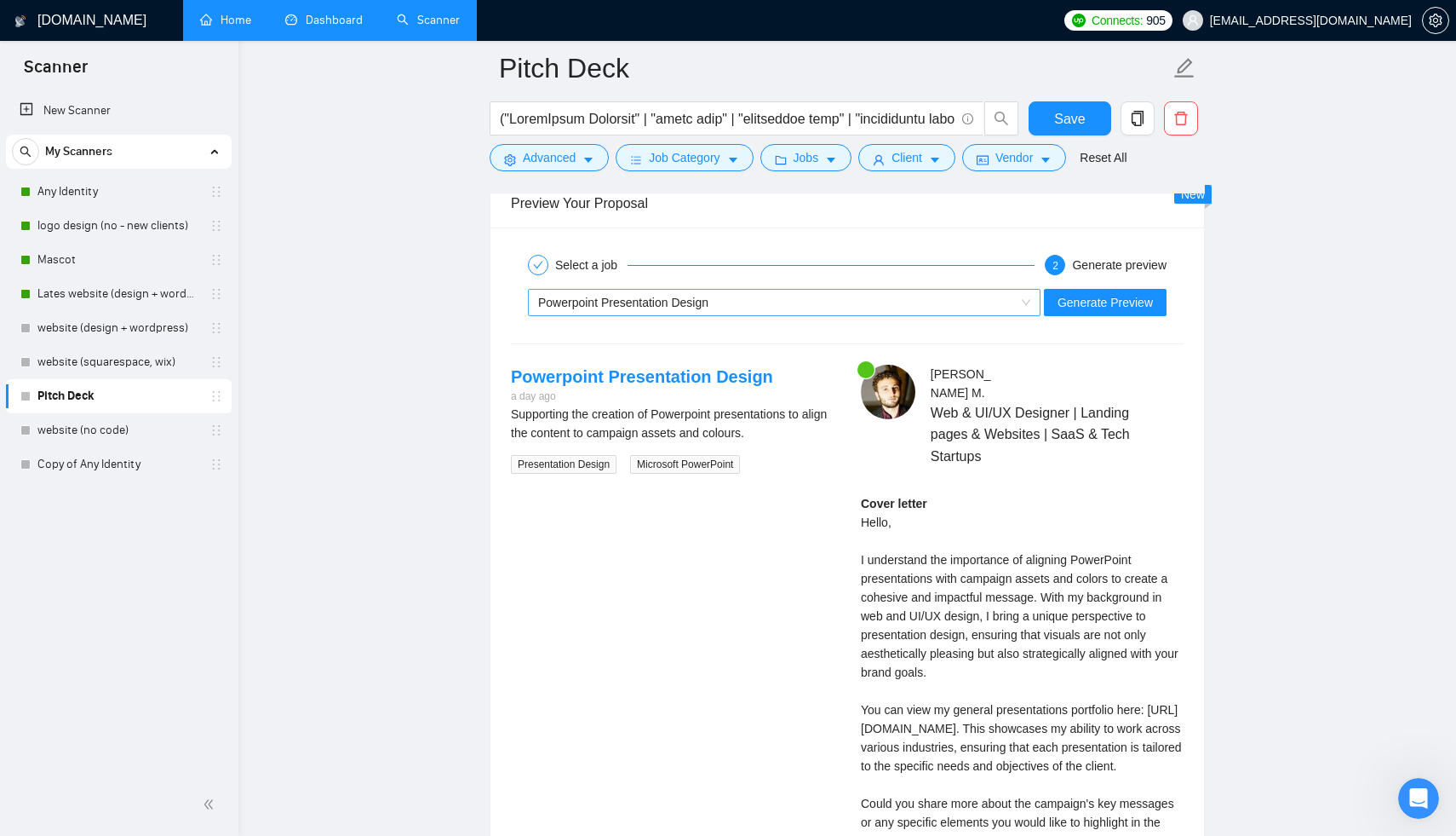
click at [645, 303] on span "Powerpoint Presentation Design" at bounding box center [623, 302] width 170 height 14
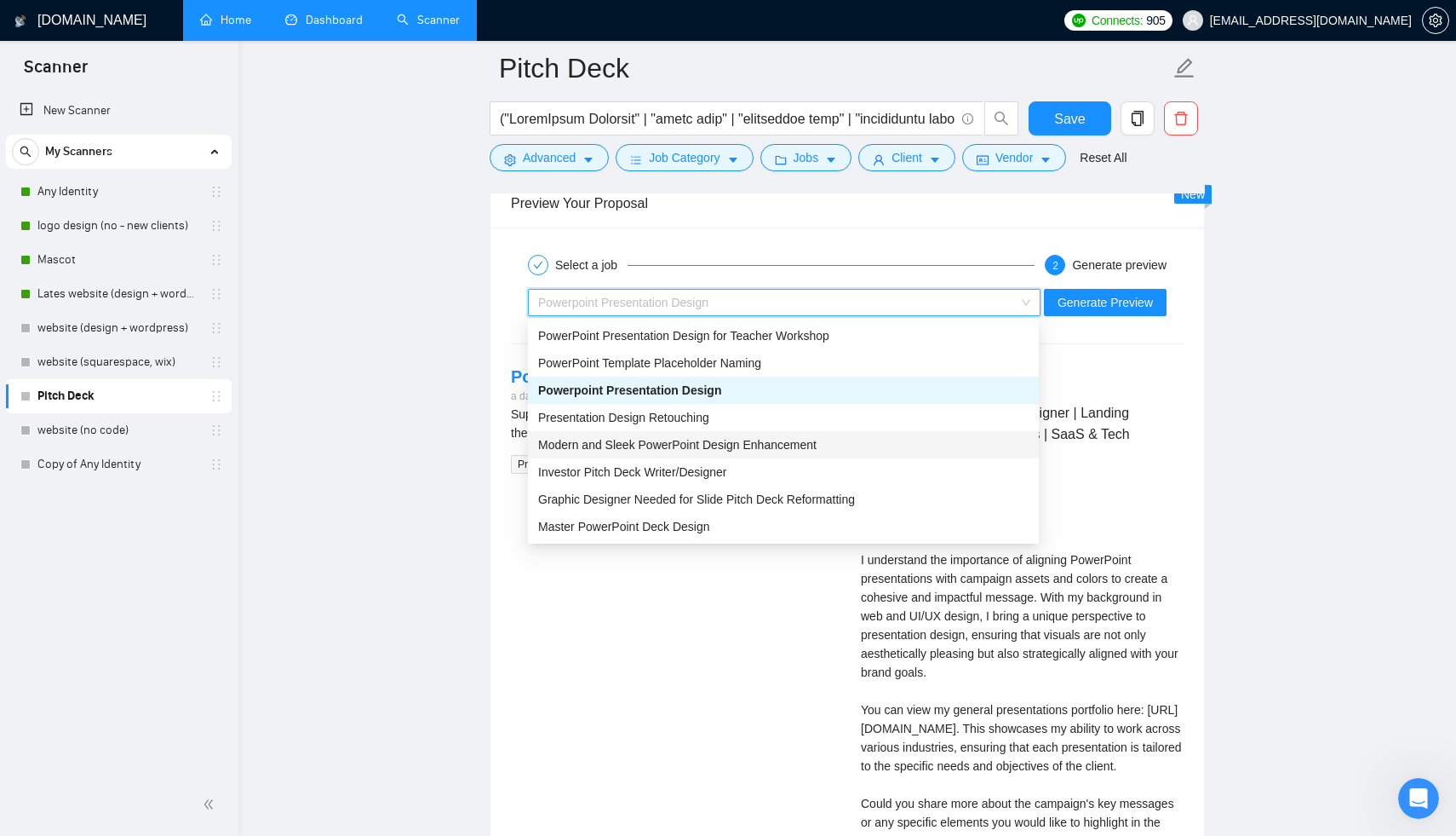
click at [740, 451] on span "Modern and Sleek PowerPoint Design Enhancement" at bounding box center [677, 444] width 279 height 14
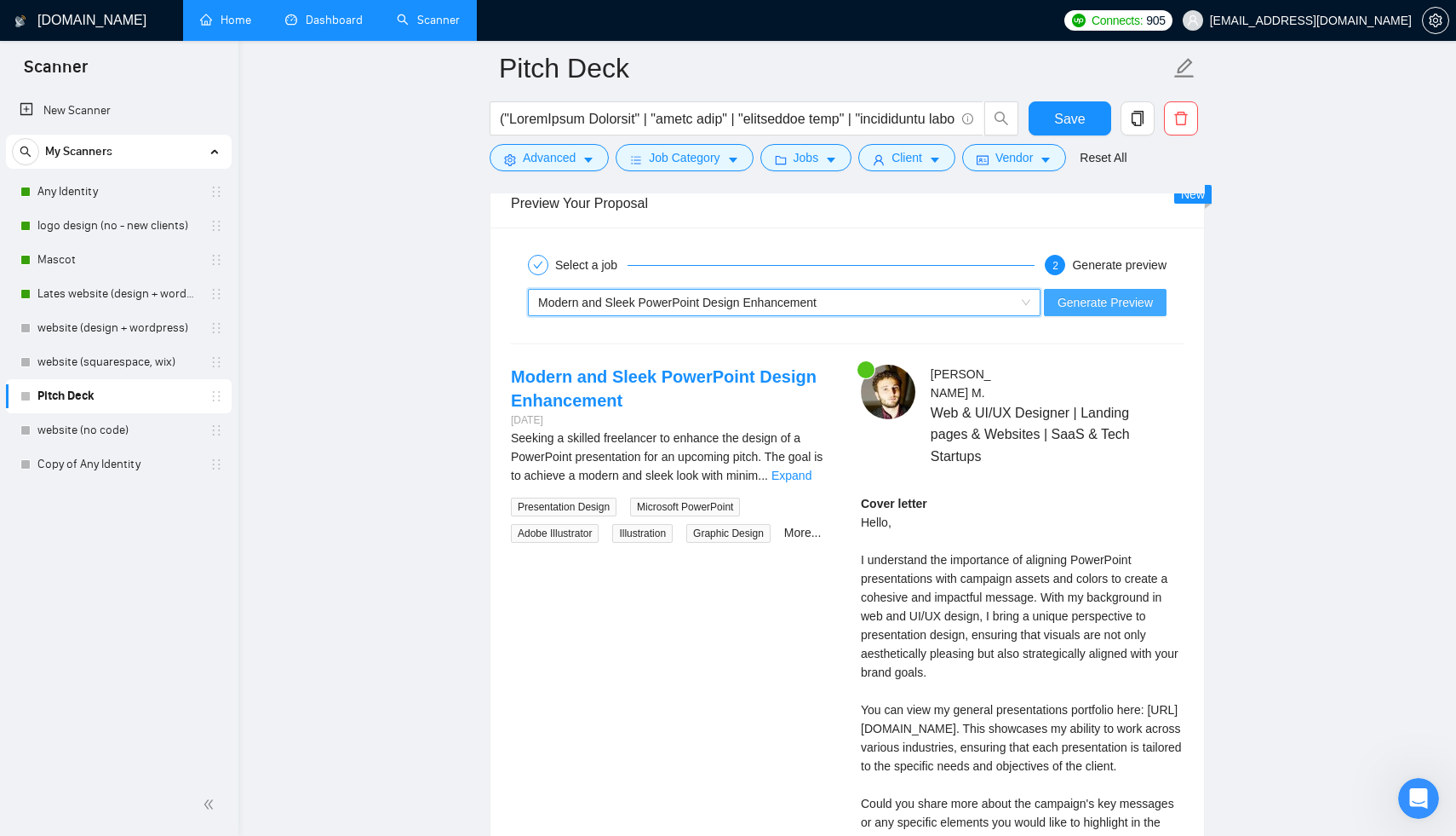
click at [1090, 313] on button "Generate Preview" at bounding box center [1105, 302] width 123 height 27
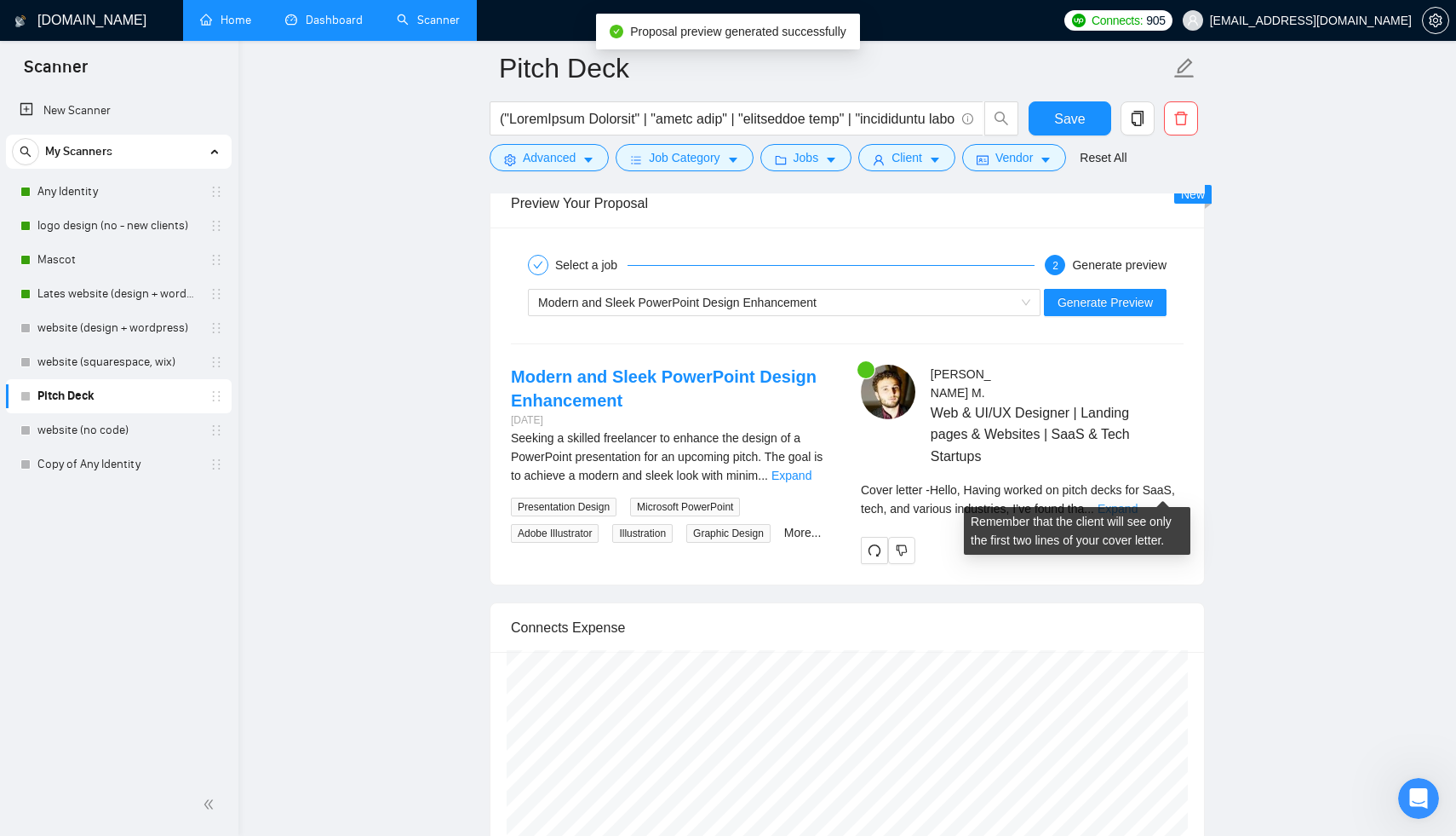
click at [1138, 501] on link "Expand" at bounding box center [1117, 508] width 40 height 14
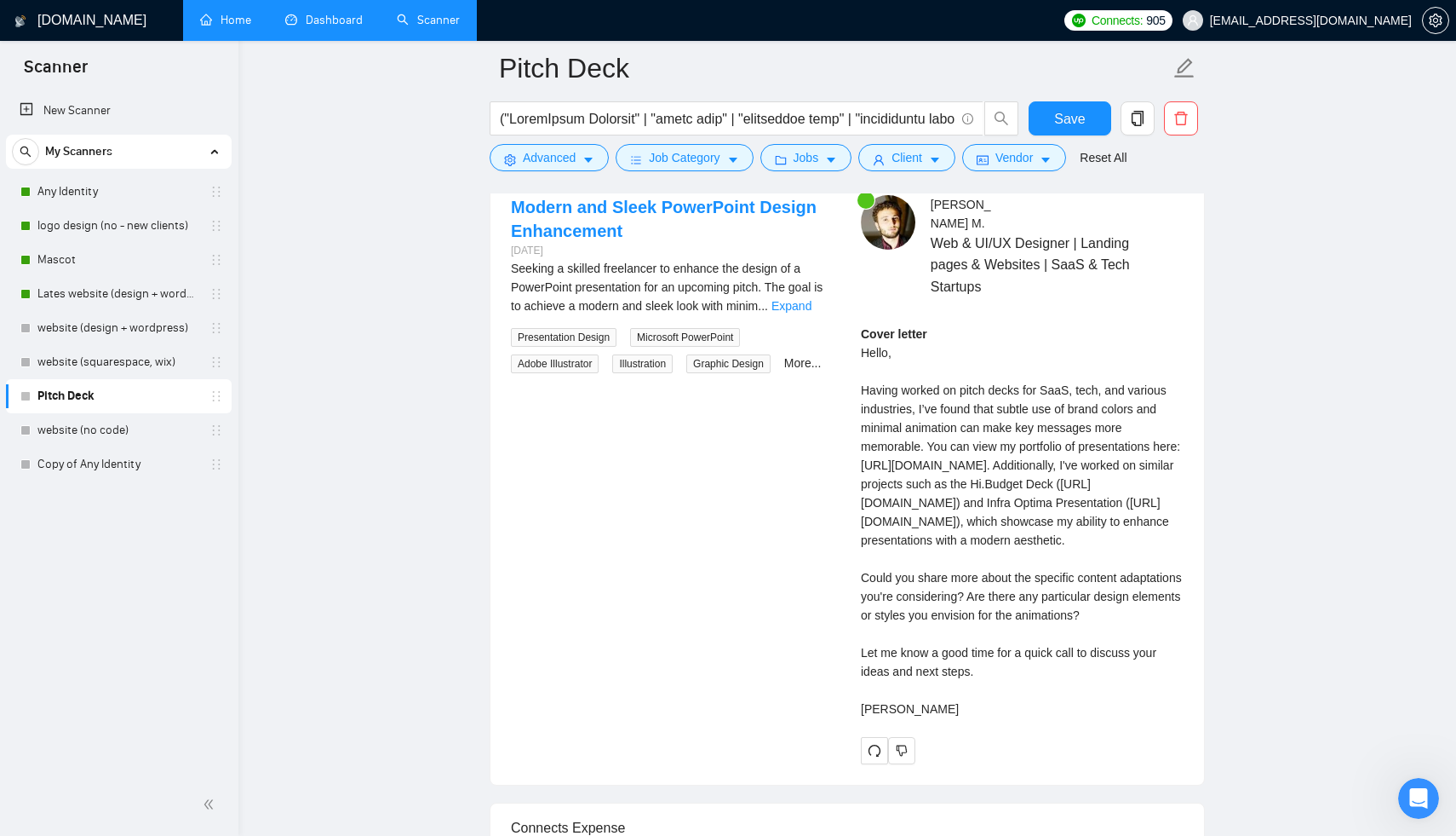
scroll to position [3346, 0]
click at [812, 300] on link "Expand" at bounding box center [790, 304] width 40 height 14
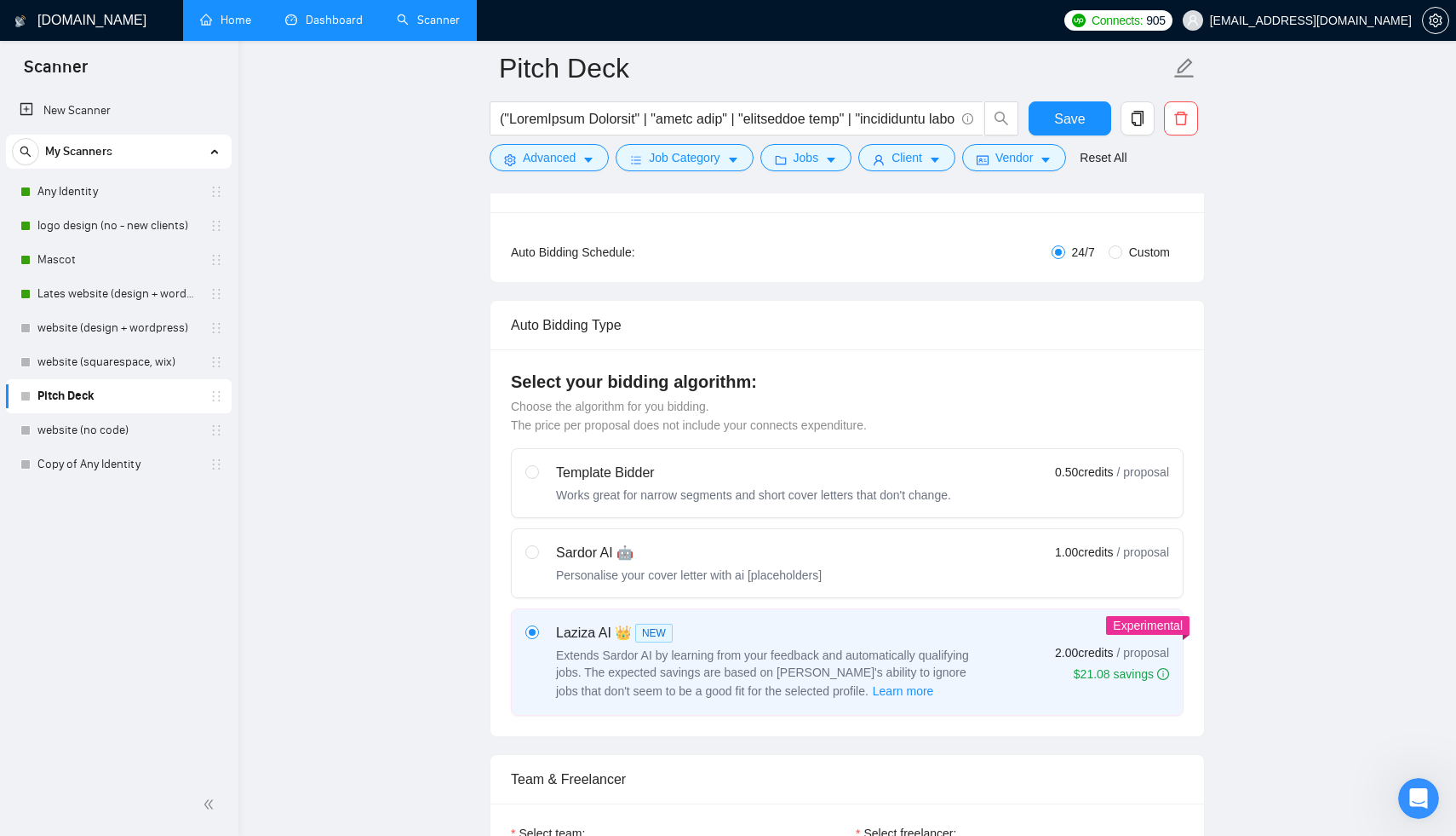
scroll to position [0, 0]
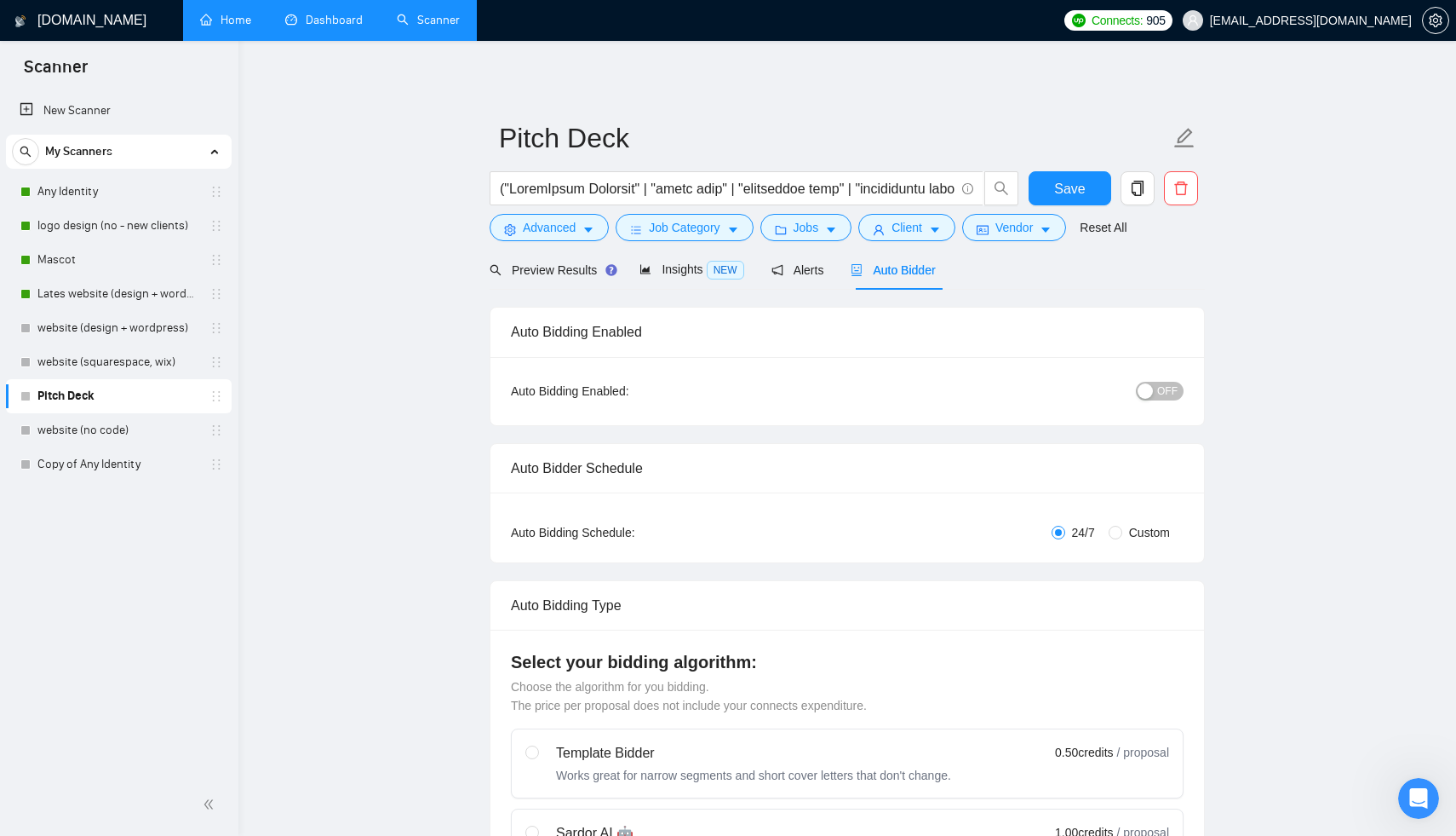
click at [1162, 368] on div "Auto Bidding Enabled: OFF" at bounding box center [847, 391] width 714 height 68
click at [1162, 384] on span "OFF" at bounding box center [1167, 390] width 20 height 18
click at [1078, 189] on span "Save" at bounding box center [1070, 189] width 31 height 21
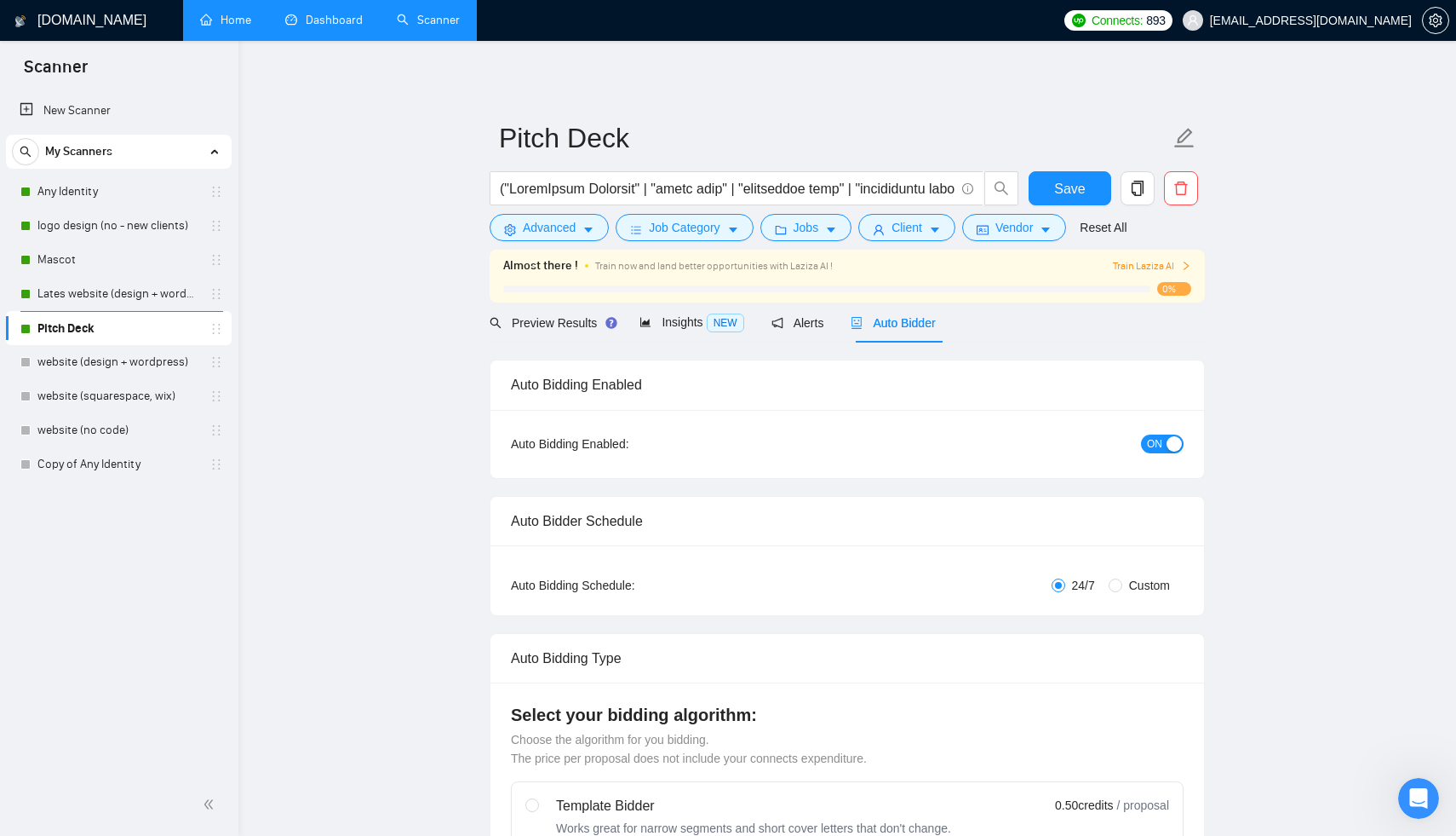
click at [1064, 178] on span "Save" at bounding box center [1070, 189] width 31 height 21
